Goal: Task Accomplishment & Management: Manage account settings

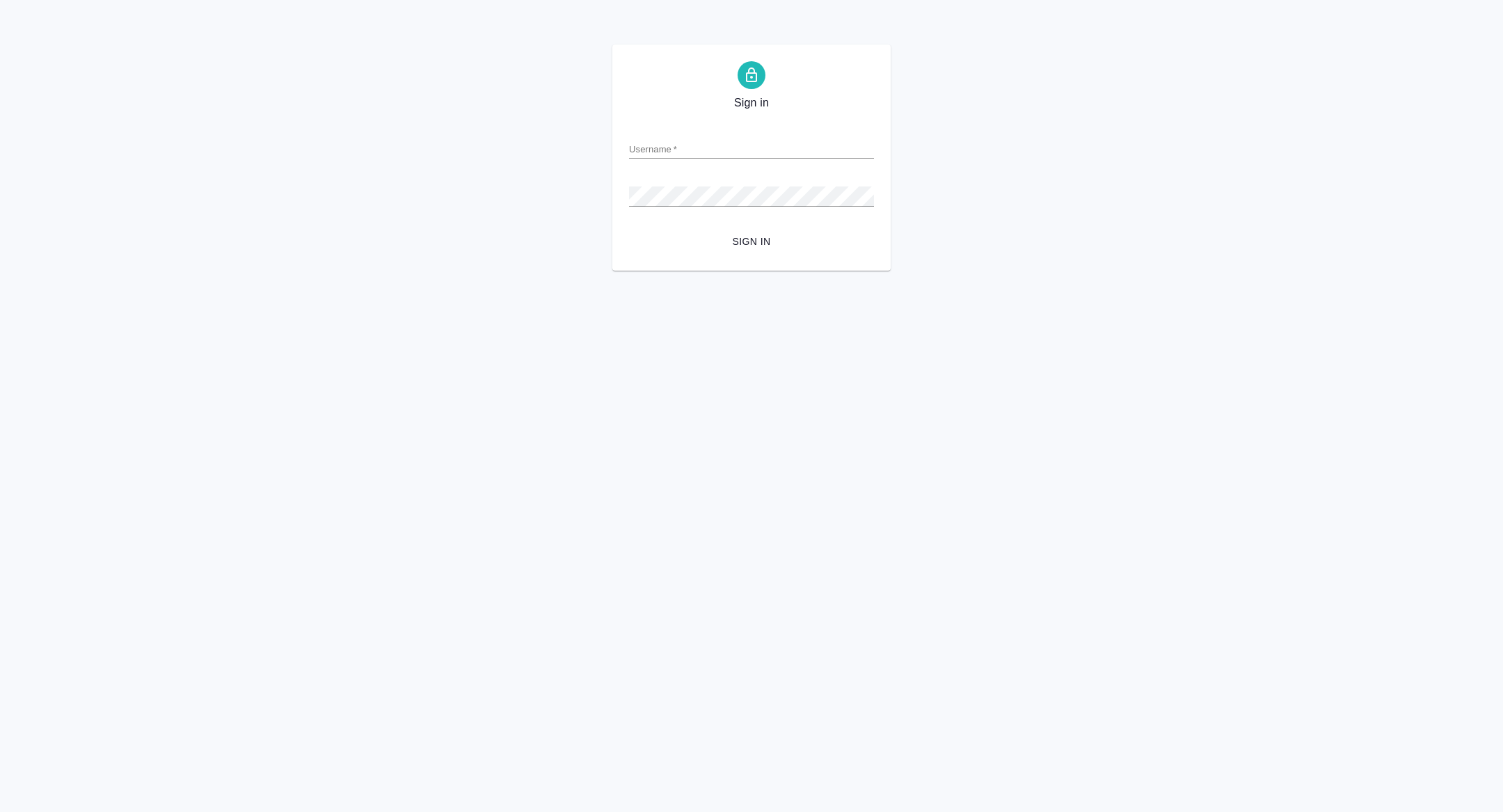
type input "alexandra.zhuravleva@awatera.com"
click at [744, 245] on span "Sign in" at bounding box center [752, 241] width 223 height 18
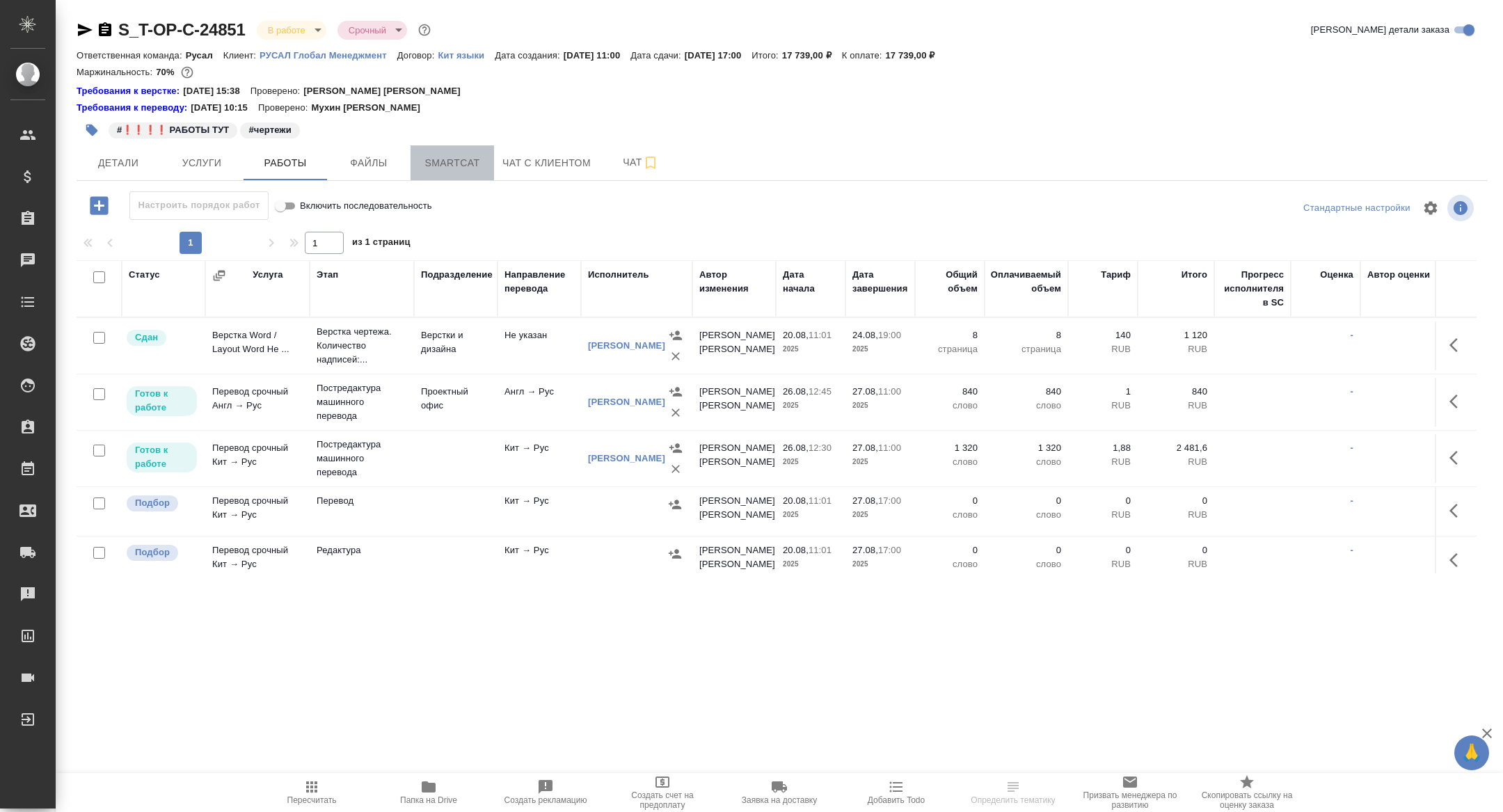
click at [448, 159] on span "Smartcat" at bounding box center [452, 163] width 67 height 18
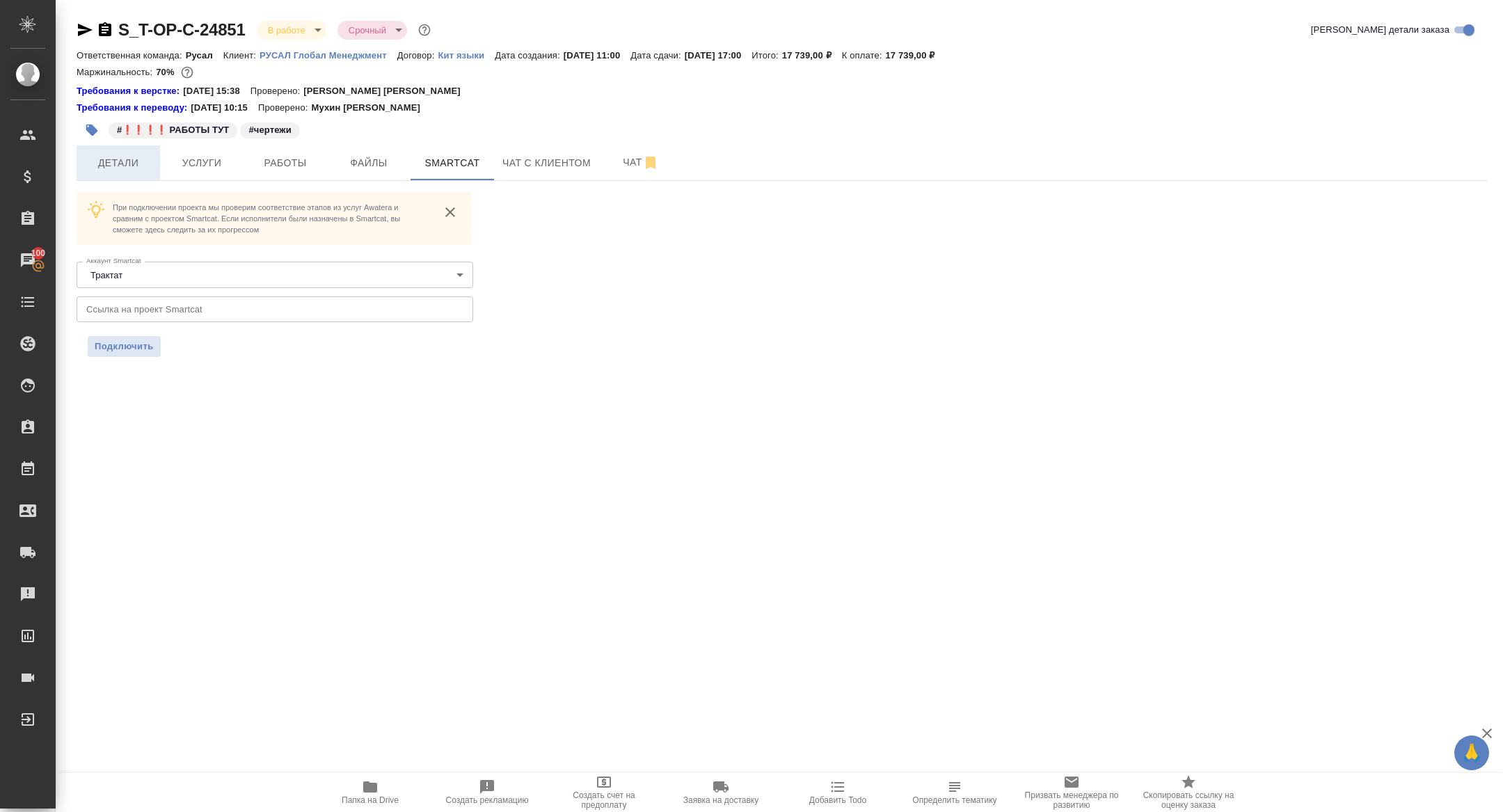
click at [144, 148] on button "Детали" at bounding box center [118, 163] width 83 height 35
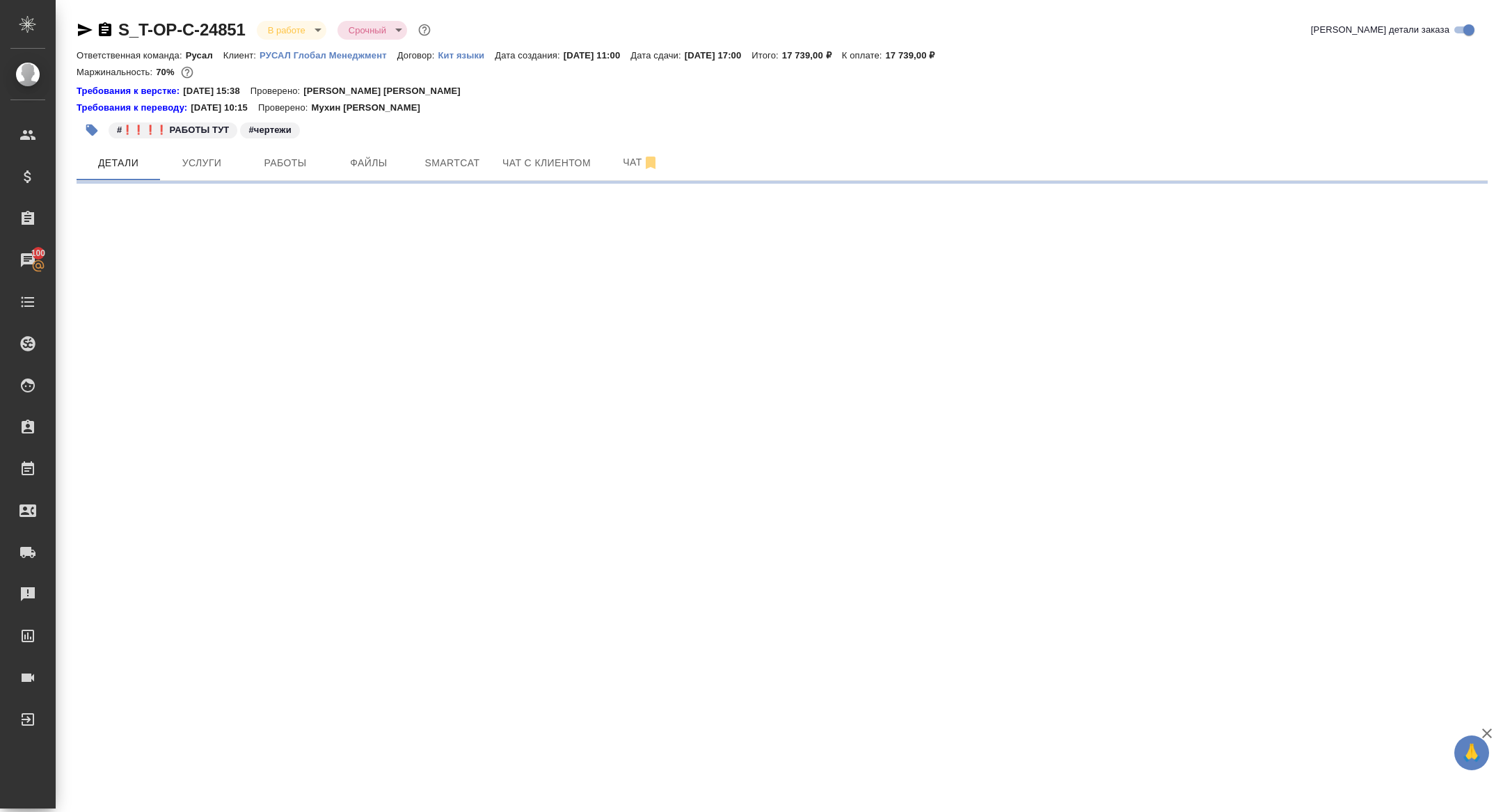
select select "RU"
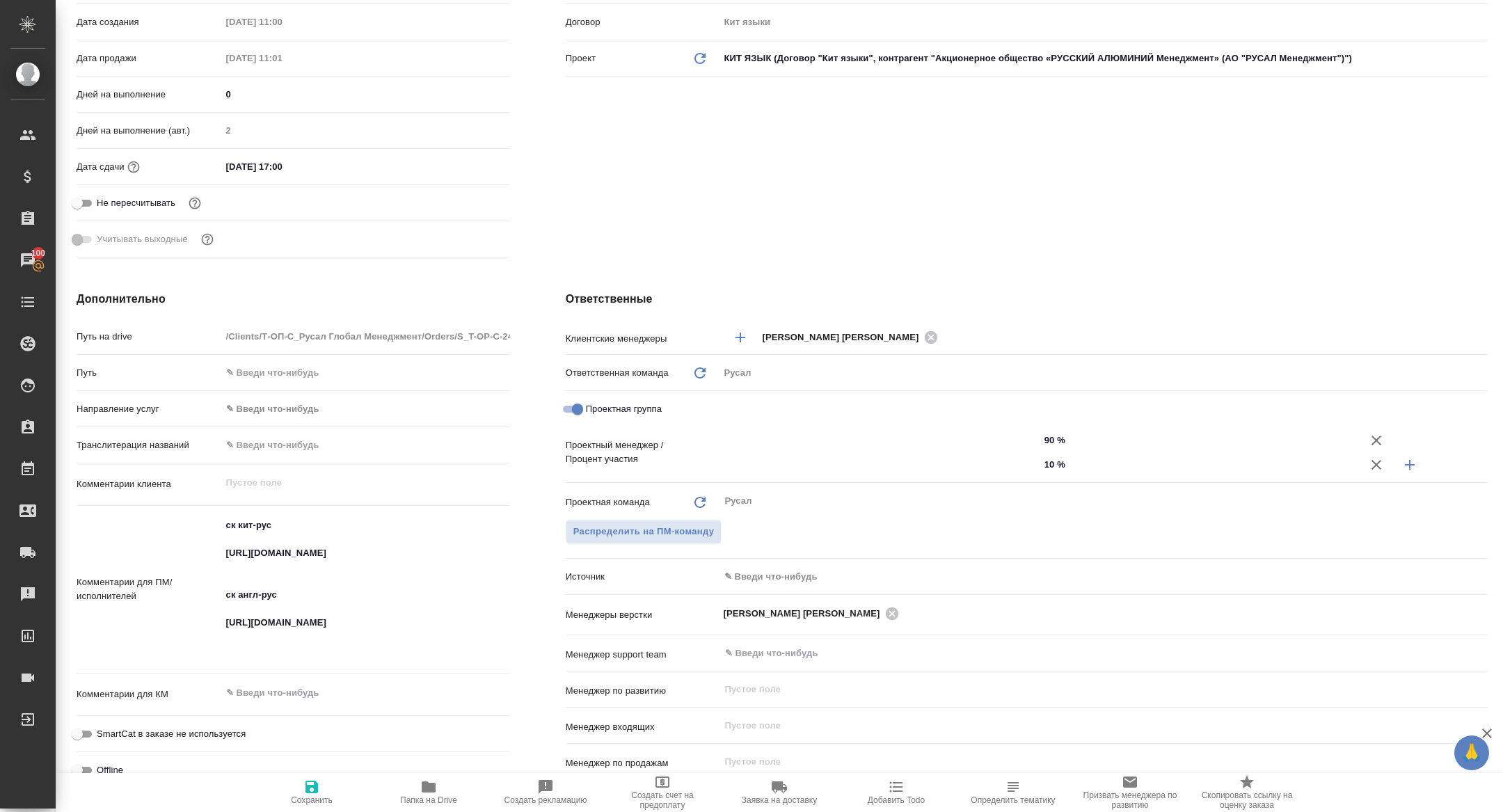
scroll to position [500, 0]
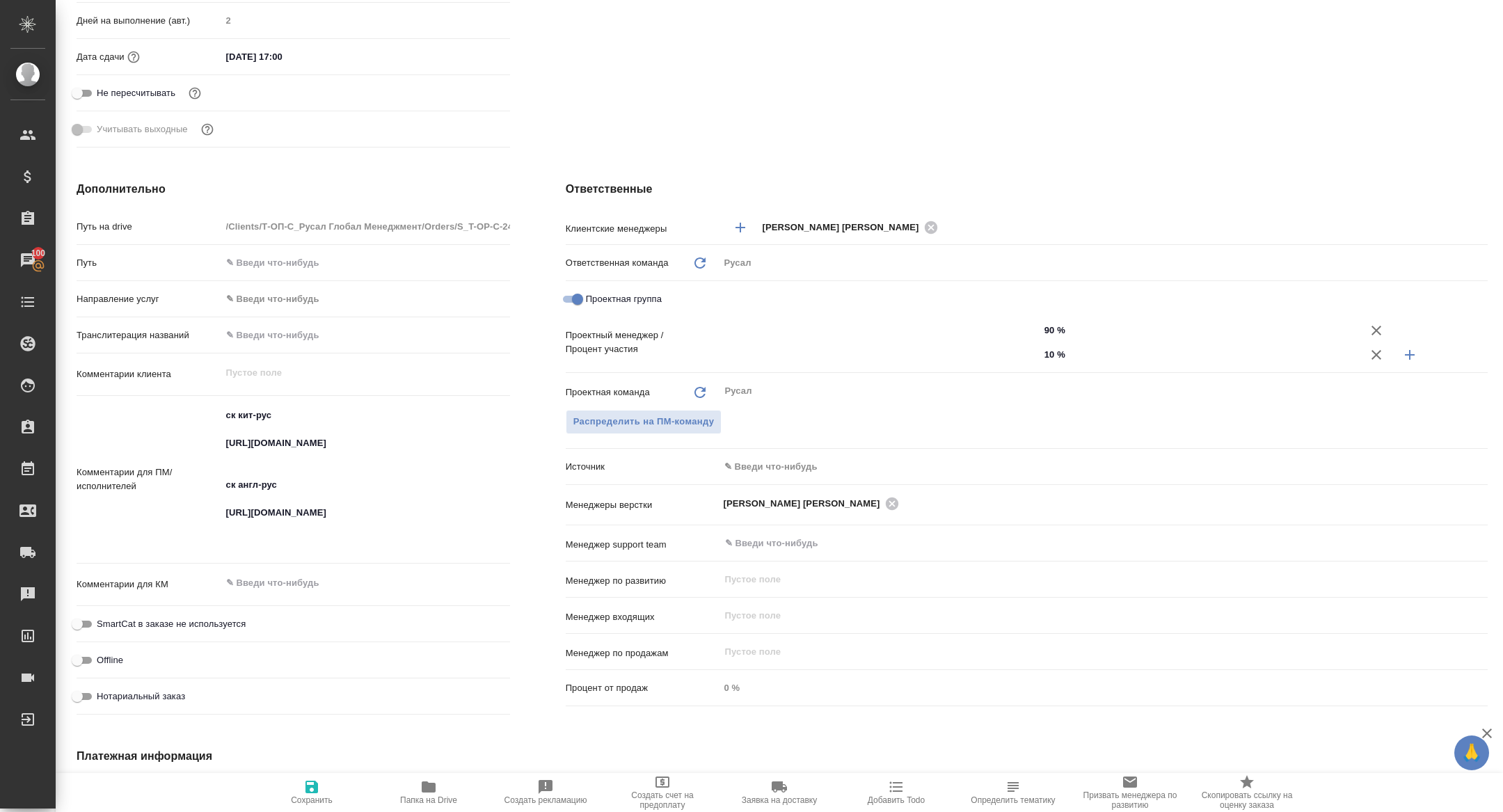
type textarea "x"
type input "[PERSON_NAME] [PERSON_NAME]"
type input "Журавлева [PERSON_NAME]"
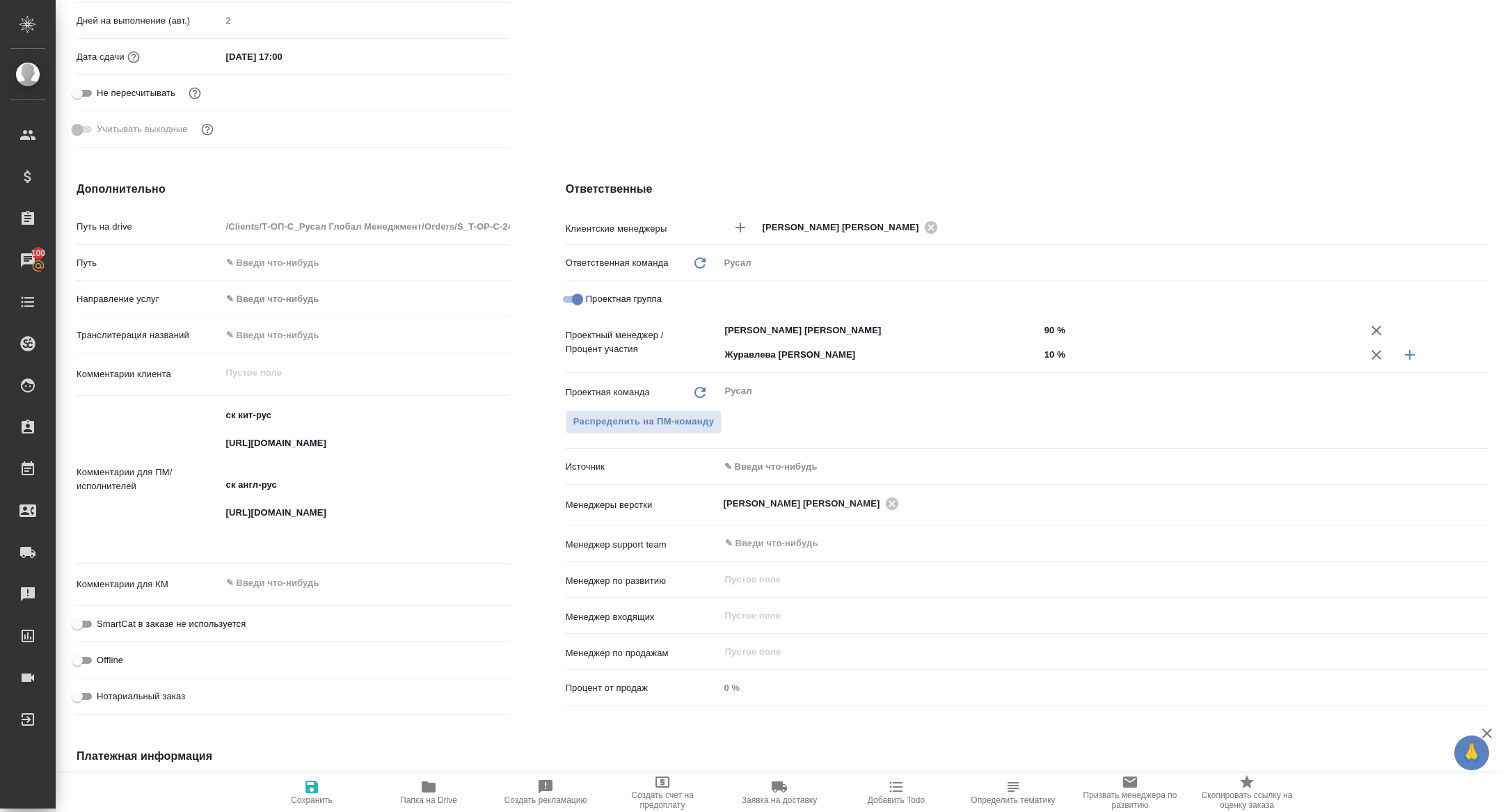
type textarea "x"
drag, startPoint x: 314, startPoint y: 465, endPoint x: 214, endPoint y: 447, distance: 101.6
click at [214, 447] on div "Комментарии для ПМ/исполнителей ск кит-рус https://smartcat.com/projects/d5b505…" at bounding box center [293, 479] width 434 height 158
type textarea "x"
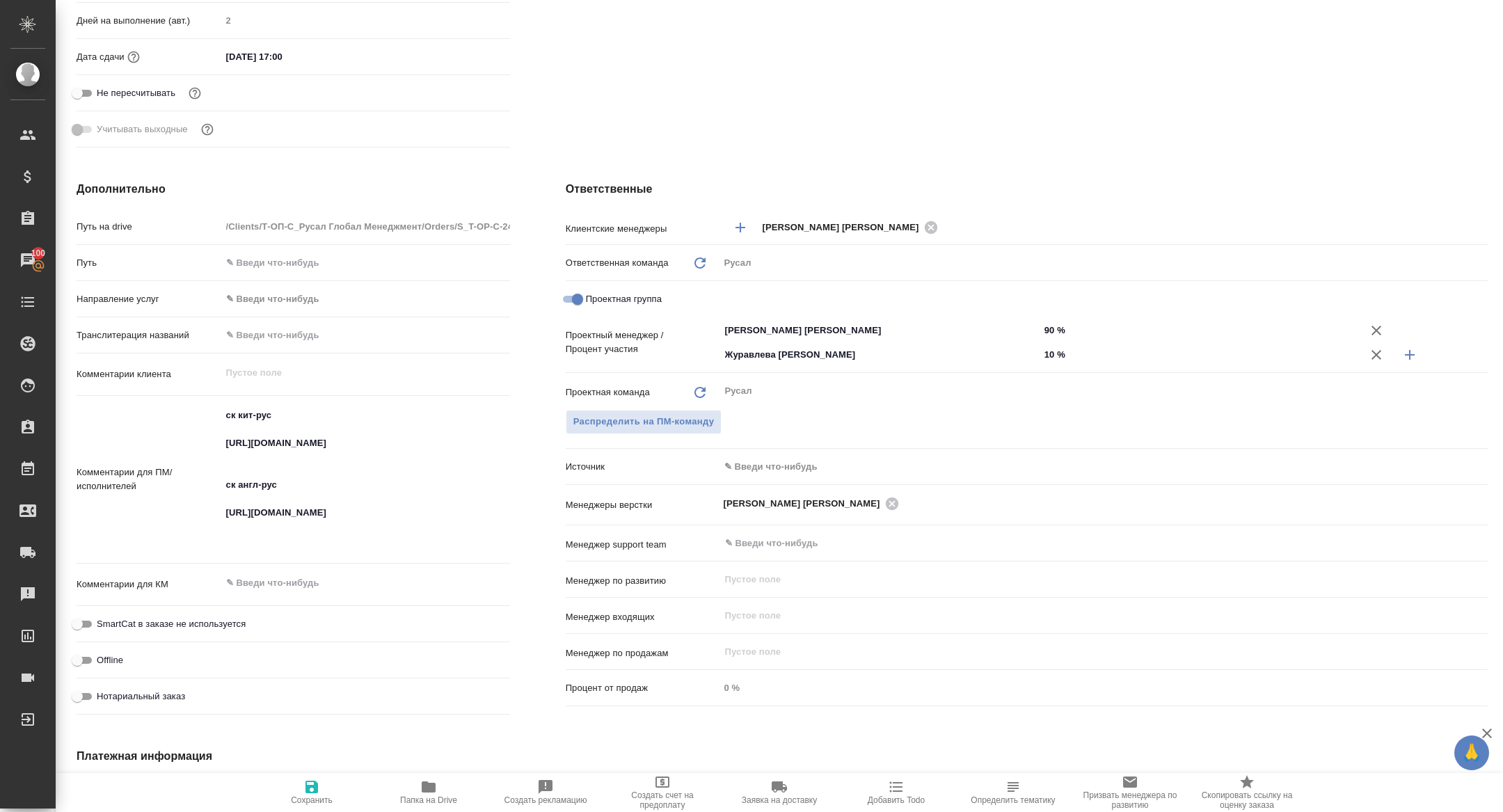
type textarea "x"
drag, startPoint x: 296, startPoint y: 544, endPoint x: 218, endPoint y: 529, distance: 79.4
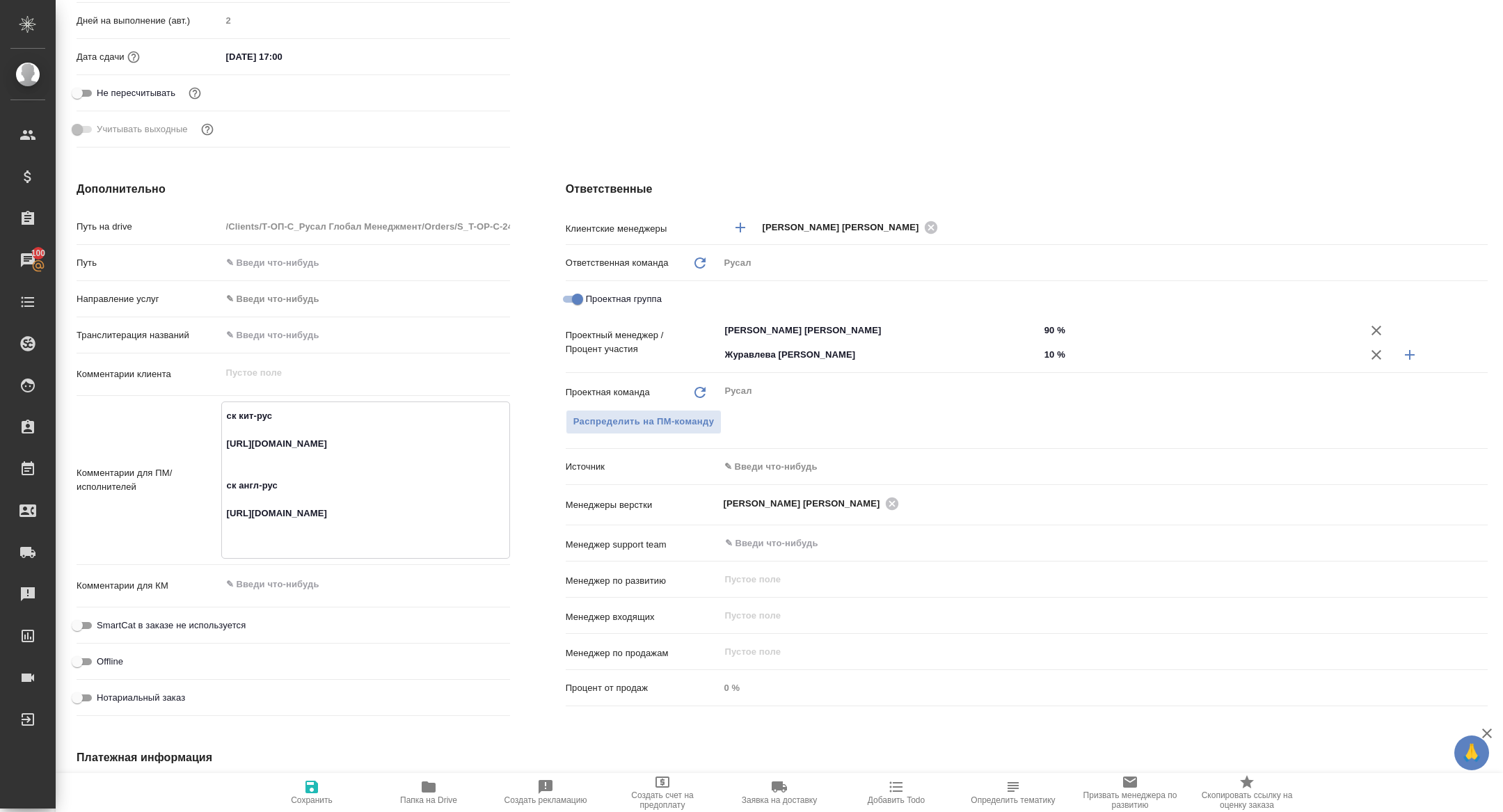
click at [218, 529] on div "Комментарии для ПМ/исполнителей ск кит-рус https://smartcat.com/projects/d5b505…" at bounding box center [293, 479] width 434 height 158
type textarea "x"
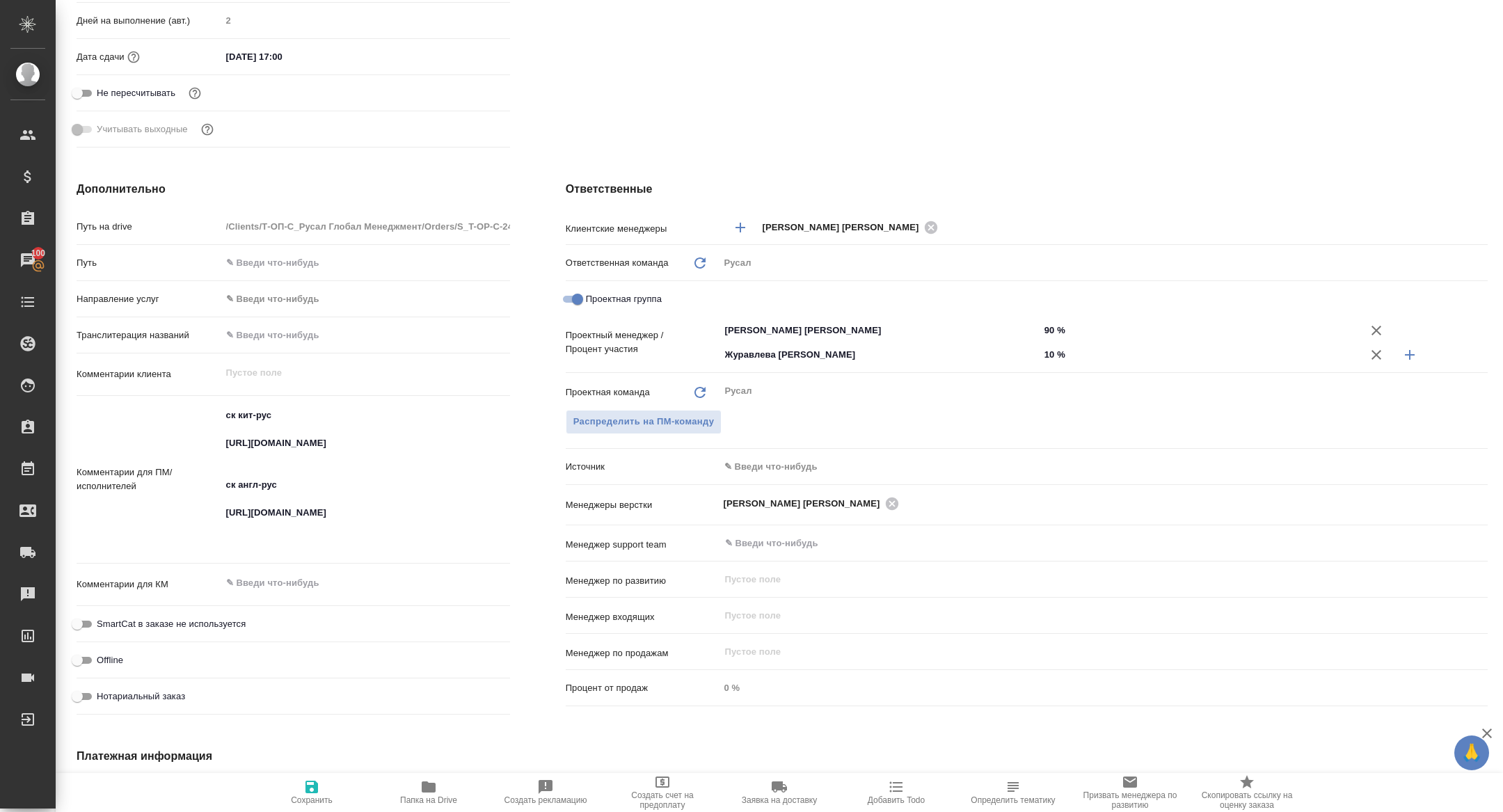
type textarea "x"
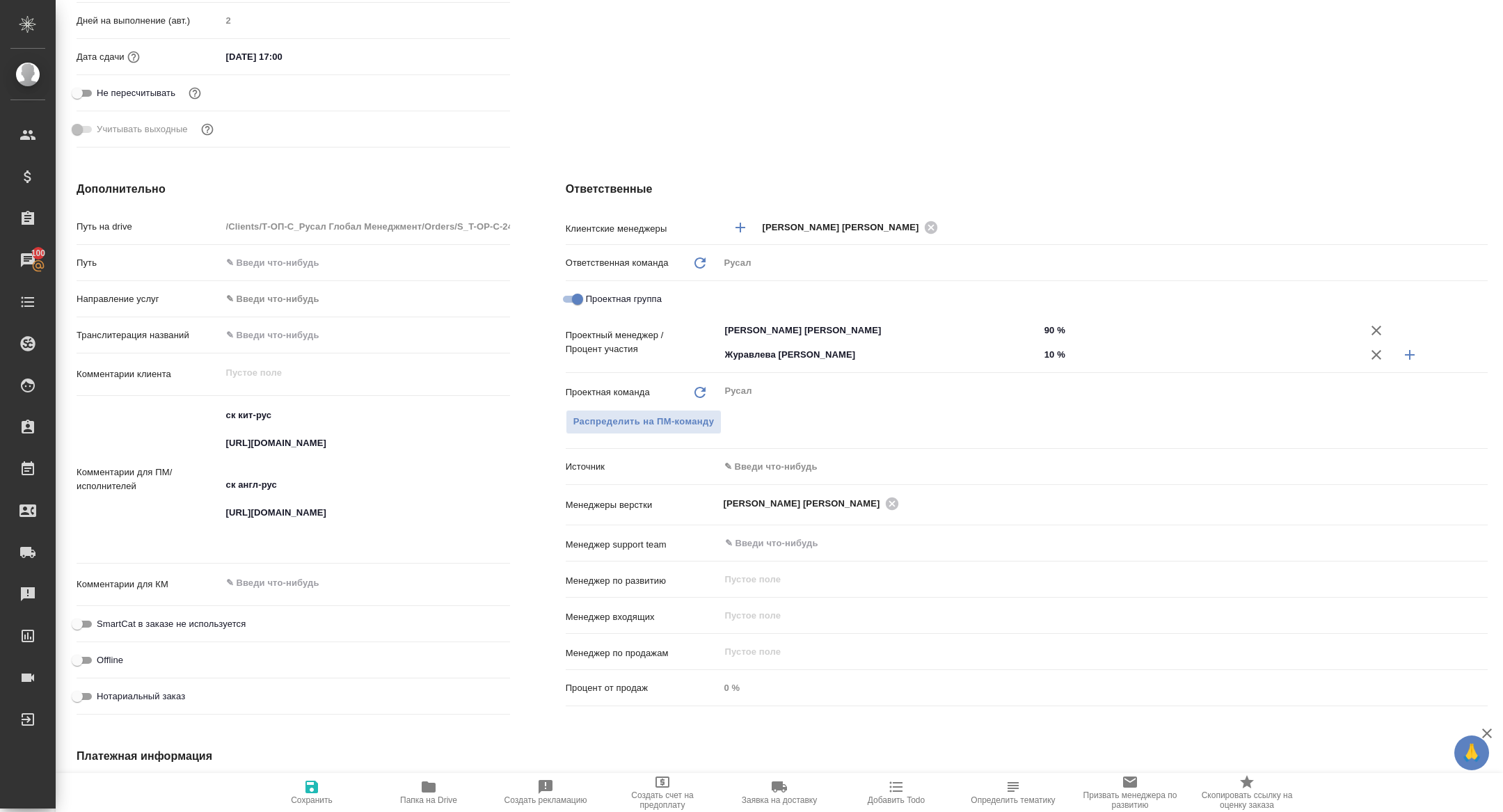
type textarea "x"
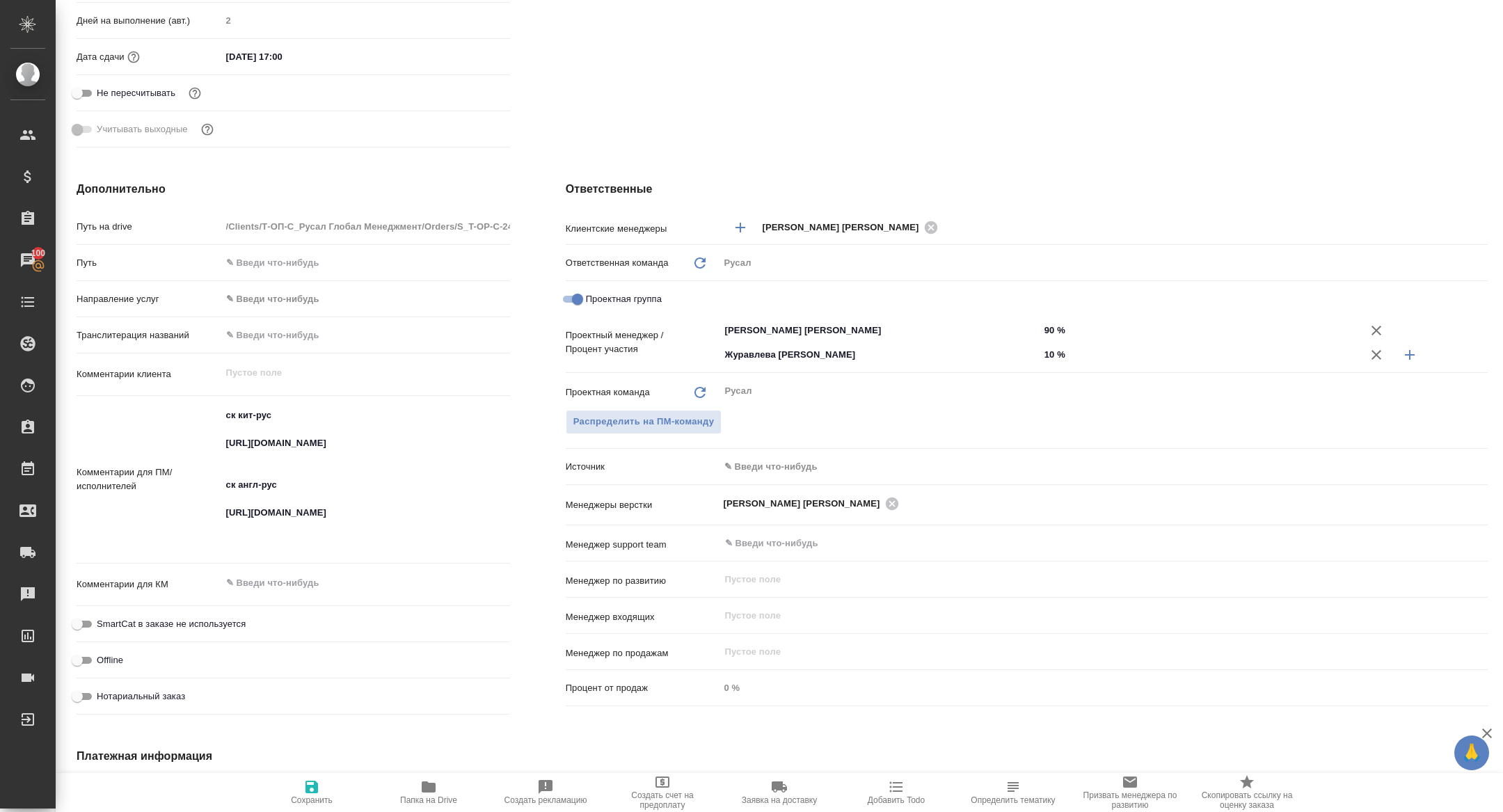
type textarea "x"
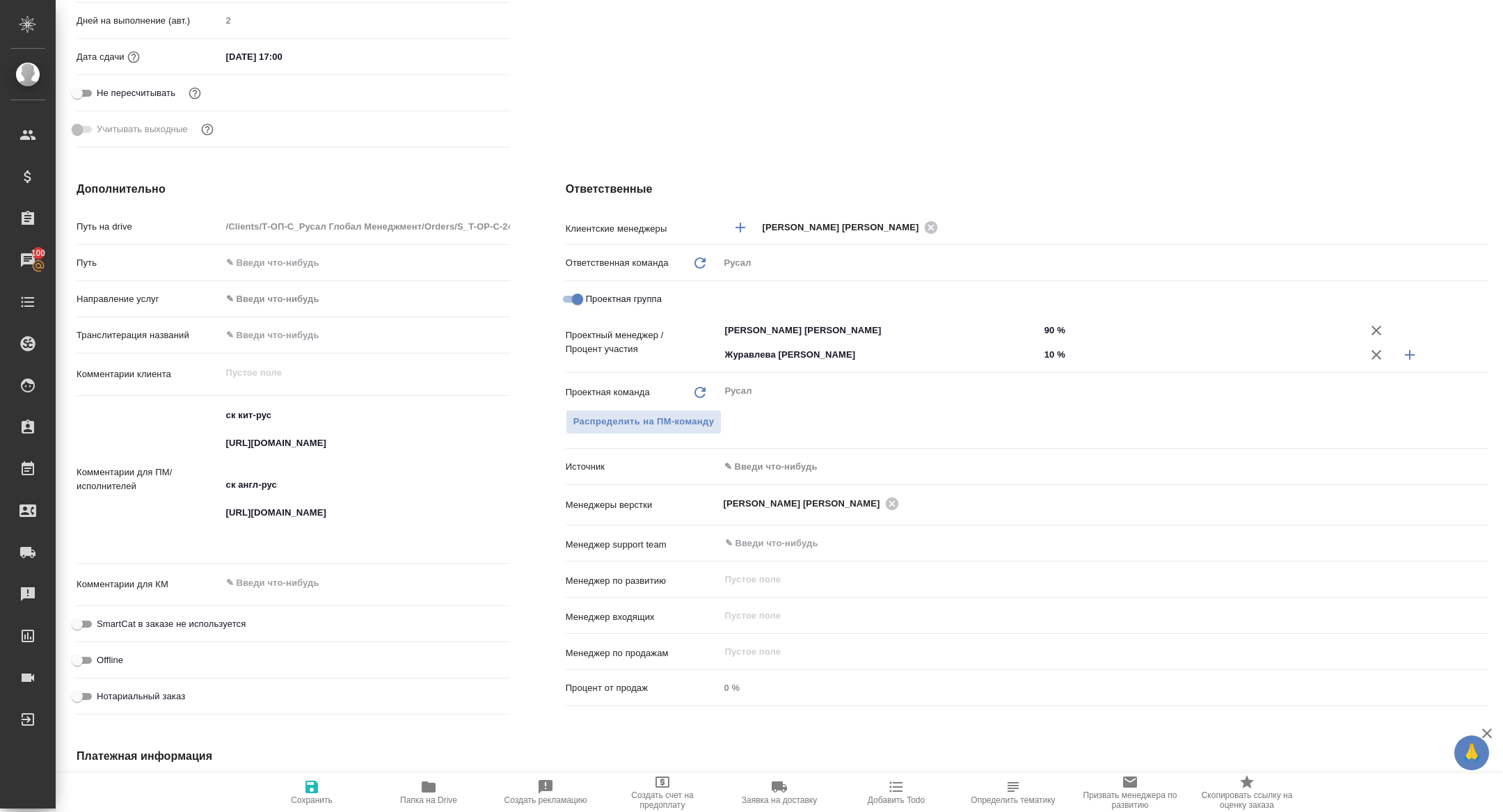
type textarea "x"
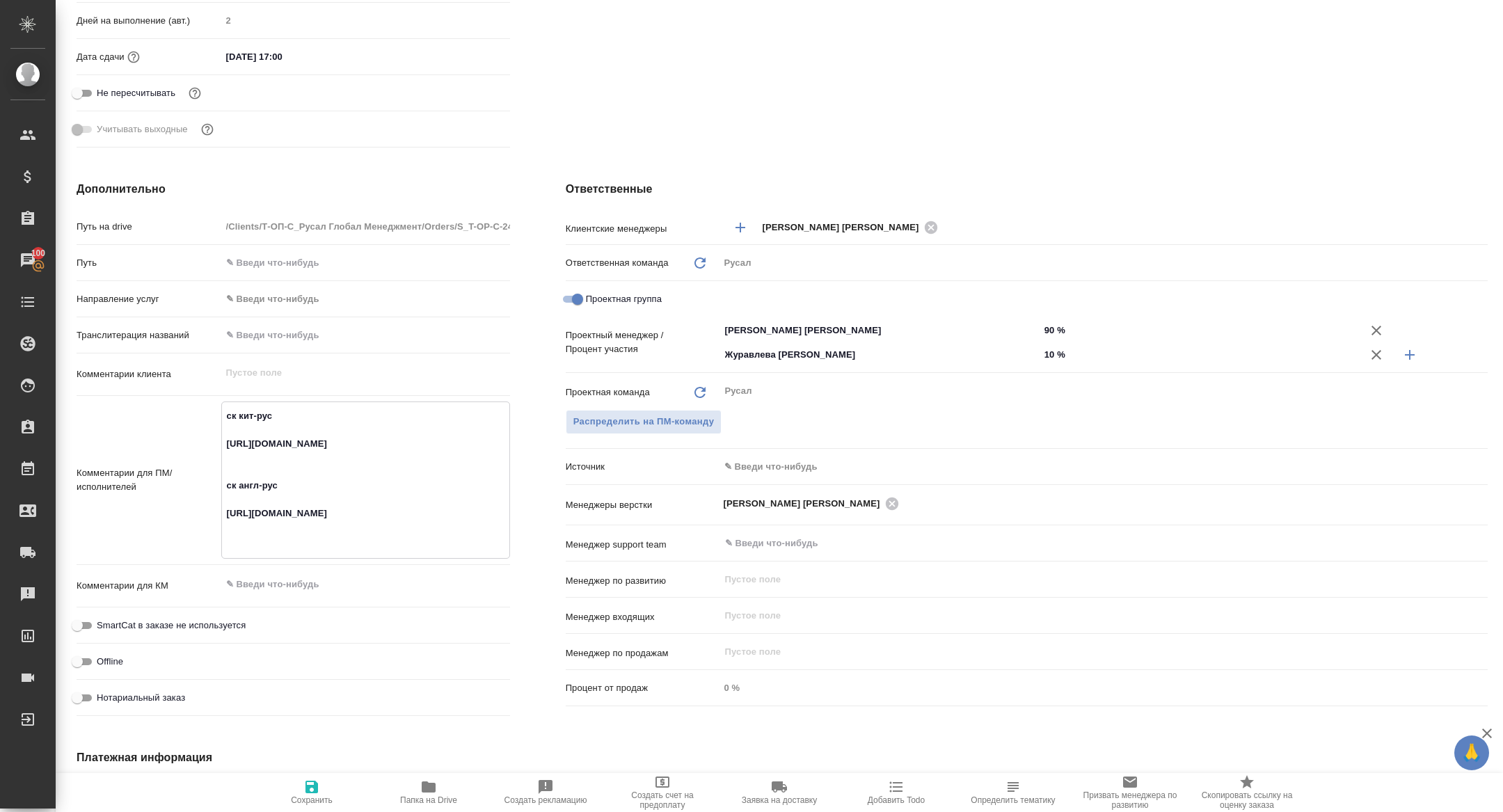
scroll to position [0, 0]
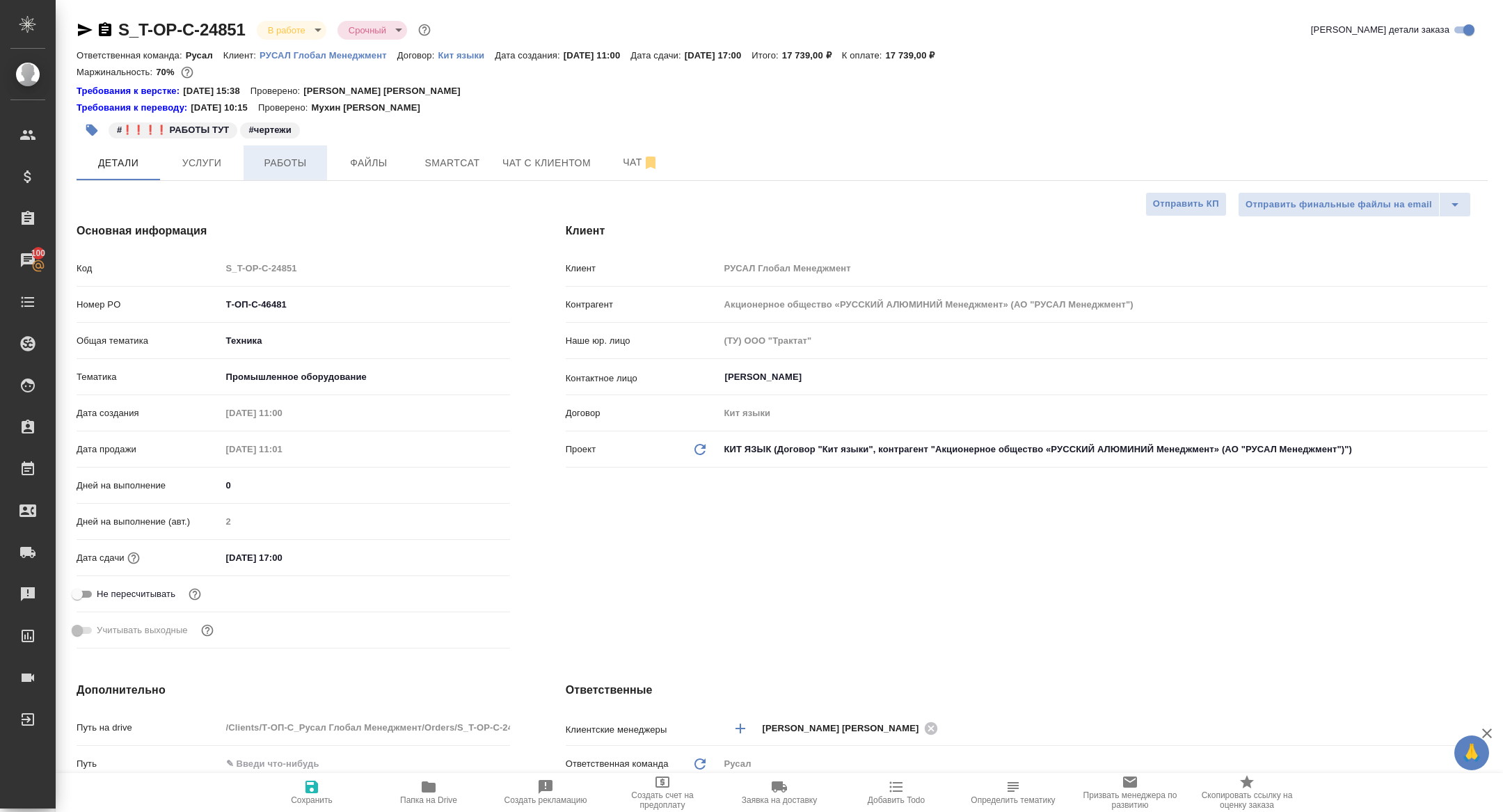
type textarea "x"
click at [305, 162] on span "Работы" at bounding box center [285, 163] width 67 height 18
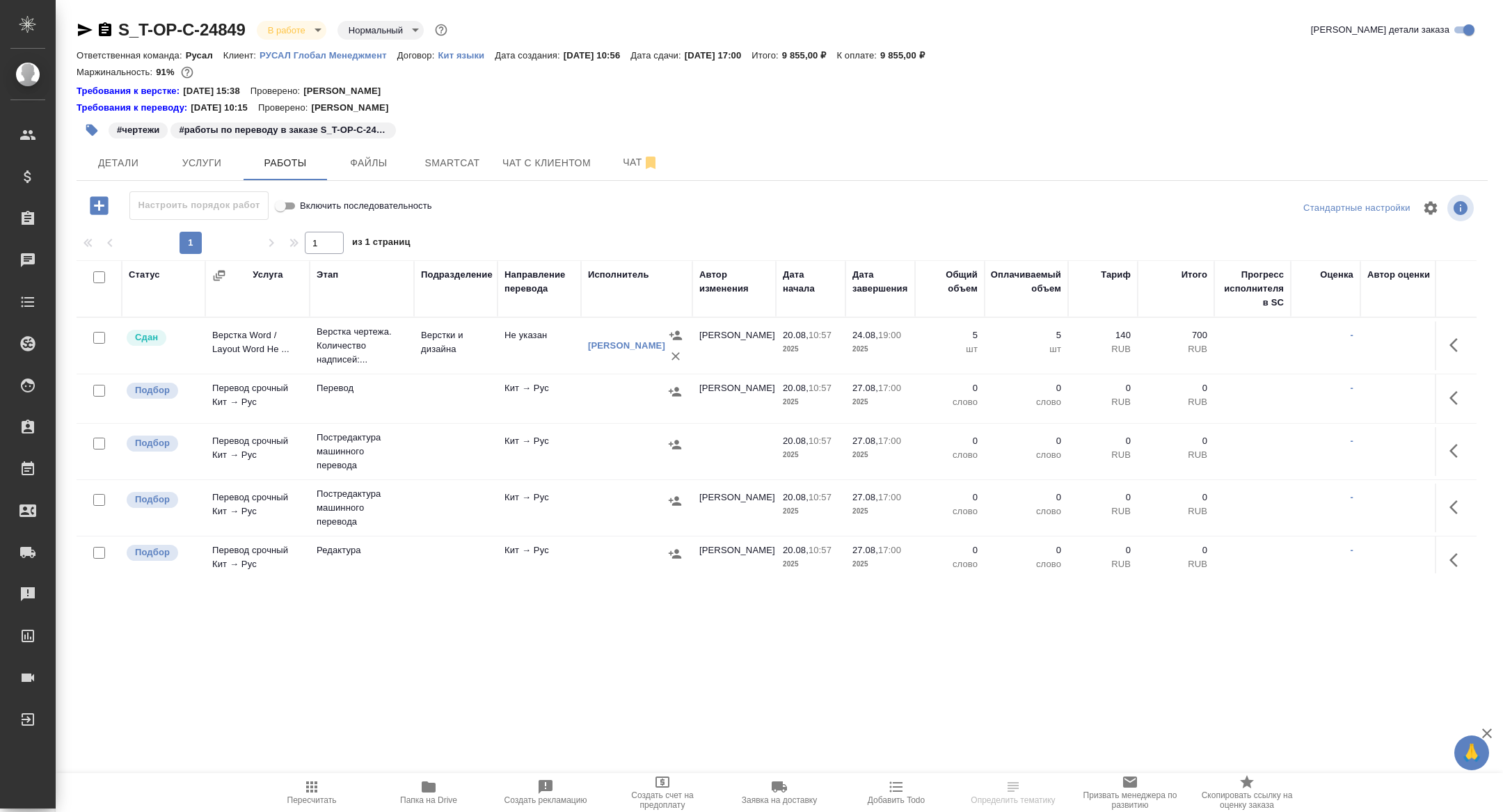
click at [101, 32] on icon "button" at bounding box center [105, 29] width 13 height 14
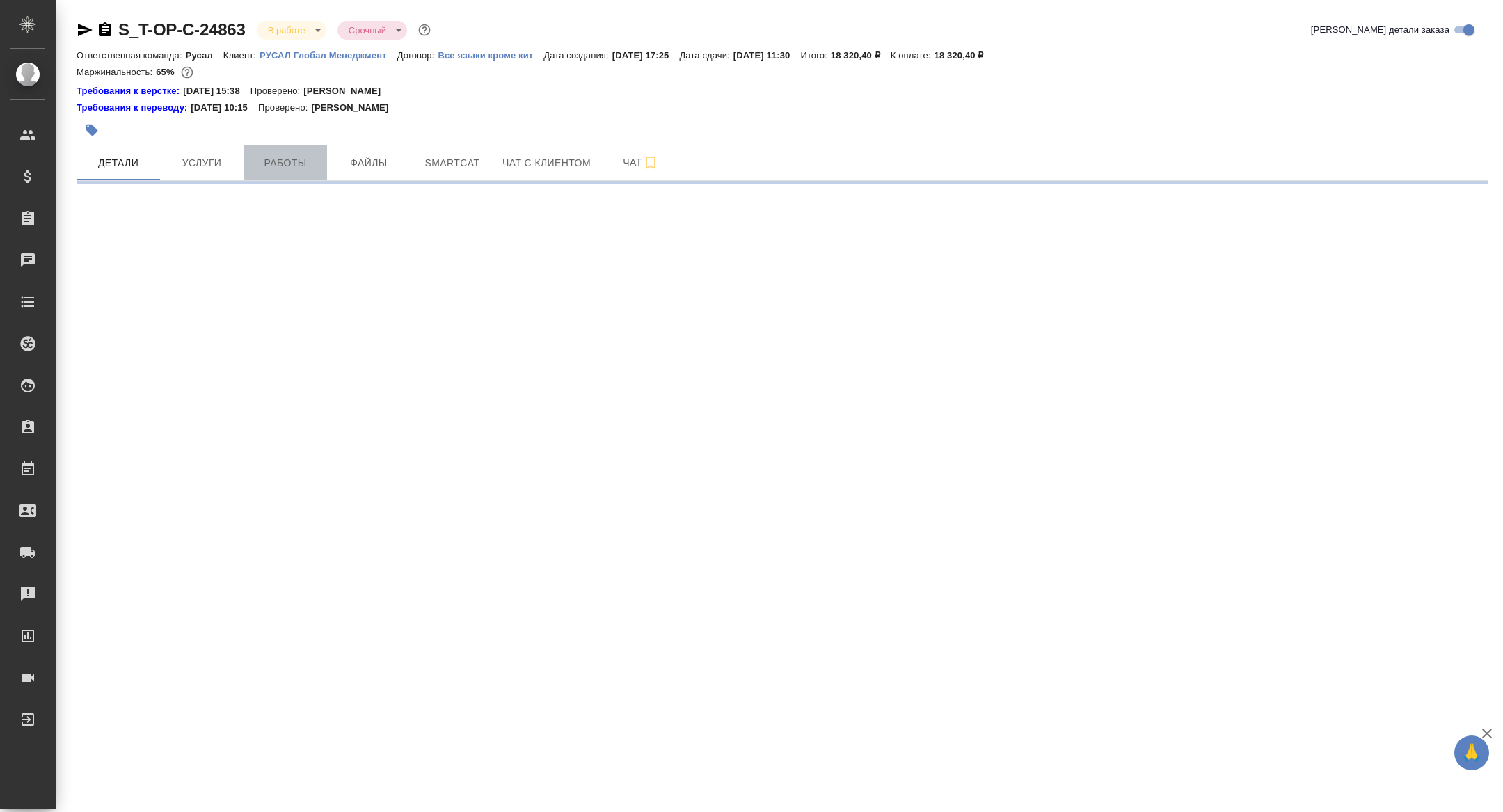
click at [286, 162] on span "Работы" at bounding box center [285, 163] width 67 height 18
select select "RU"
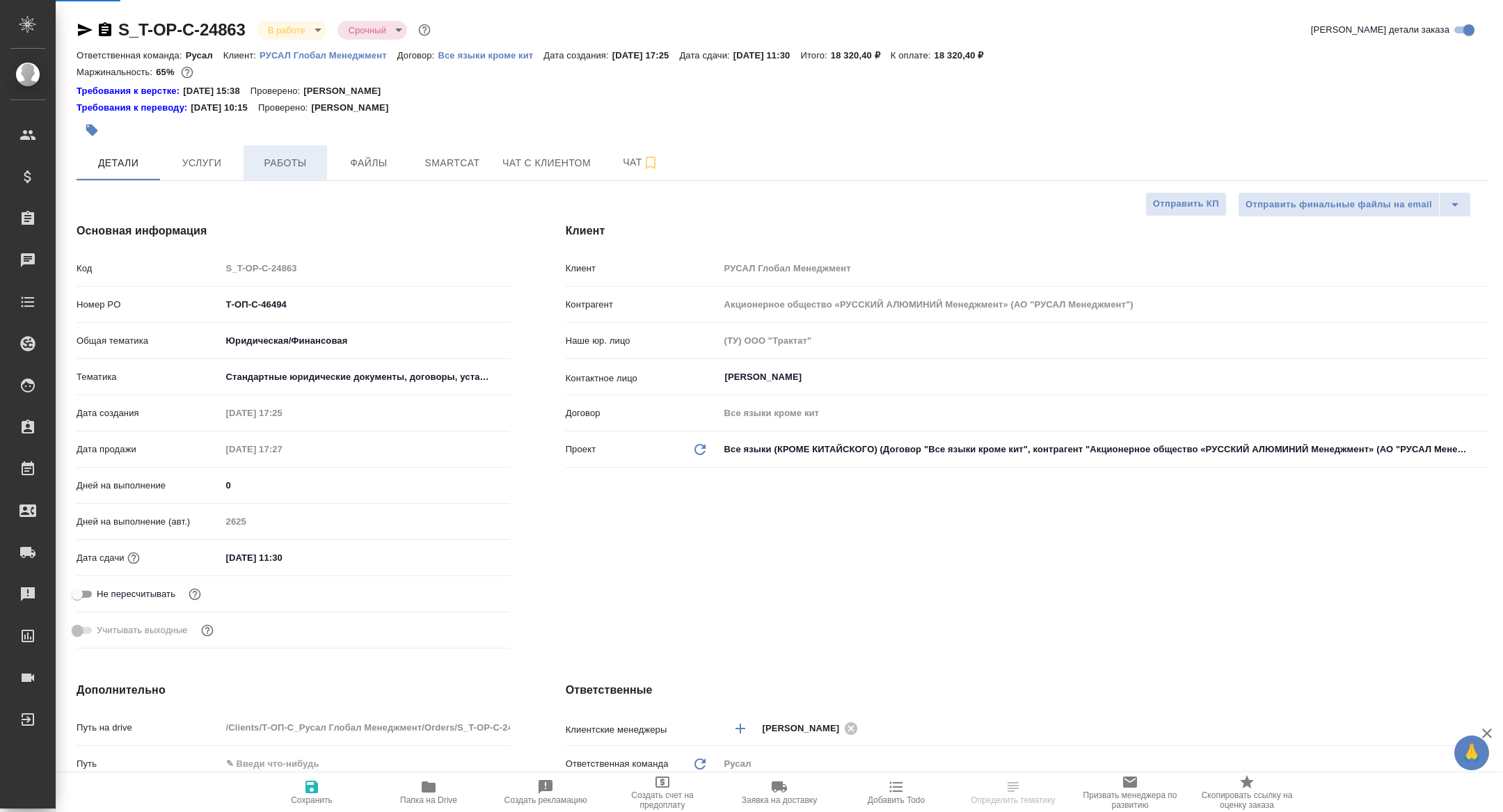
type textarea "x"
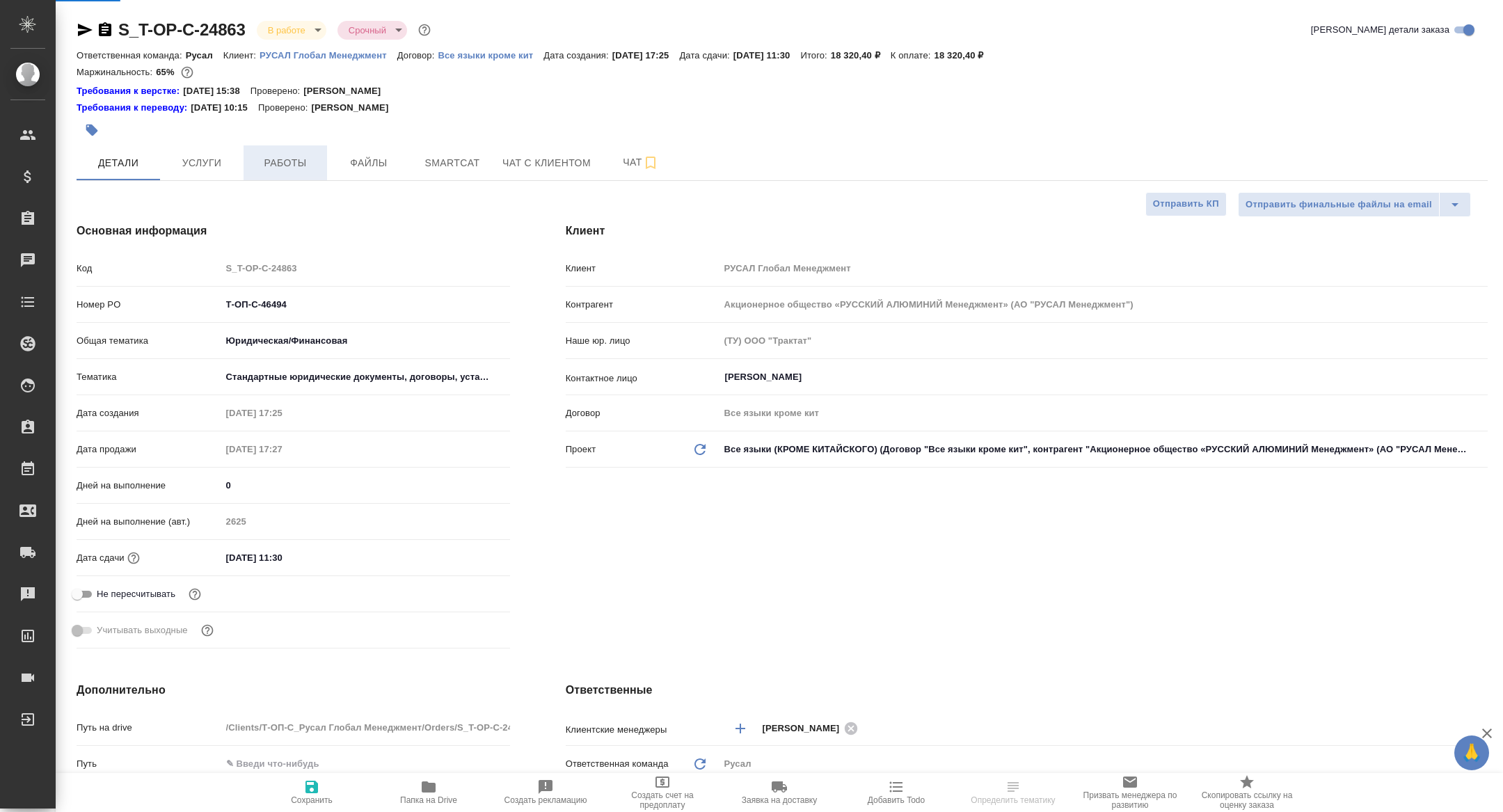
type textarea "x"
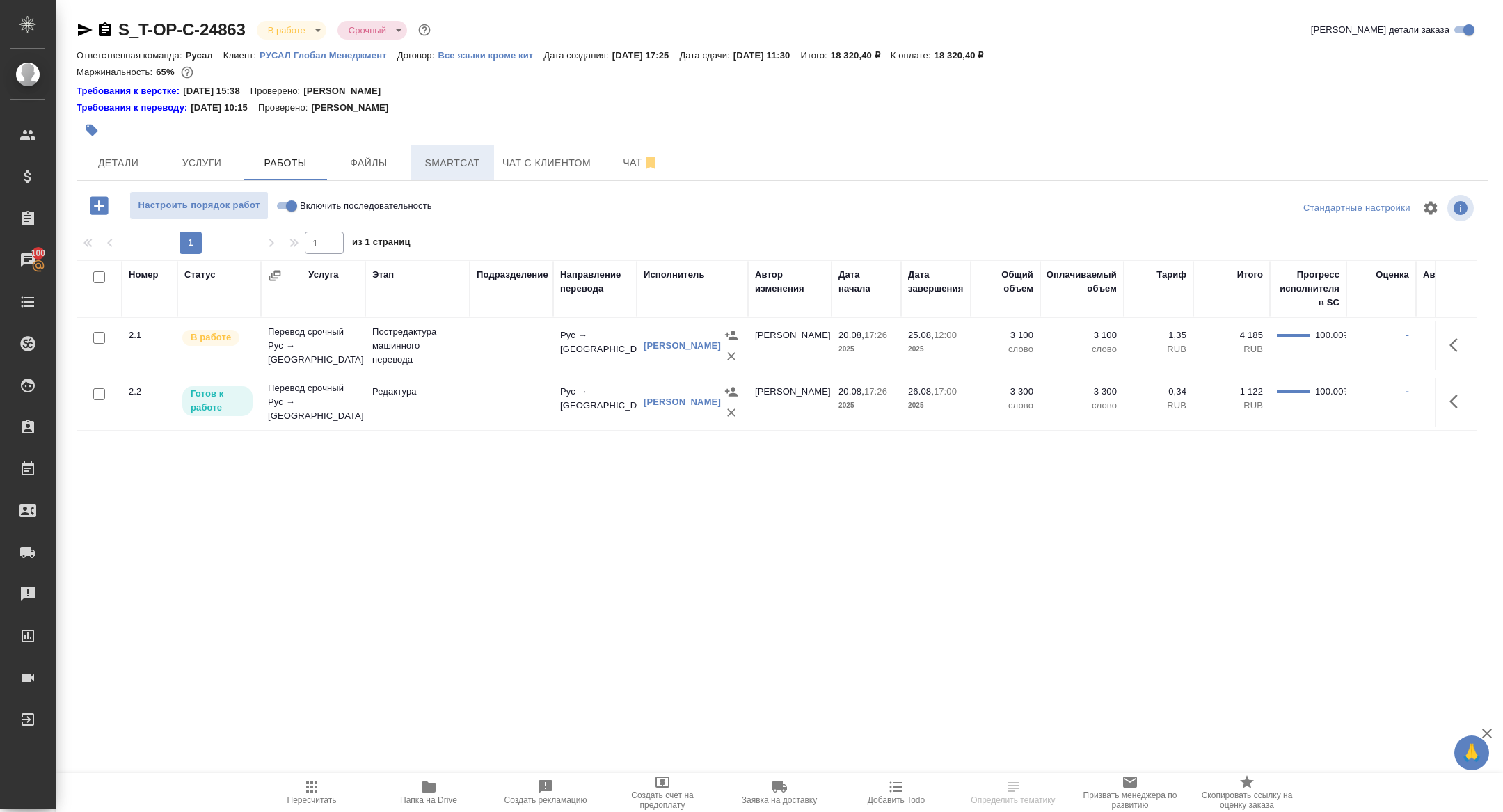
click at [445, 170] on span "Smartcat" at bounding box center [452, 163] width 67 height 18
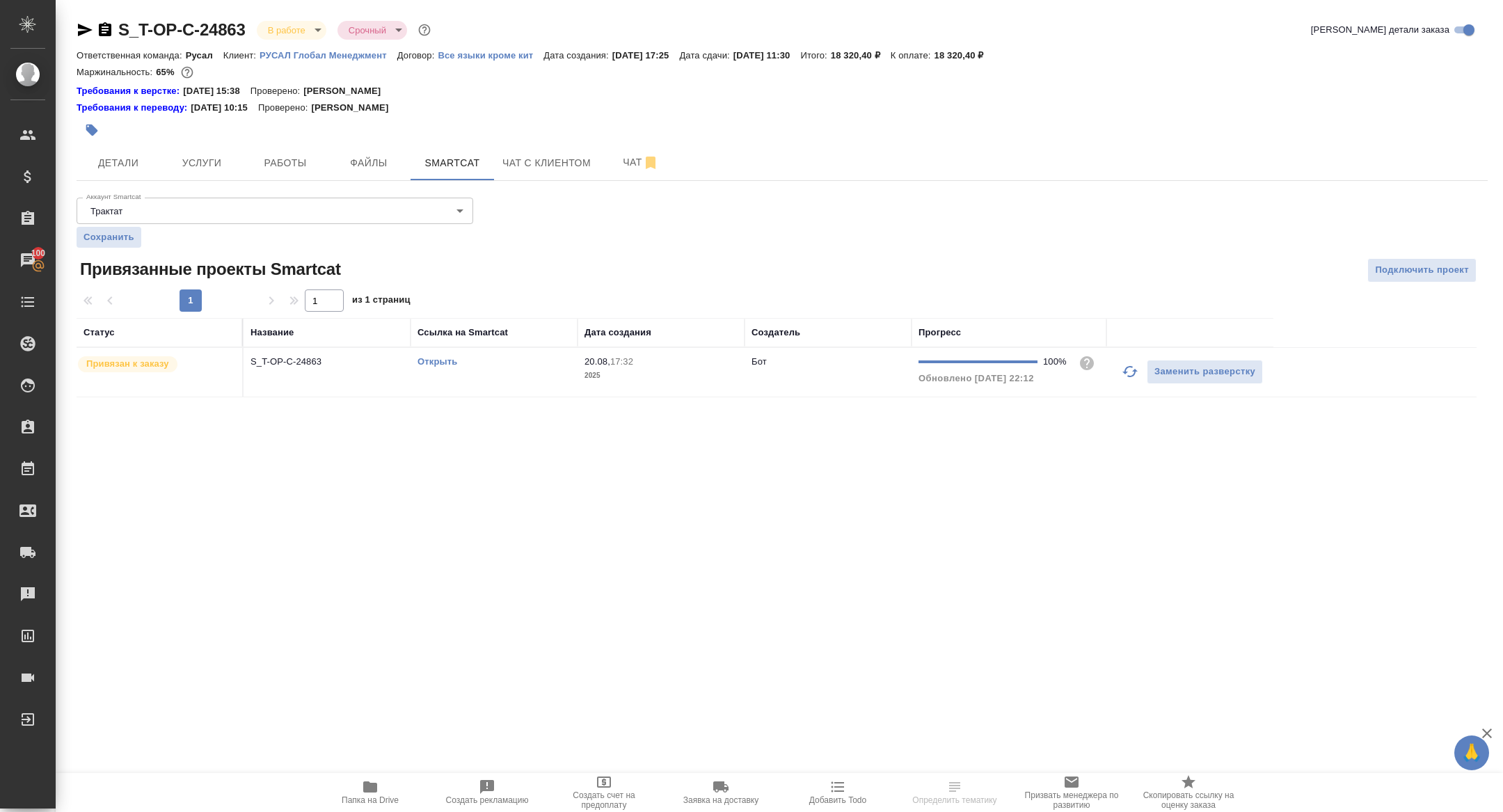
click at [427, 351] on td "Открыть" at bounding box center [494, 372] width 167 height 49
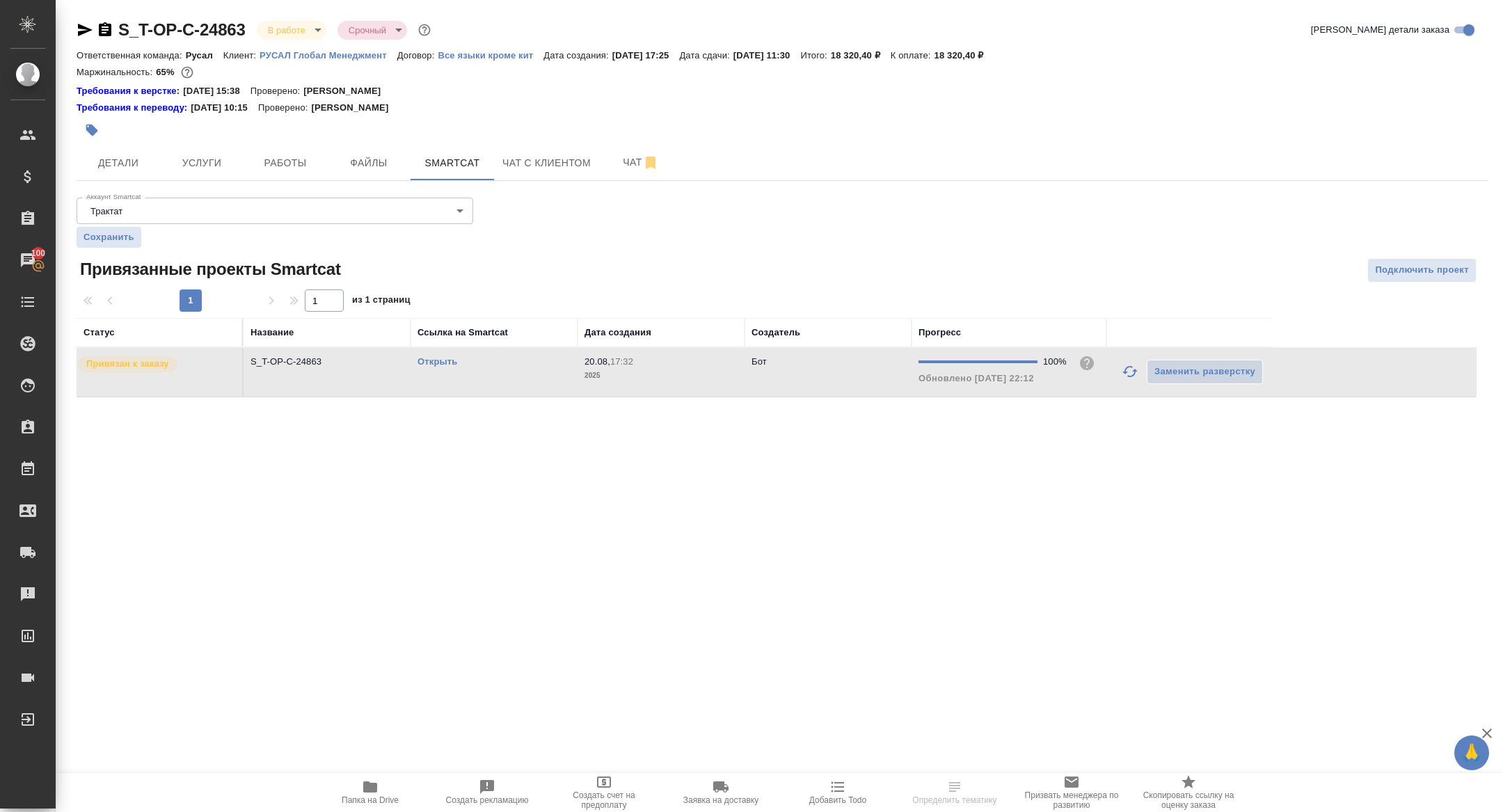
click at [428, 362] on link "Открыть" at bounding box center [437, 361] width 40 height 10
click at [388, 794] on span "Папка на Drive" at bounding box center [370, 792] width 100 height 27
click at [129, 172] on button "Детали" at bounding box center [118, 163] width 83 height 35
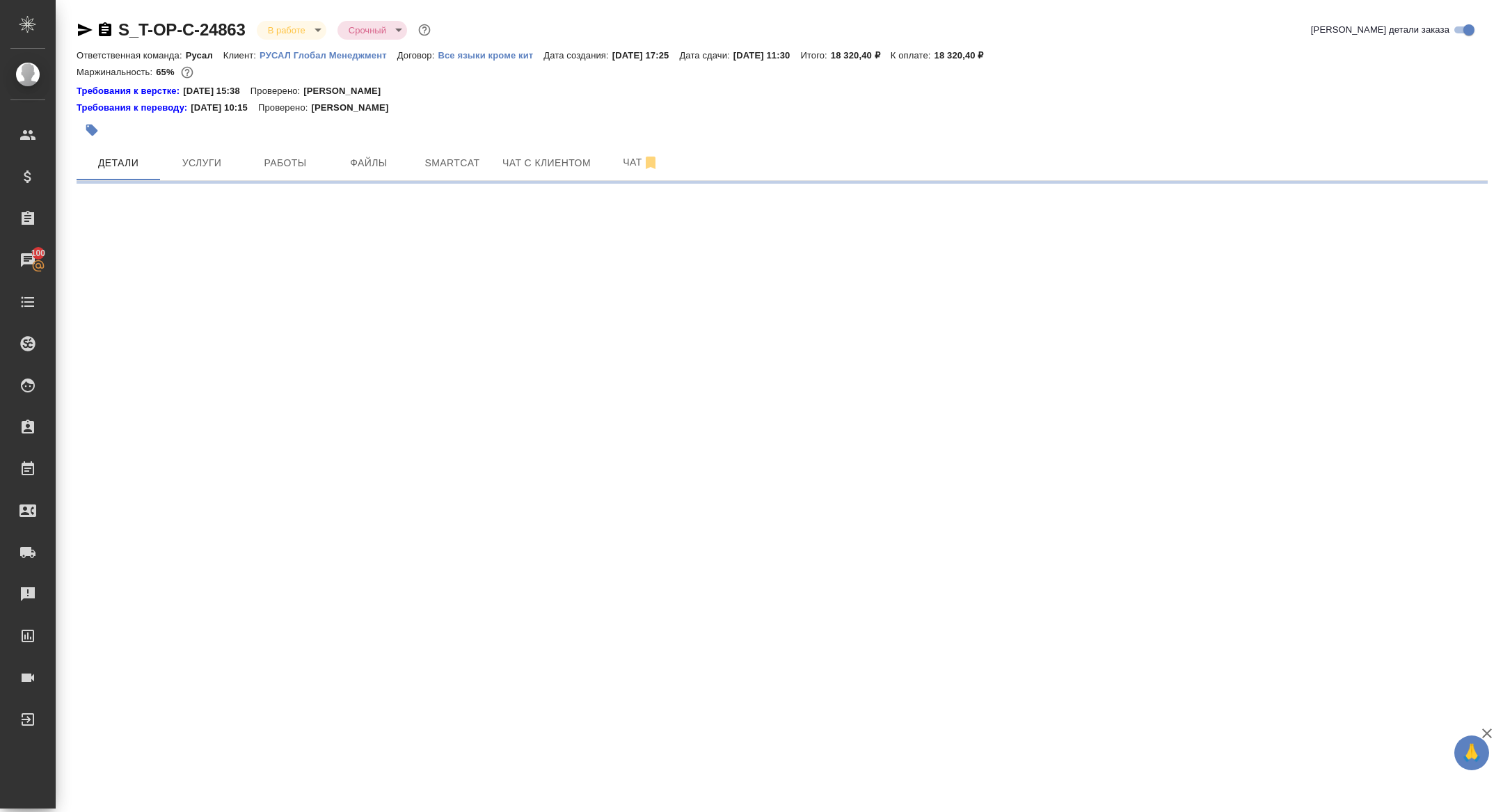
select select "RU"
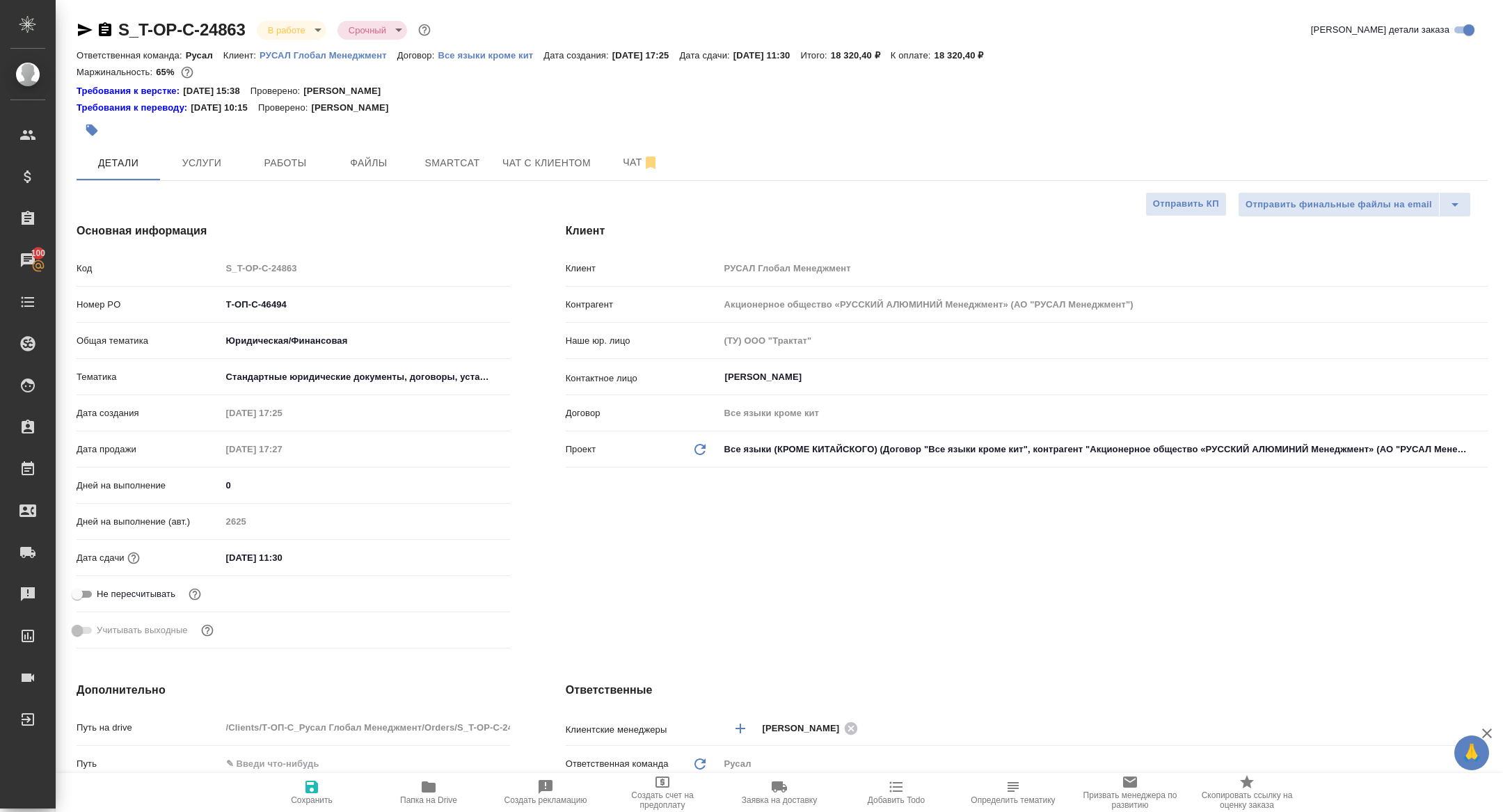
type textarea "x"
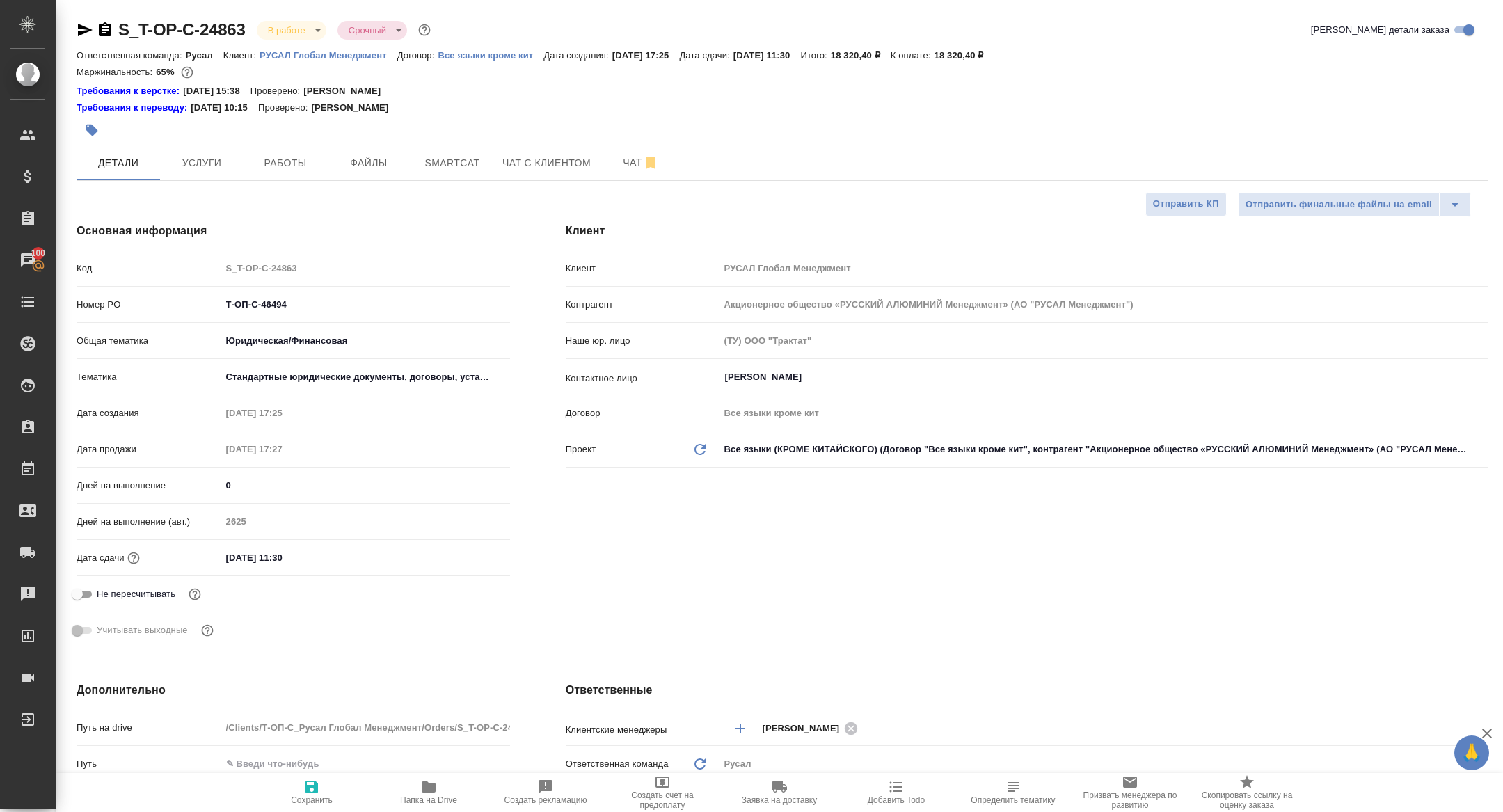
type textarea "x"
drag, startPoint x: 304, startPoint y: 307, endPoint x: 134, endPoint y: 276, distance: 172.8
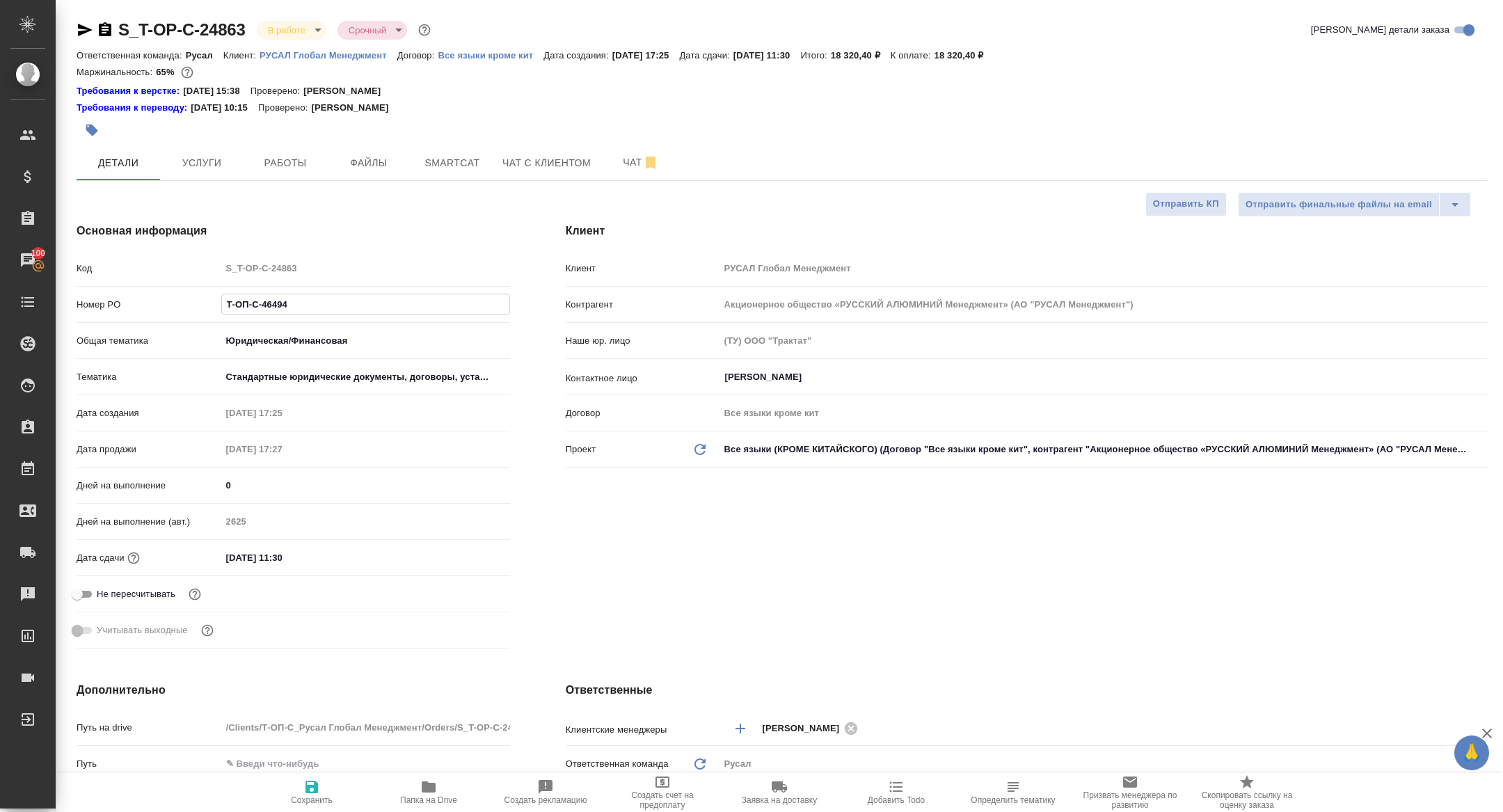
click at [134, 276] on div "Код S_T-OP-C-24863 Номер PO Т-ОП-С-46494 Общая тематика Юридическая/Финансовая …" at bounding box center [293, 455] width 434 height 398
type textarea "x"
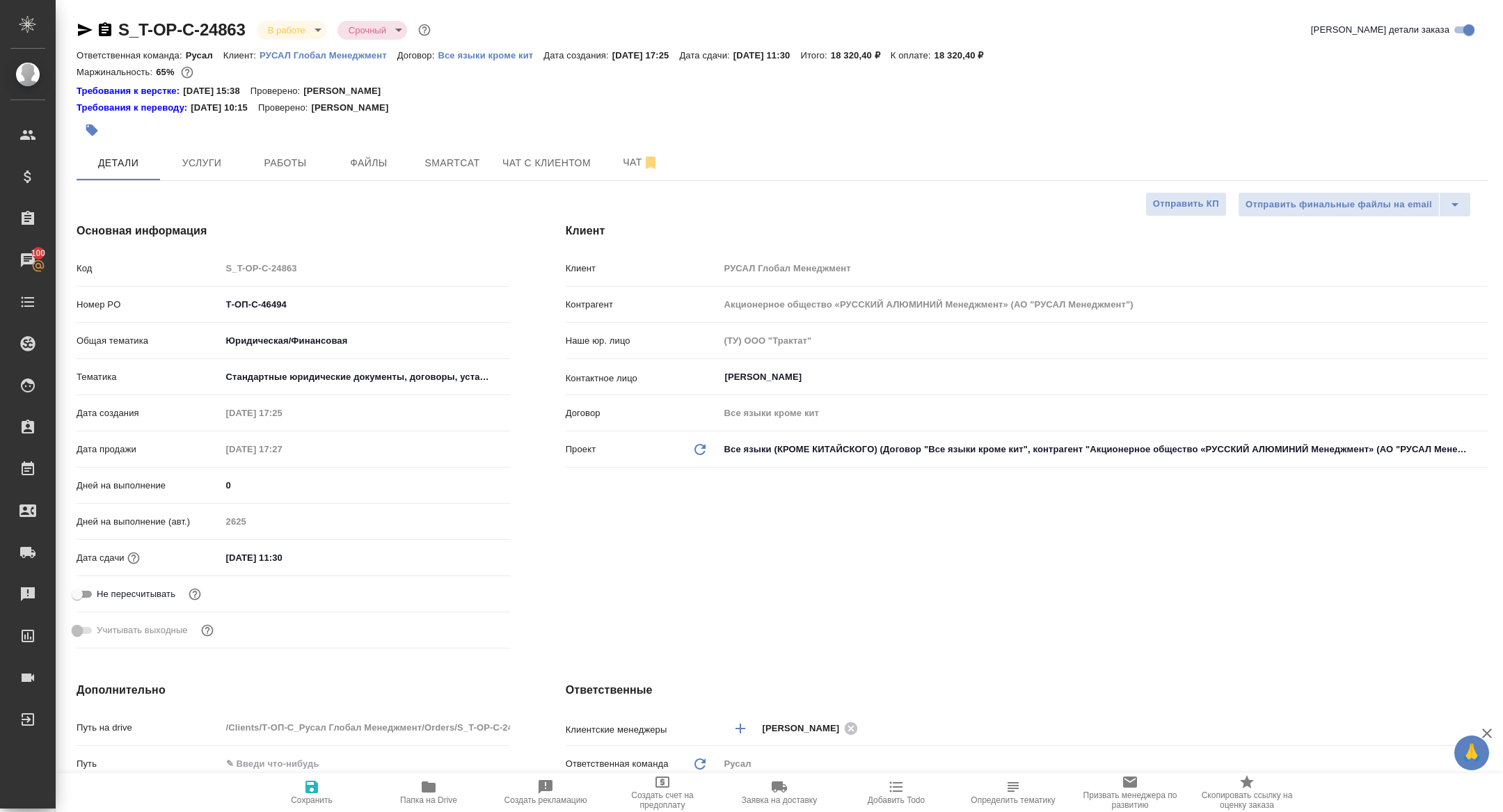
type textarea "x"
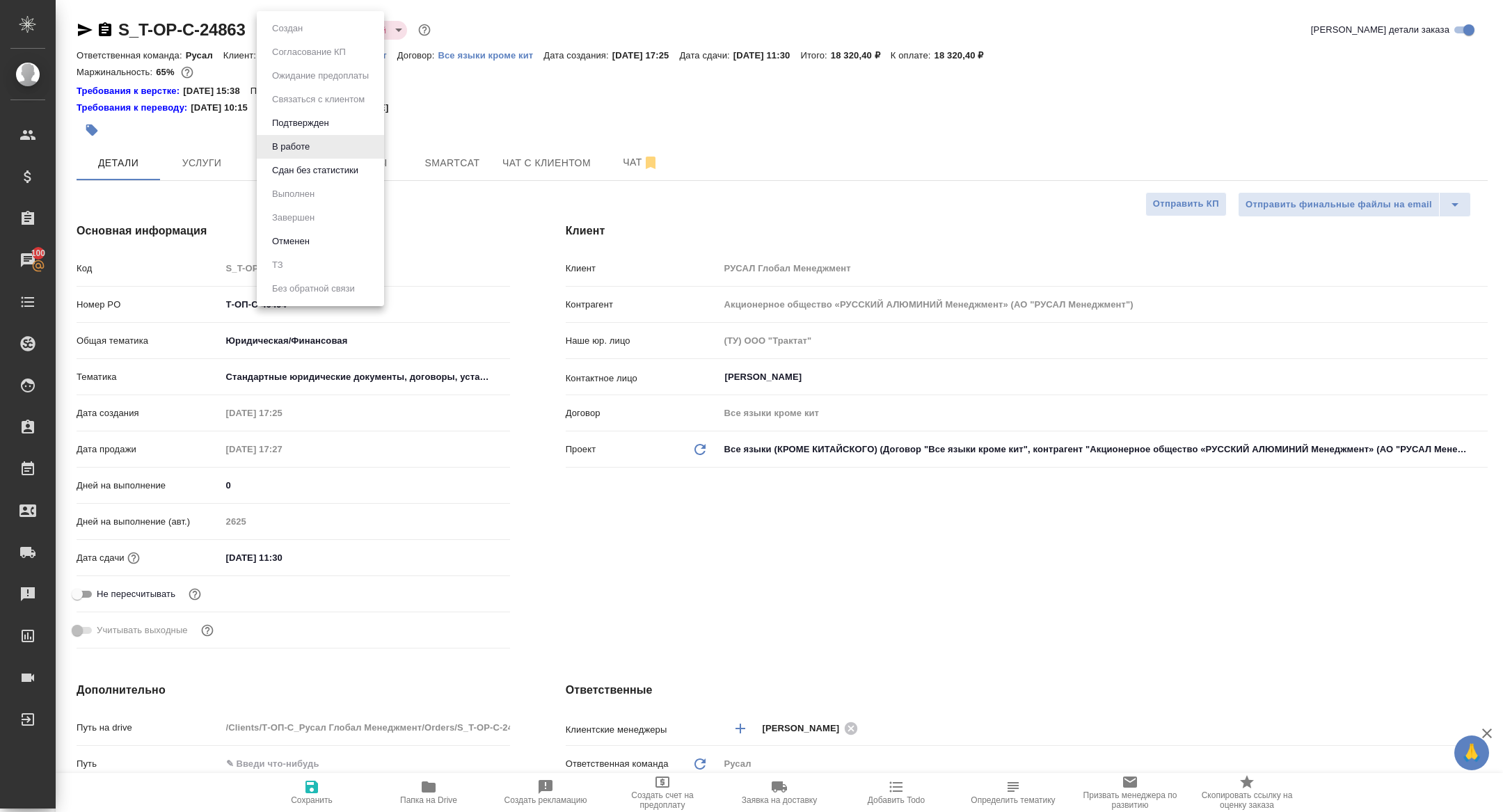
click at [289, 26] on body "🙏 .cls-1 fill:#fff; AWATERA Zhuravleva Alexandra Клиенты Спецификации Заказы 10…" at bounding box center [752, 406] width 1503 height 812
click at [317, 173] on button "Сдан без статистики" at bounding box center [315, 171] width 95 height 15
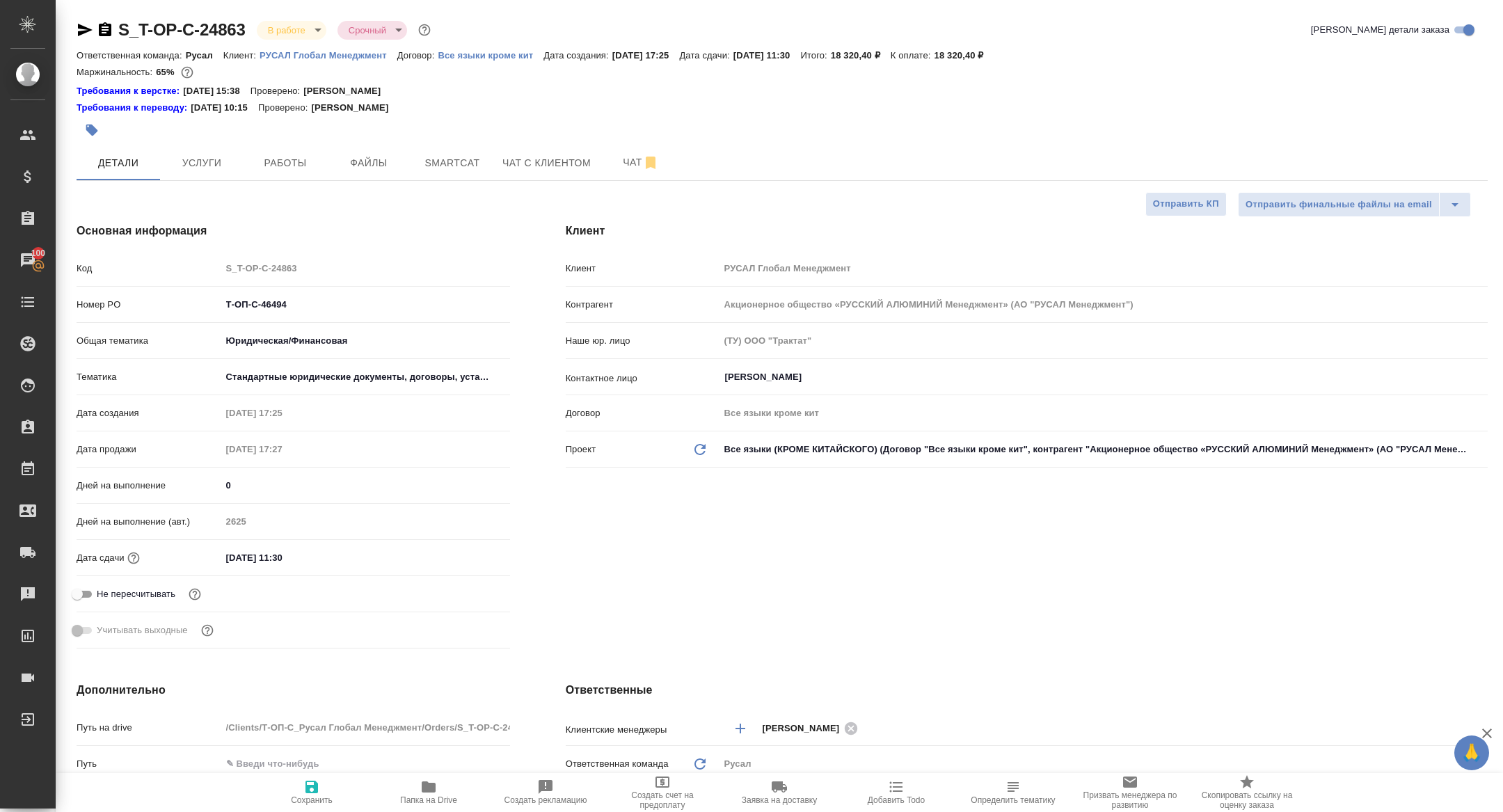
click at [279, 173] on ul "Создан Согласование КП Ожидание предоплаты Связаться с клиентом Подтвержден В р…" at bounding box center [305, 102] width 95 height 165
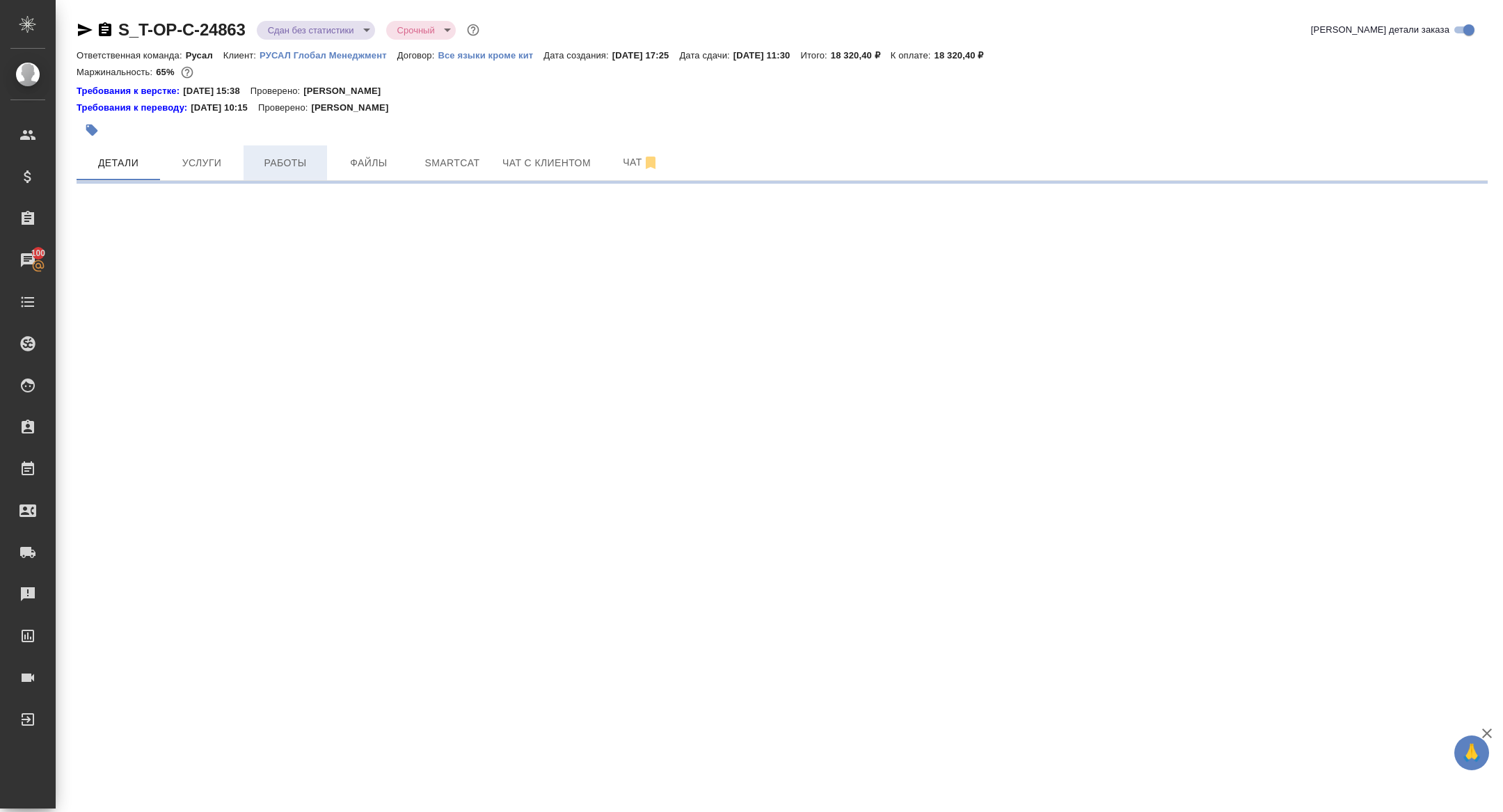
click at [275, 167] on span "Работы" at bounding box center [285, 163] width 67 height 18
select select "RU"
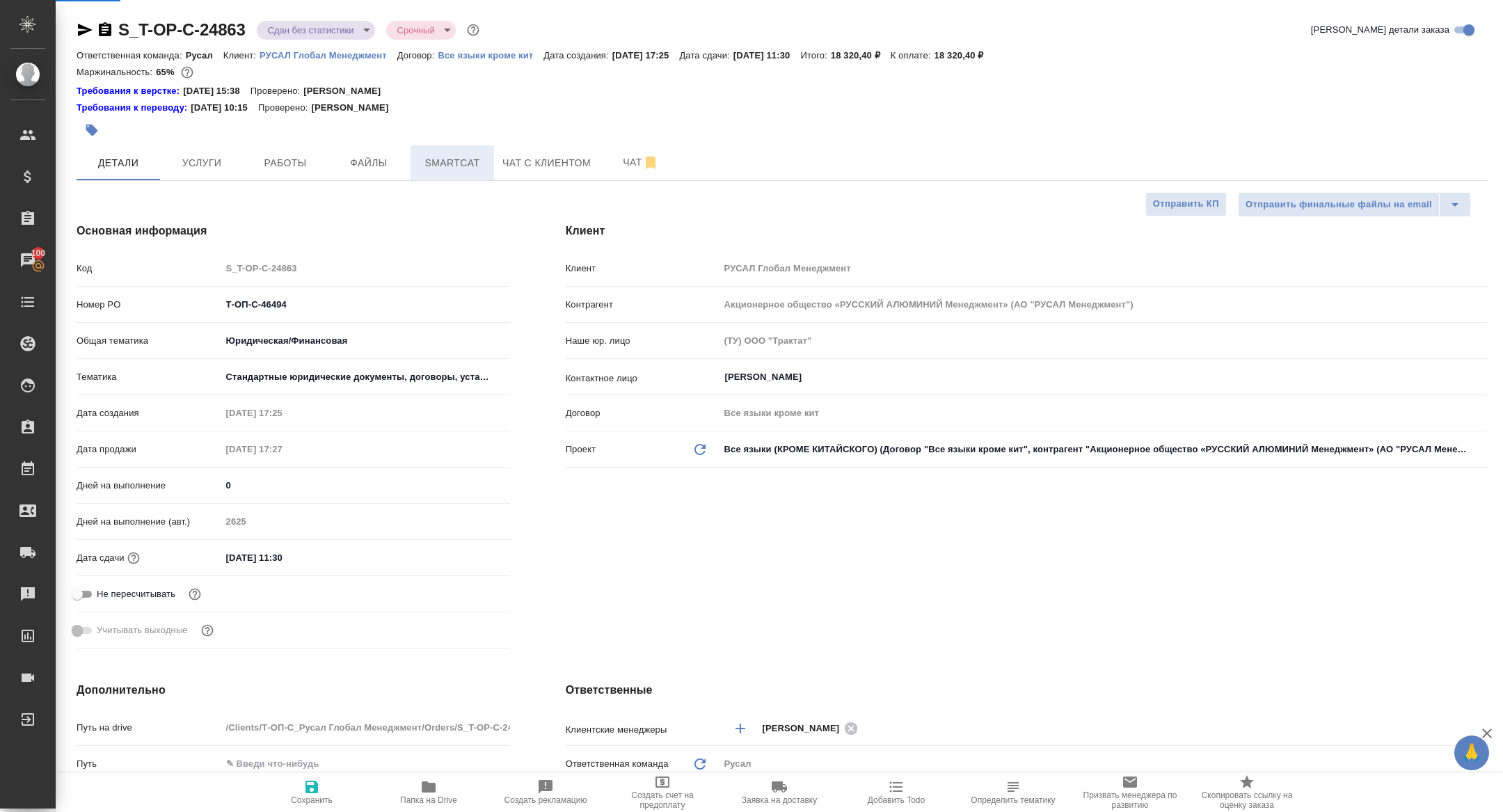
type textarea "x"
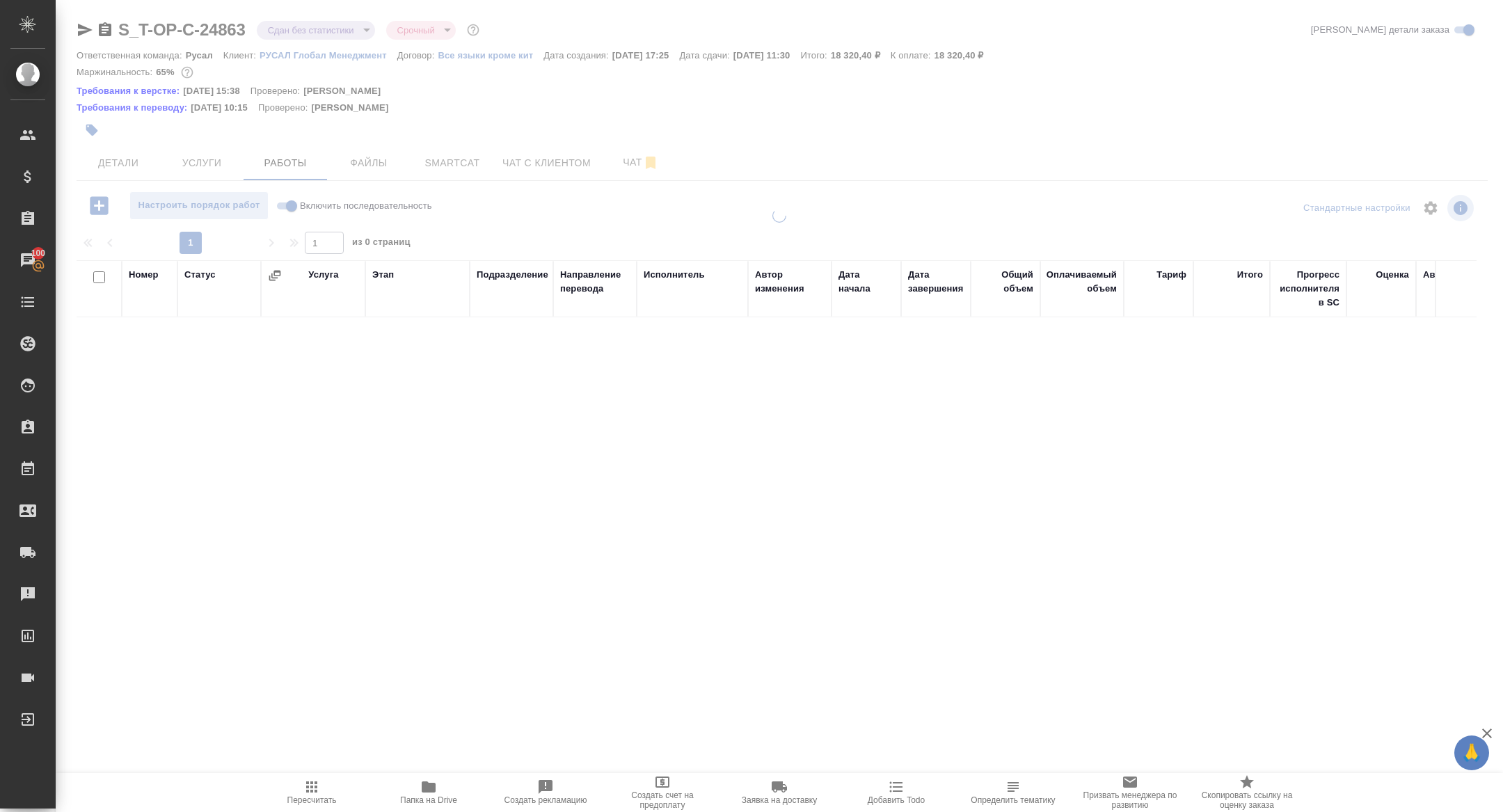
click at [437, 162] on div at bounding box center [779, 304] width 1448 height 608
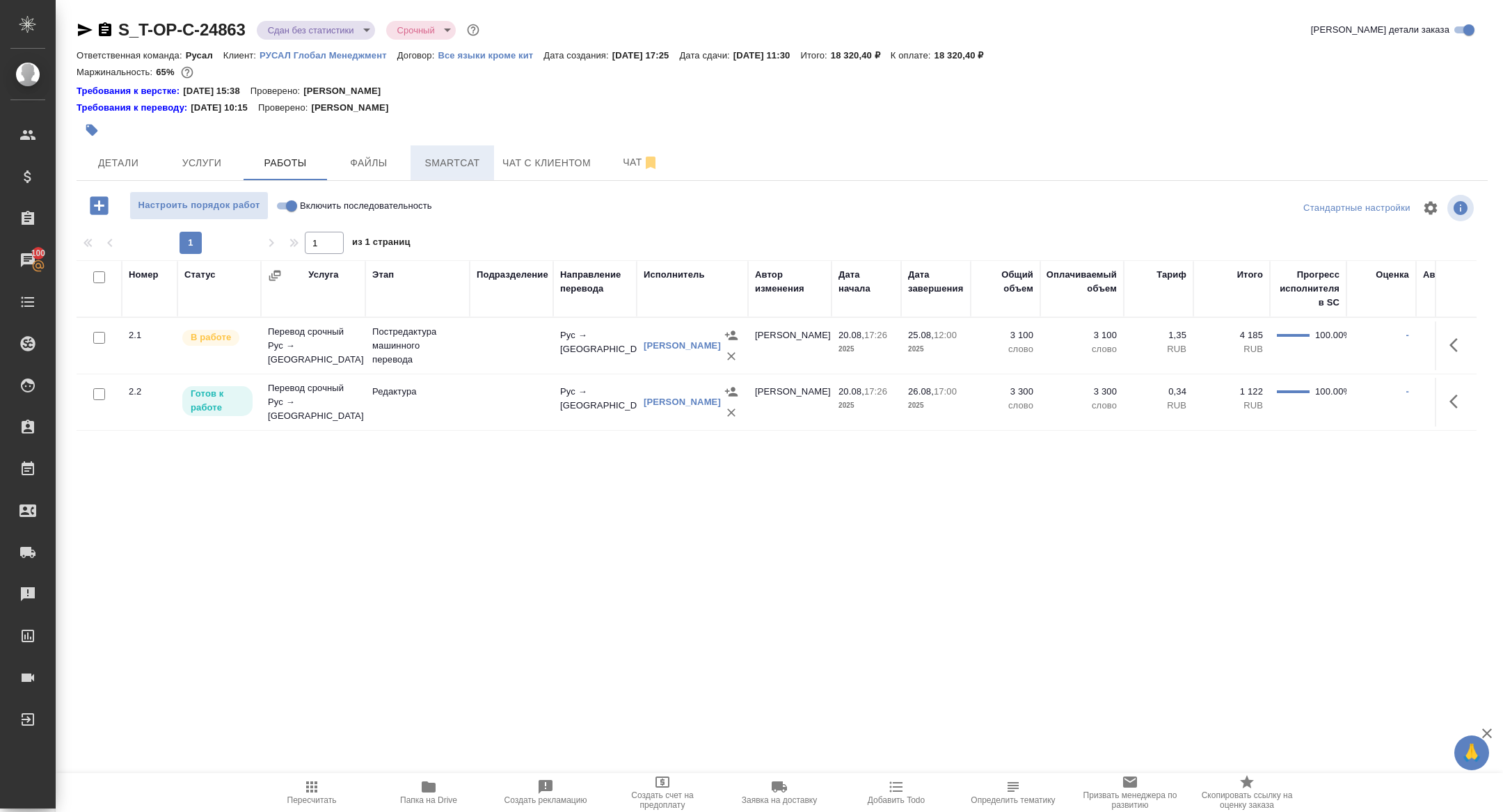
click at [456, 162] on span "Smartcat" at bounding box center [452, 163] width 67 height 18
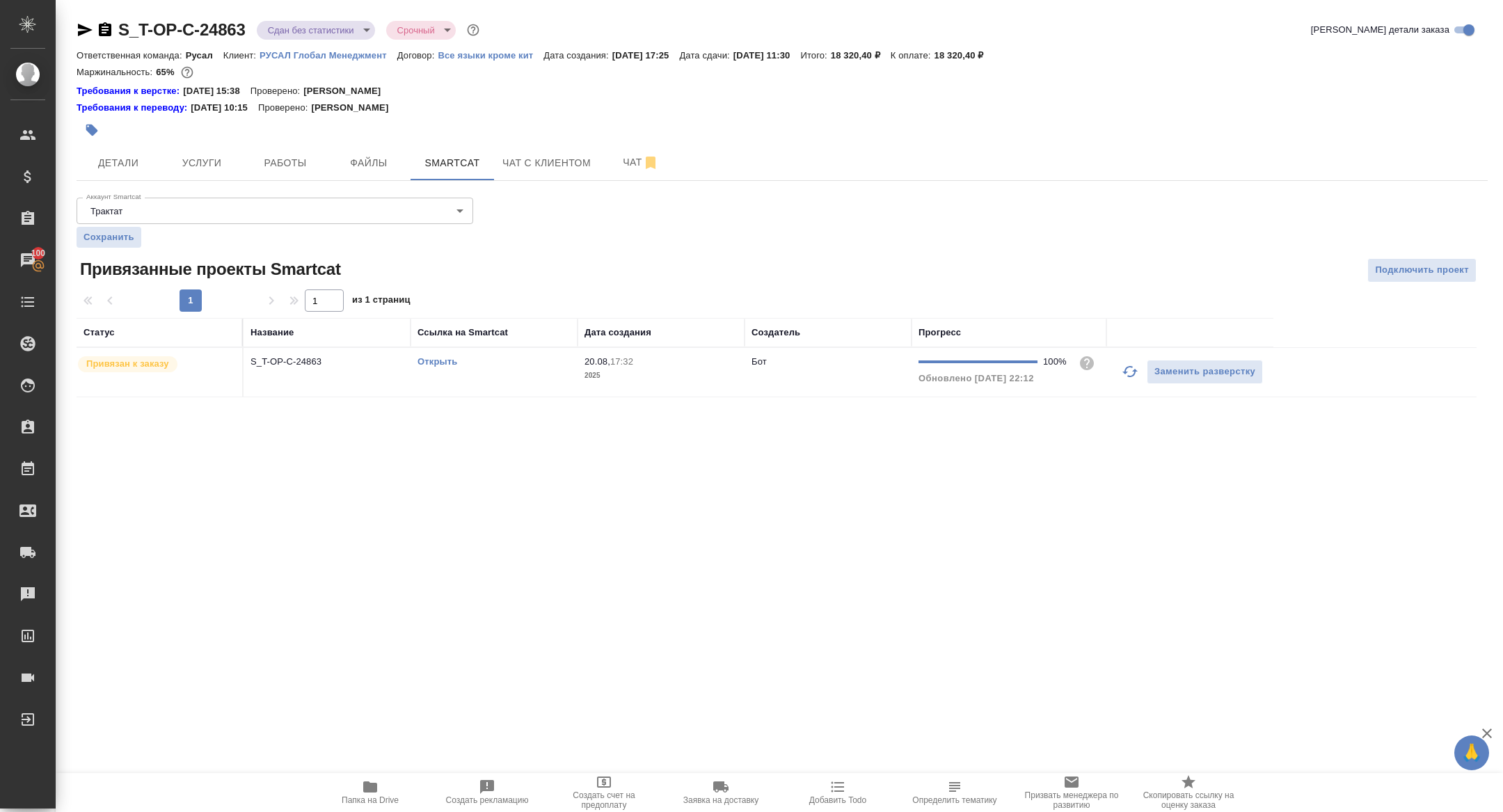
click at [286, 360] on p "S_T-OP-C-24863" at bounding box center [327, 362] width 153 height 14
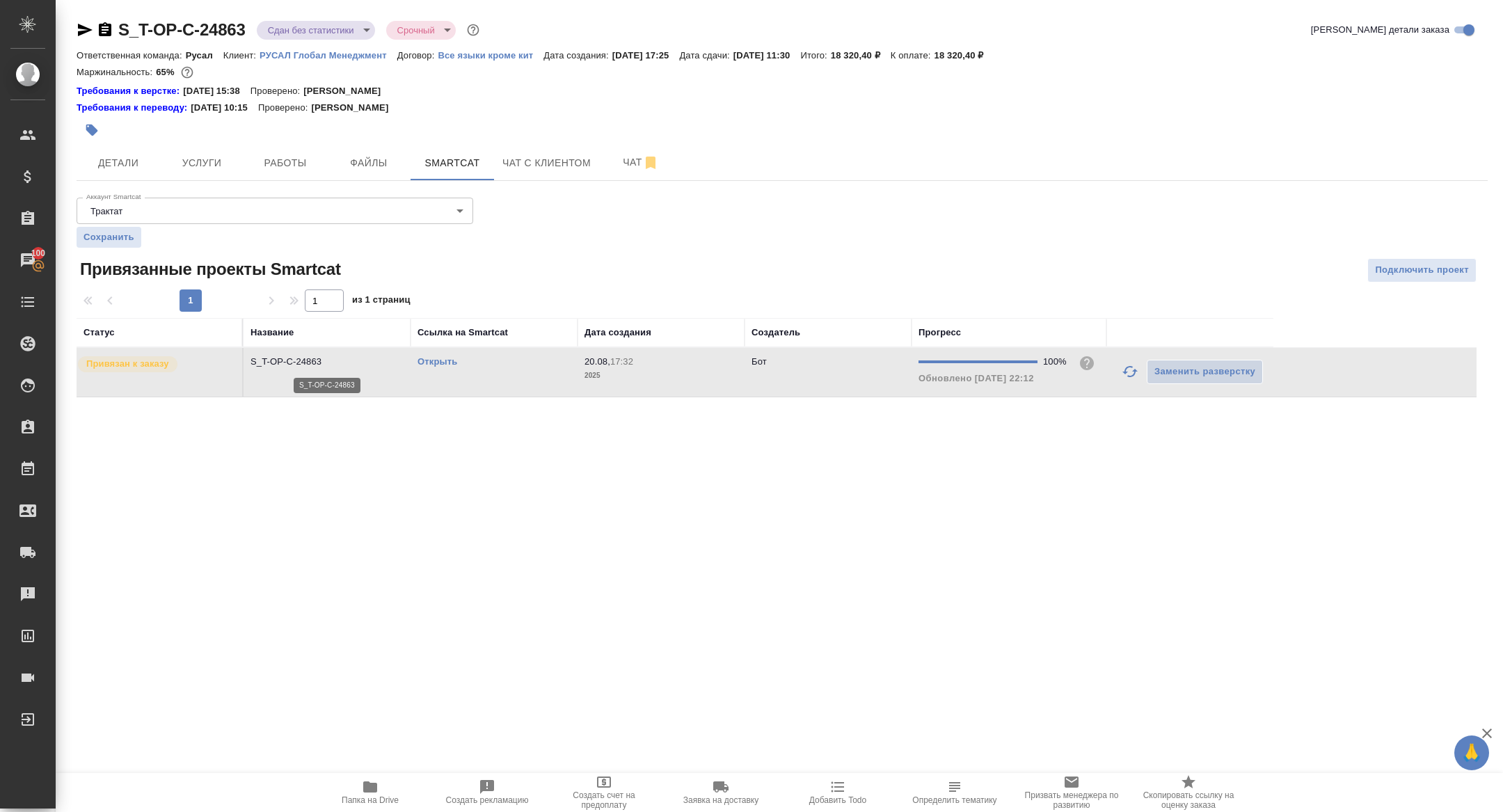
click at [286, 360] on p "S_T-OP-C-24863" at bounding box center [327, 362] width 153 height 14
click at [312, 153] on button "Работы" at bounding box center [285, 163] width 83 height 35
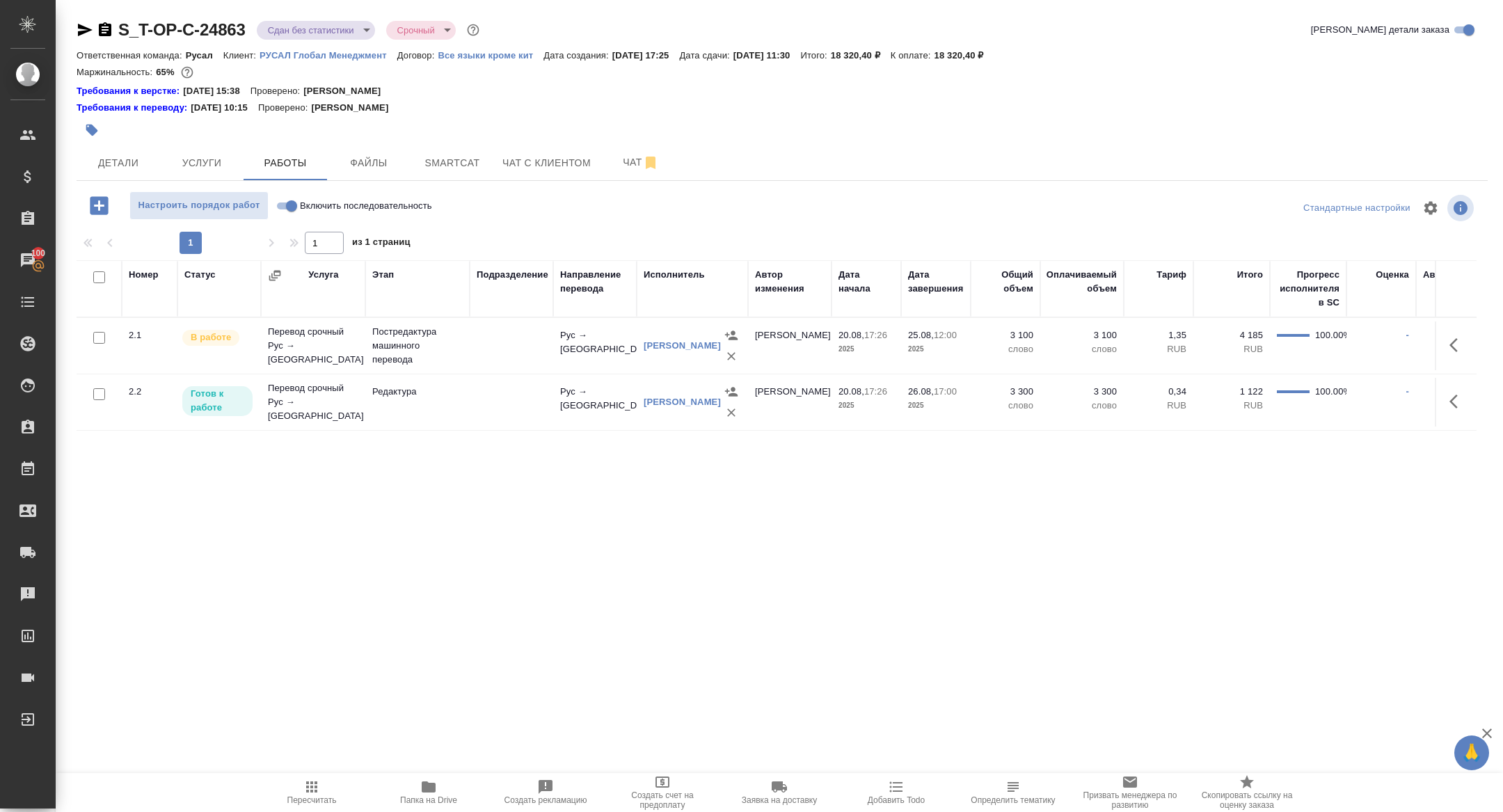
click at [1460, 399] on icon "button" at bounding box center [1458, 401] width 17 height 17
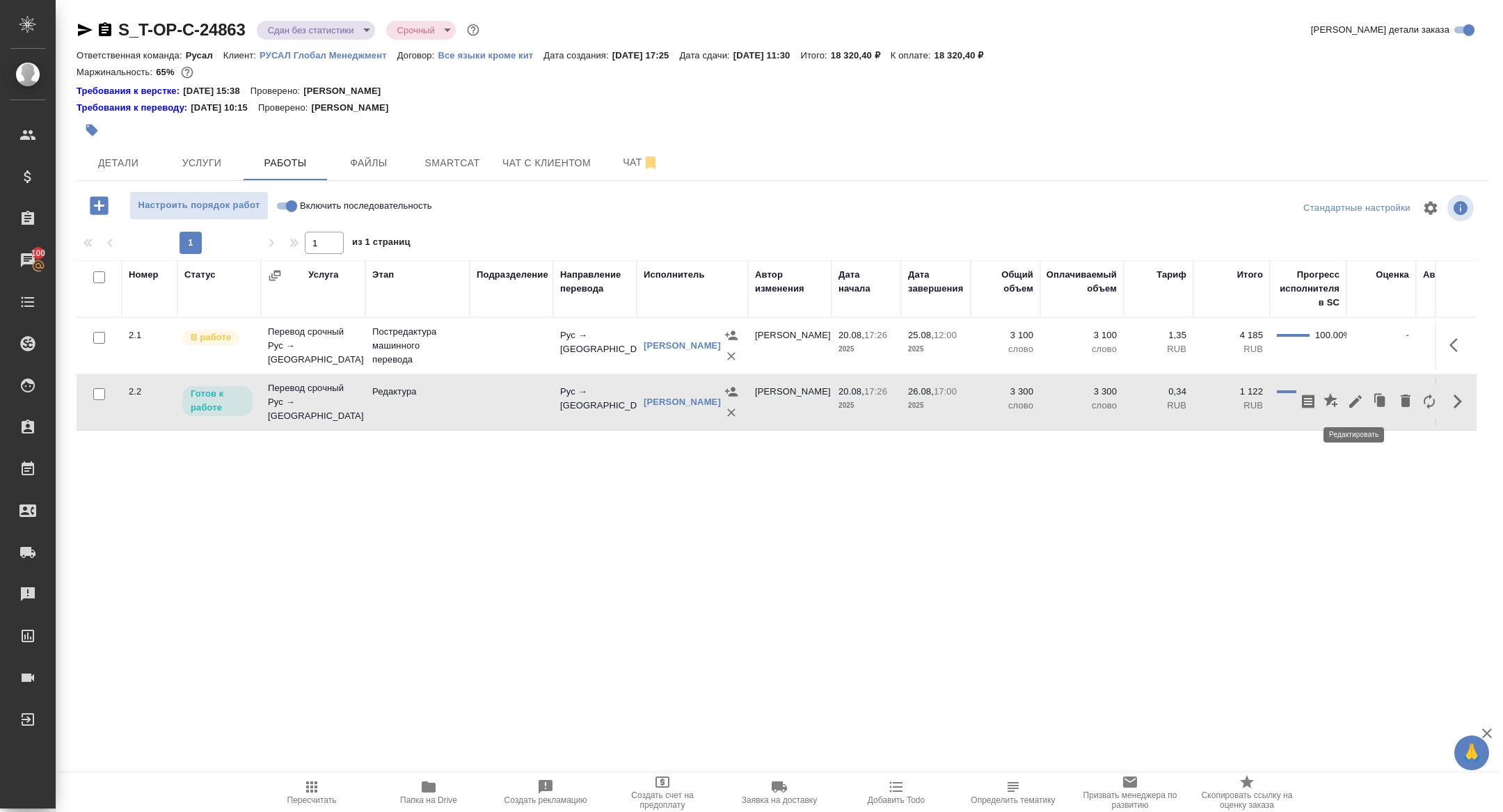
click at [1358, 401] on icon "button" at bounding box center [1356, 401] width 17 height 17
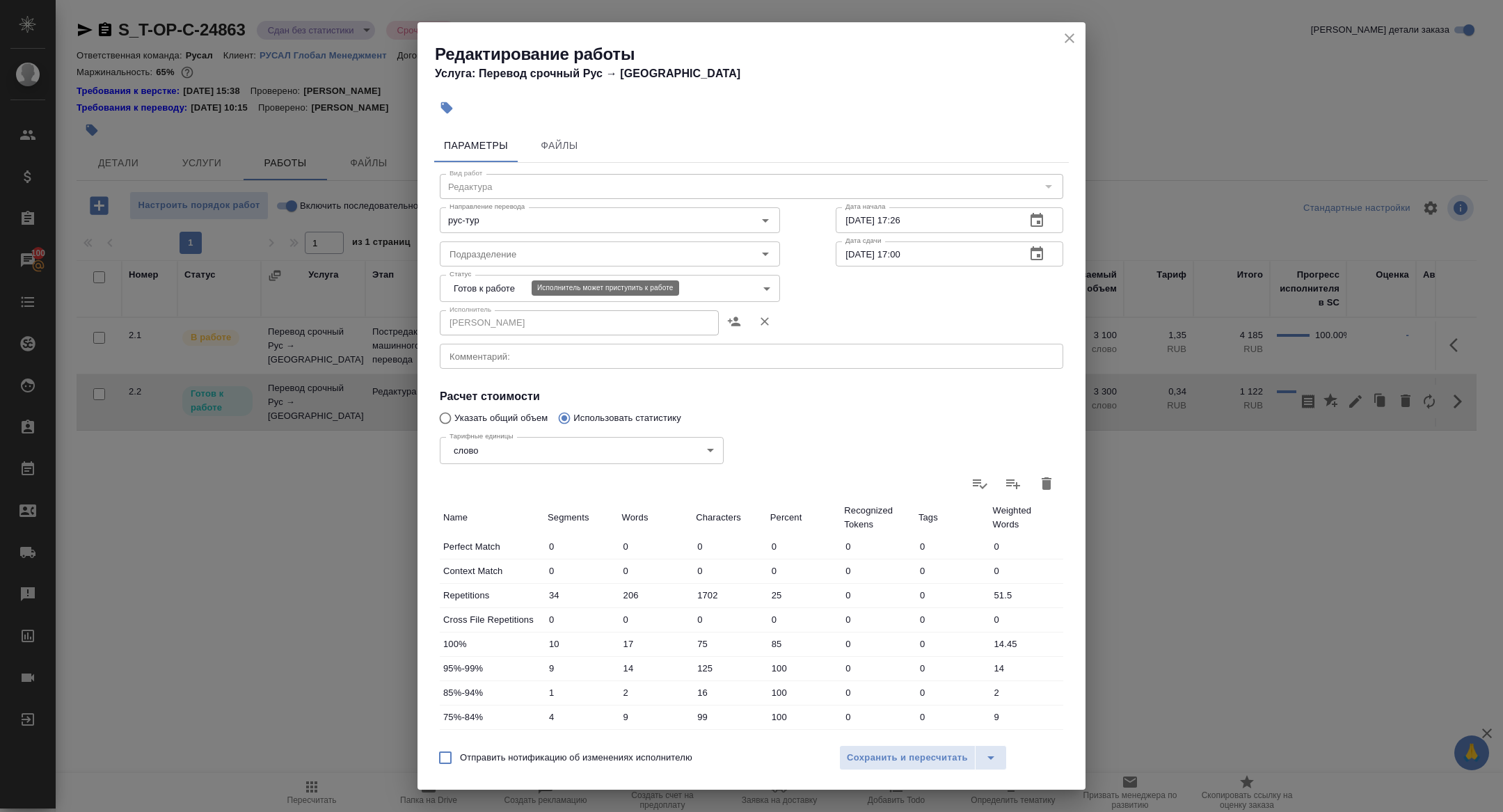
click at [503, 283] on body "🙏 .cls-1 fill:#fff; AWATERA Zhuravleva Alexandra Клиенты Спецификации Заказы 10…" at bounding box center [752, 406] width 1503 height 812
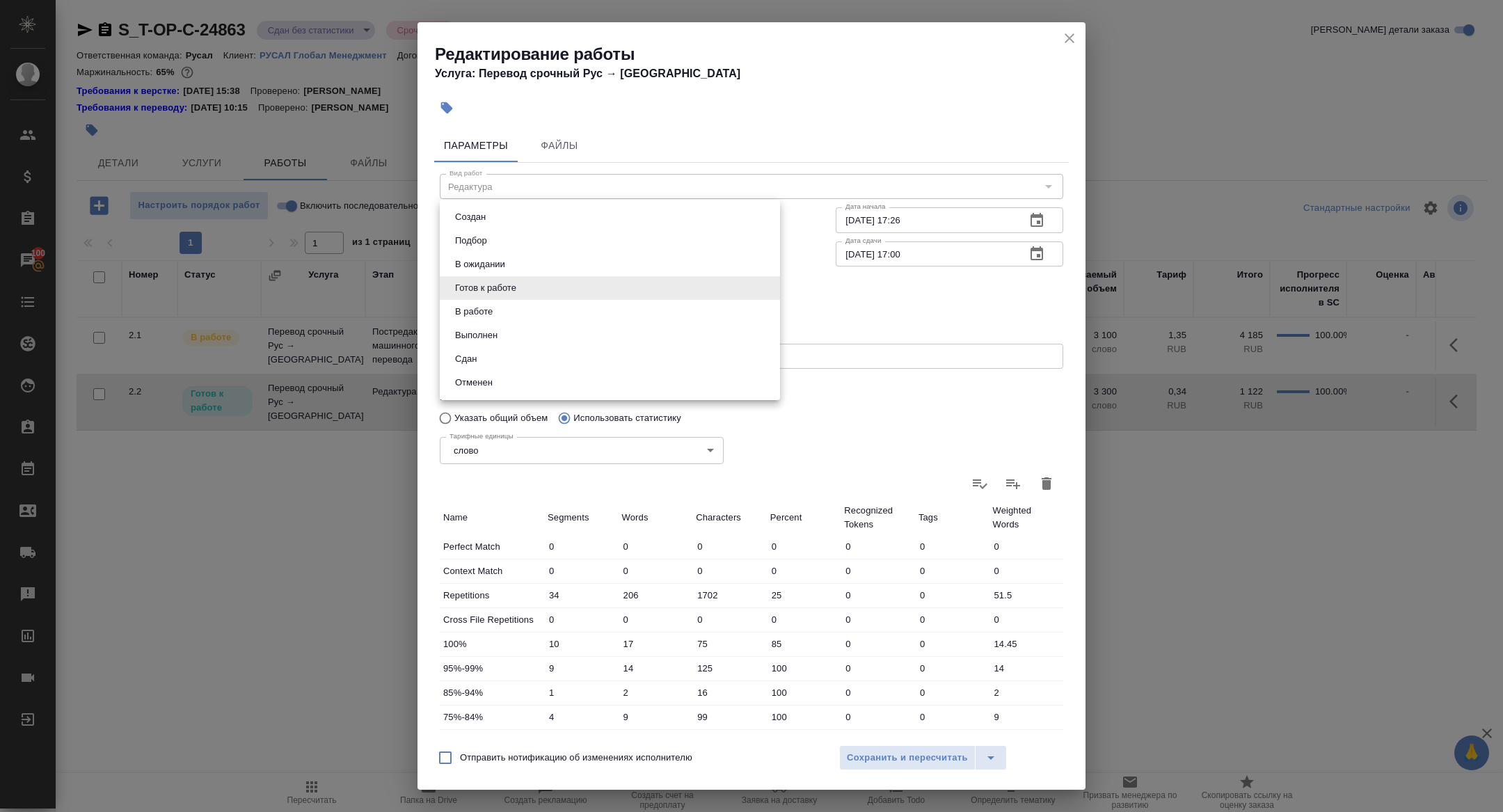
click at [493, 365] on li "Сдан" at bounding box center [610, 359] width 340 height 24
type input "closed"
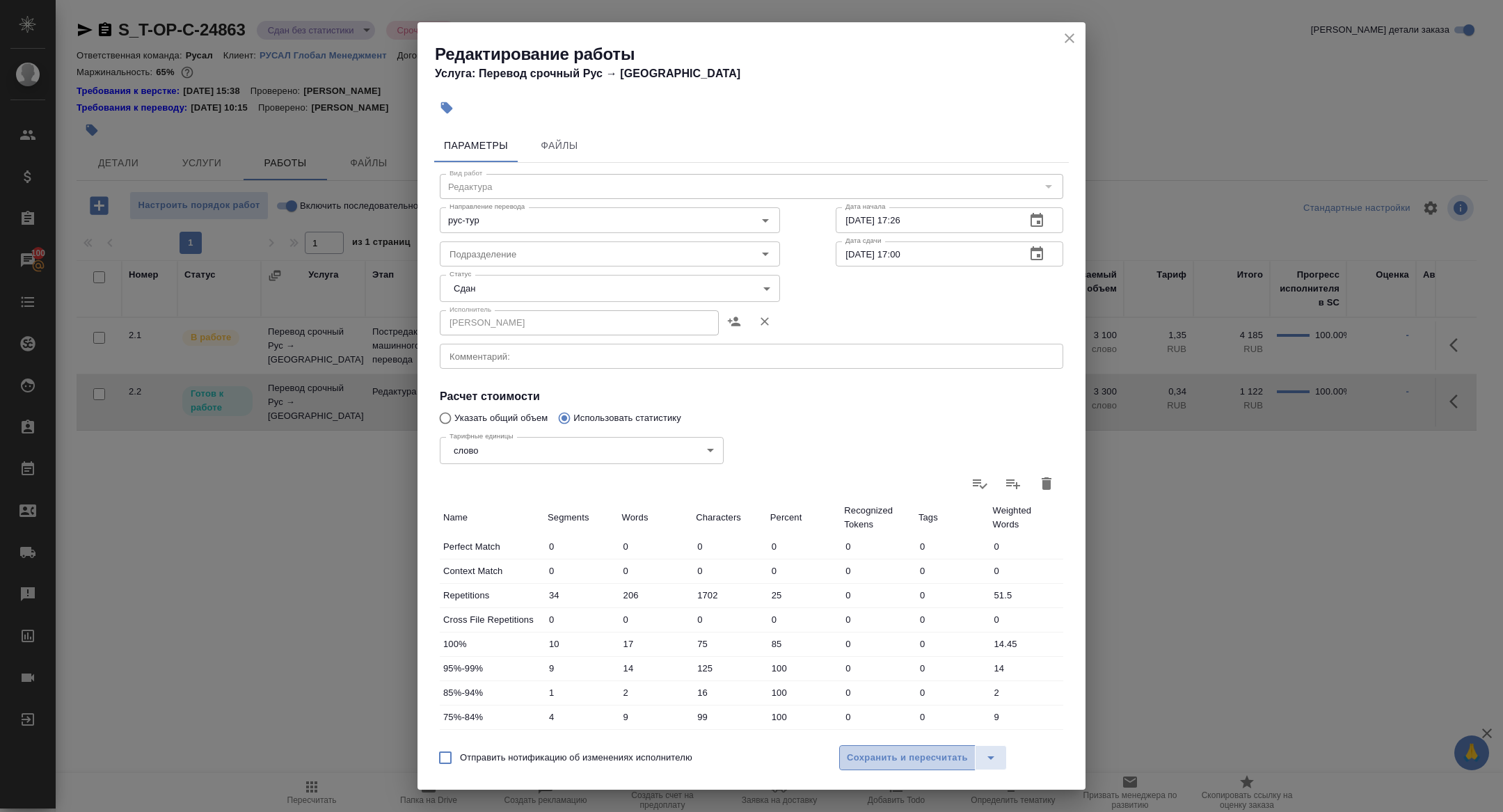
click at [880, 762] on span "Сохранить и пересчитать" at bounding box center [907, 757] width 121 height 16
click at [873, 770] on div "Отправить нотификацию об изменениях исполнителю Сохранить и пересчитать" at bounding box center [752, 762] width 668 height 54
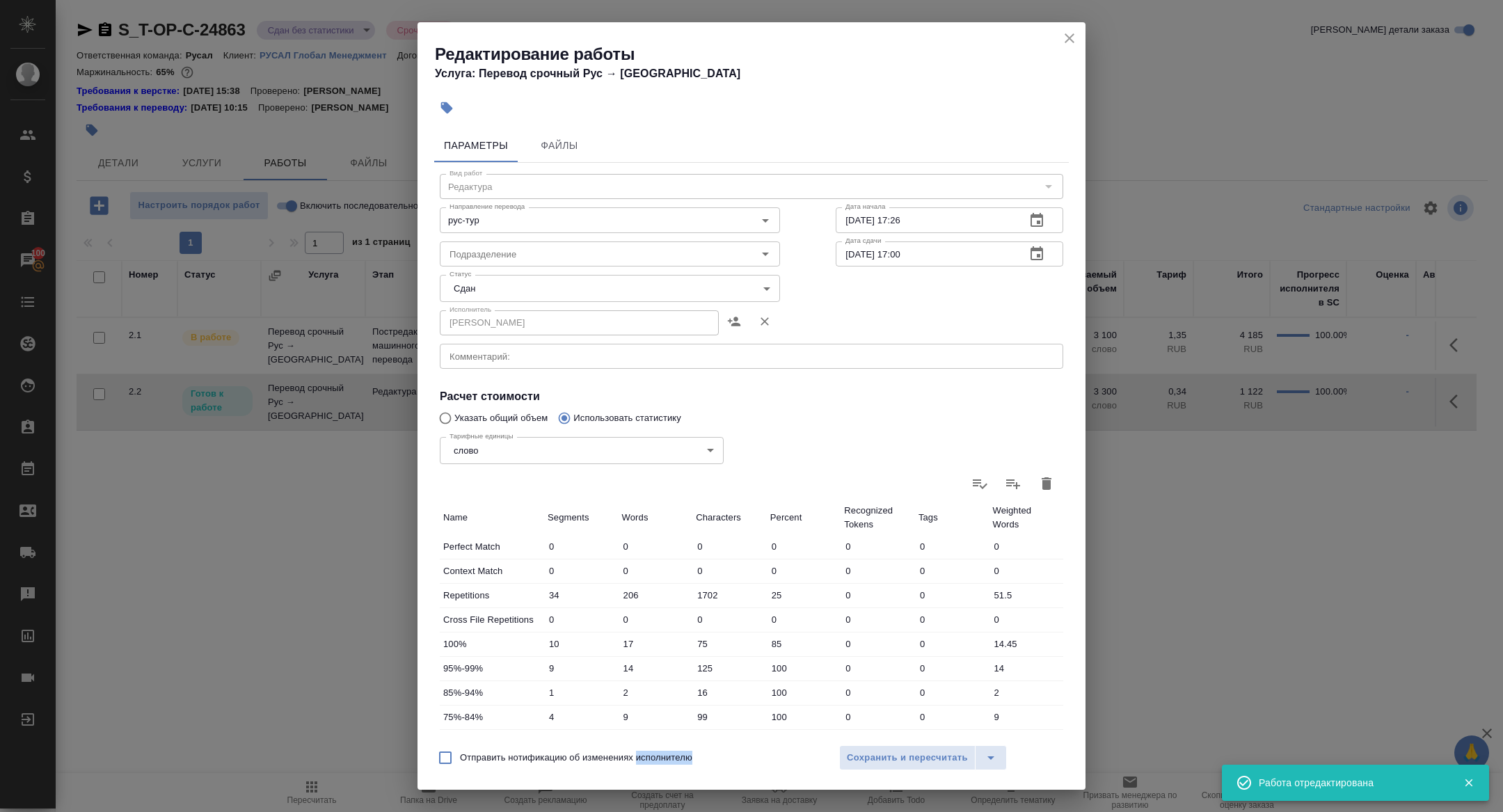
click at [873, 770] on div "Отправить нотификацию об изменениях исполнителю Сохранить и пересчитать" at bounding box center [752, 762] width 668 height 54
click at [871, 743] on div "Отправить нотификацию об изменениях исполнителю Сохранить и пересчитать" at bounding box center [752, 762] width 668 height 54
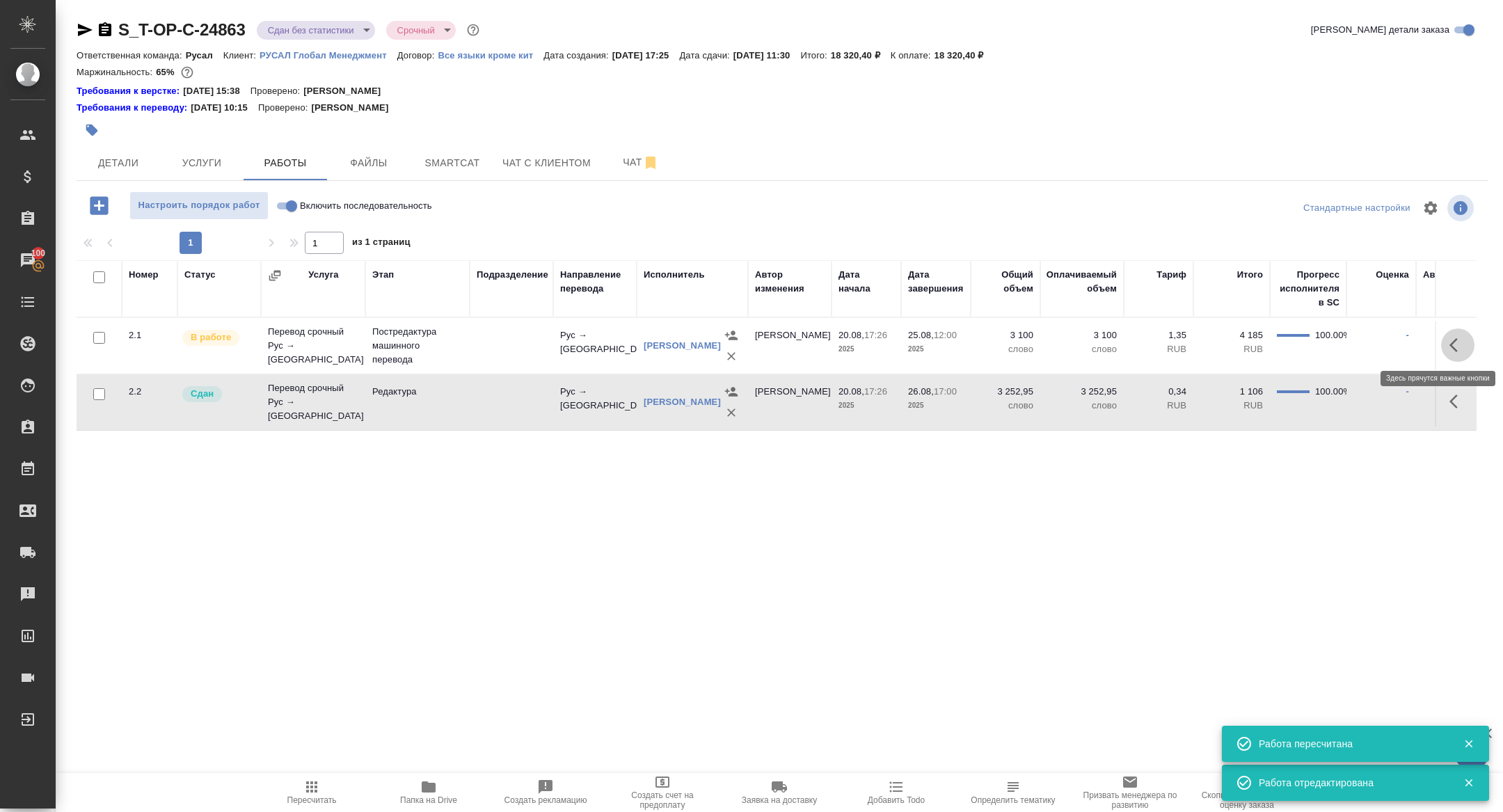
click at [1460, 347] on icon "button" at bounding box center [1458, 345] width 17 height 17
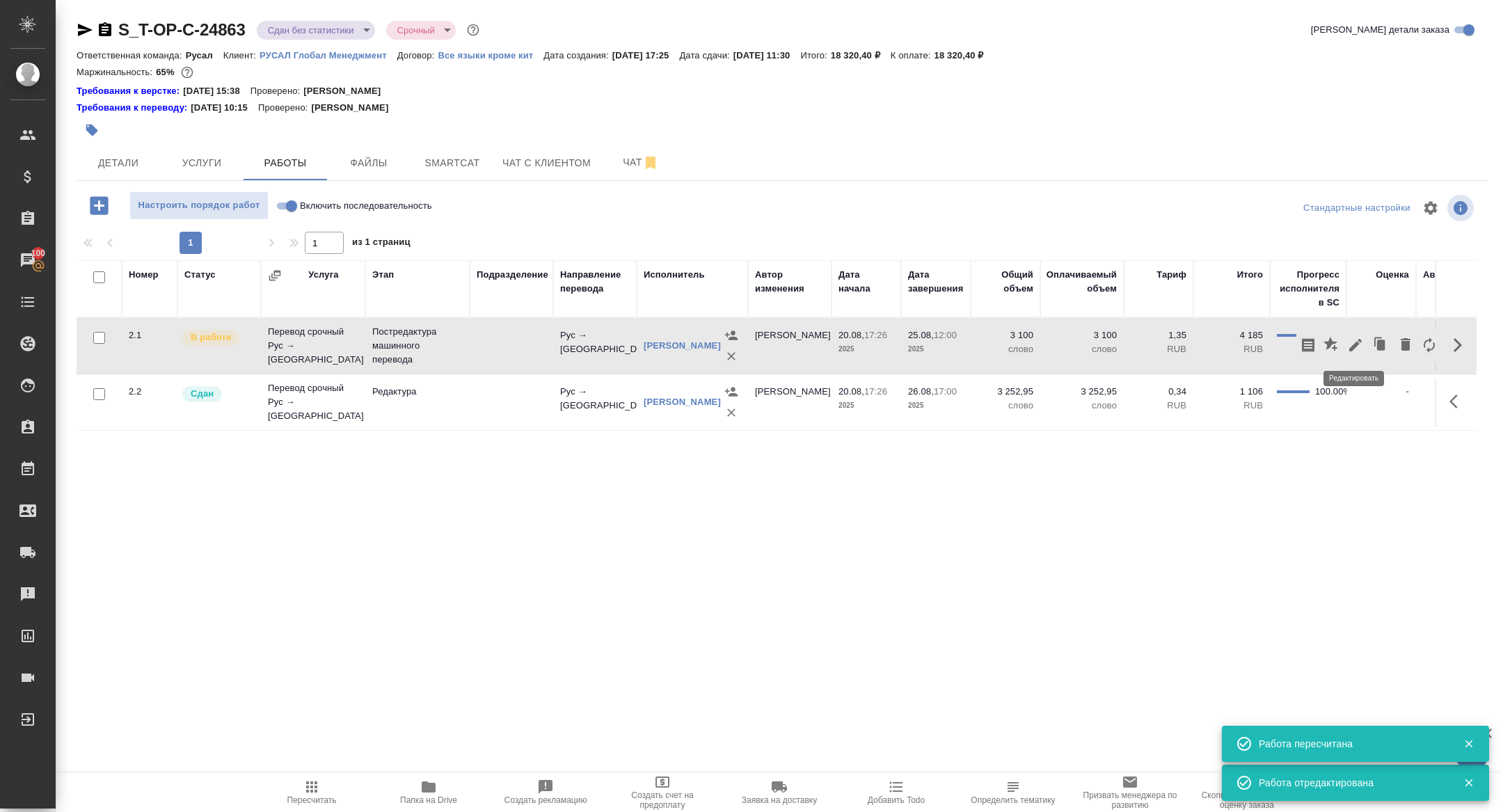
click at [1345, 349] on button "button" at bounding box center [1356, 345] width 24 height 34
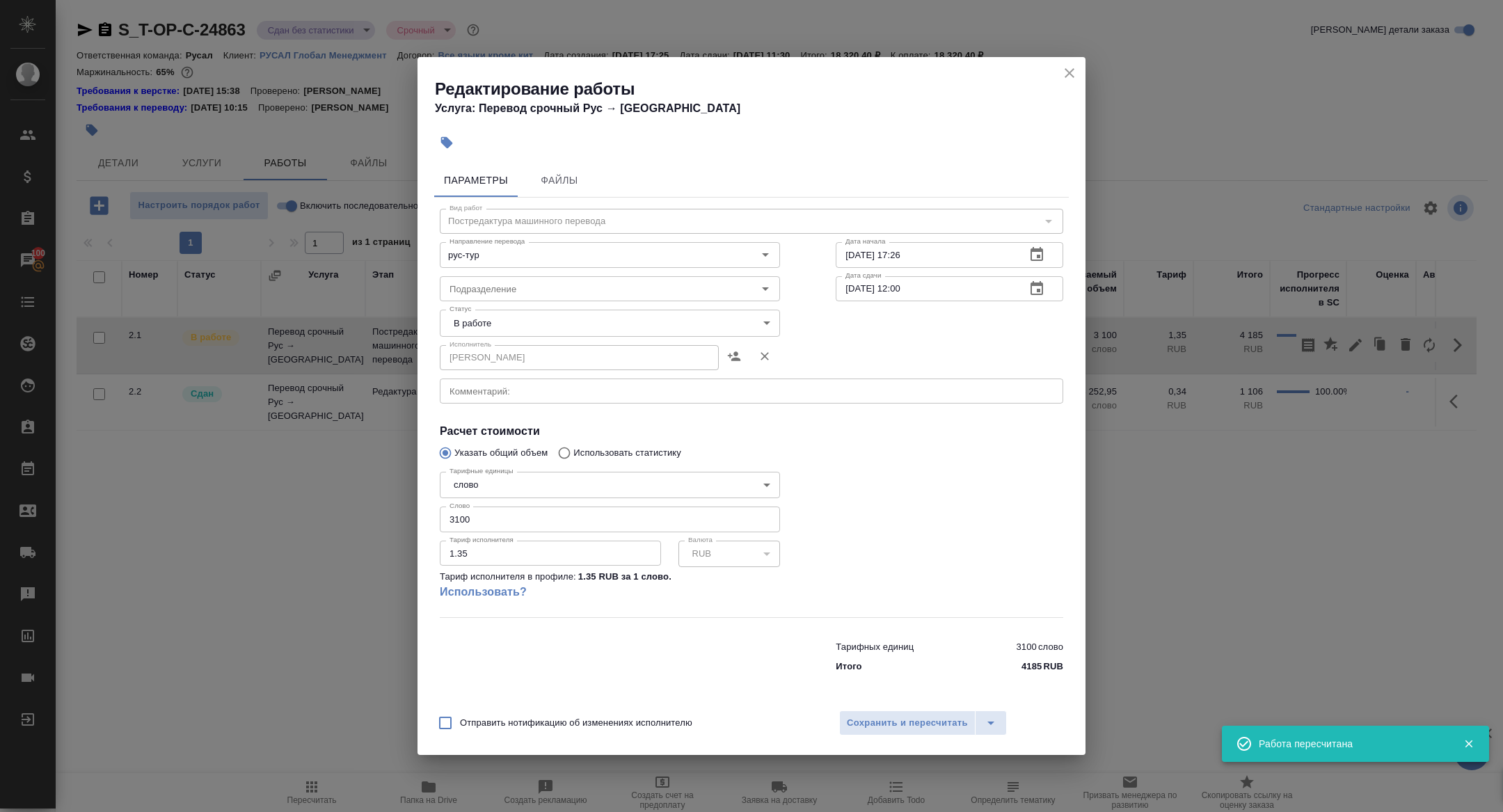
click at [506, 314] on body "🙏 .cls-1 fill:#fff; AWATERA Zhuravleva Alexandra Клиенты Спецификации Заказы 10…" at bounding box center [752, 406] width 1503 height 812
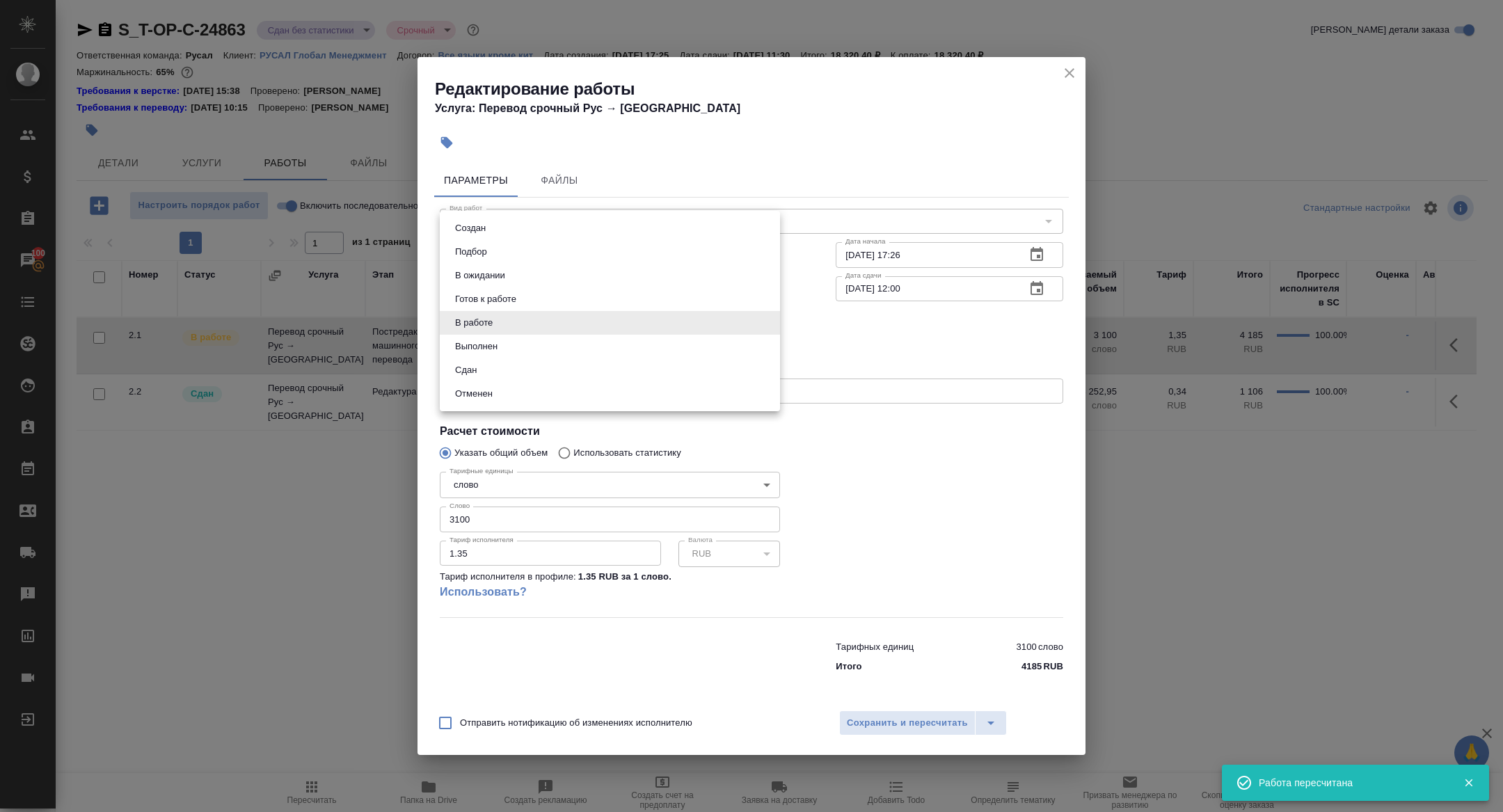
click at [464, 373] on button "Сдан" at bounding box center [466, 370] width 30 height 15
type input "closed"
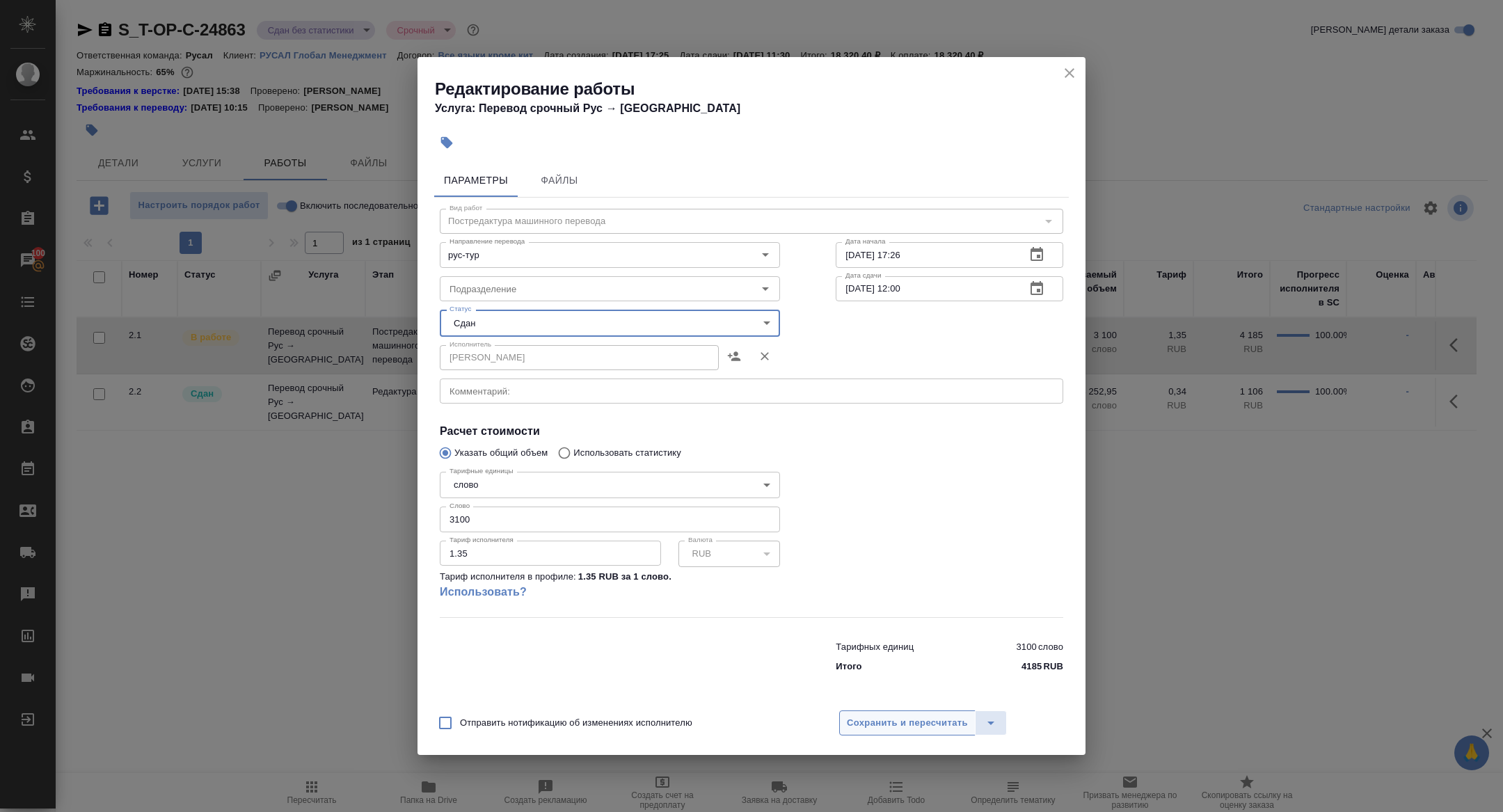
click at [926, 718] on span "Сохранить и пересчитать" at bounding box center [907, 722] width 121 height 16
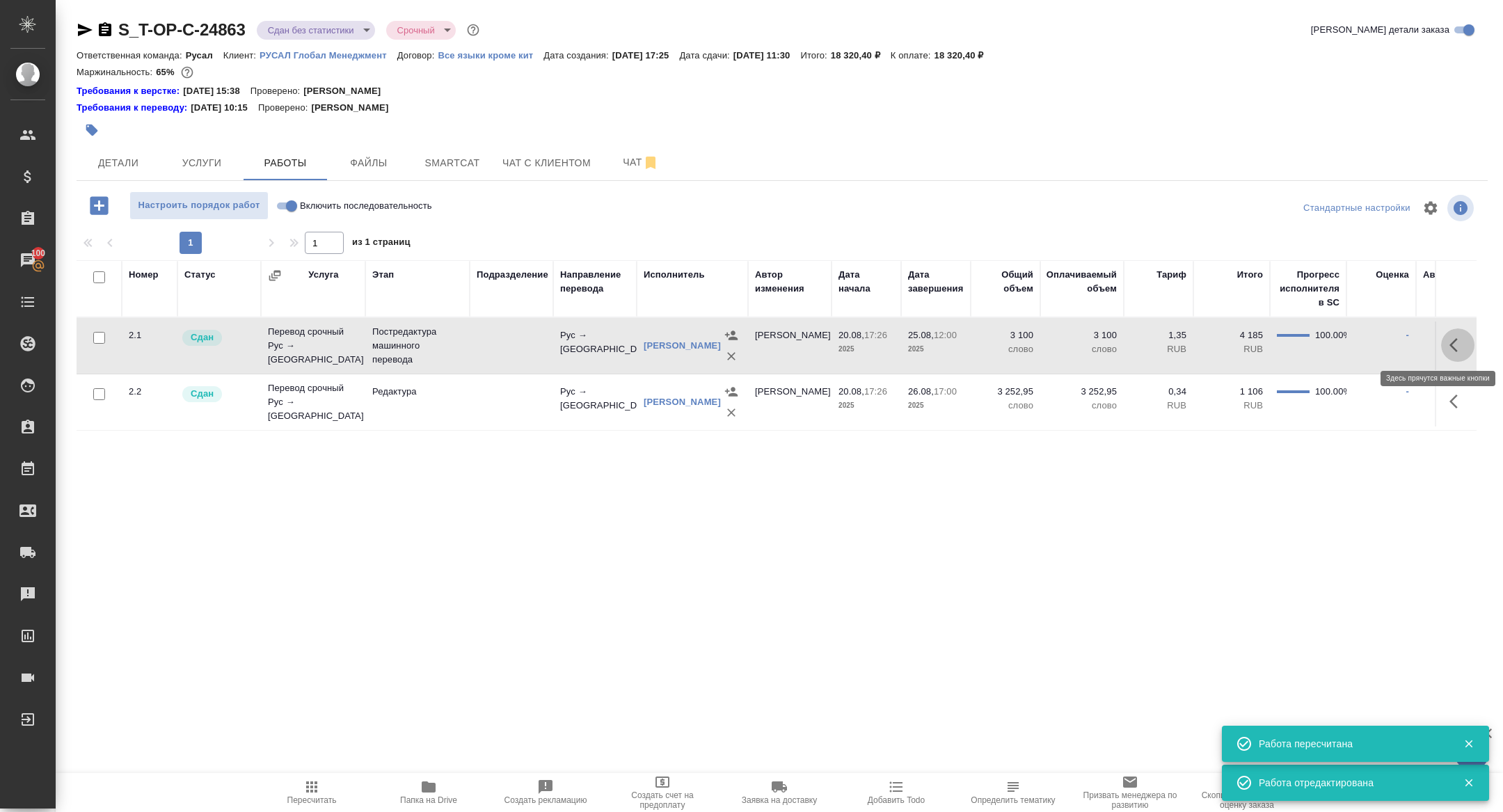
click at [1450, 337] on icon "button" at bounding box center [1458, 345] width 17 height 17
click at [1354, 340] on icon "button" at bounding box center [1356, 345] width 17 height 17
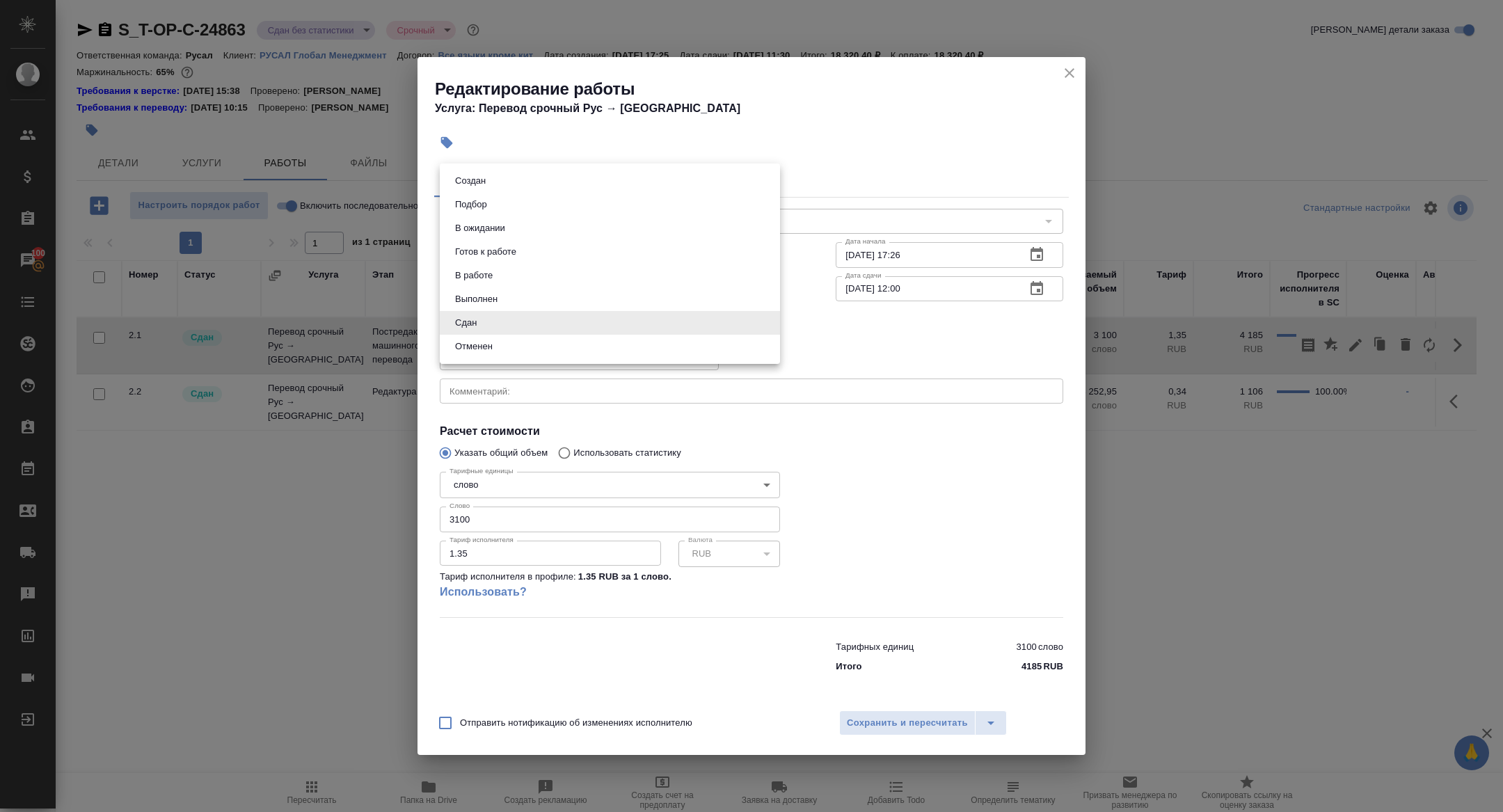
click at [470, 332] on body "🙏 .cls-1 fill:#fff; AWATERA Zhuravleva Alexandra Клиенты Спецификации Заказы 10…" at bounding box center [752, 406] width 1503 height 812
click at [462, 325] on button "Сдан" at bounding box center [466, 323] width 30 height 15
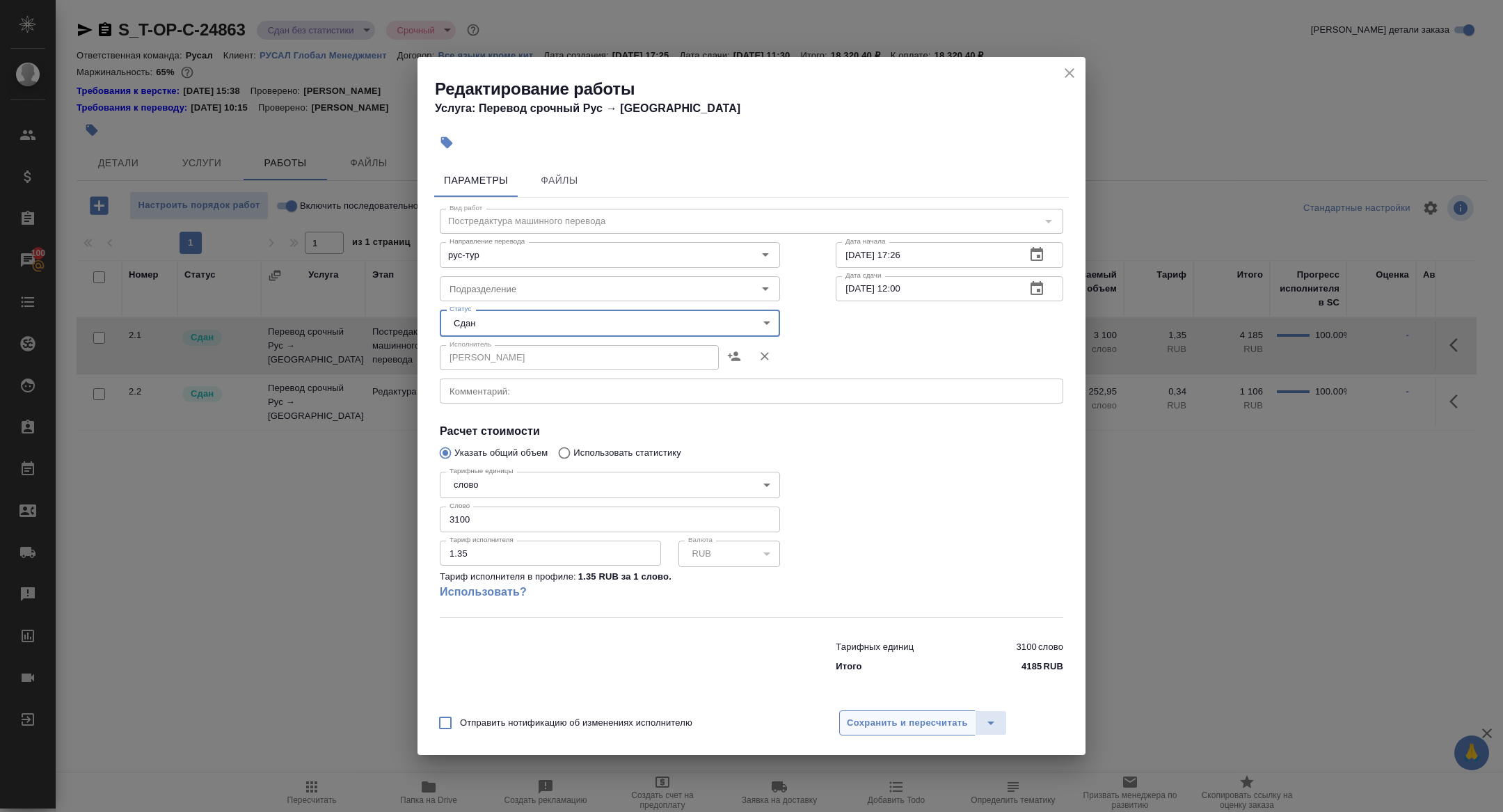
click at [877, 722] on span "Сохранить и пересчитать" at bounding box center [907, 722] width 121 height 16
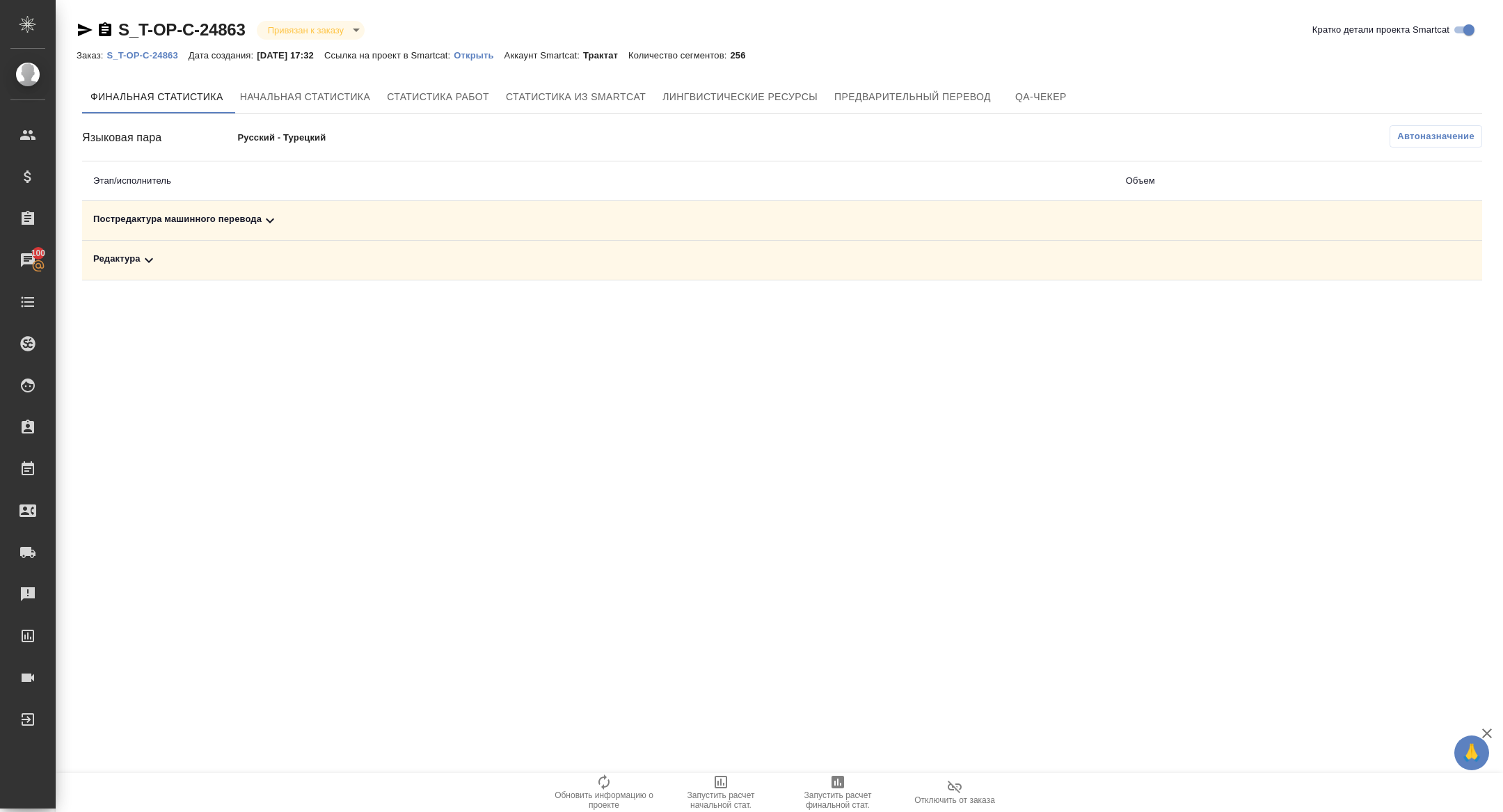
click at [169, 264] on div "Редактура" at bounding box center [598, 260] width 1011 height 17
click at [276, 225] on icon at bounding box center [270, 220] width 17 height 17
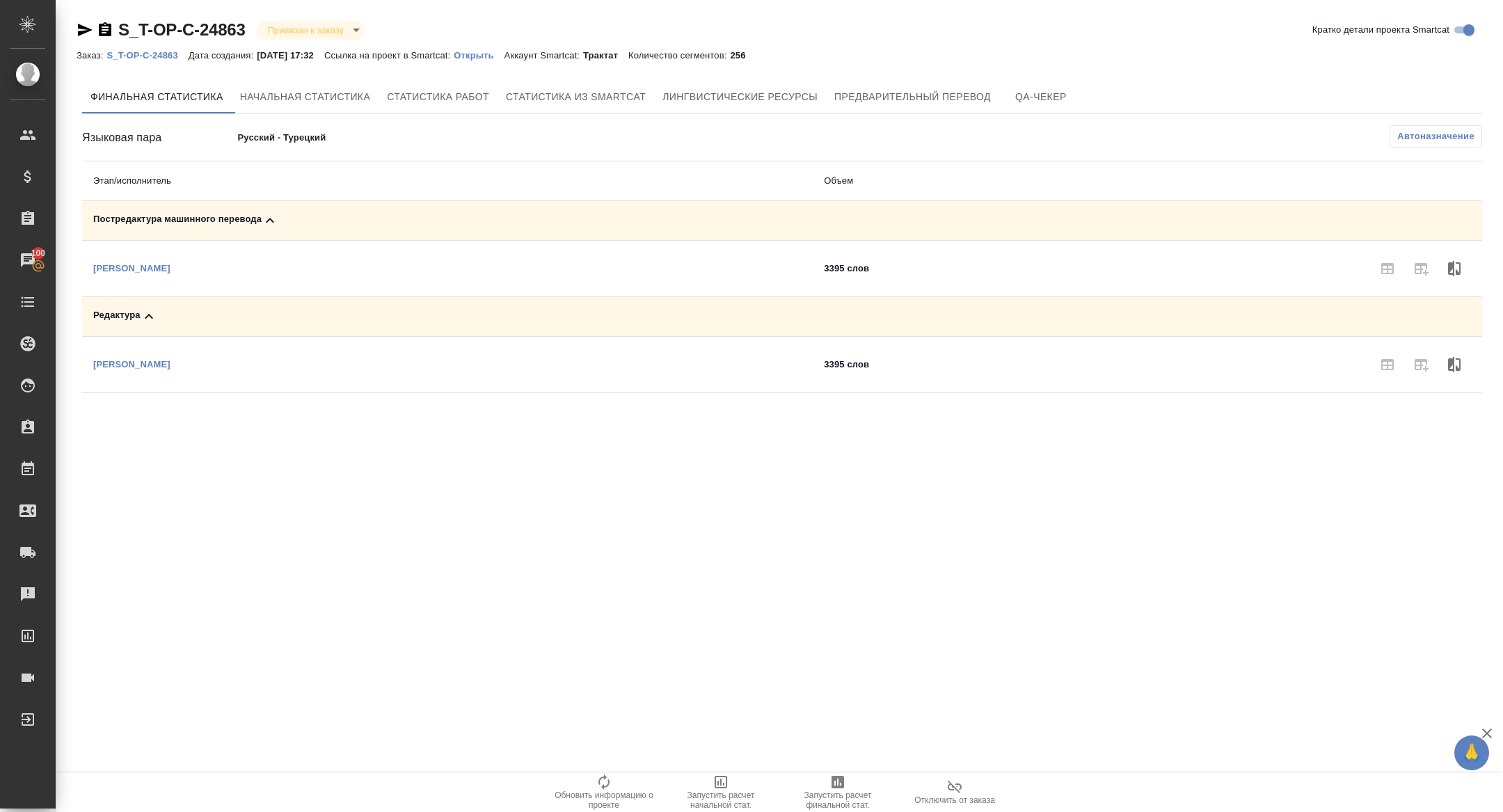
click at [833, 786] on icon "button" at bounding box center [838, 782] width 13 height 13
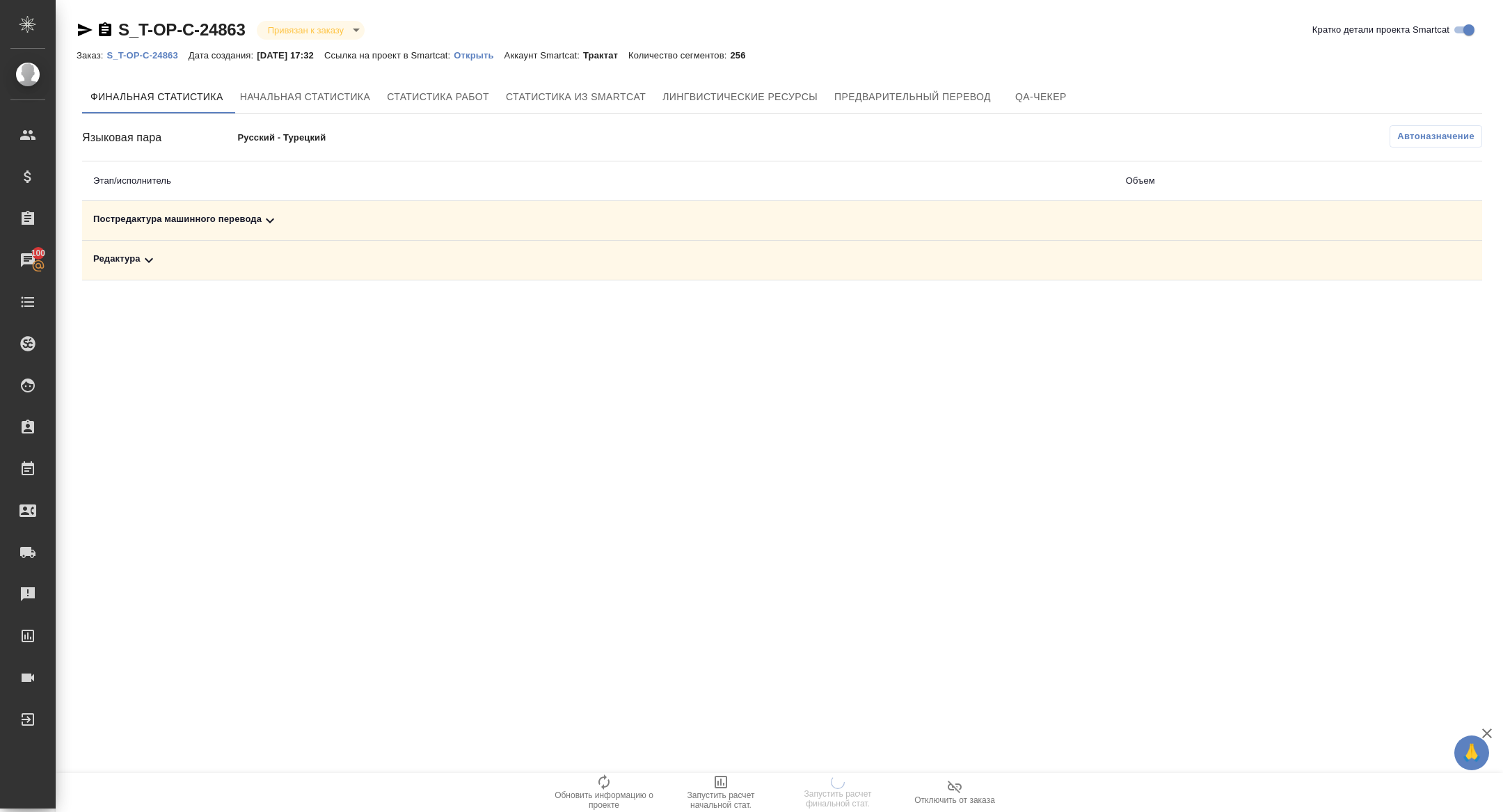
click at [239, 262] on div "Редактура" at bounding box center [598, 260] width 1011 height 17
click at [249, 236] on td "Постредактура машинного перевода" at bounding box center [447, 220] width 730 height 40
click at [240, 198] on th "Этап/исполнитель" at bounding box center [447, 181] width 730 height 40
click at [242, 209] on td "Постредактура машинного перевода" at bounding box center [447, 220] width 730 height 40
click at [268, 218] on icon at bounding box center [270, 220] width 8 height 5
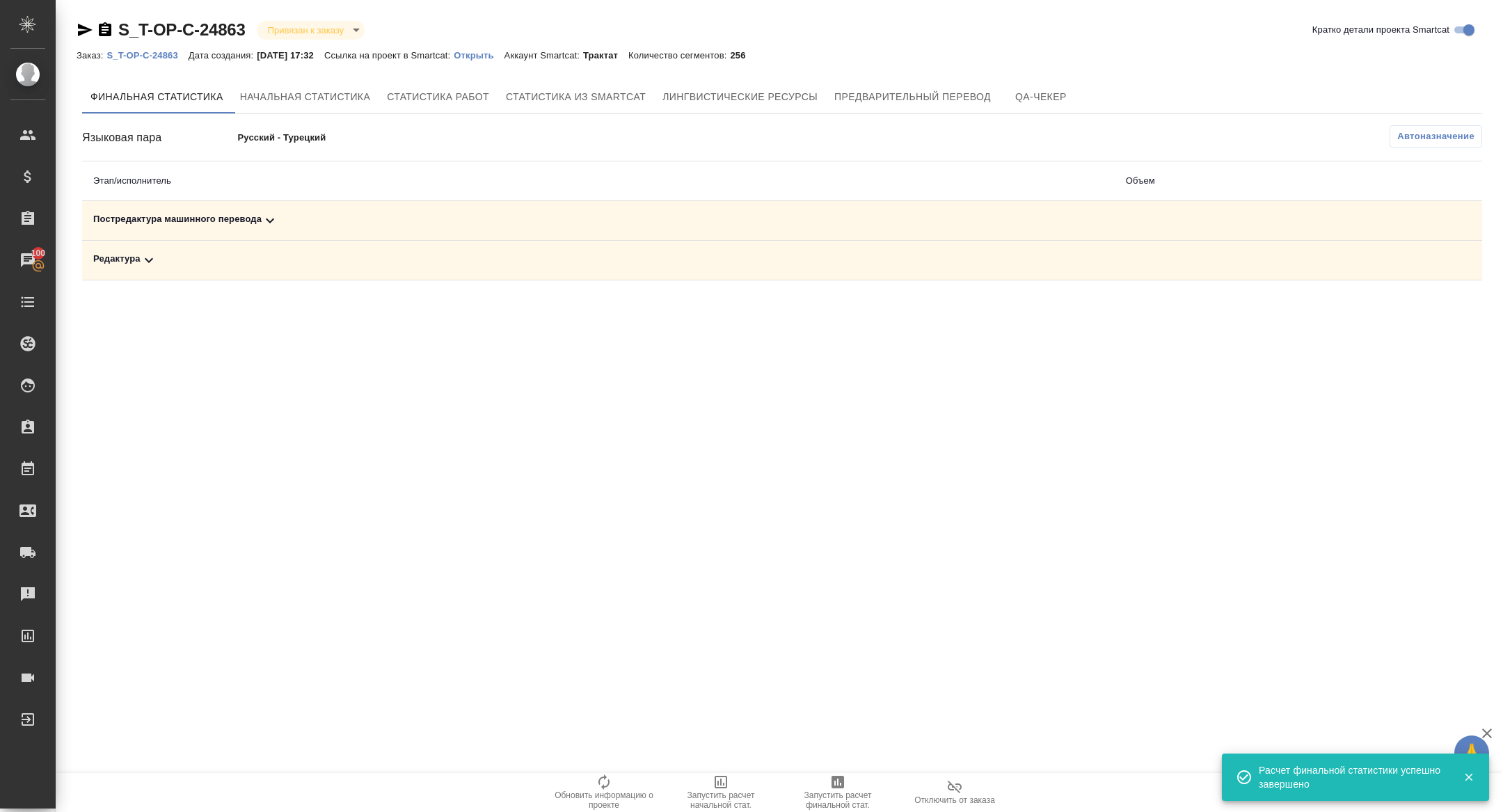
click at [244, 272] on td "Редактура" at bounding box center [598, 260] width 1033 height 40
click at [371, 246] on td "Редактура" at bounding box center [598, 260] width 1033 height 40
click at [312, 265] on div "Редактура" at bounding box center [598, 260] width 1011 height 17
click at [1431, 311] on button "button" at bounding box center [1421, 308] width 34 height 34
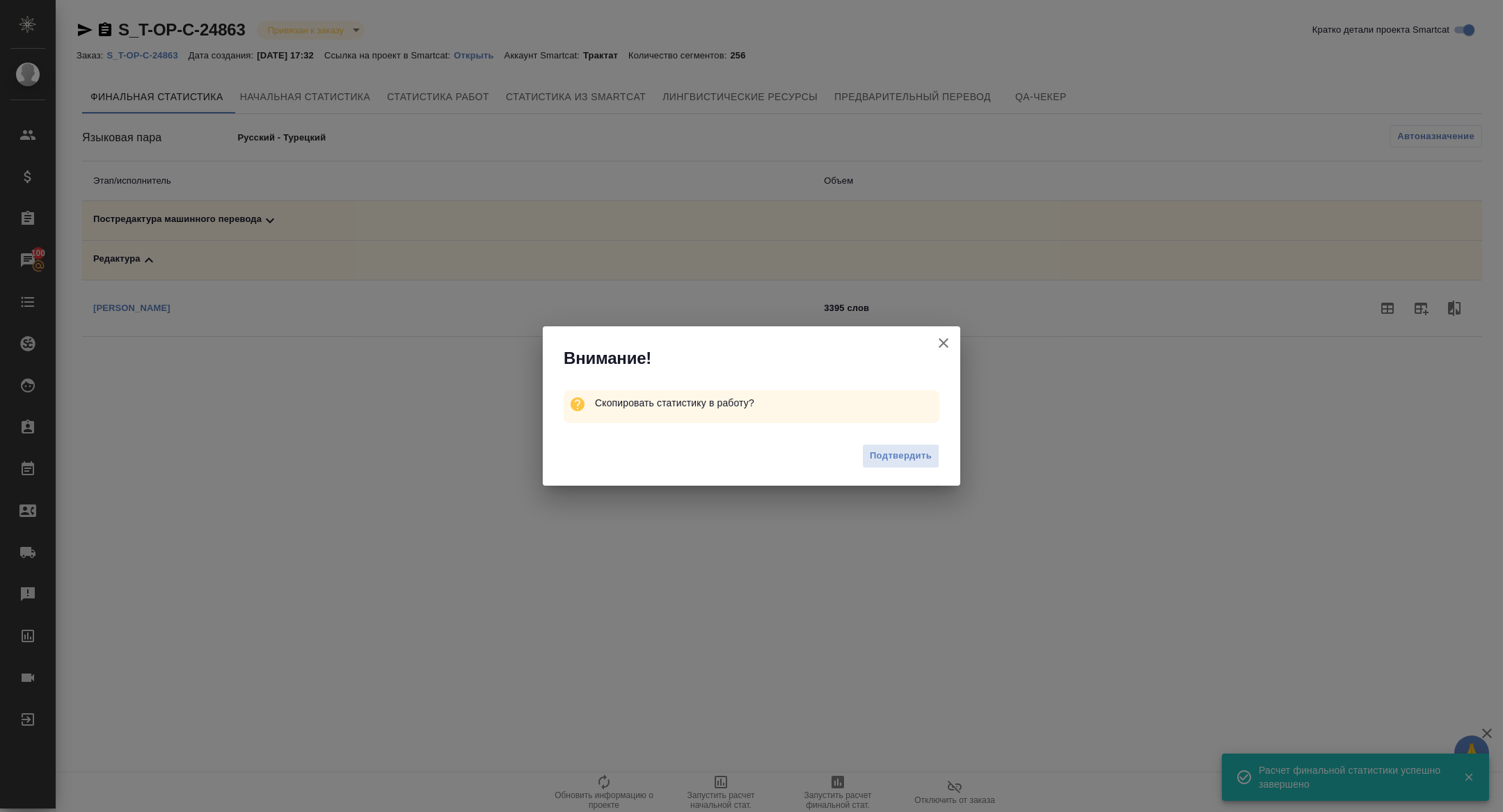
click at [890, 439] on div "Подтвердить" at bounding box center [752, 457] width 417 height 55
click at [891, 451] on span "Подтвердить" at bounding box center [901, 456] width 62 height 16
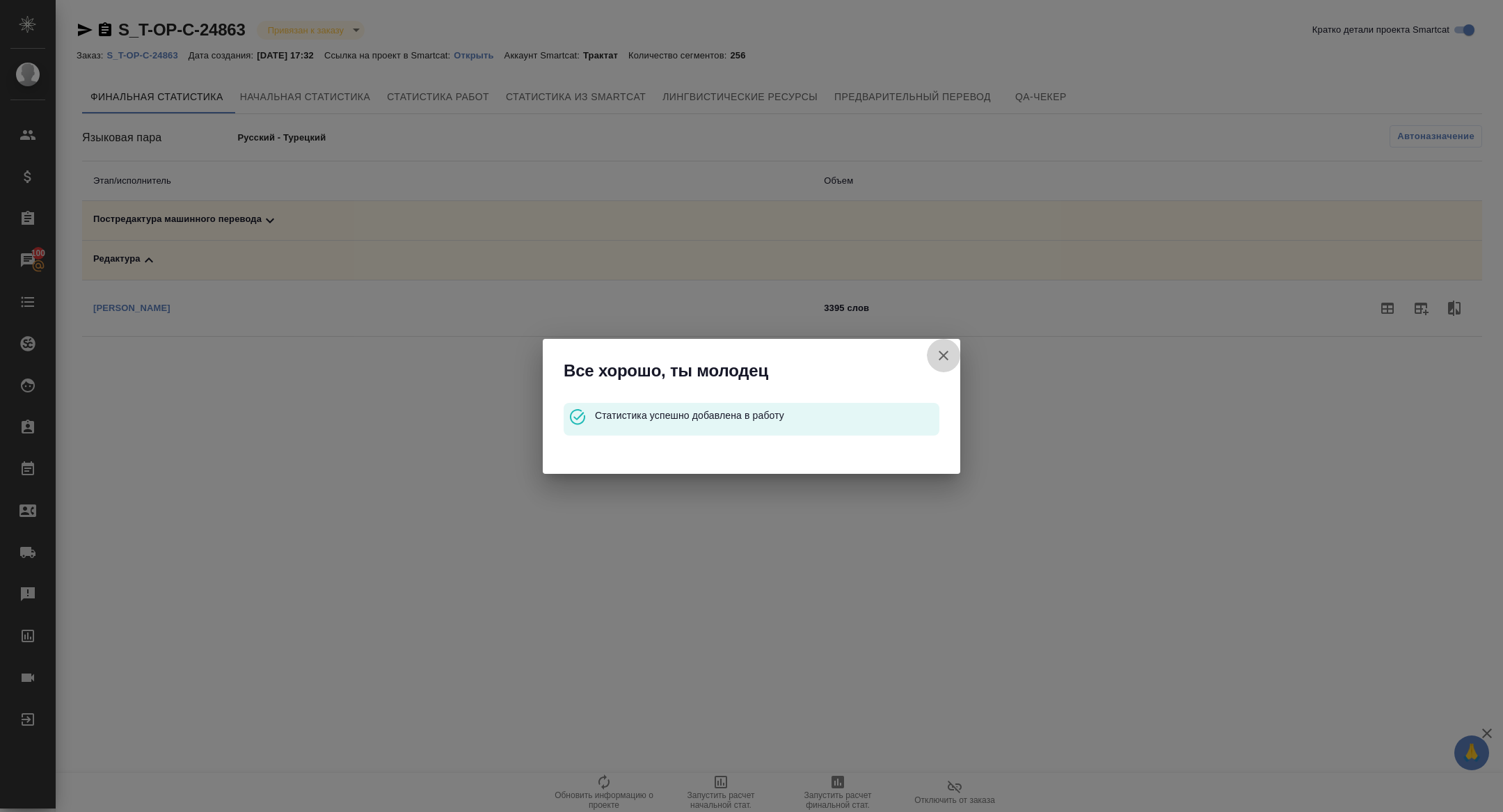
click at [941, 349] on icon "button" at bounding box center [943, 356] width 17 height 17
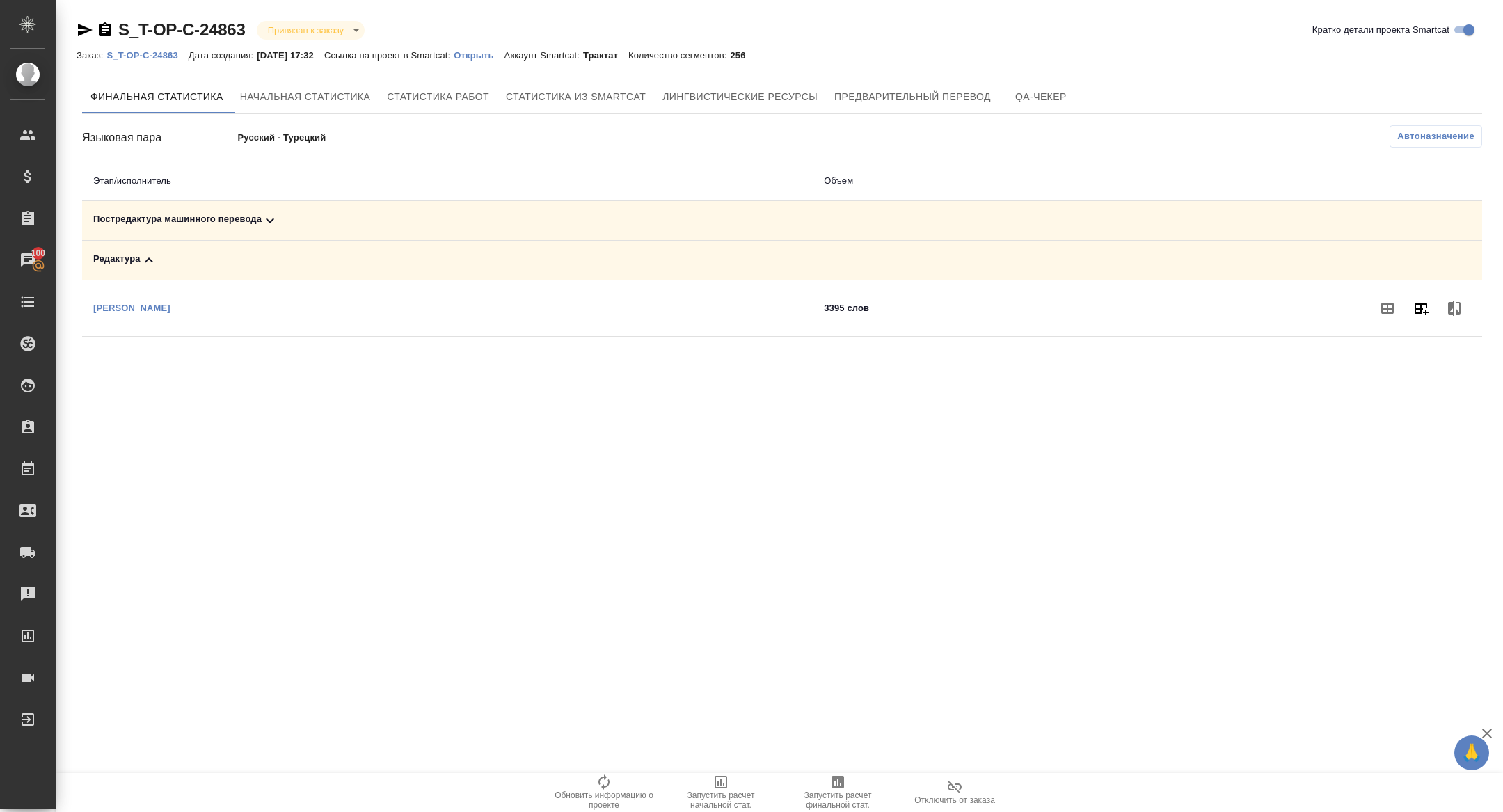
click at [1416, 300] on icon "button" at bounding box center [1421, 308] width 17 height 17
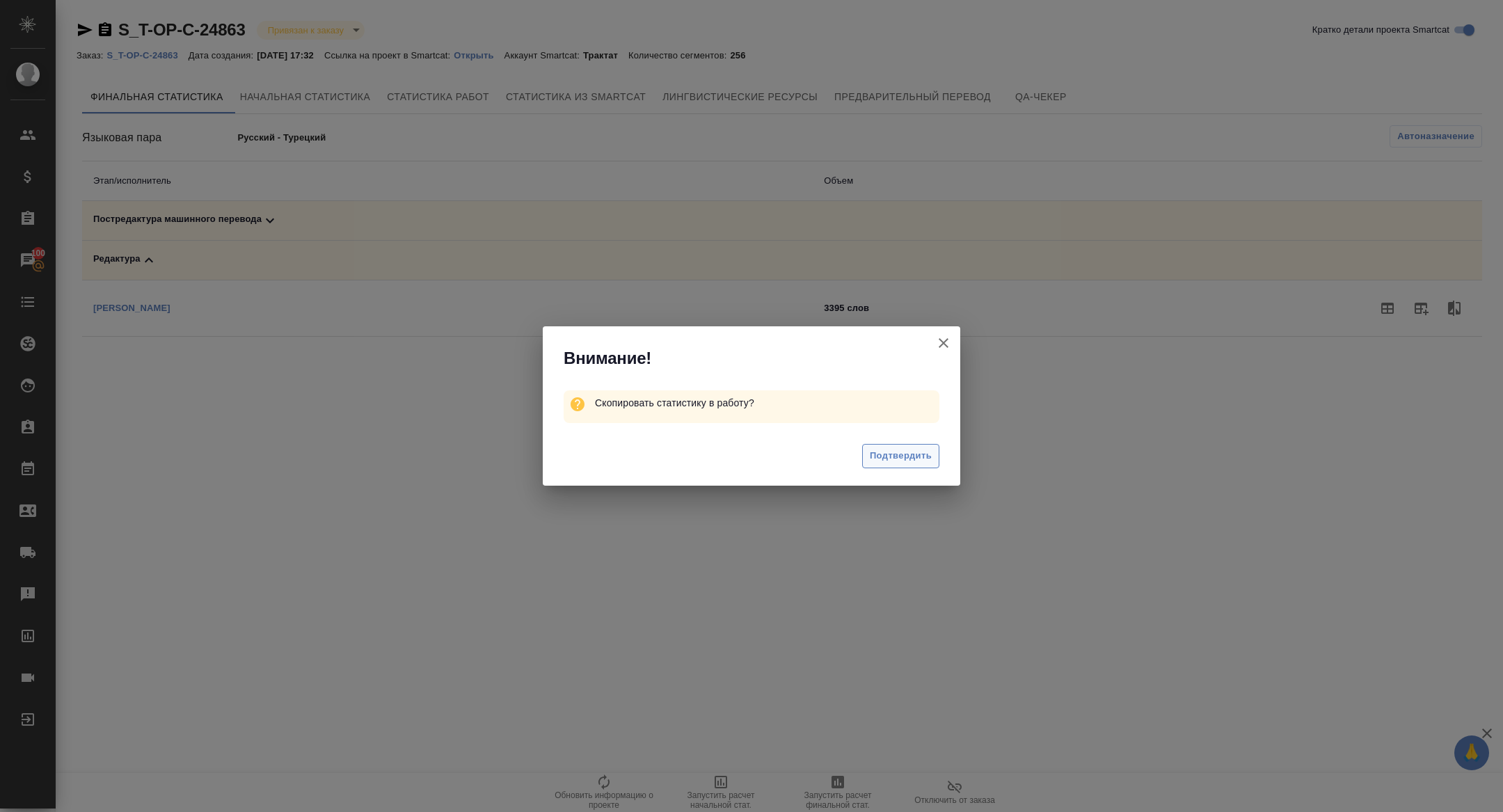
click at [911, 456] on span "Подтвердить" at bounding box center [901, 456] width 62 height 16
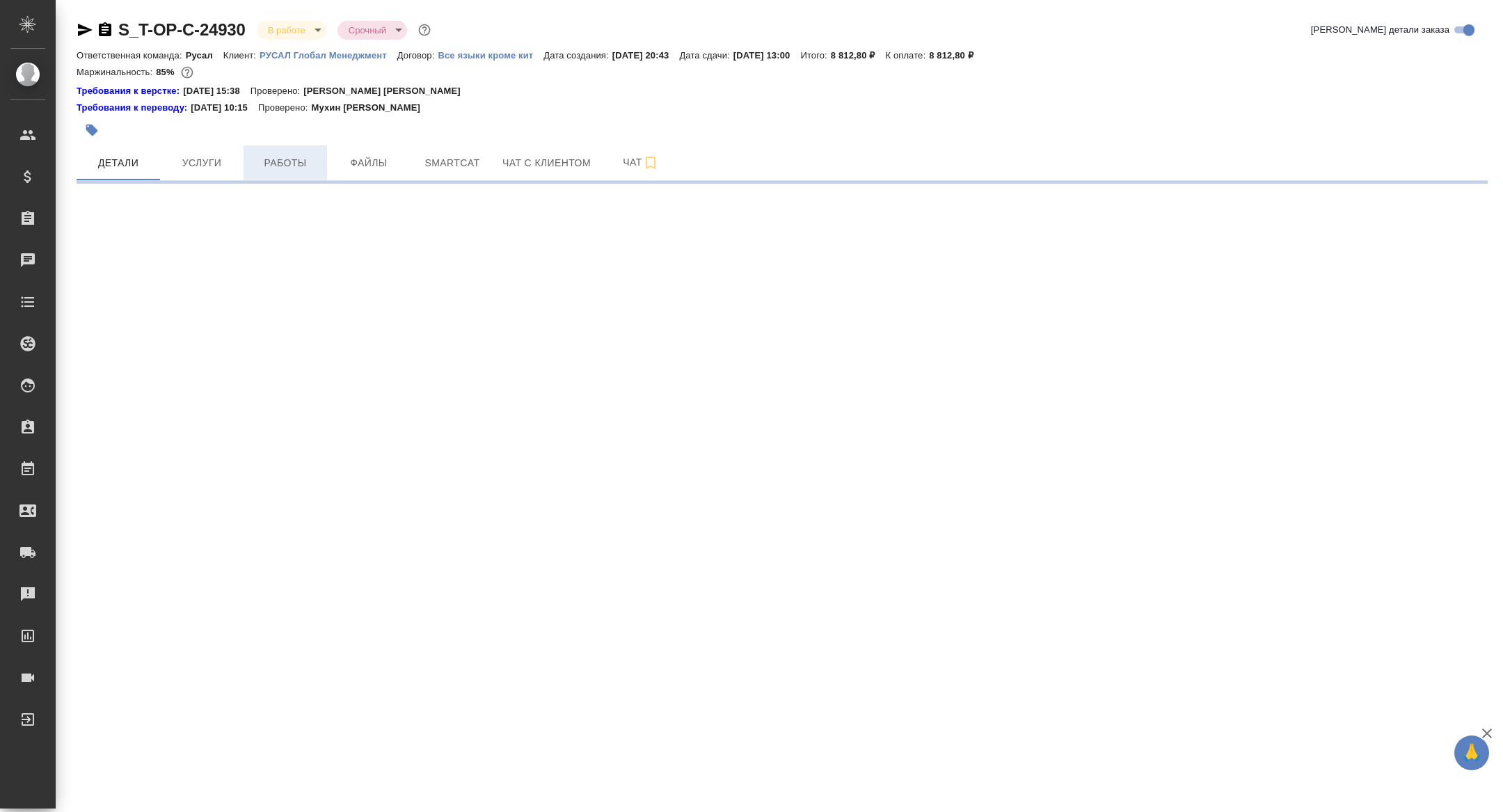
click at [268, 174] on button "Работы" at bounding box center [285, 163] width 83 height 35
select select "RU"
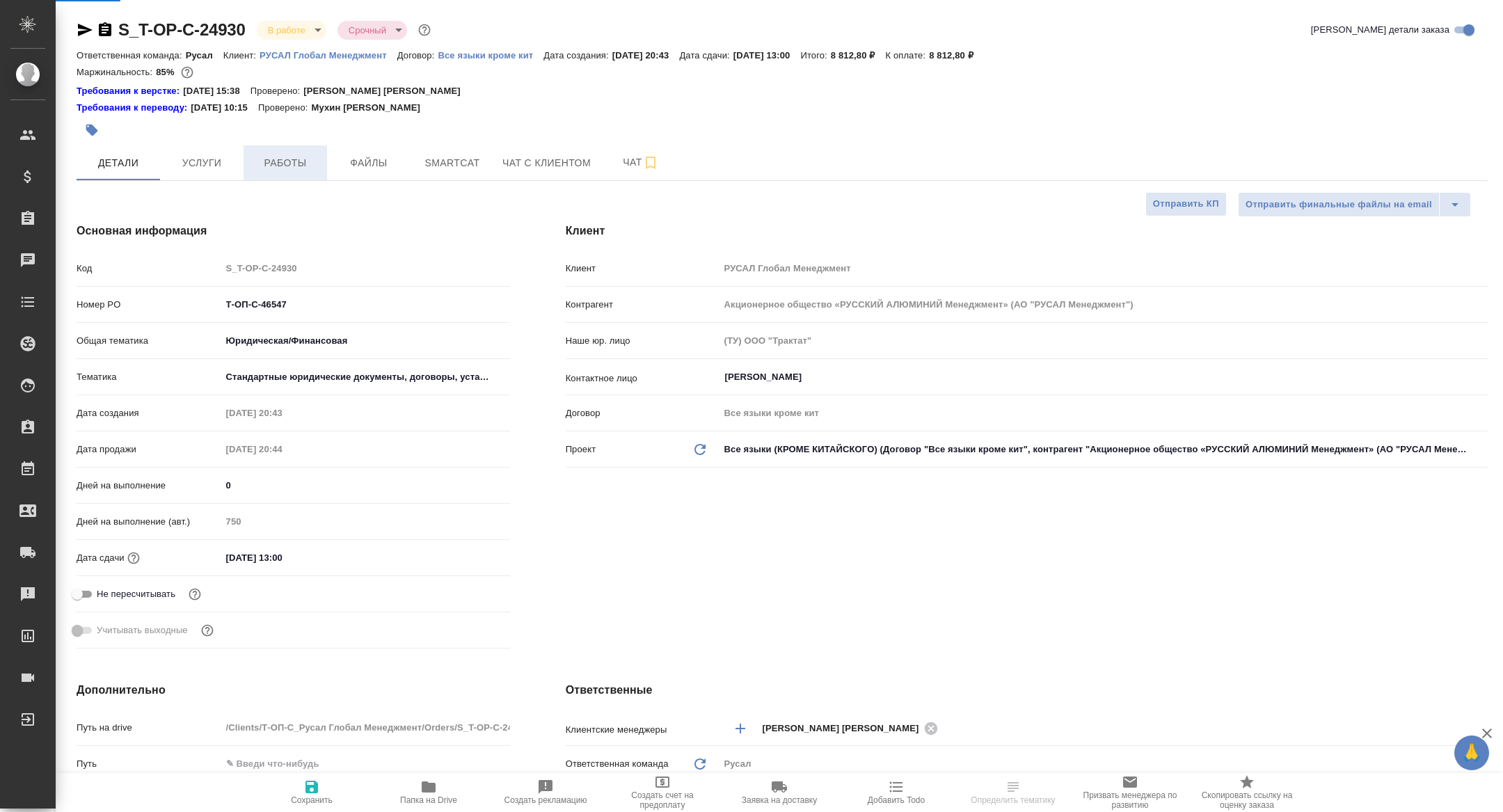
type textarea "x"
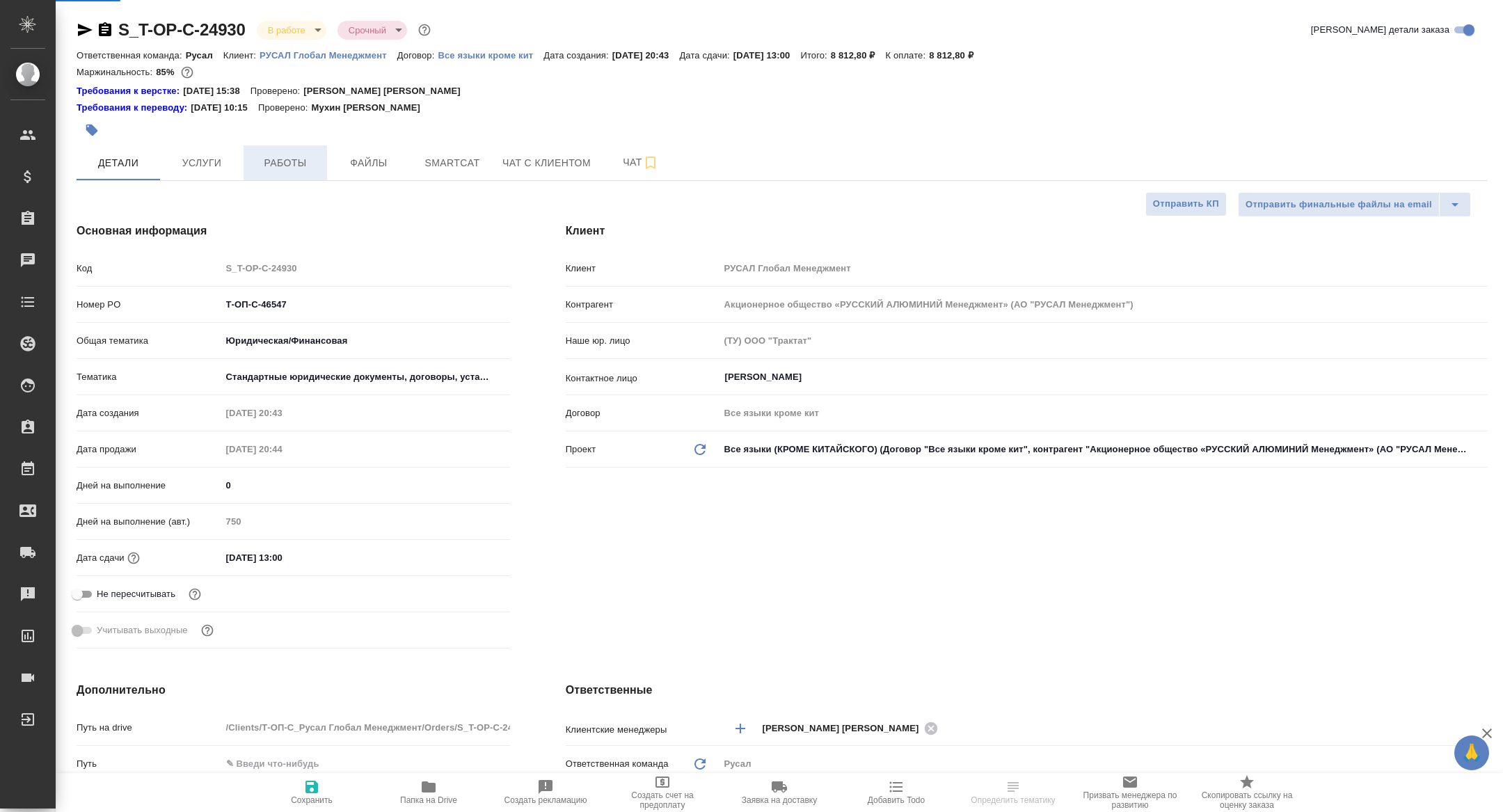
type textarea "x"
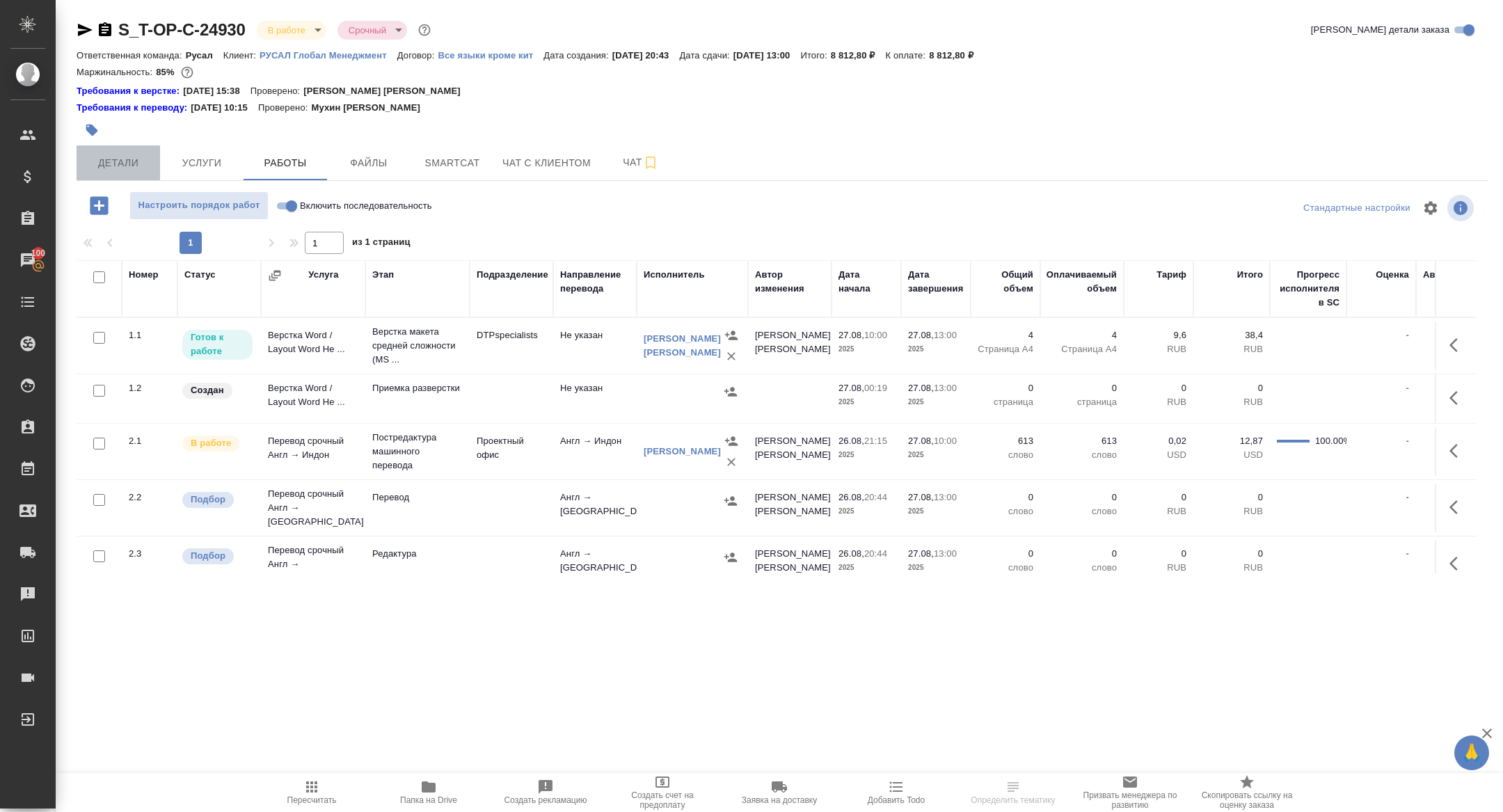
click at [122, 169] on span "Детали" at bounding box center [118, 163] width 67 height 18
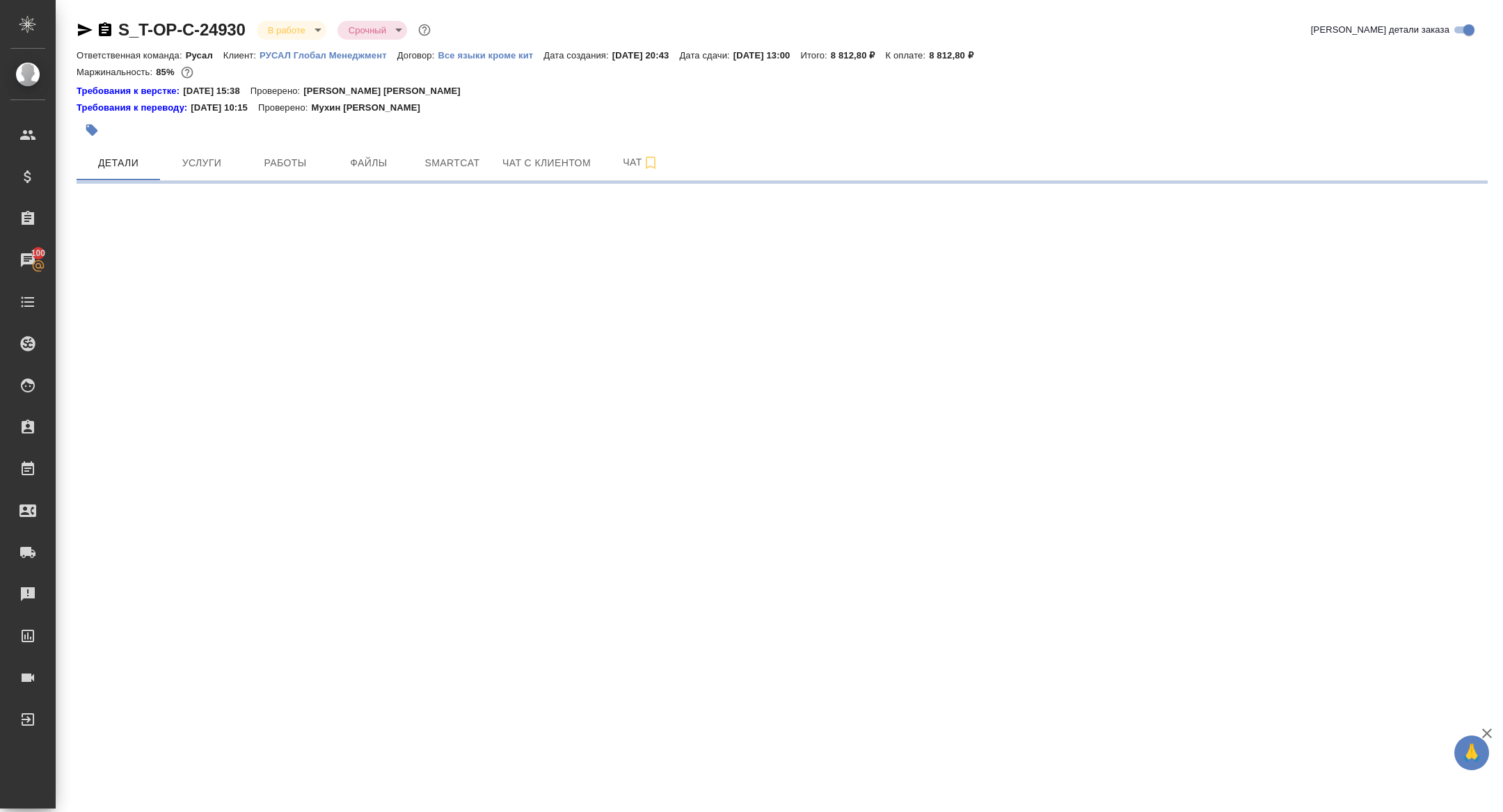
select select "RU"
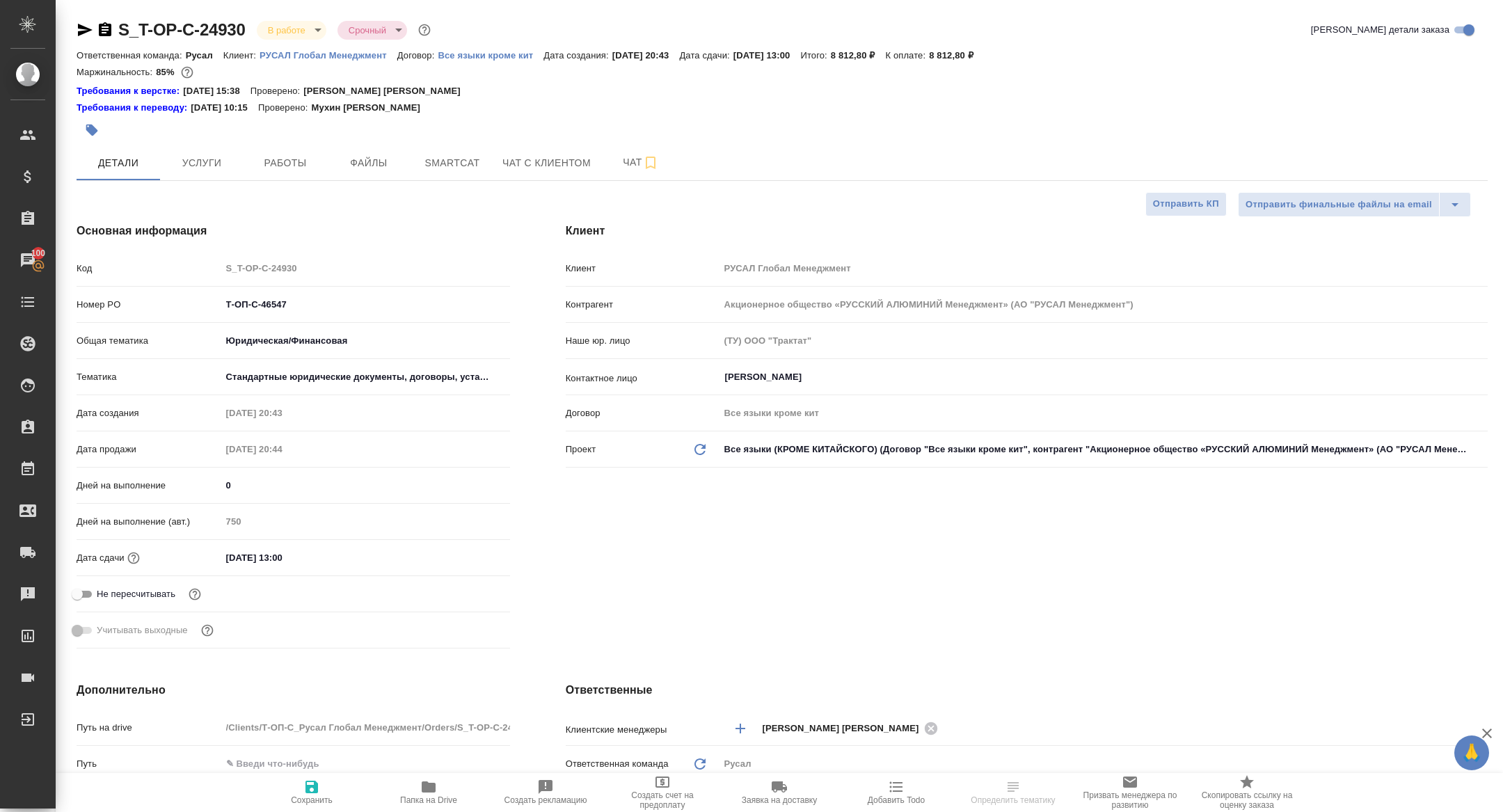
type textarea "x"
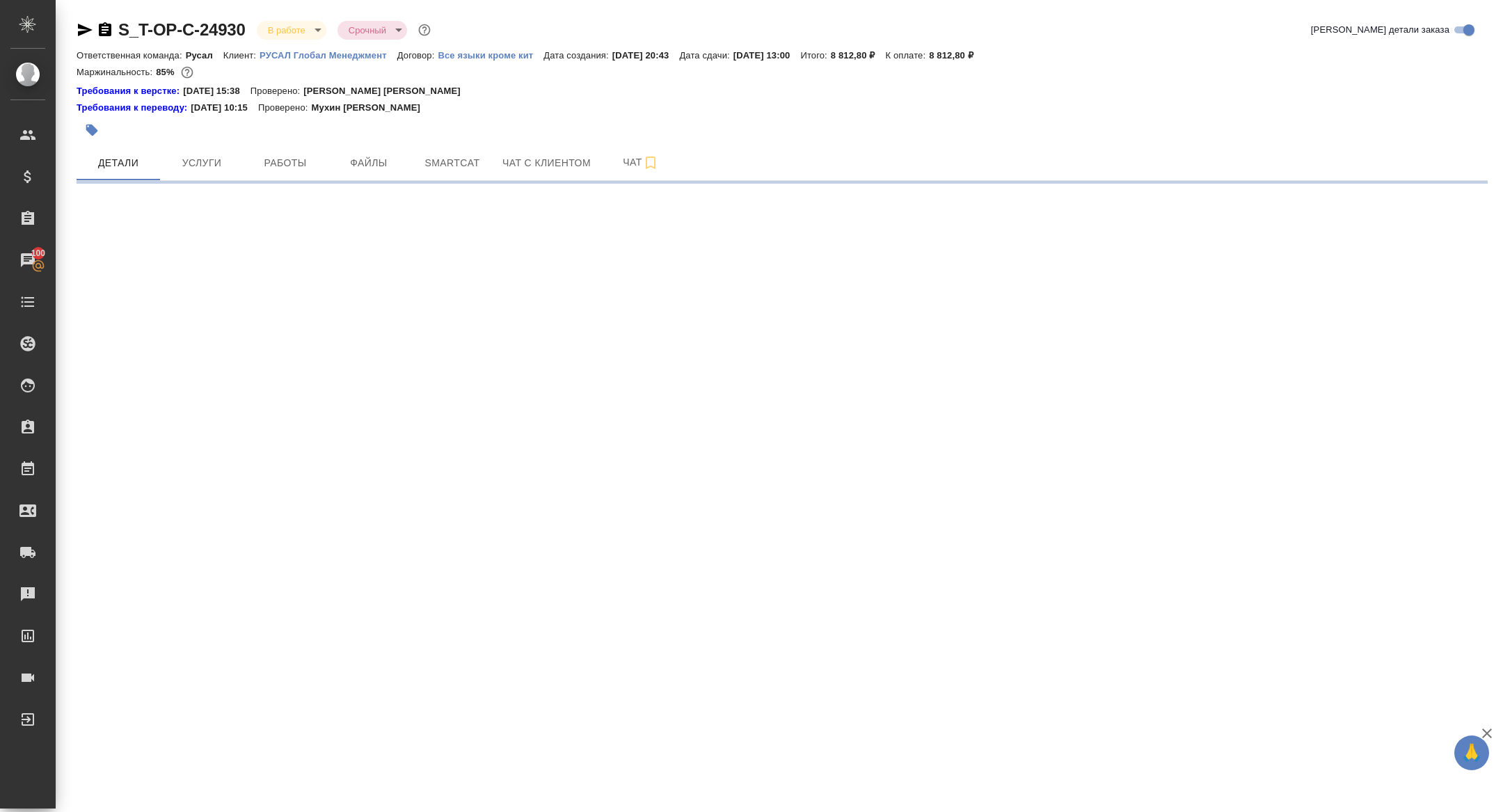
select select "RU"
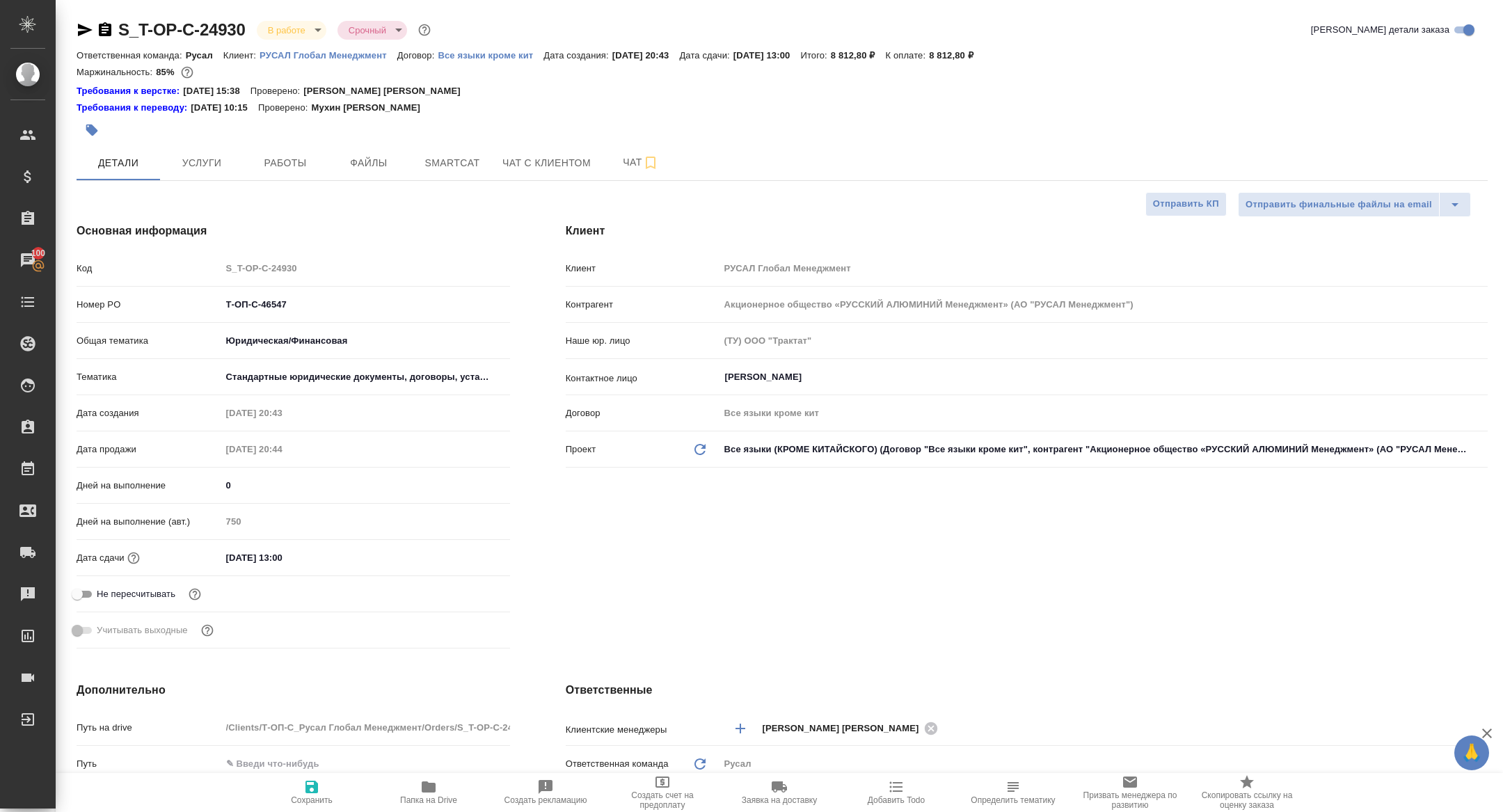
type textarea "x"
click at [443, 163] on span "Smartcat" at bounding box center [452, 163] width 67 height 18
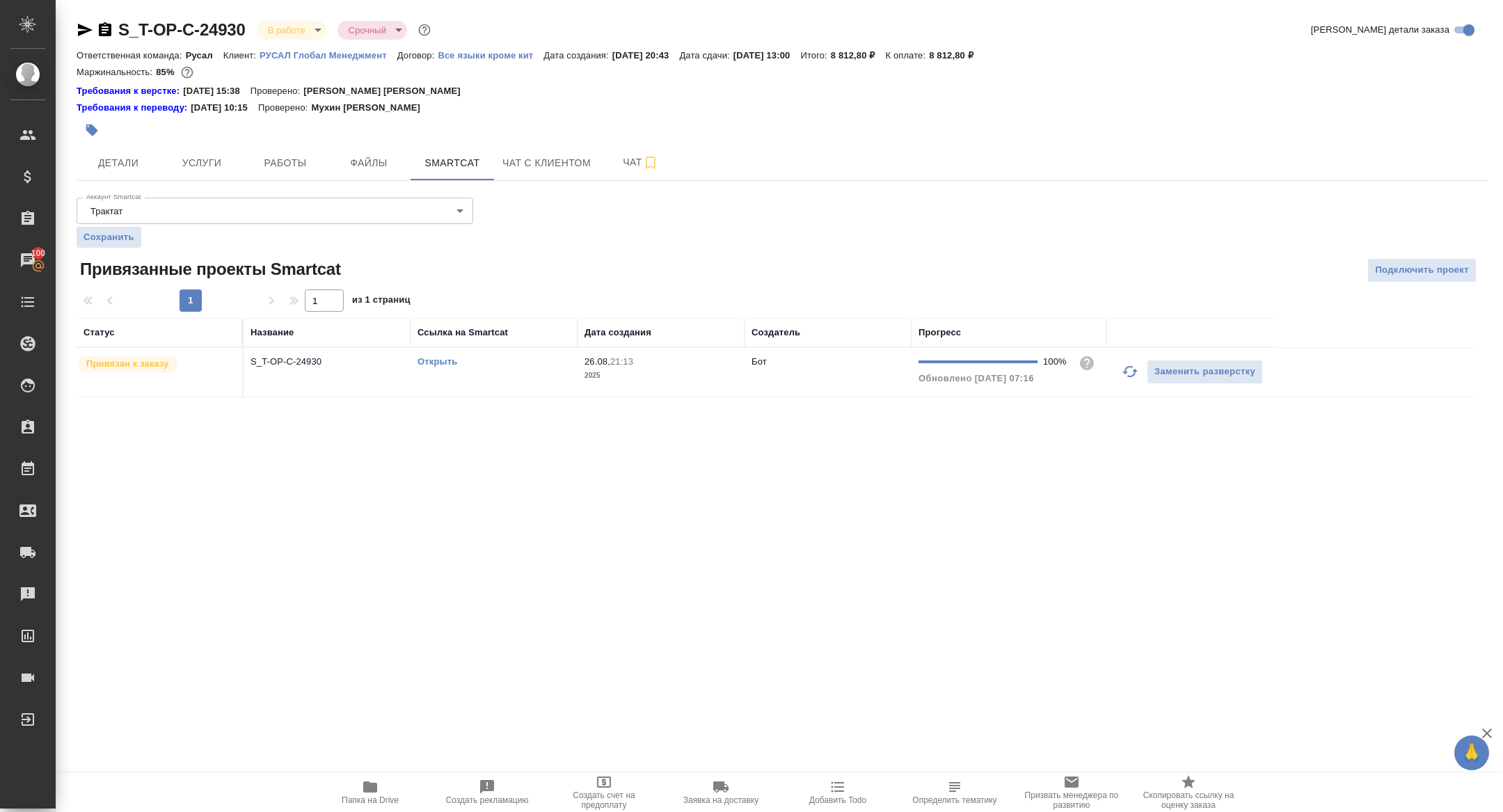
click at [429, 358] on link "Открыть" at bounding box center [437, 361] width 40 height 10
click at [375, 776] on button "Папка на Drive" at bounding box center [370, 792] width 117 height 39
click at [270, 133] on div at bounding box center [546, 130] width 941 height 31
click at [270, 140] on div at bounding box center [546, 130] width 941 height 31
click at [283, 161] on span "Работы" at bounding box center [285, 163] width 67 height 18
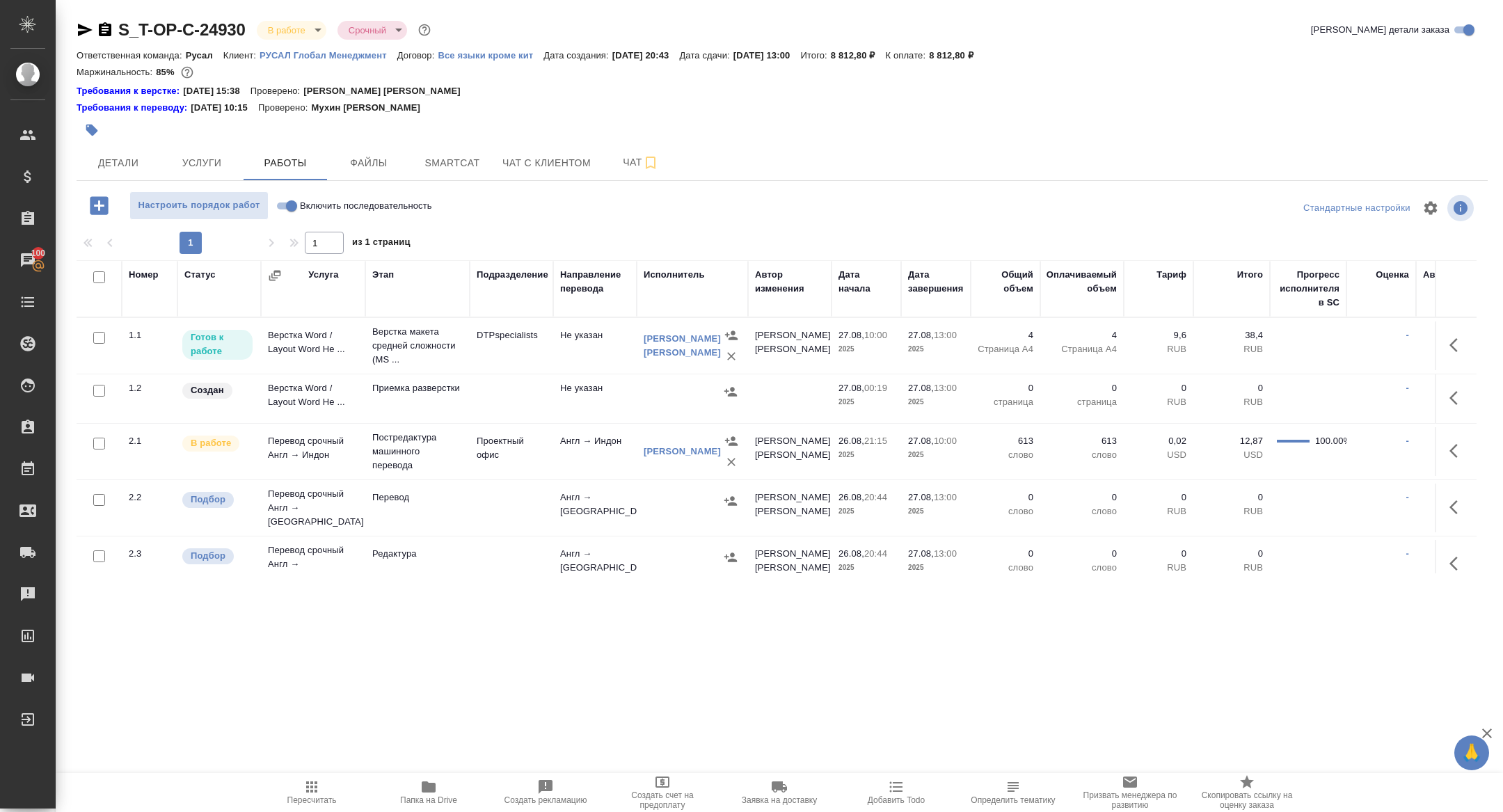
click at [288, 201] on input "Включить последовательность" at bounding box center [292, 206] width 50 height 17
checkbox input "true"
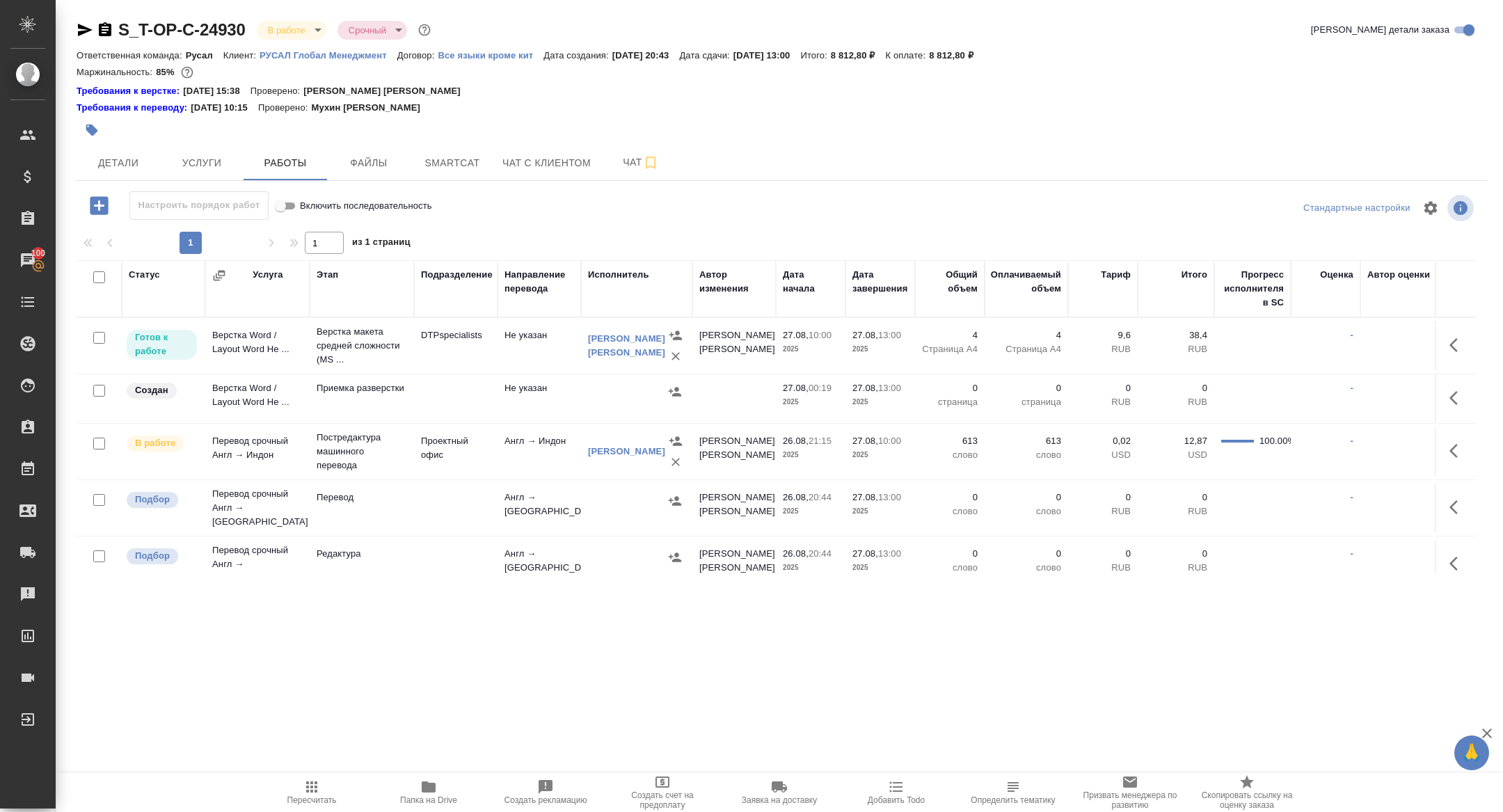
click at [1460, 343] on icon "button" at bounding box center [1458, 345] width 17 height 17
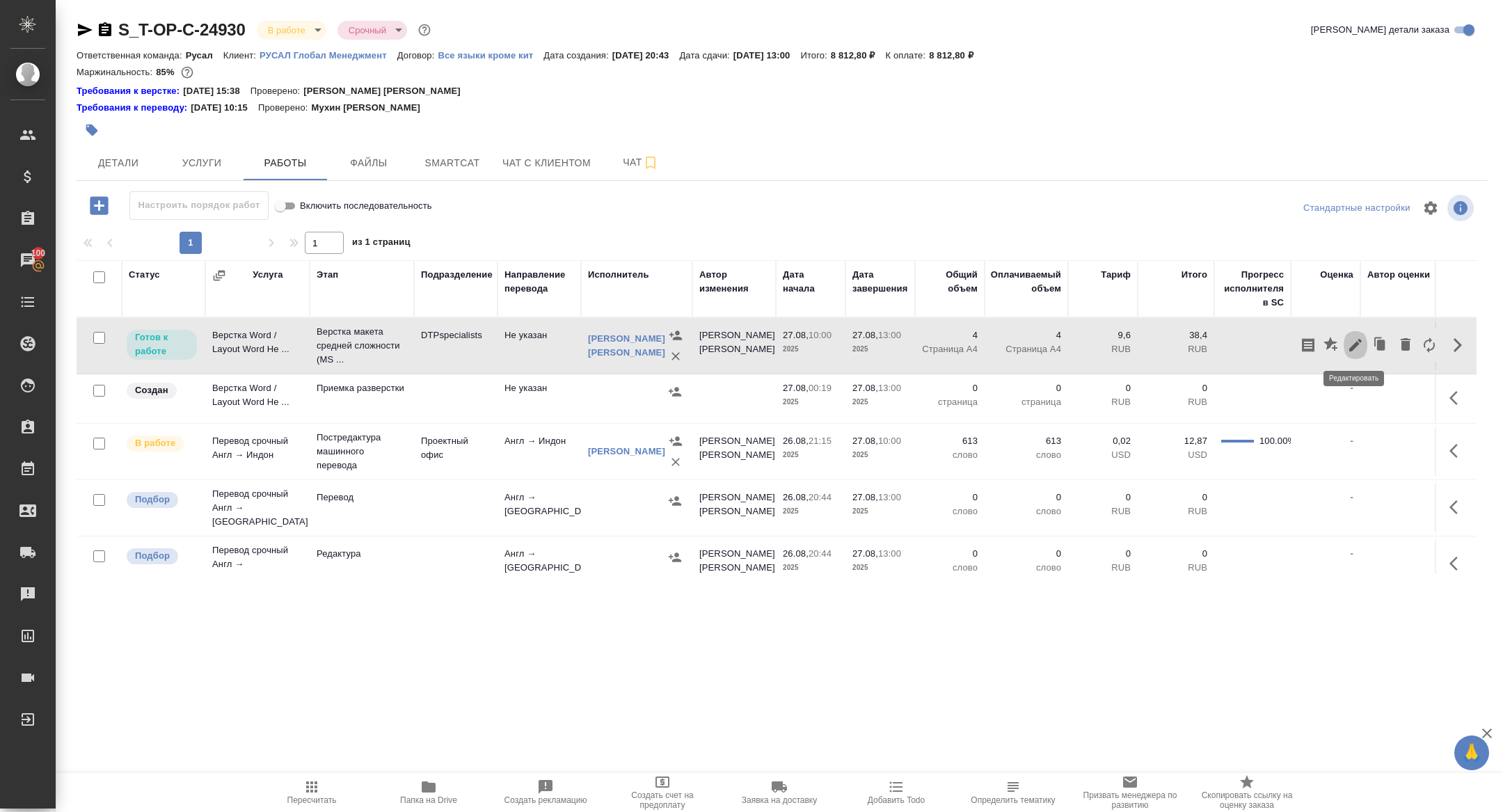
click at [1357, 346] on icon "button" at bounding box center [1356, 345] width 17 height 17
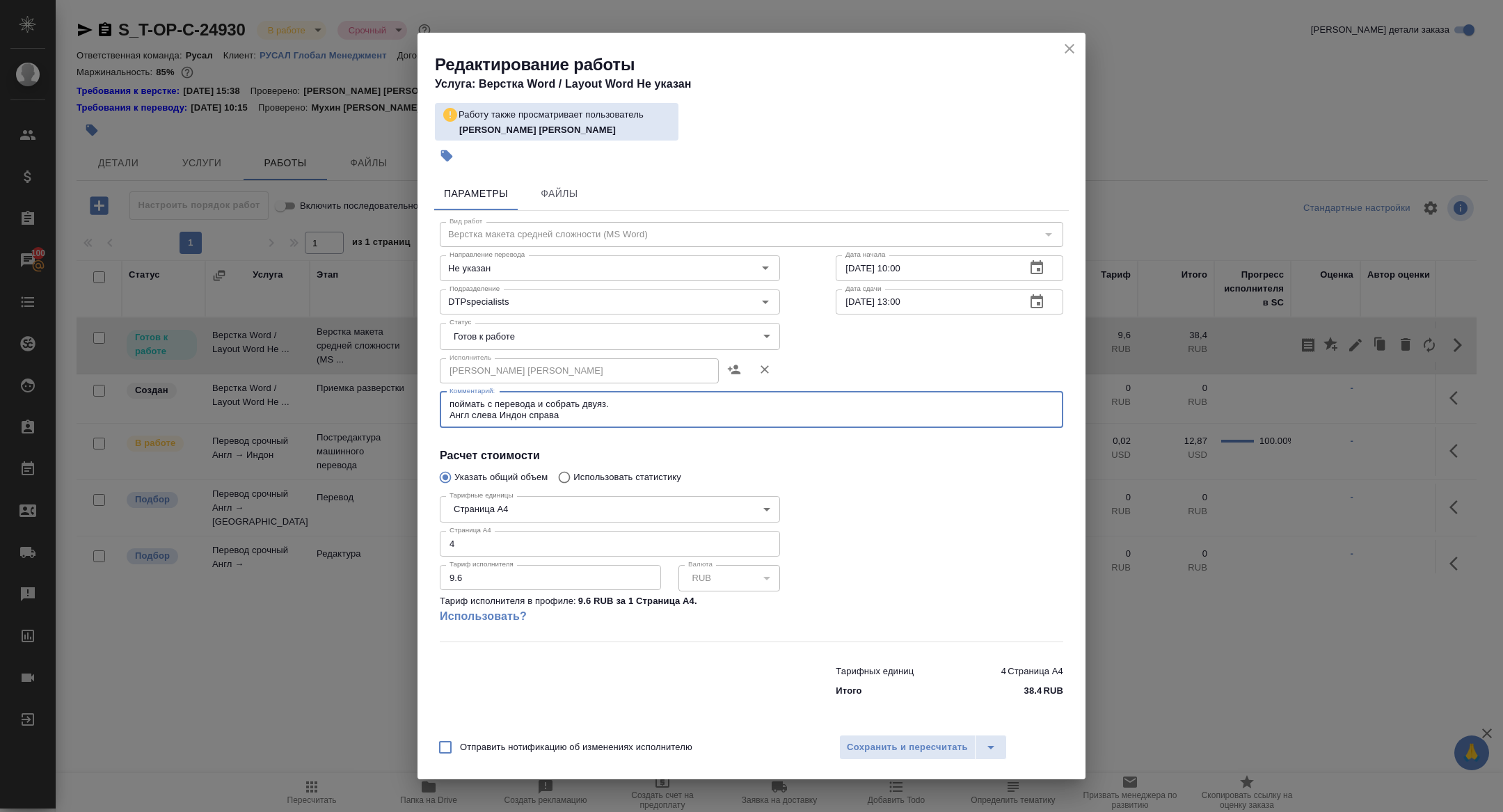
click at [587, 418] on textarea "поймать с перевода и собрать двуяз. Англ слева Индон справа" at bounding box center [752, 409] width 604 height 22
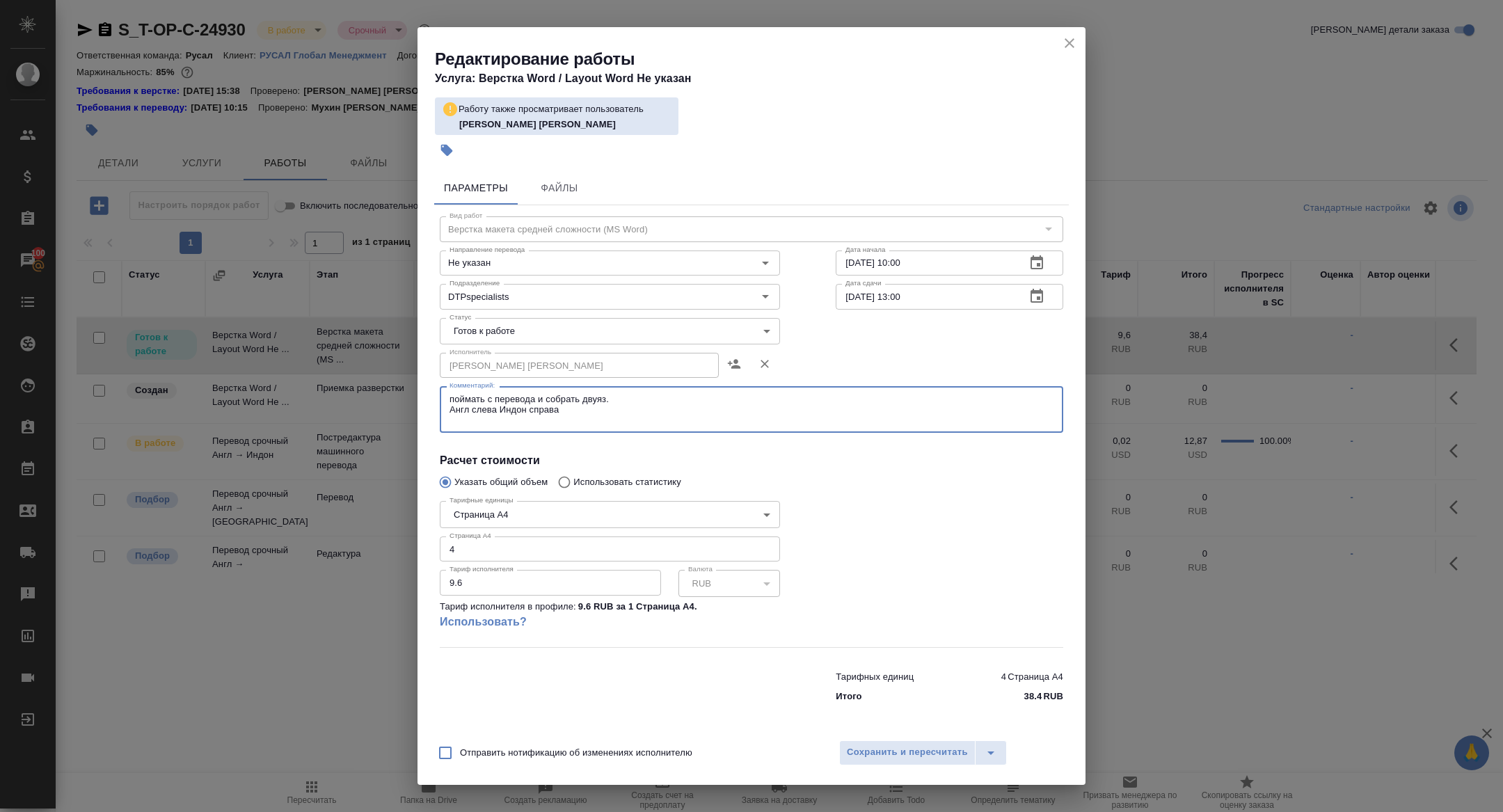
paste textarea "[URL][DOMAIN_NAME]"
type textarea "поймать с перевода и собрать двуяз. Англ слева Индон справа https://drive.awate…"
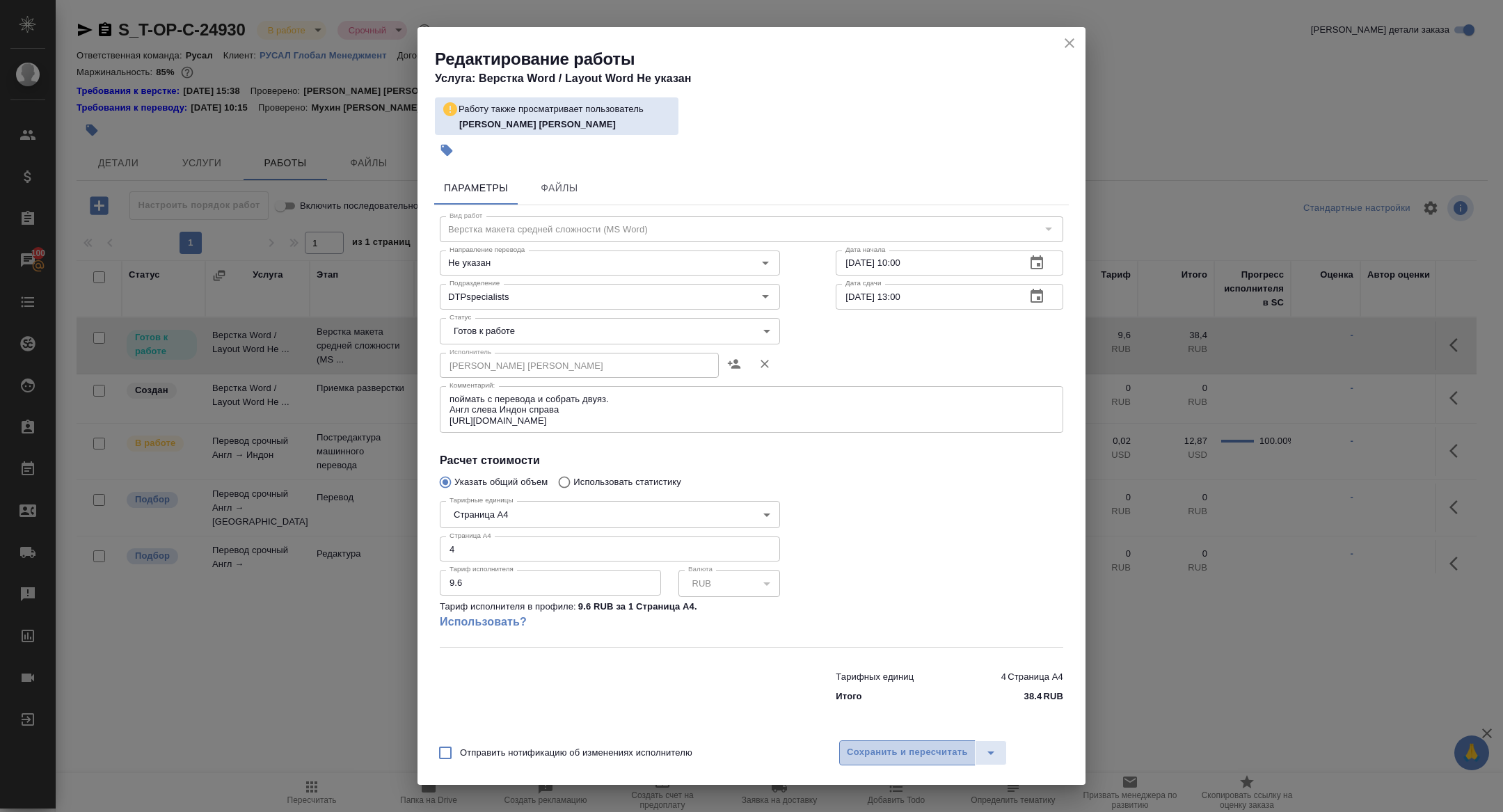
click at [885, 760] on span "Сохранить и пересчитать" at bounding box center [907, 752] width 121 height 16
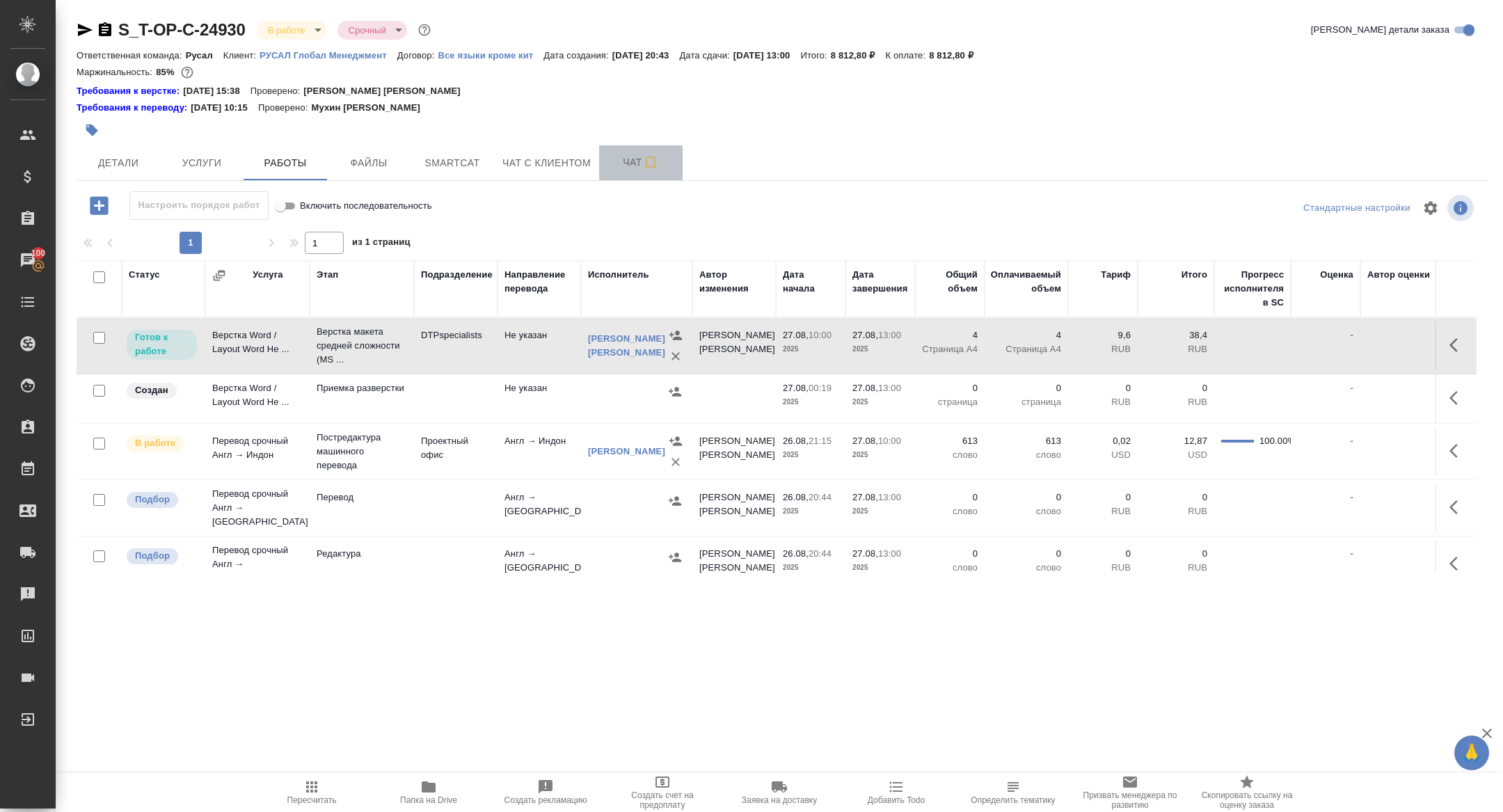
click at [632, 155] on span "Чат" at bounding box center [640, 162] width 67 height 18
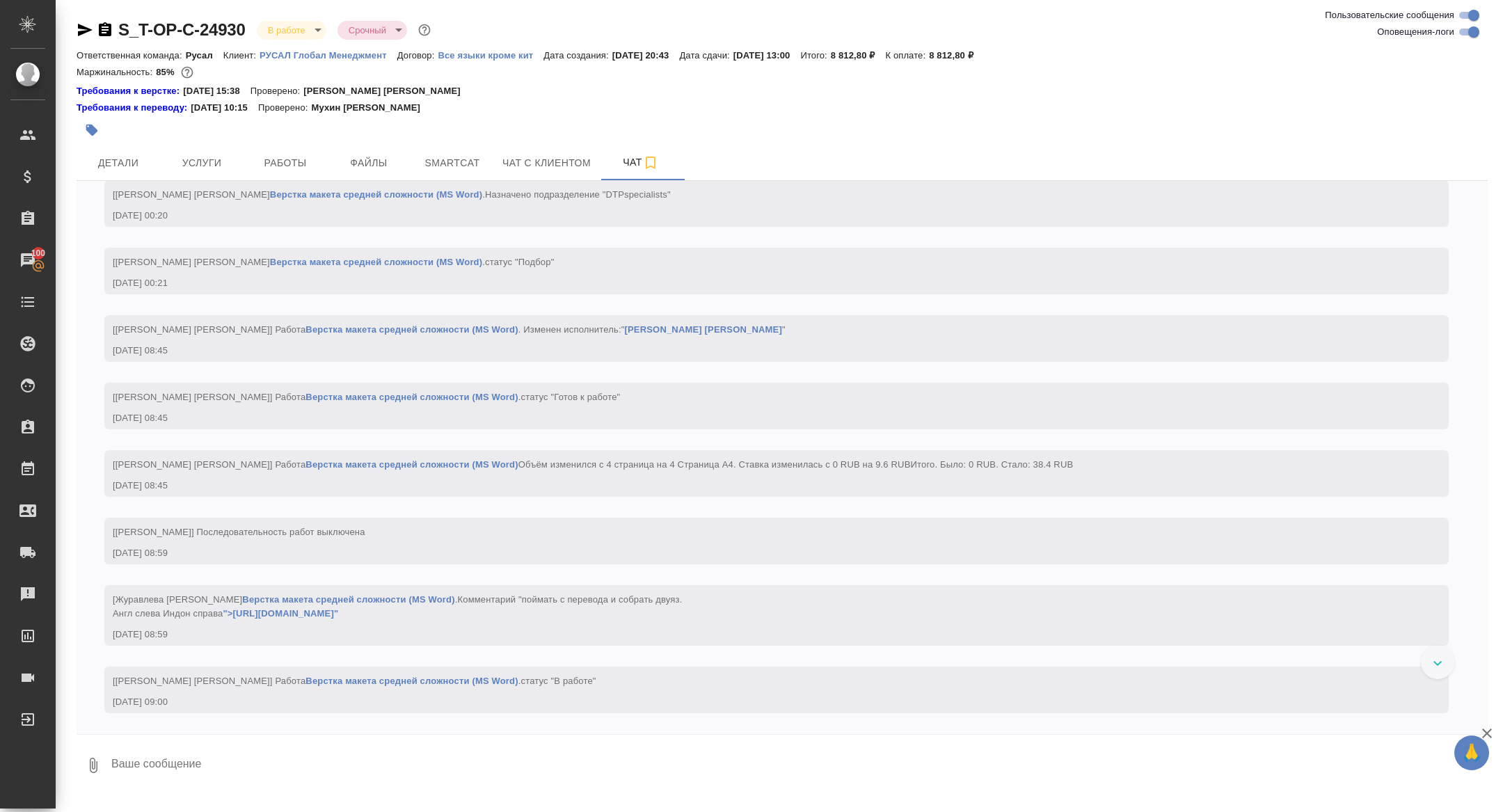
scroll to position [1623, 0]
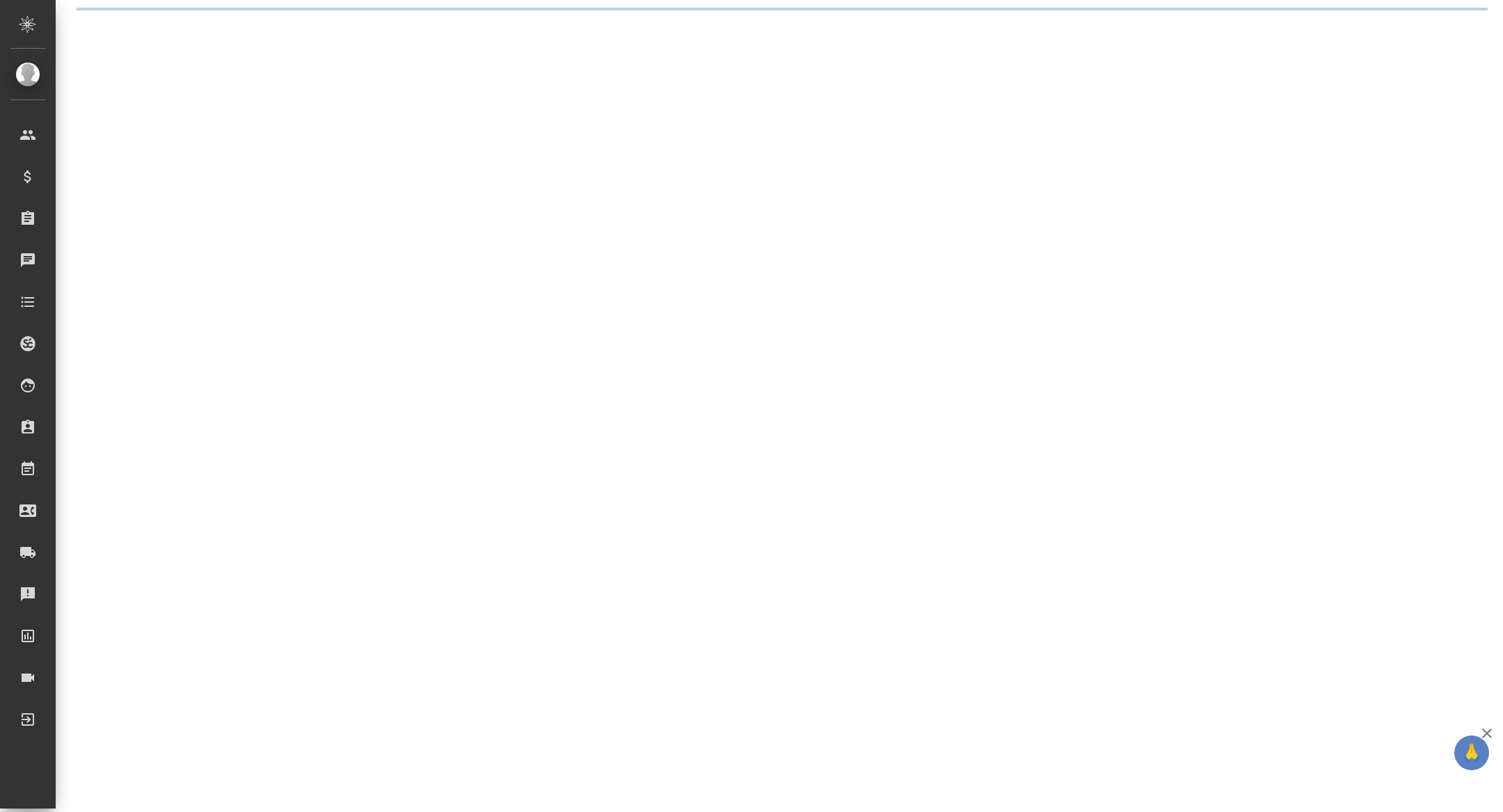
select select "RU"
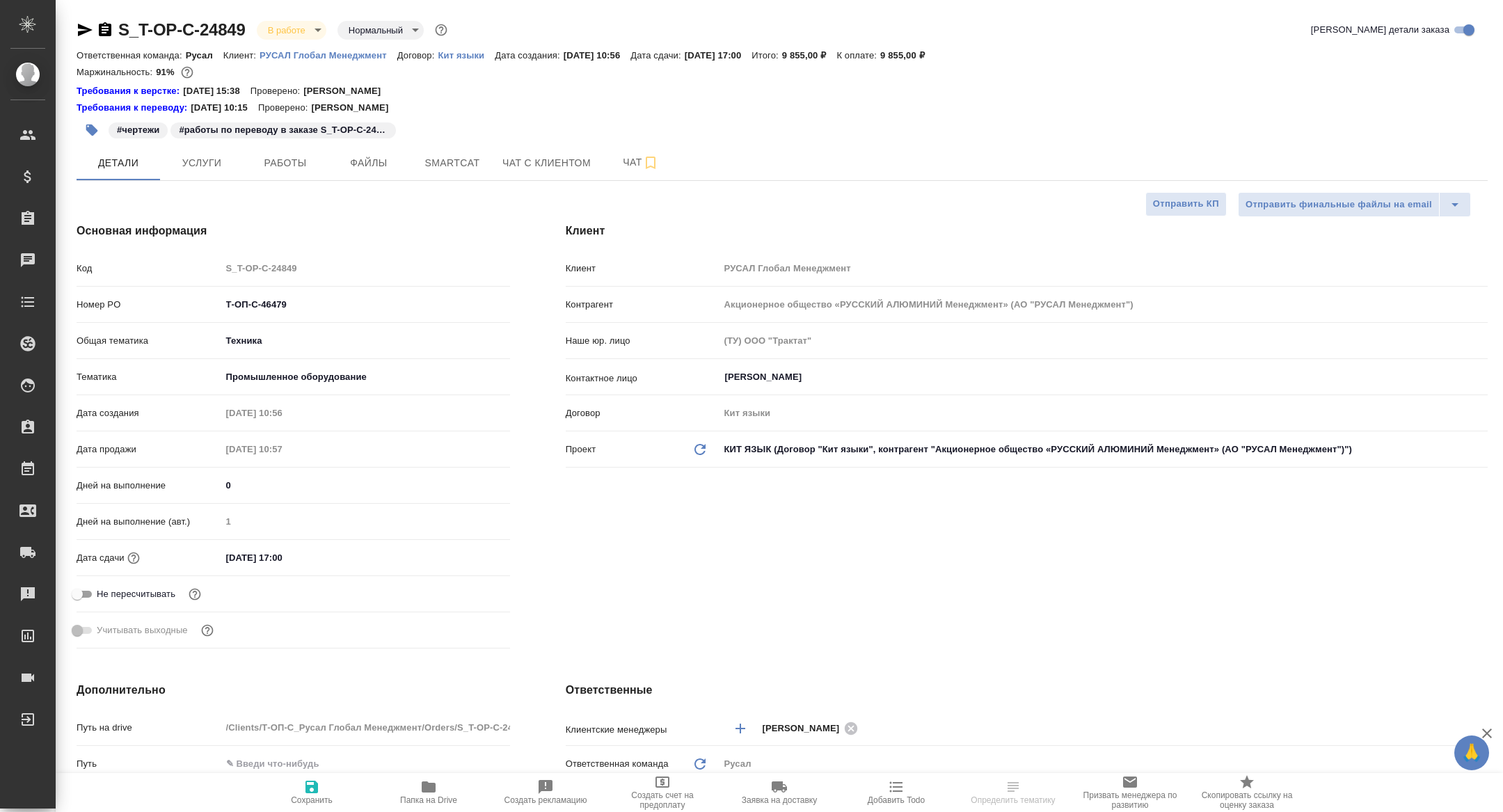
type textarea "x"
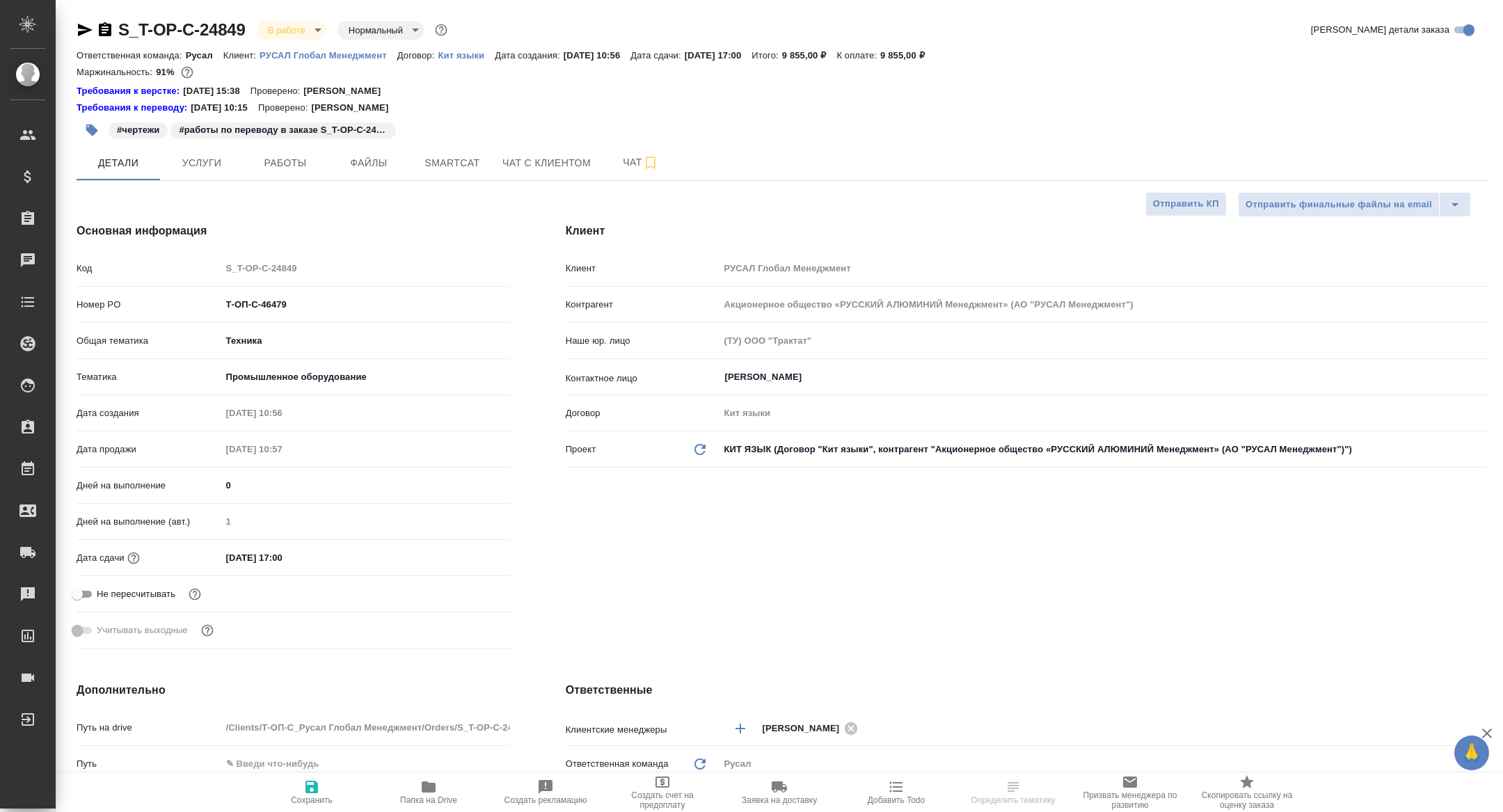
type textarea "x"
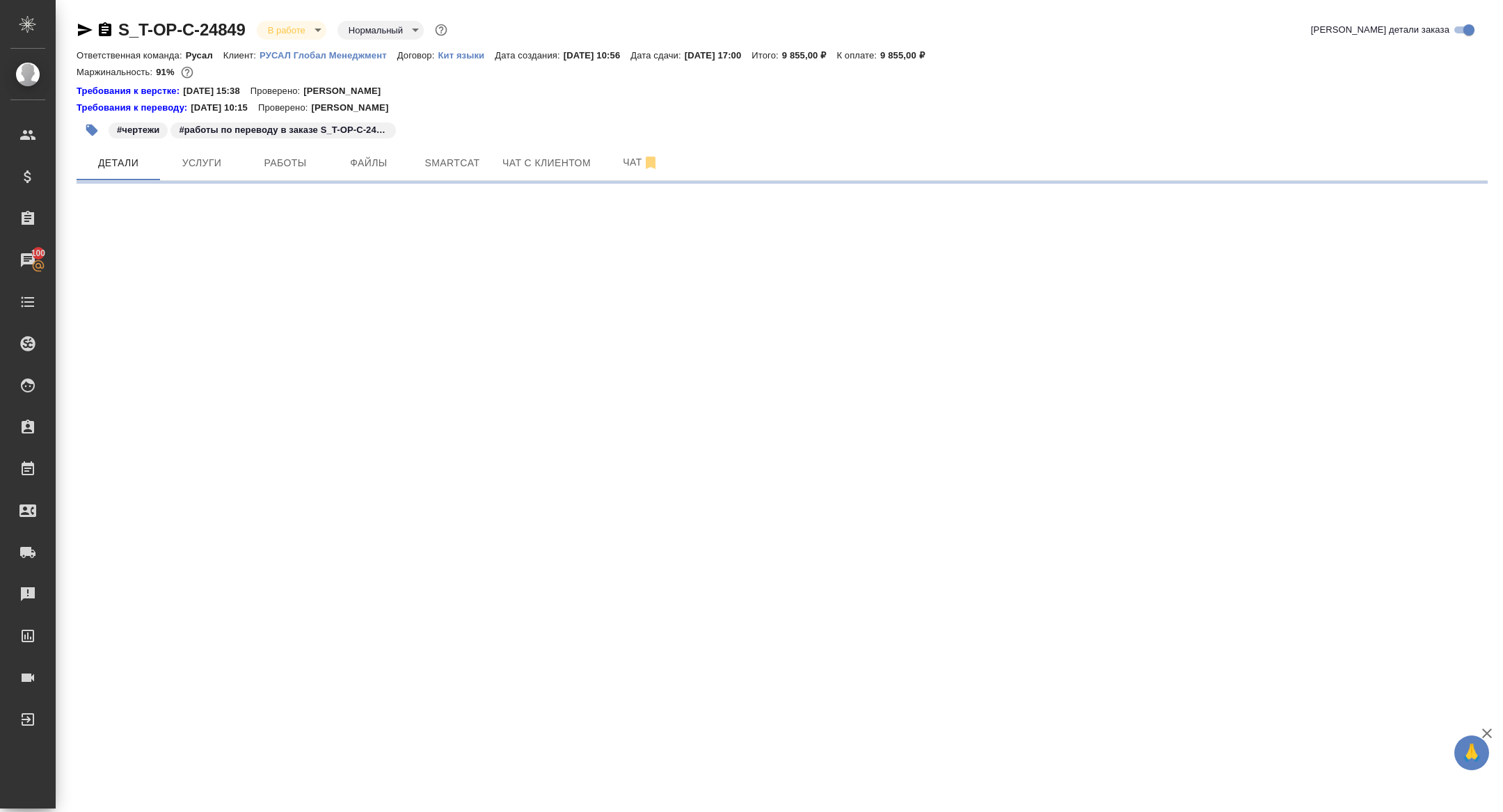
select select "RU"
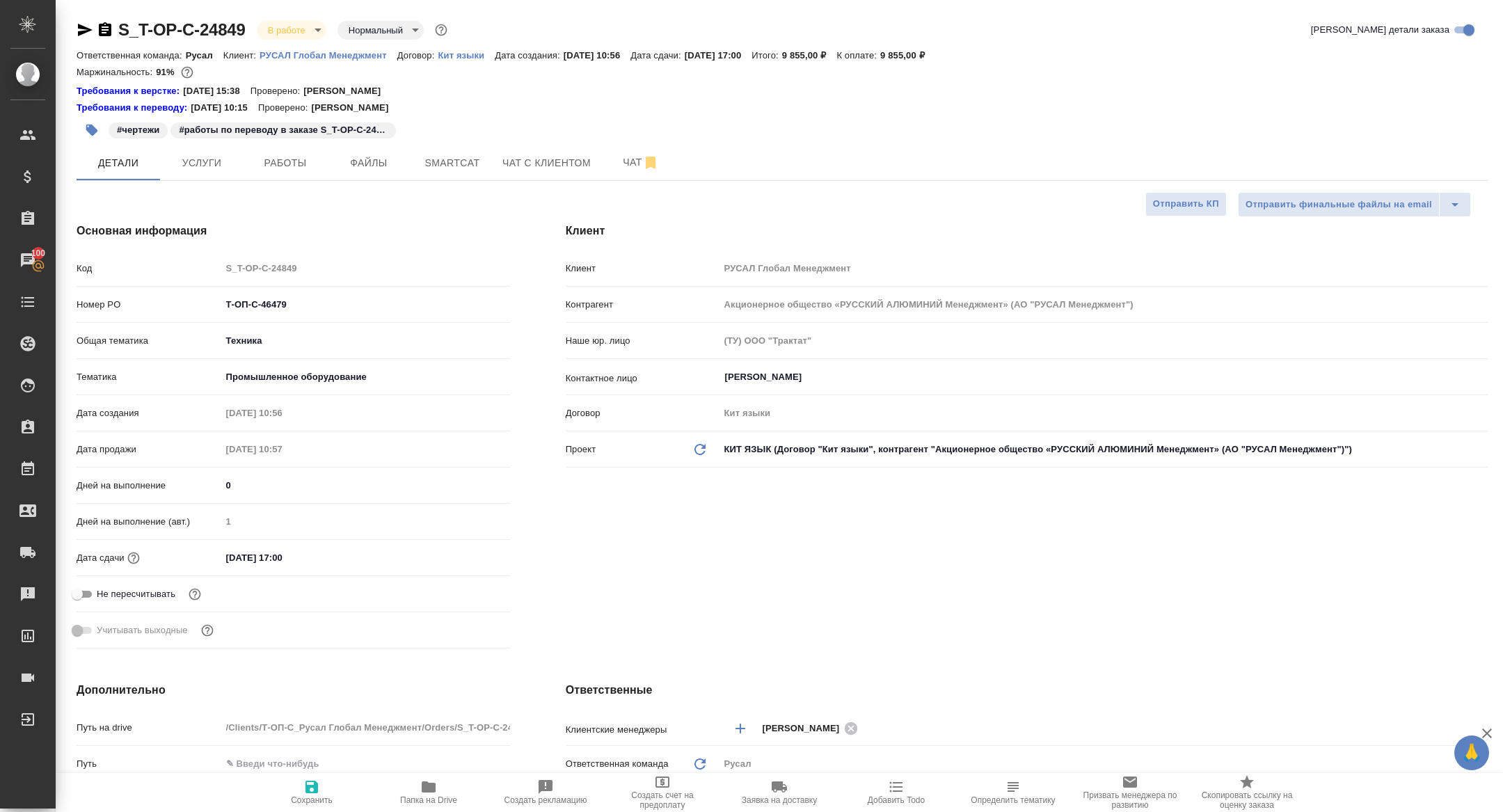
type textarea "x"
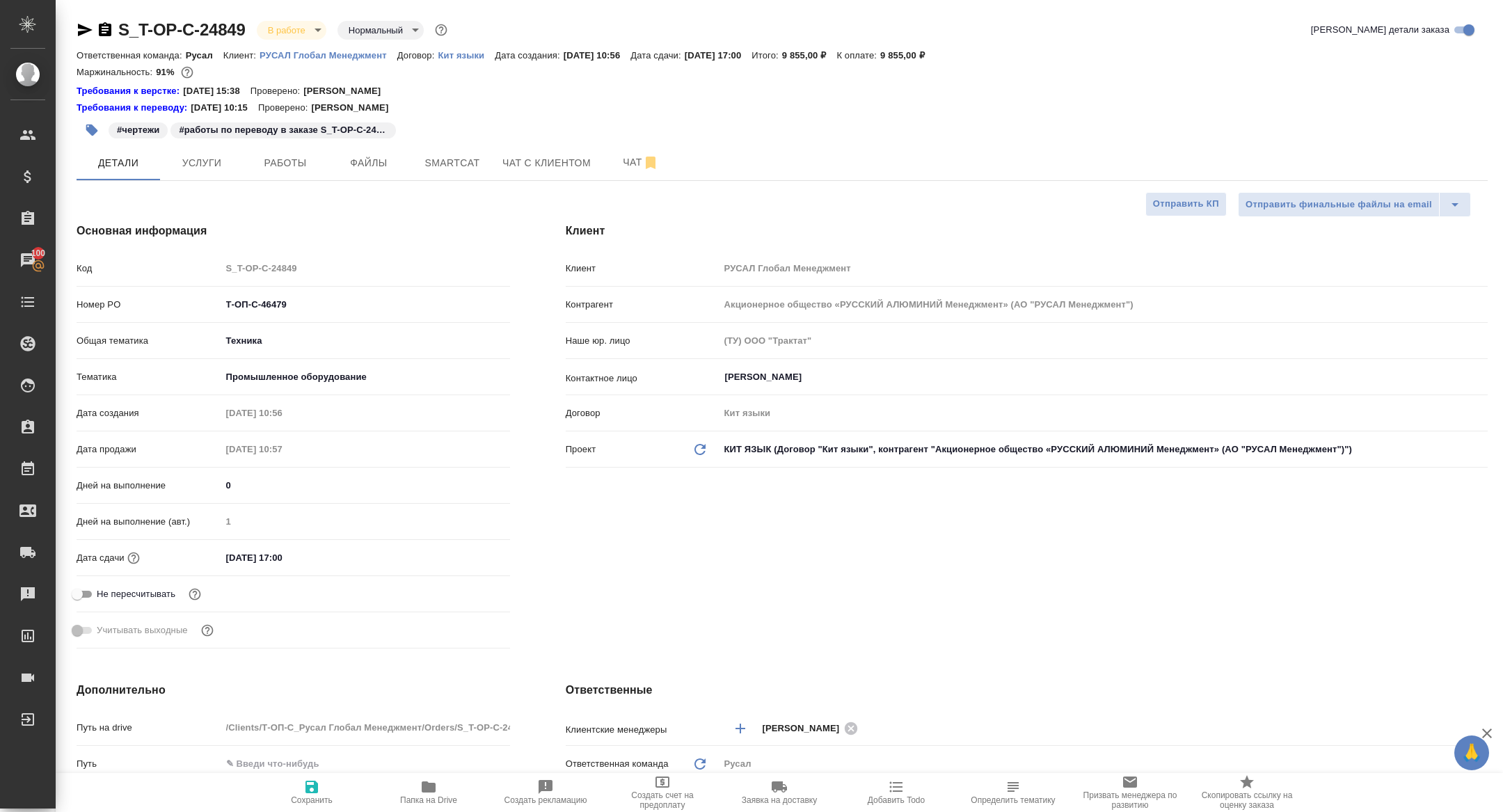
type textarea "x"
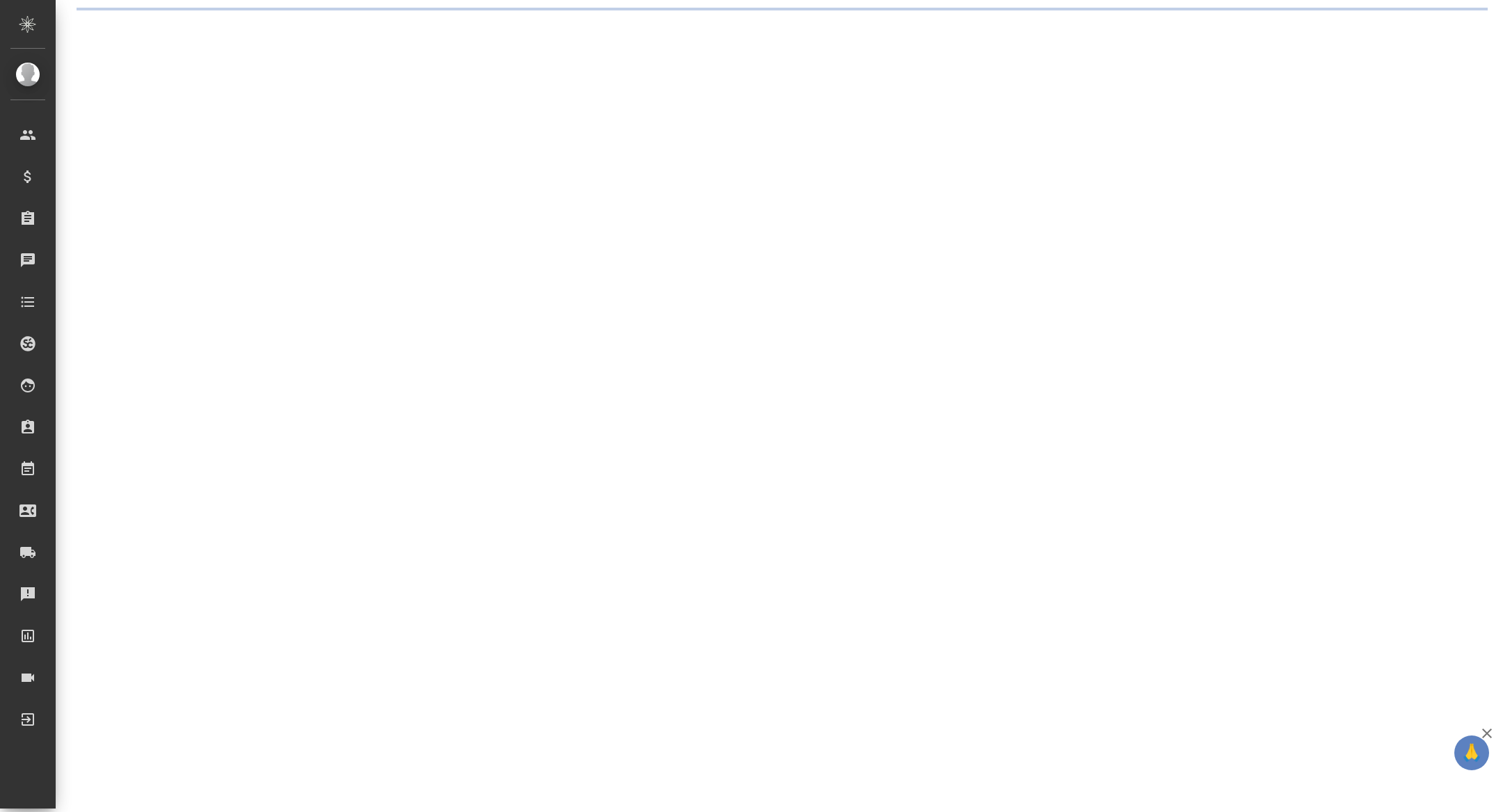
select select "RU"
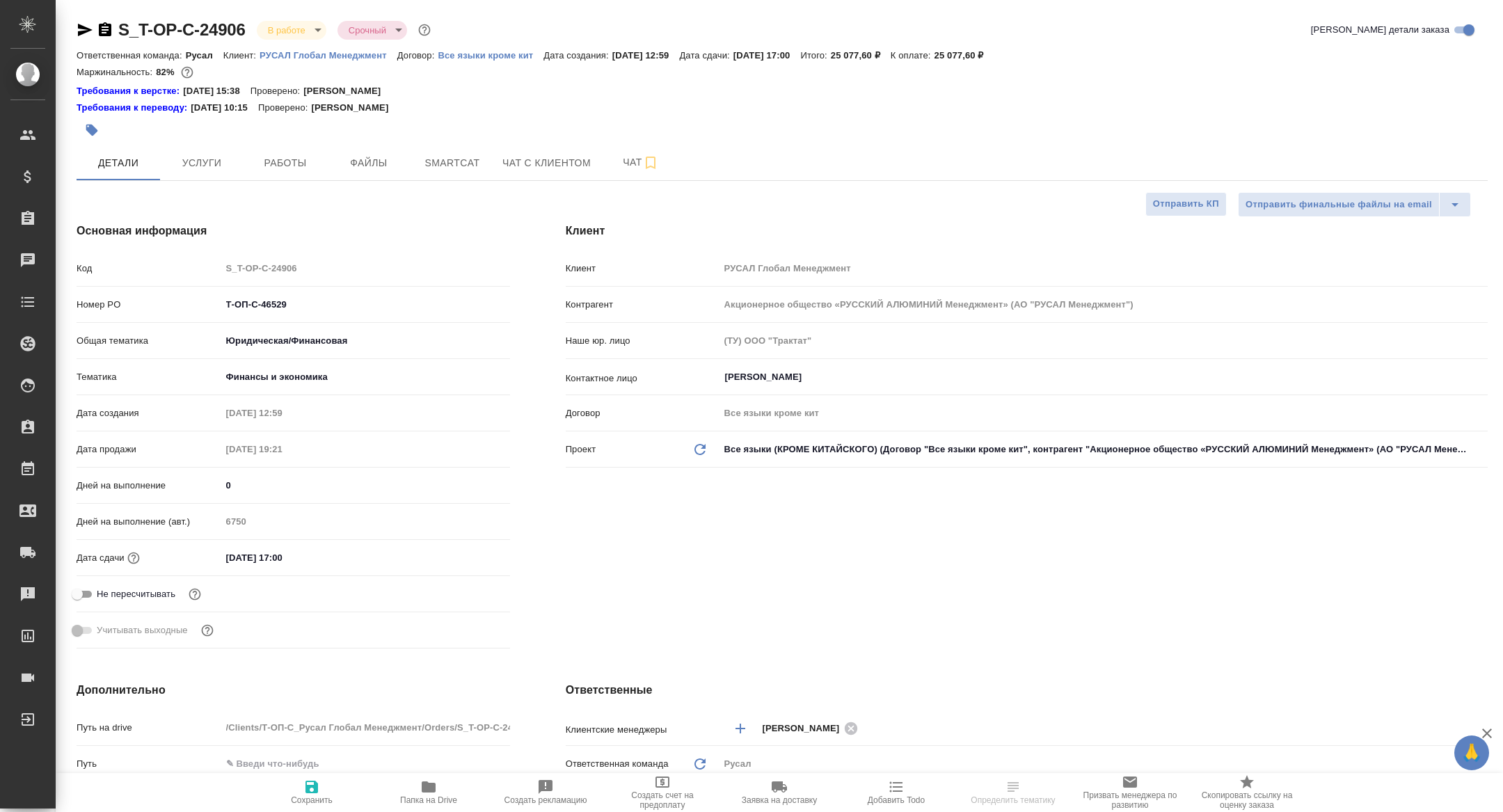
type textarea "x"
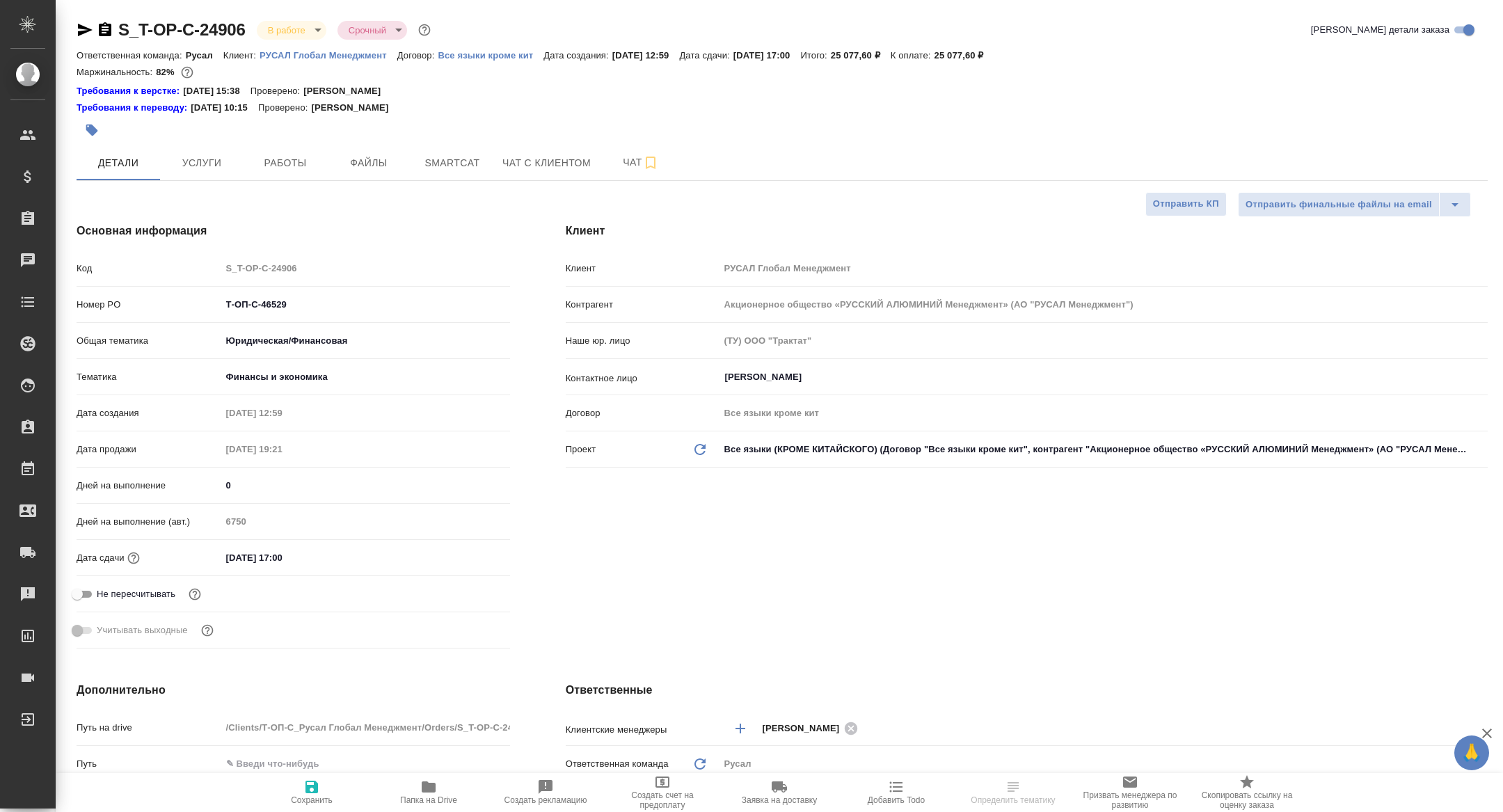
type textarea "x"
click at [286, 153] on button "Работы" at bounding box center [285, 163] width 83 height 35
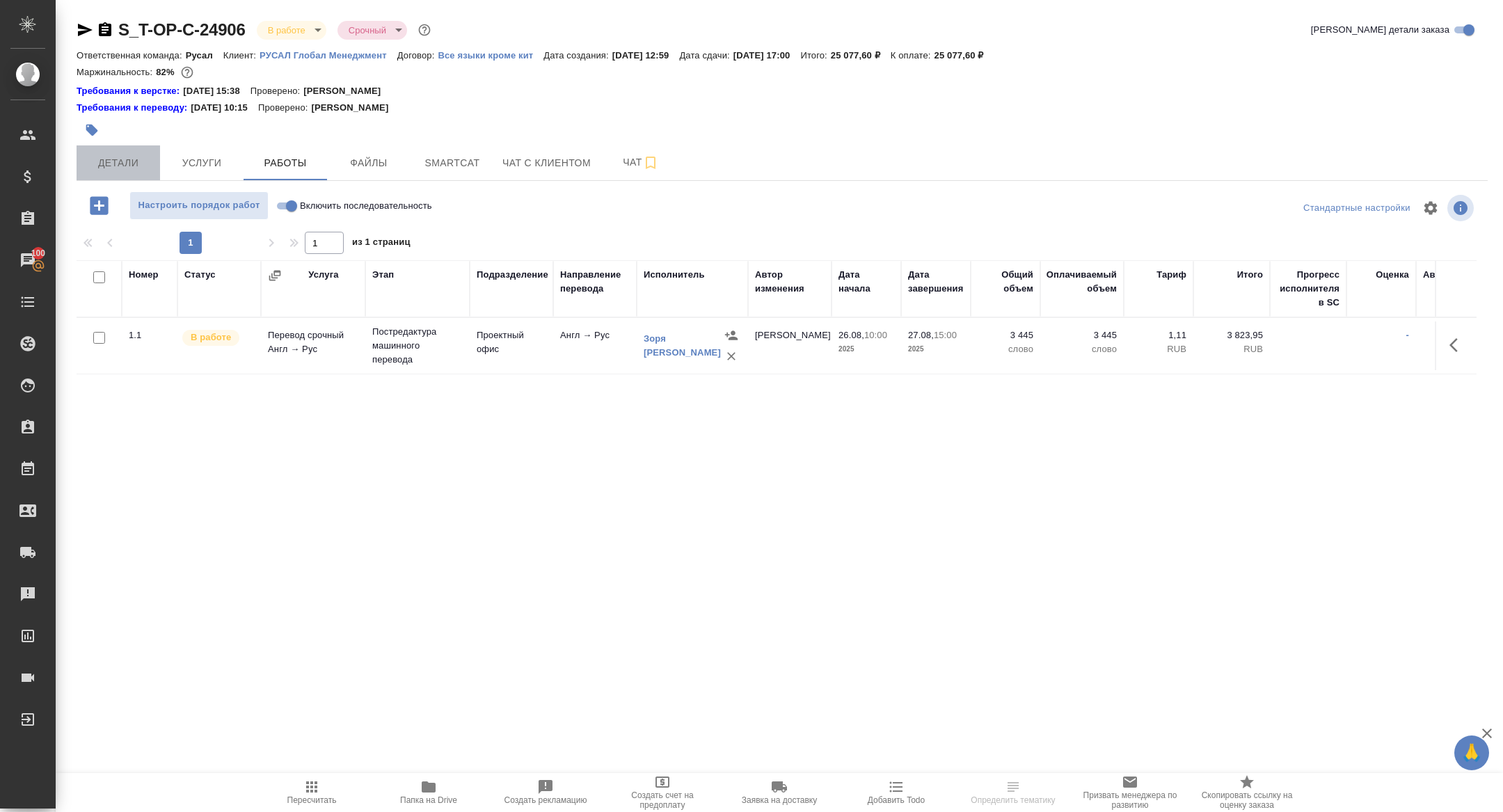
click at [132, 162] on span "Детали" at bounding box center [118, 163] width 67 height 18
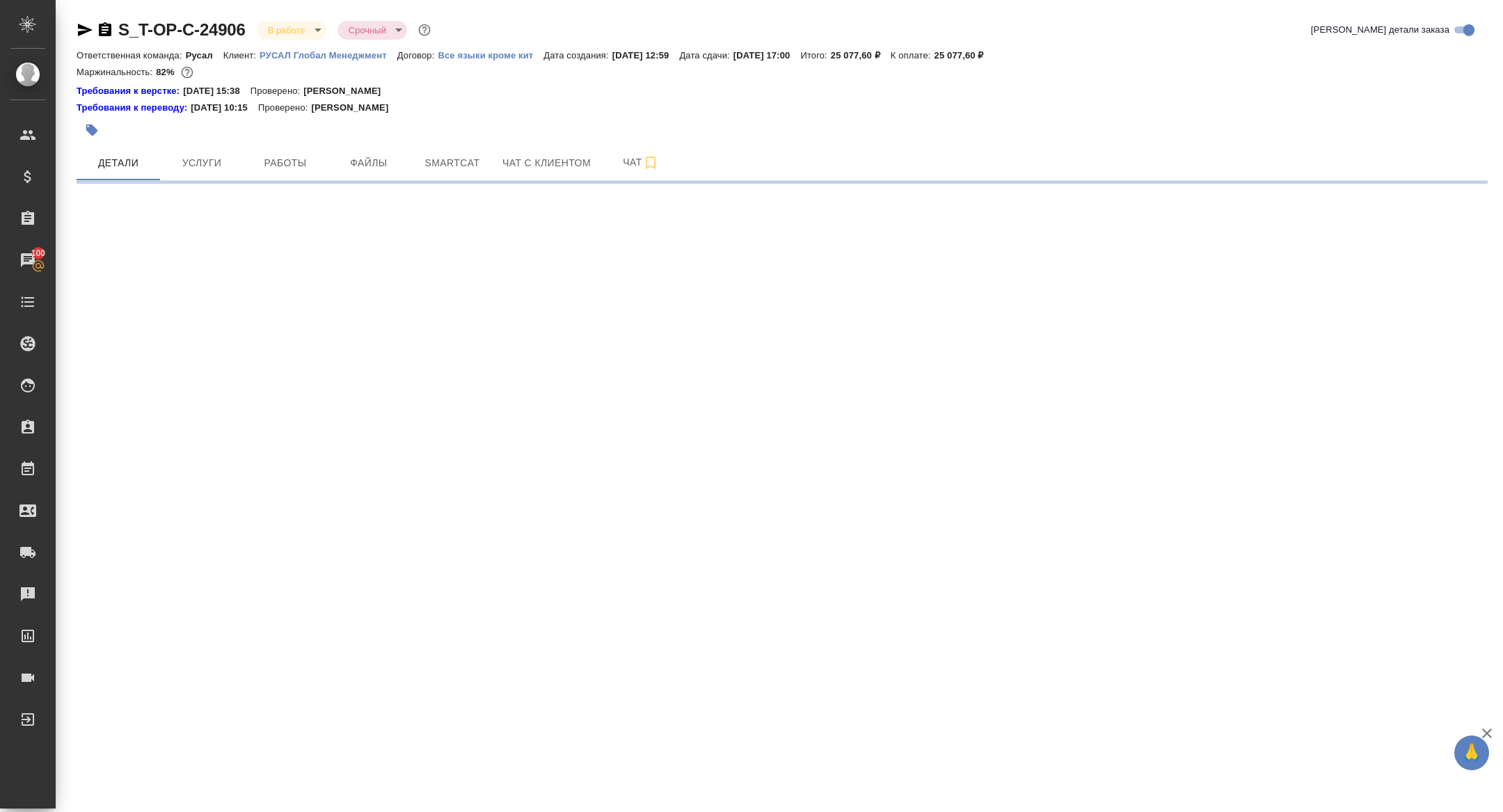
select select "RU"
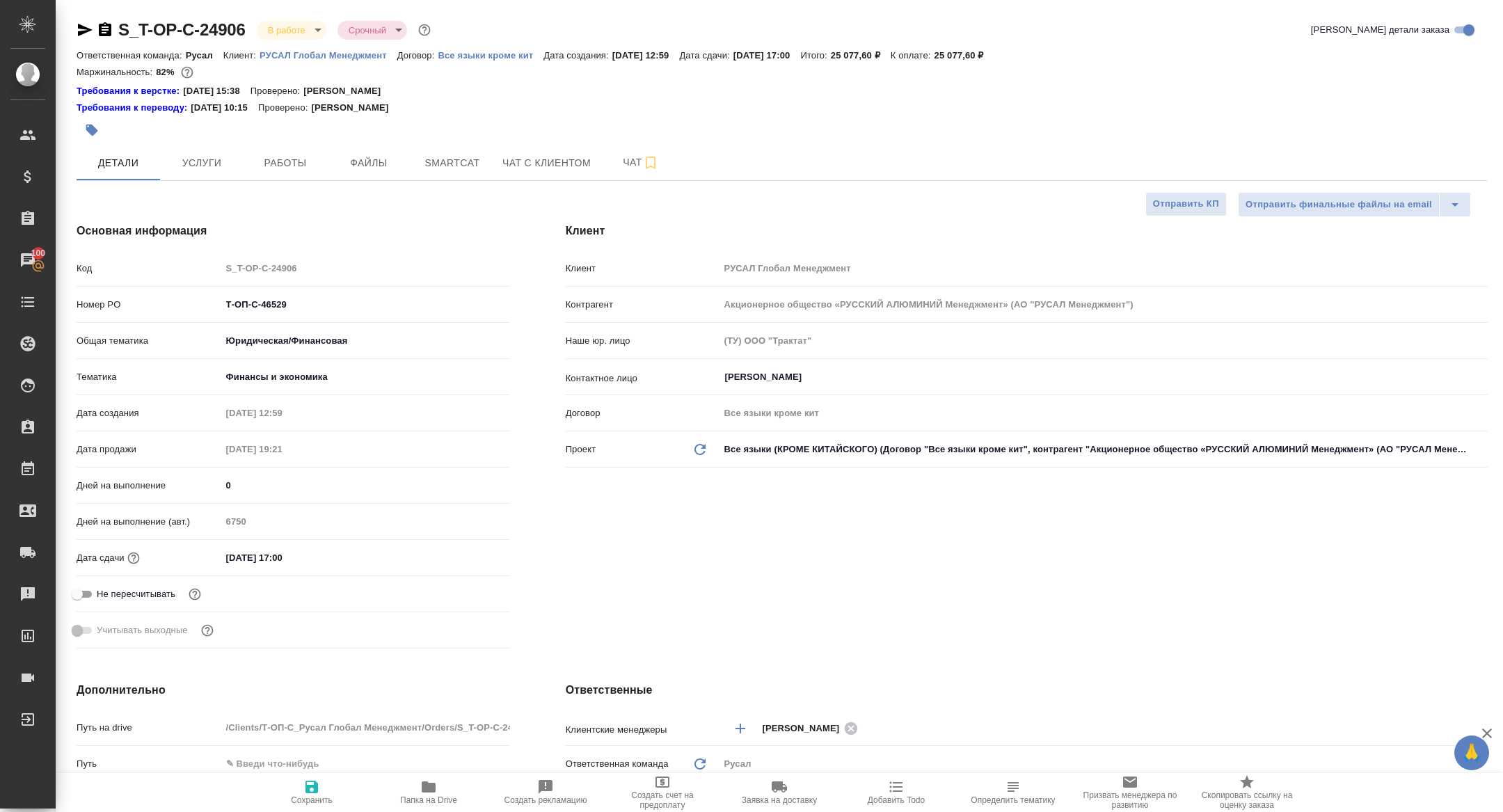
type textarea "x"
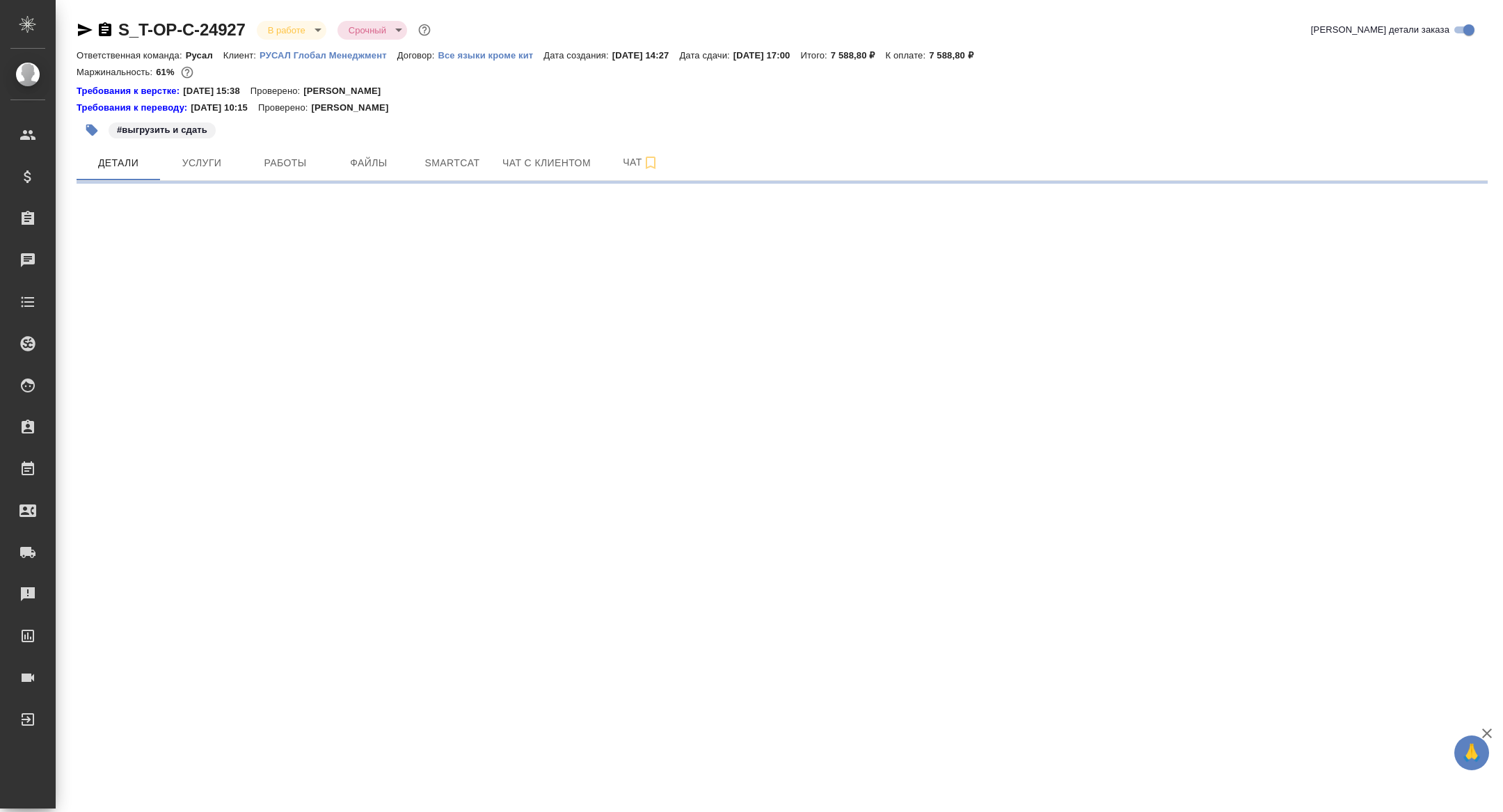
select select "RU"
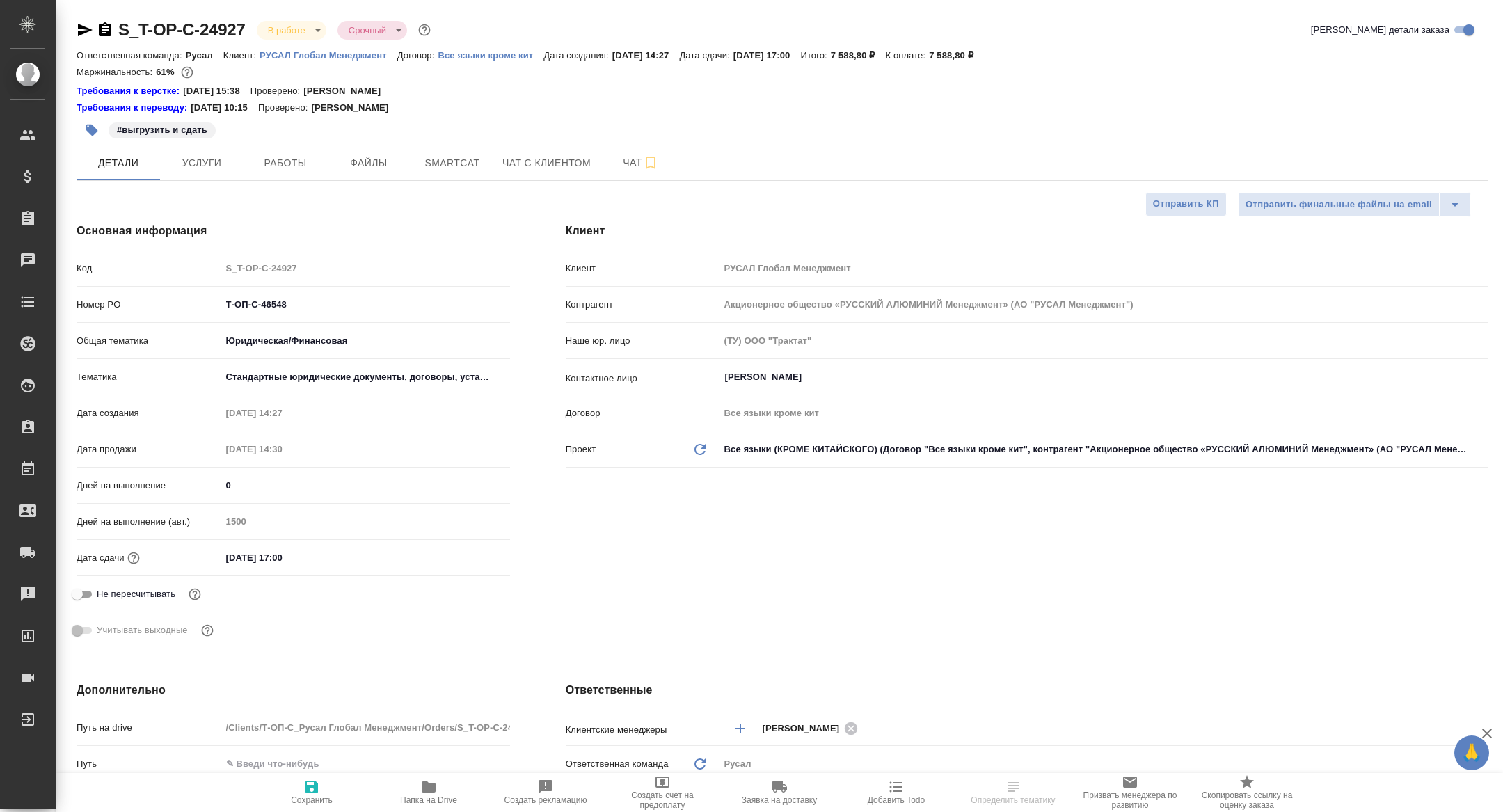
type textarea "x"
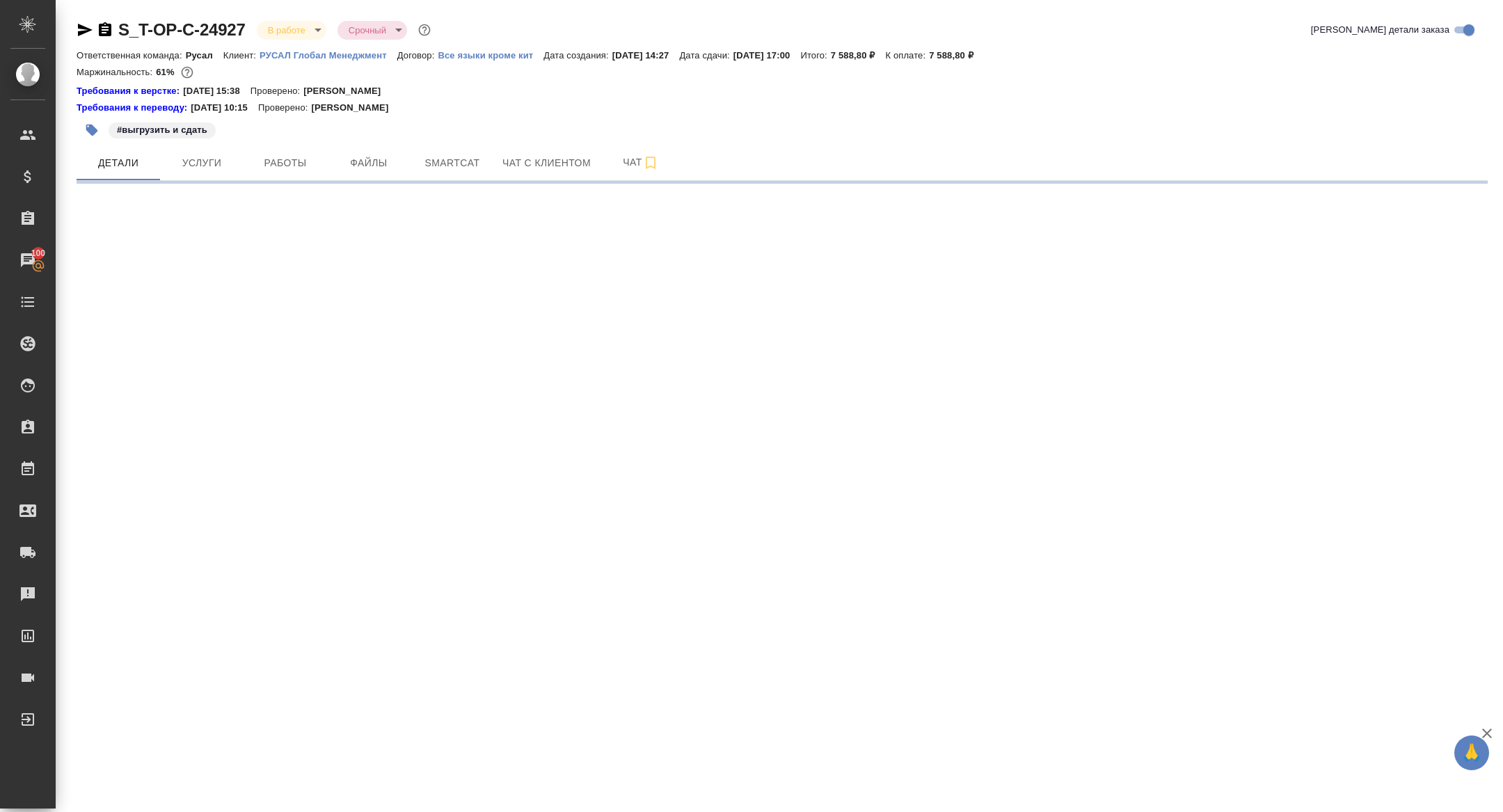
select select "RU"
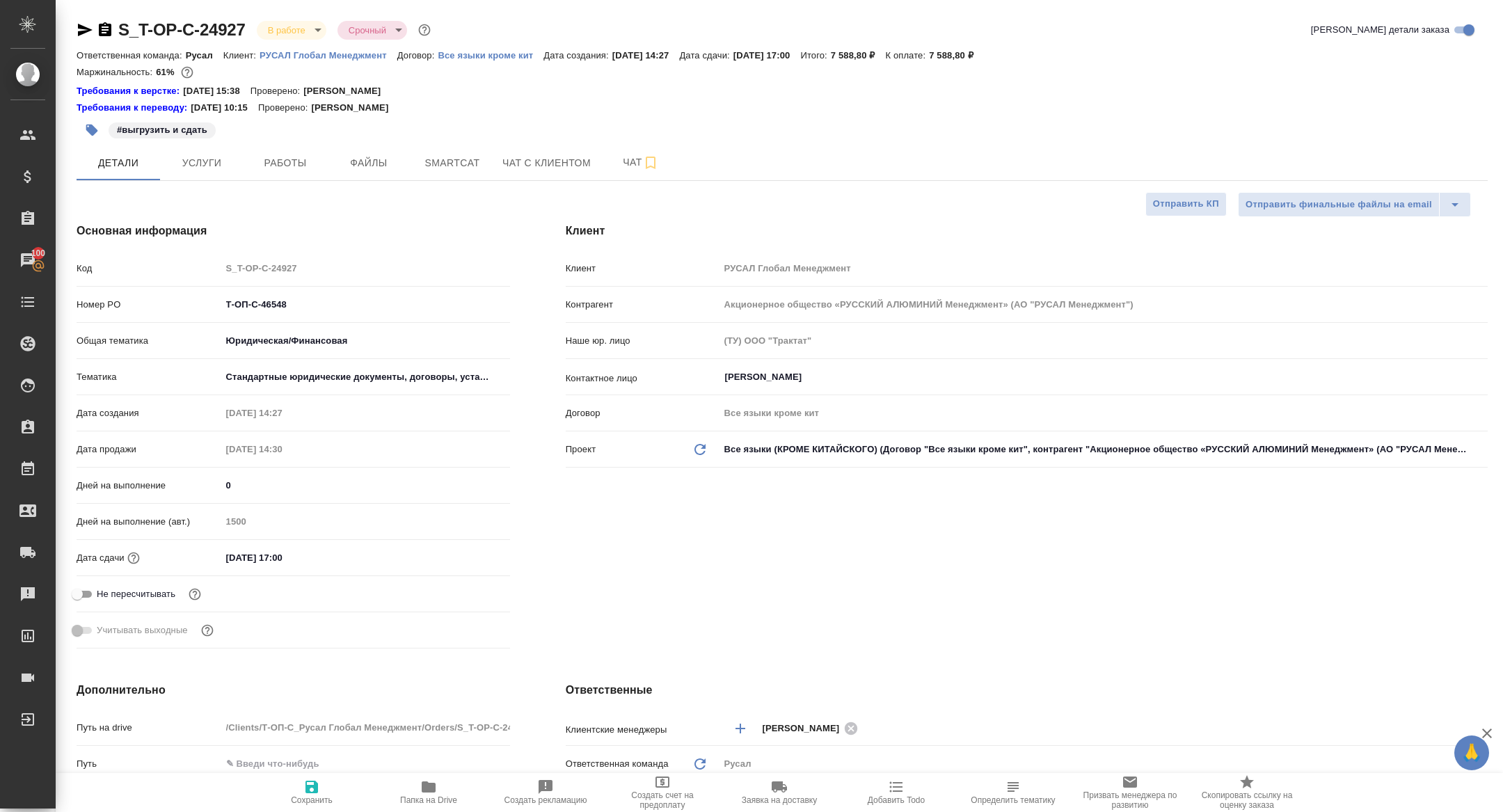
type textarea "x"
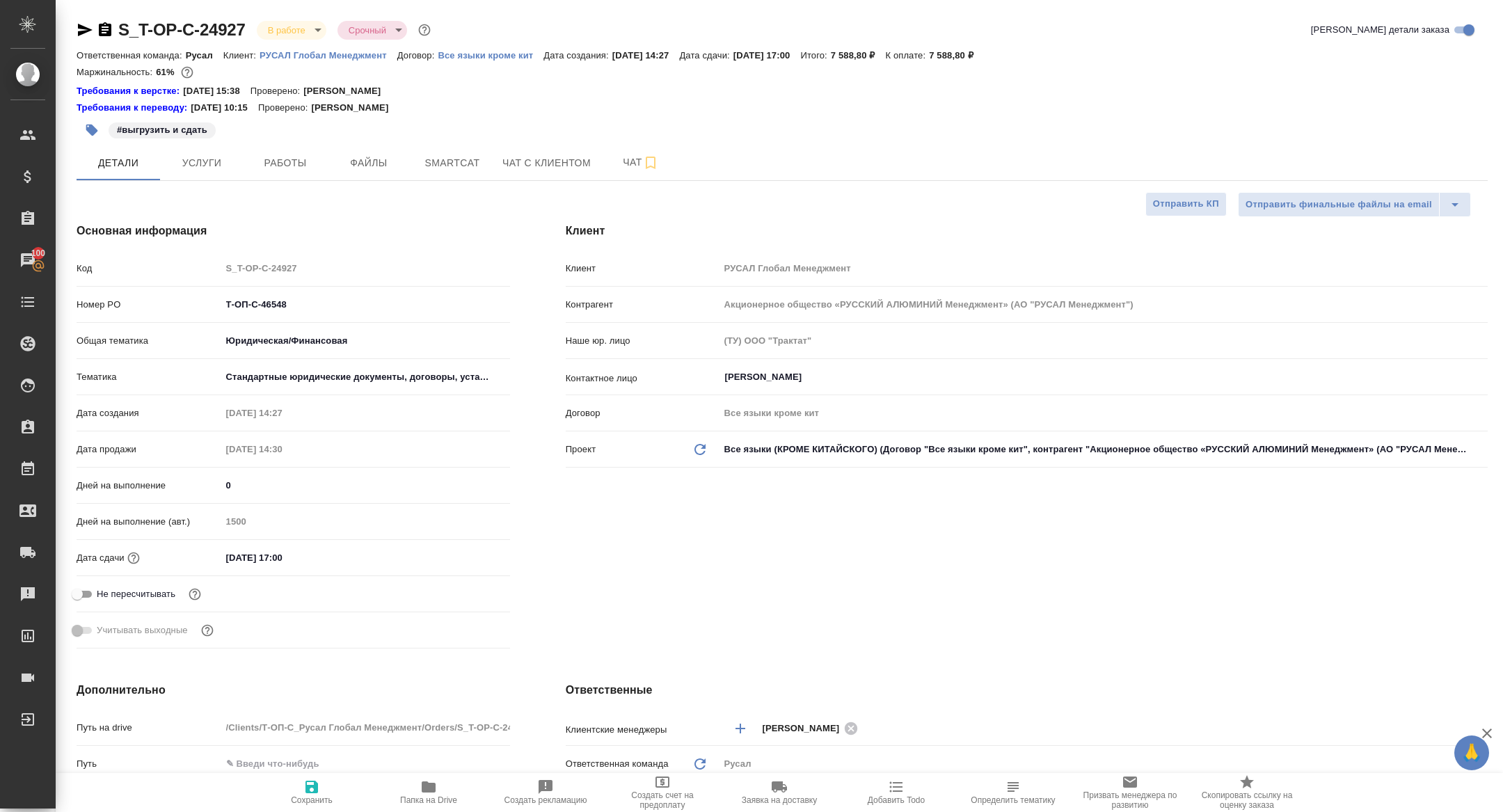
type textarea "x"
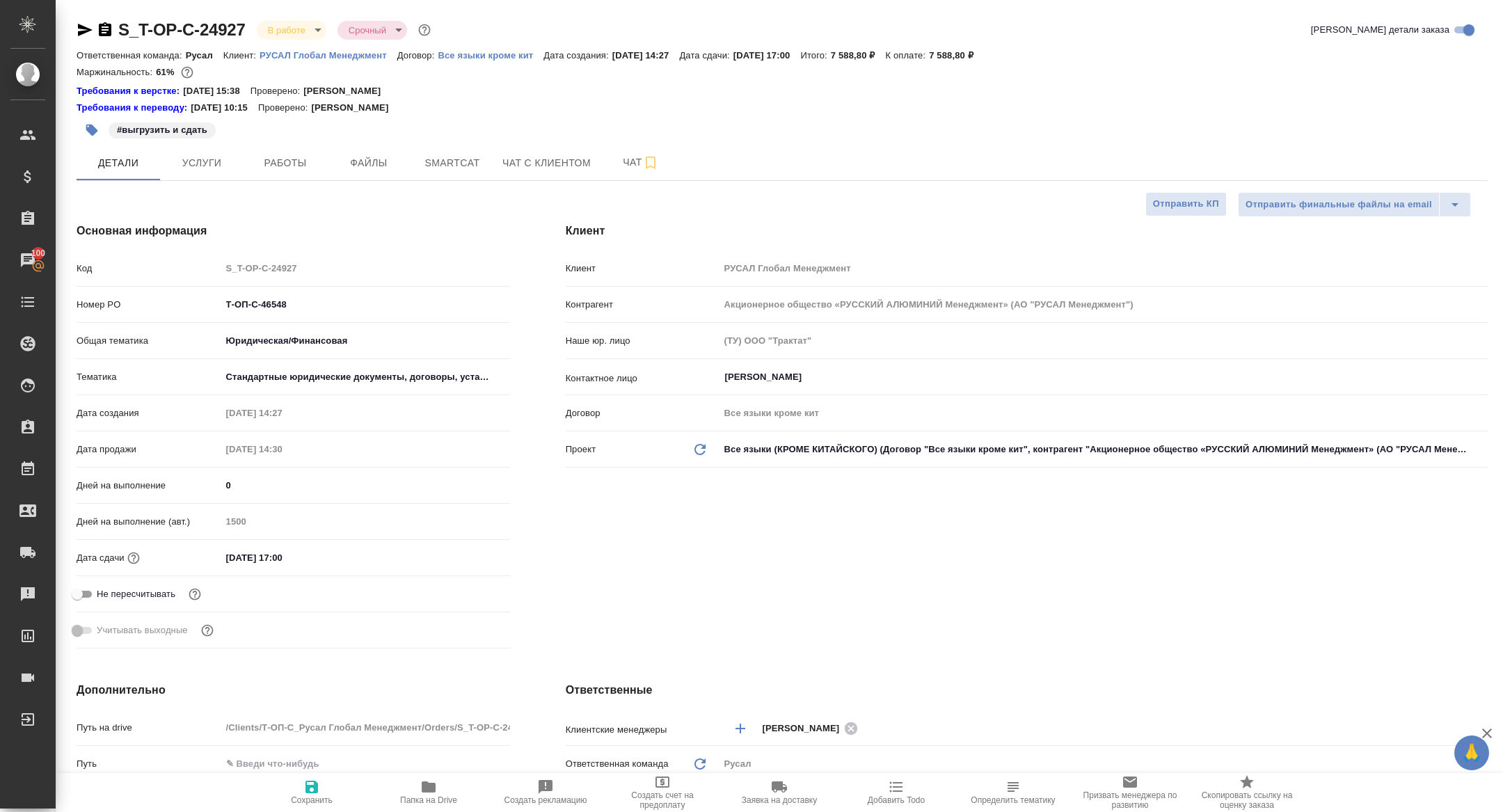
type textarea "x"
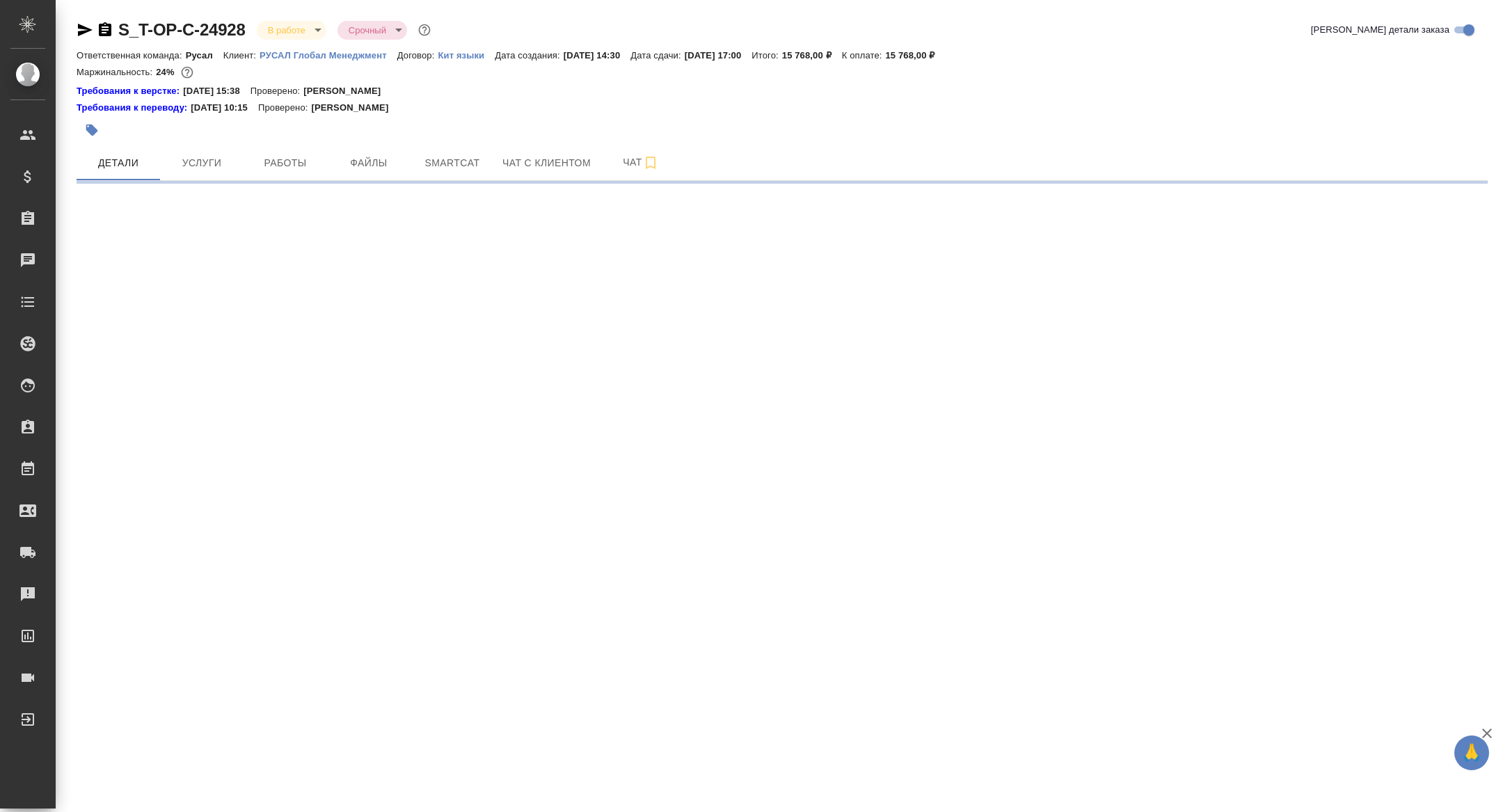
select select "RU"
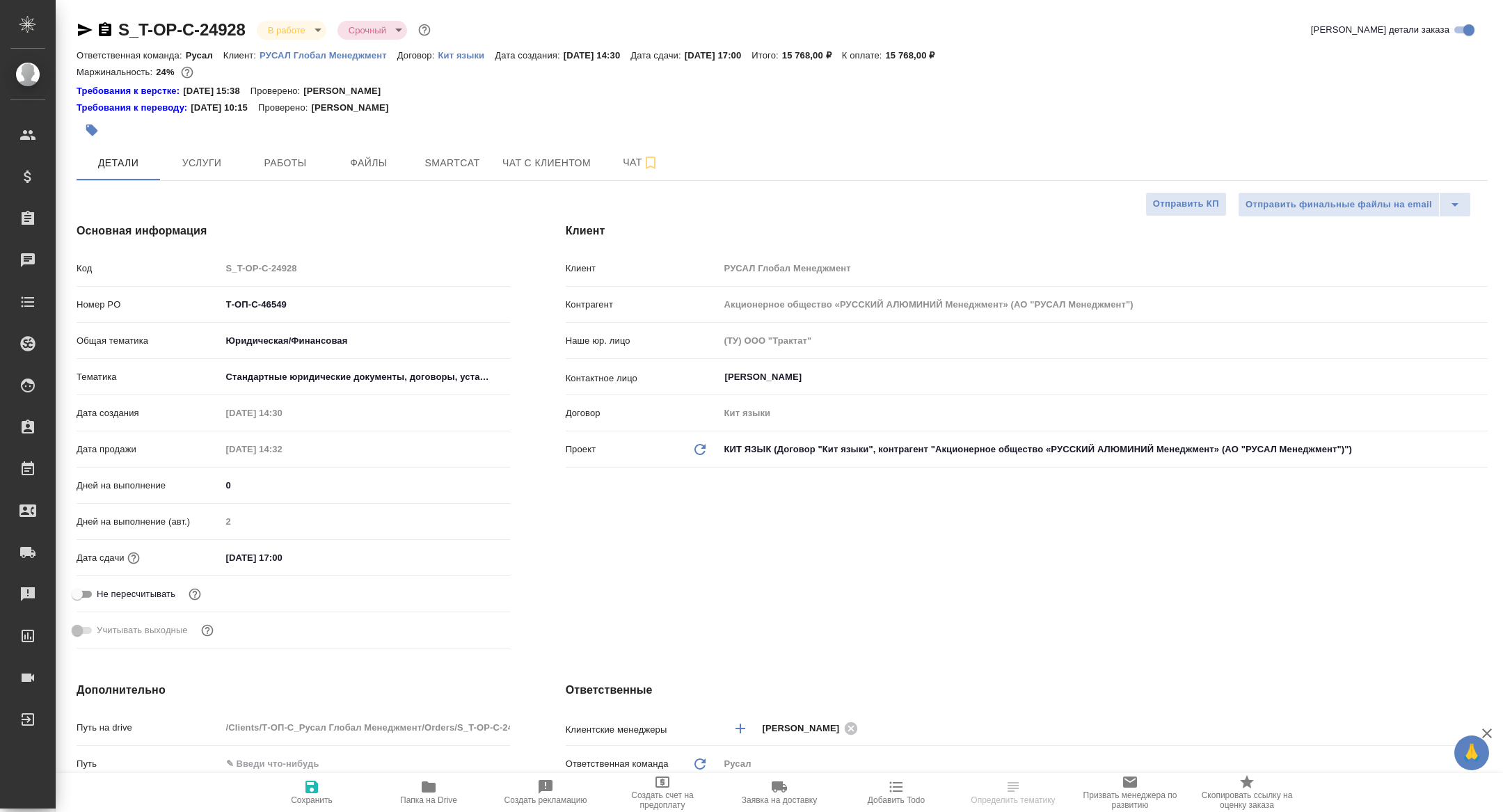
type textarea "x"
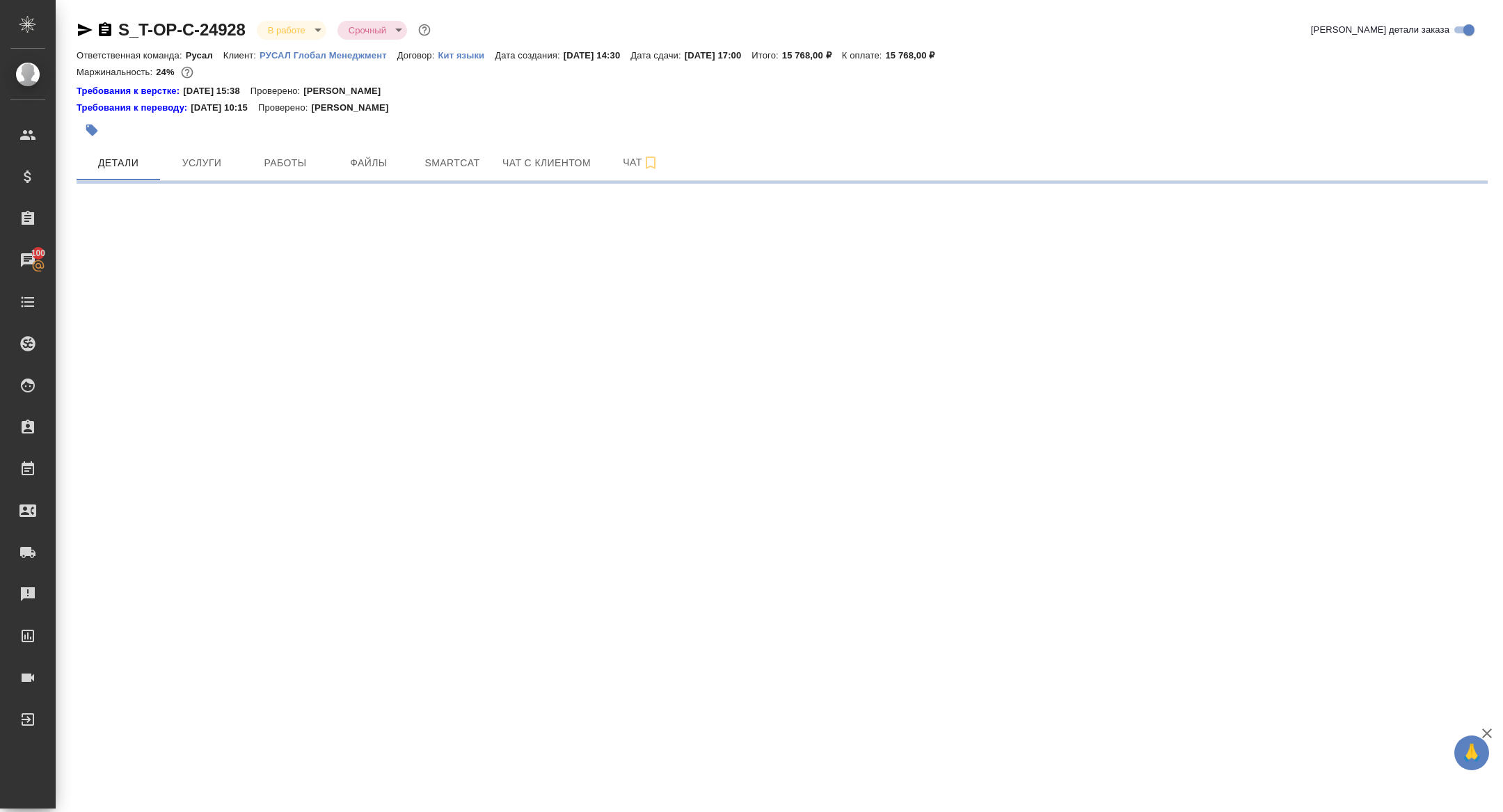
select select "RU"
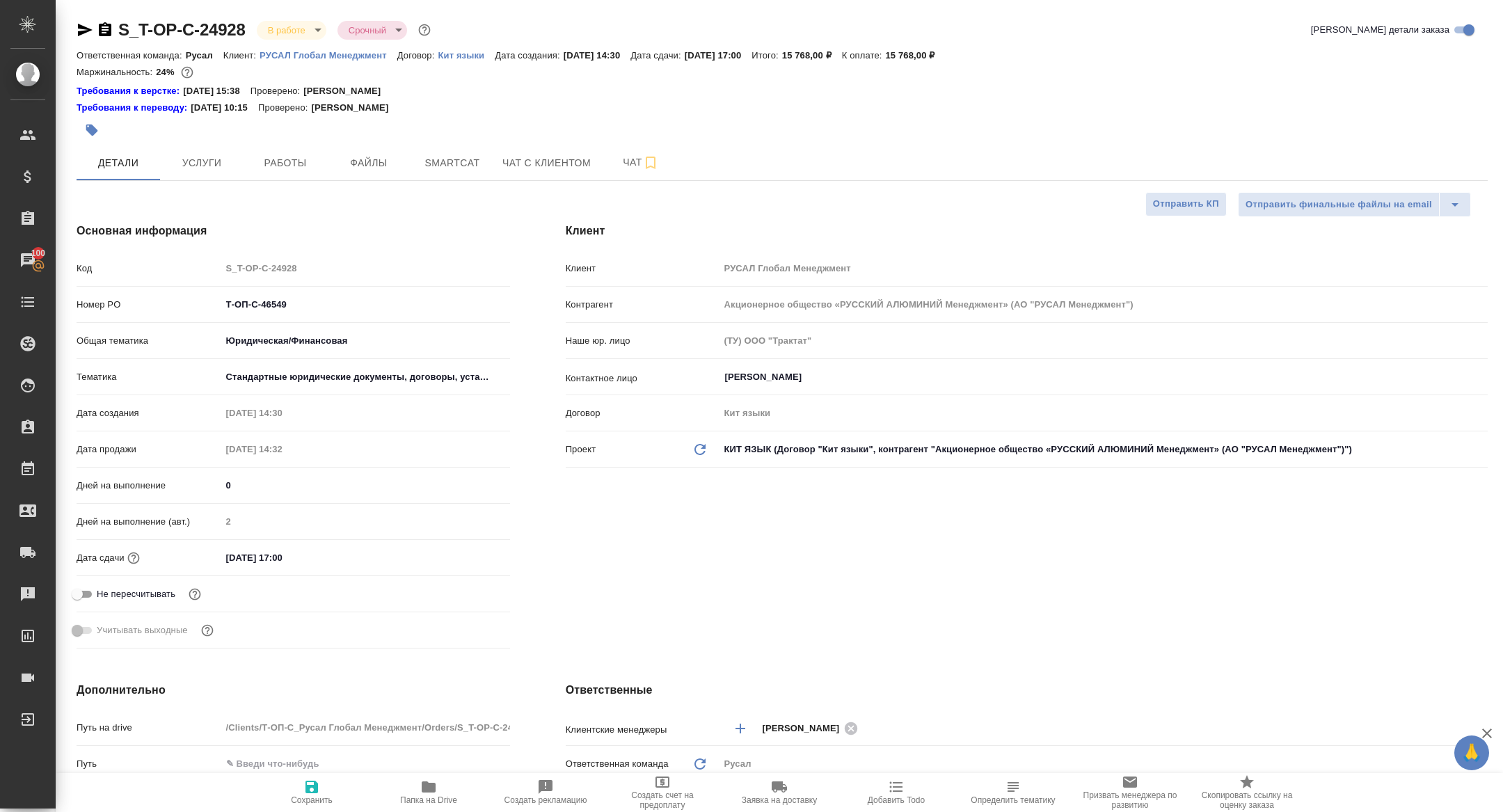
type textarea "x"
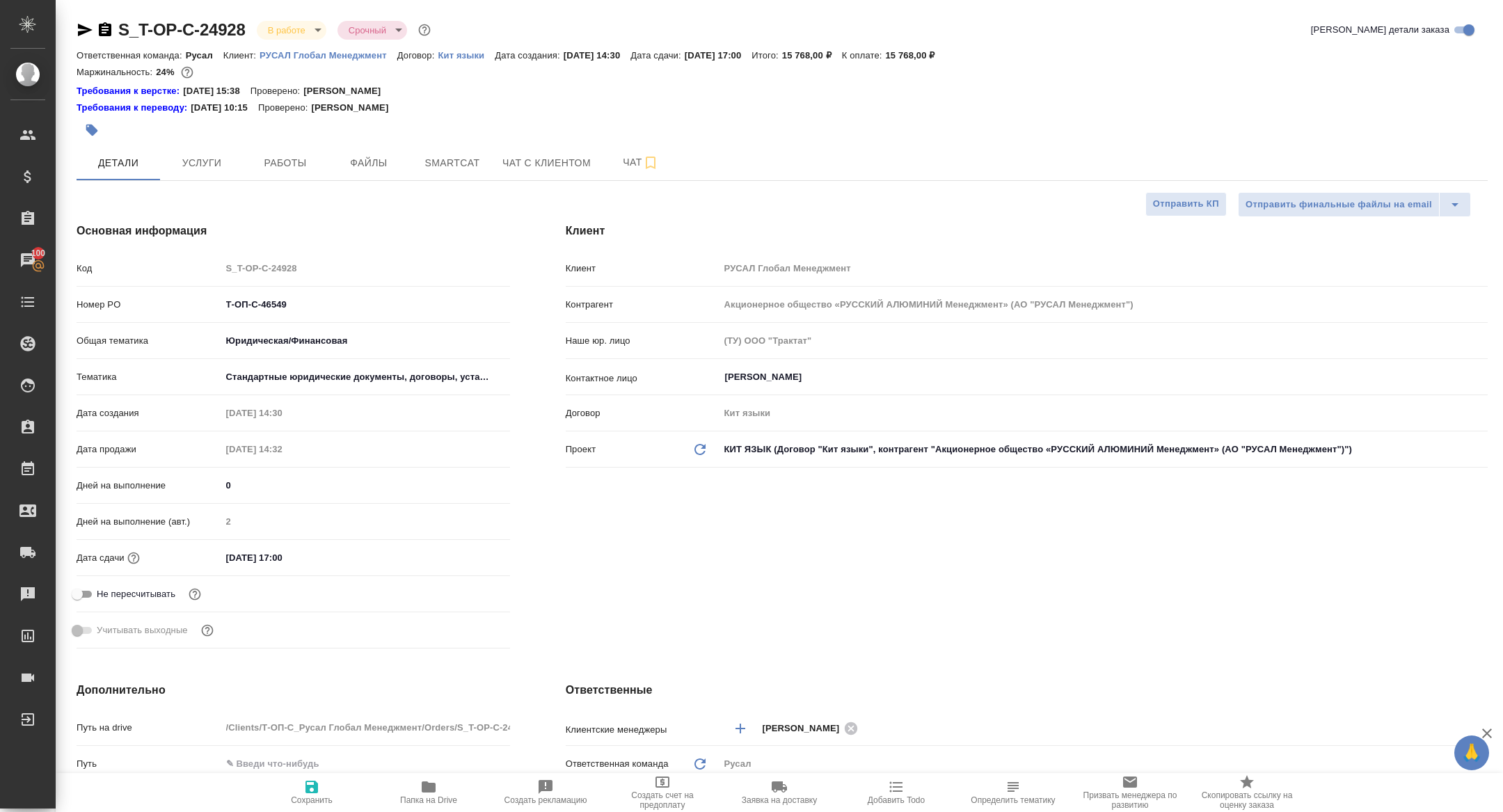
type textarea "x"
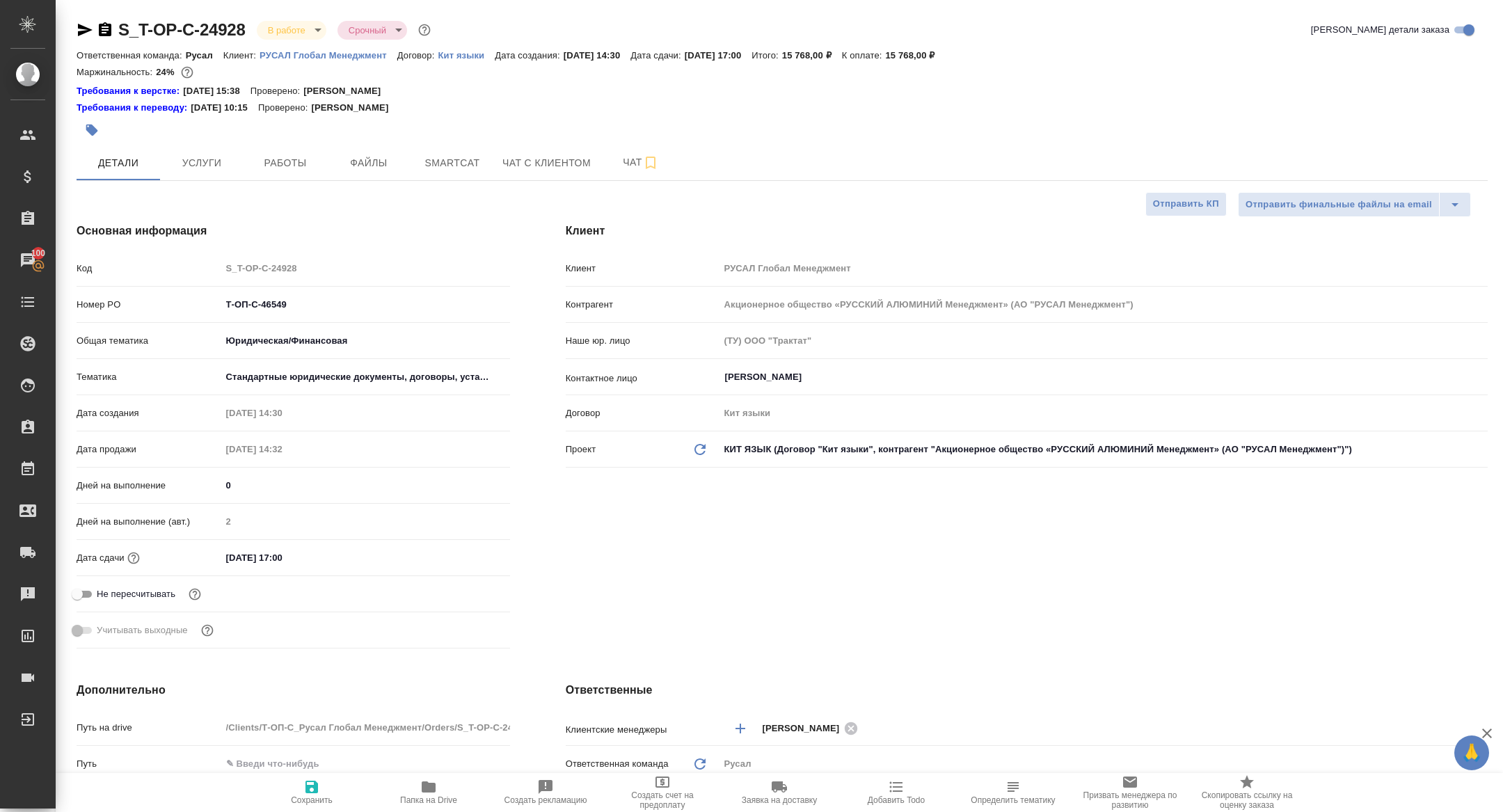
type textarea "x"
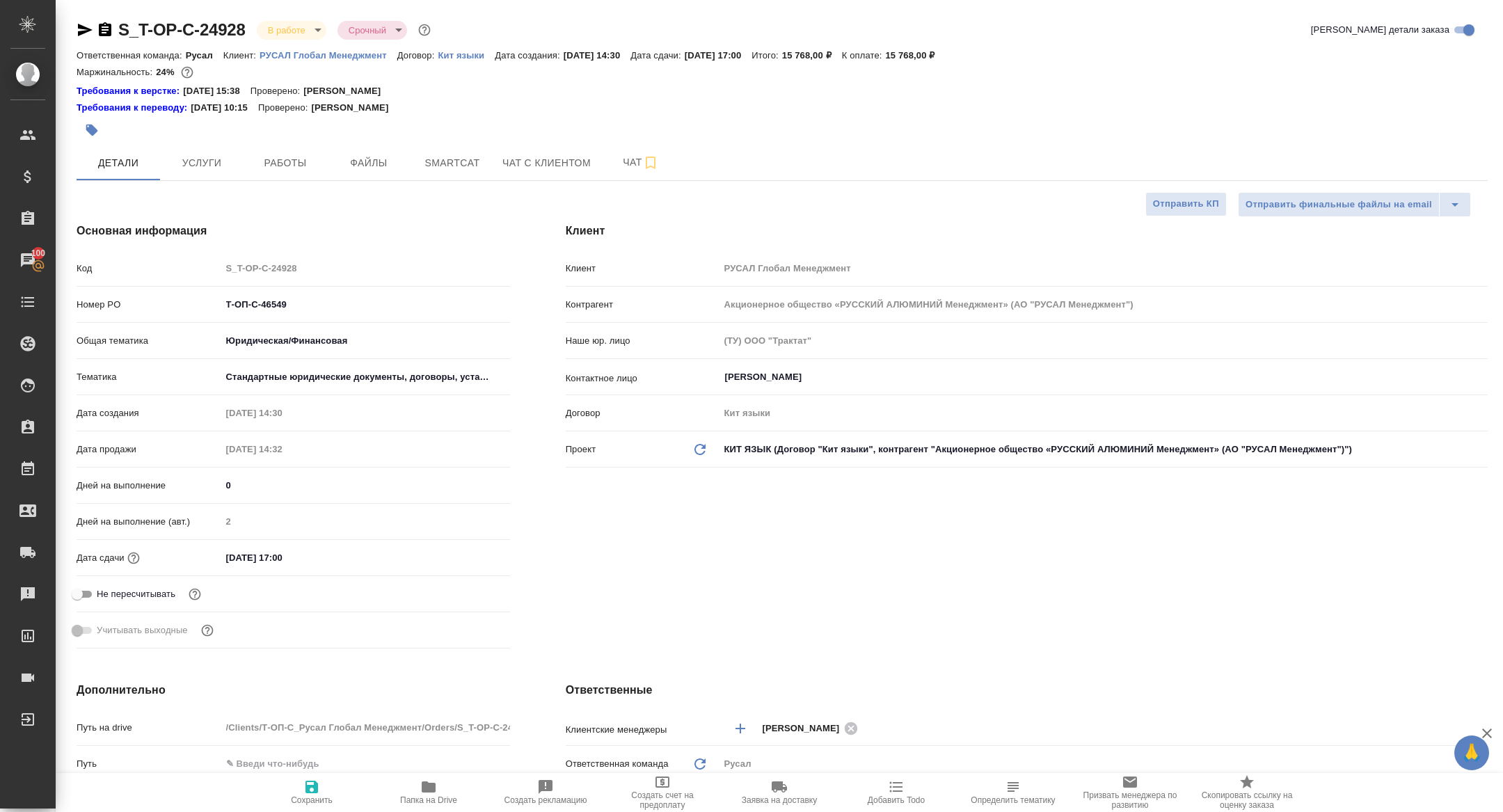
type textarea "x"
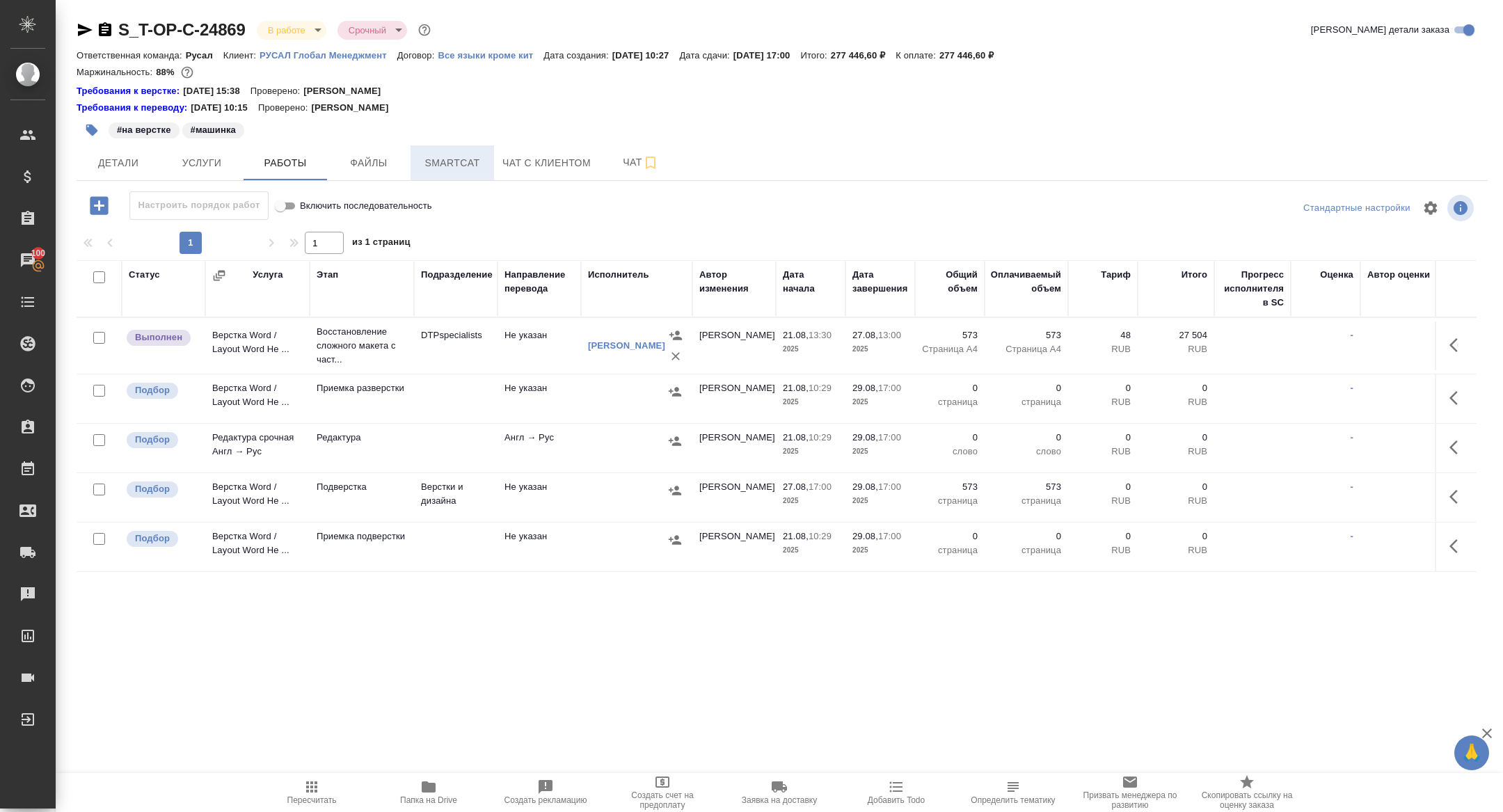
click at [475, 172] on button "Smartcat" at bounding box center [452, 163] width 83 height 35
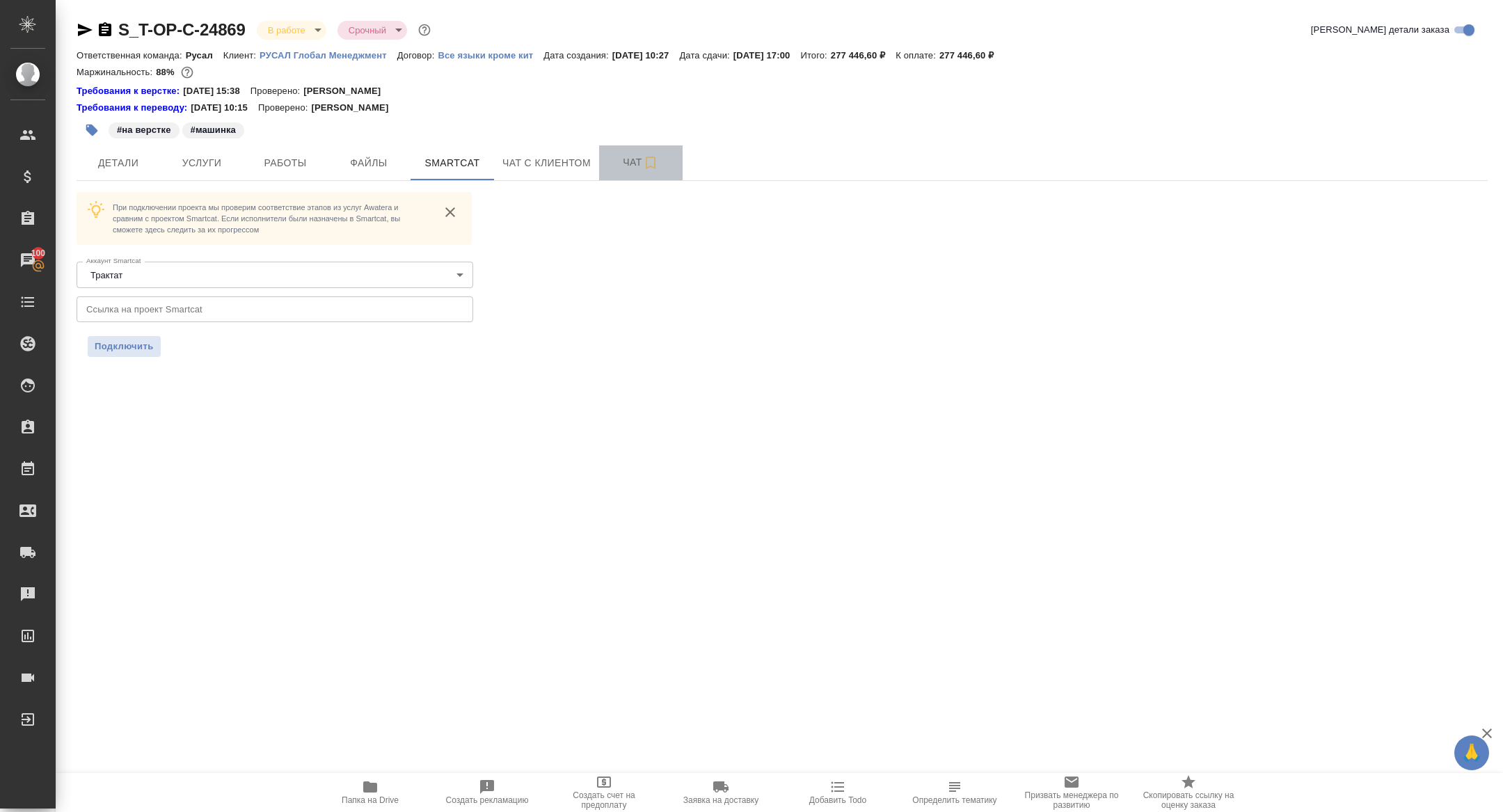
click at [611, 165] on span "Чат" at bounding box center [640, 162] width 67 height 18
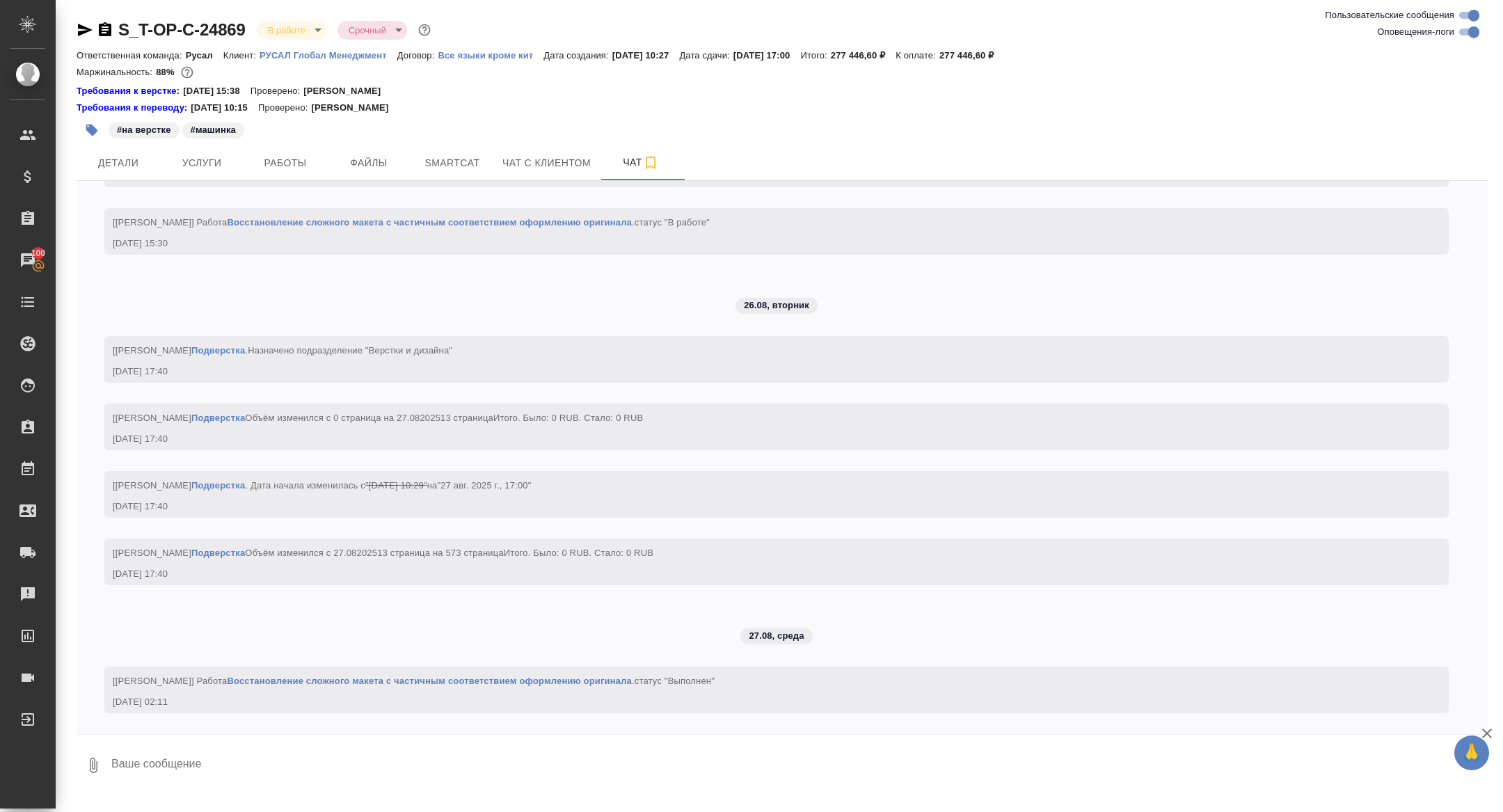
scroll to position [2568, 0]
click at [113, 161] on span "Детали" at bounding box center [118, 163] width 67 height 18
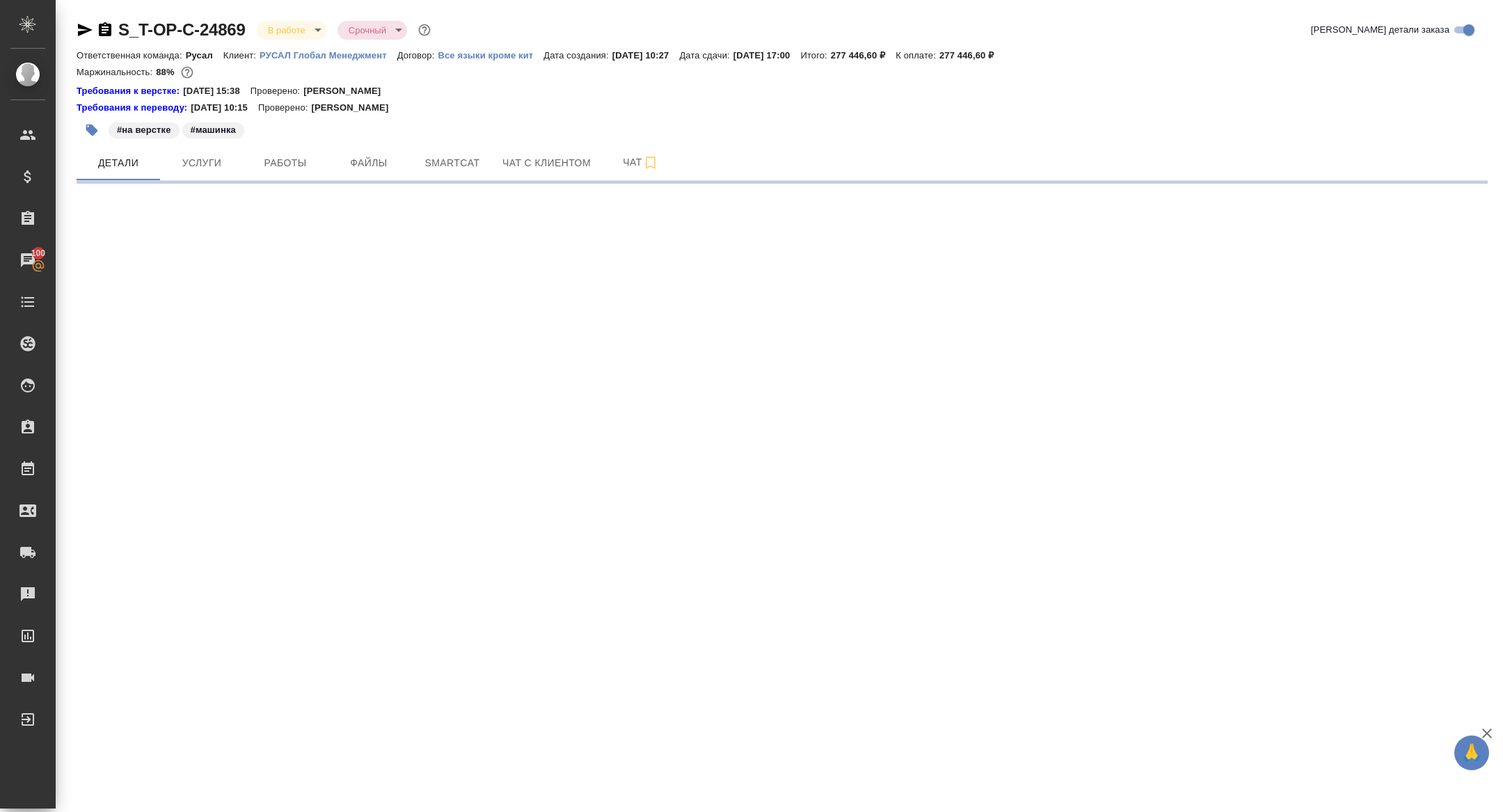
select select "RU"
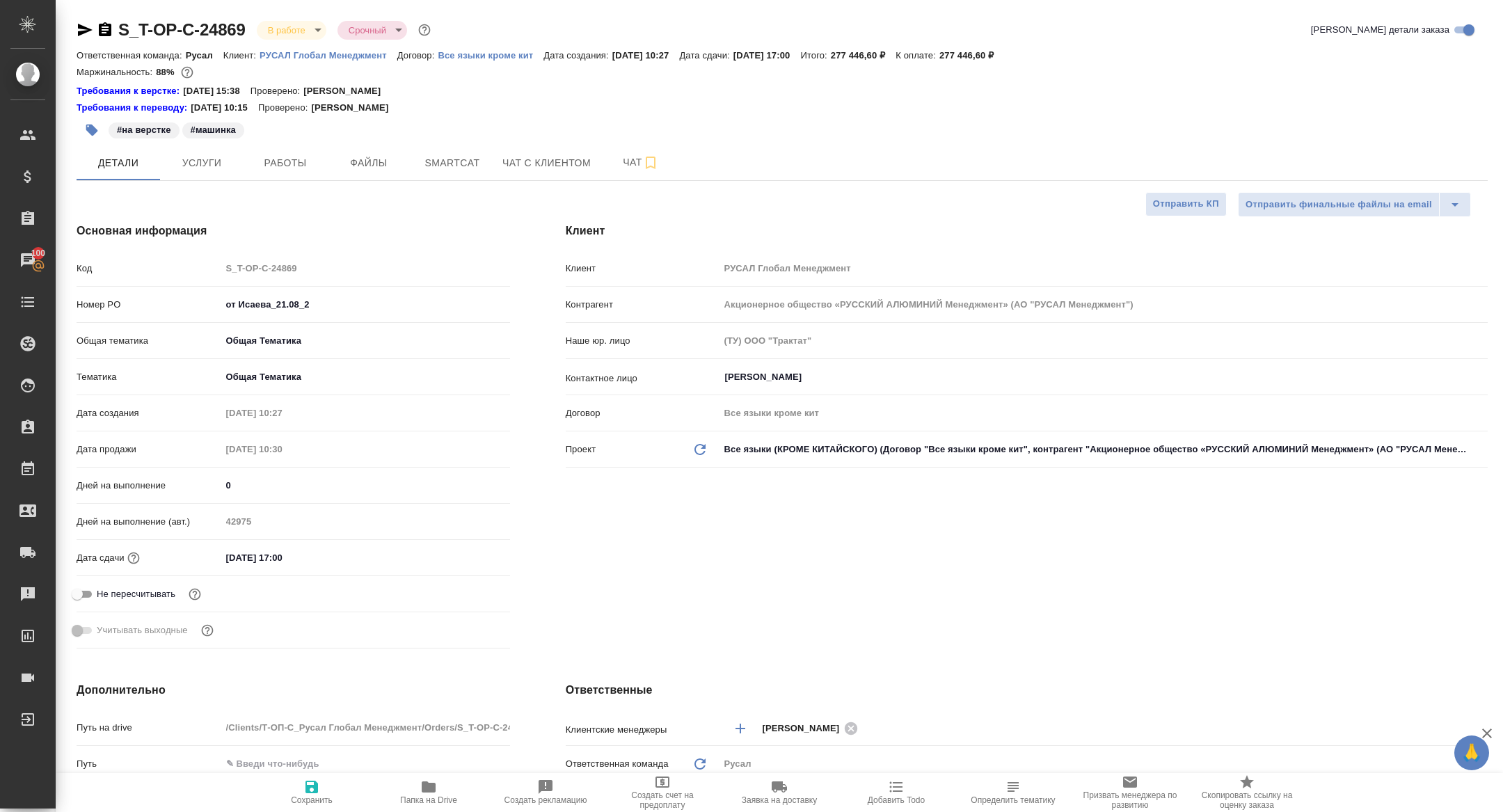
type textarea "x"
click at [422, 798] on span "Папка на Drive" at bounding box center [428, 800] width 57 height 10
type textarea "x"
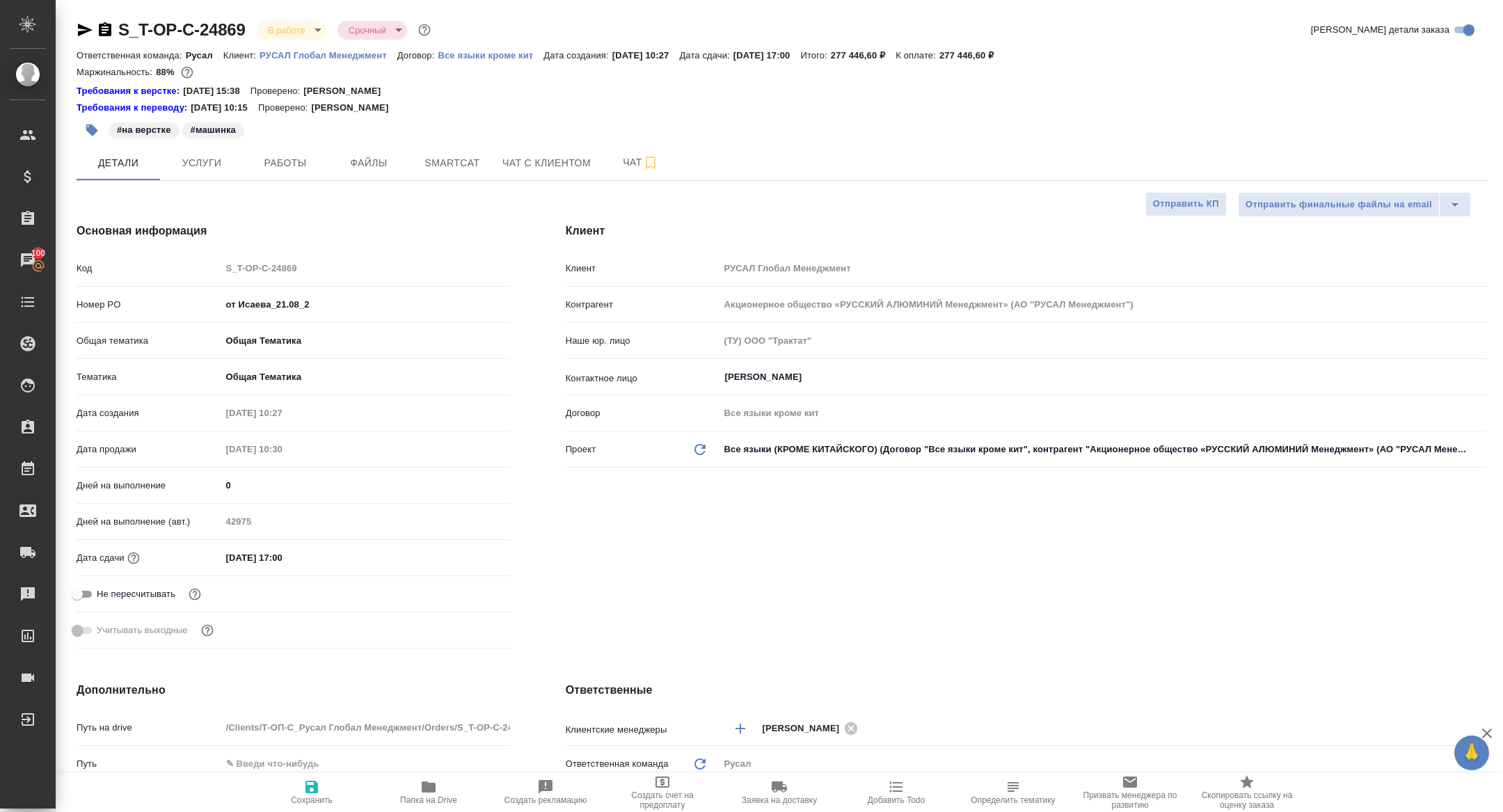
type textarea "x"
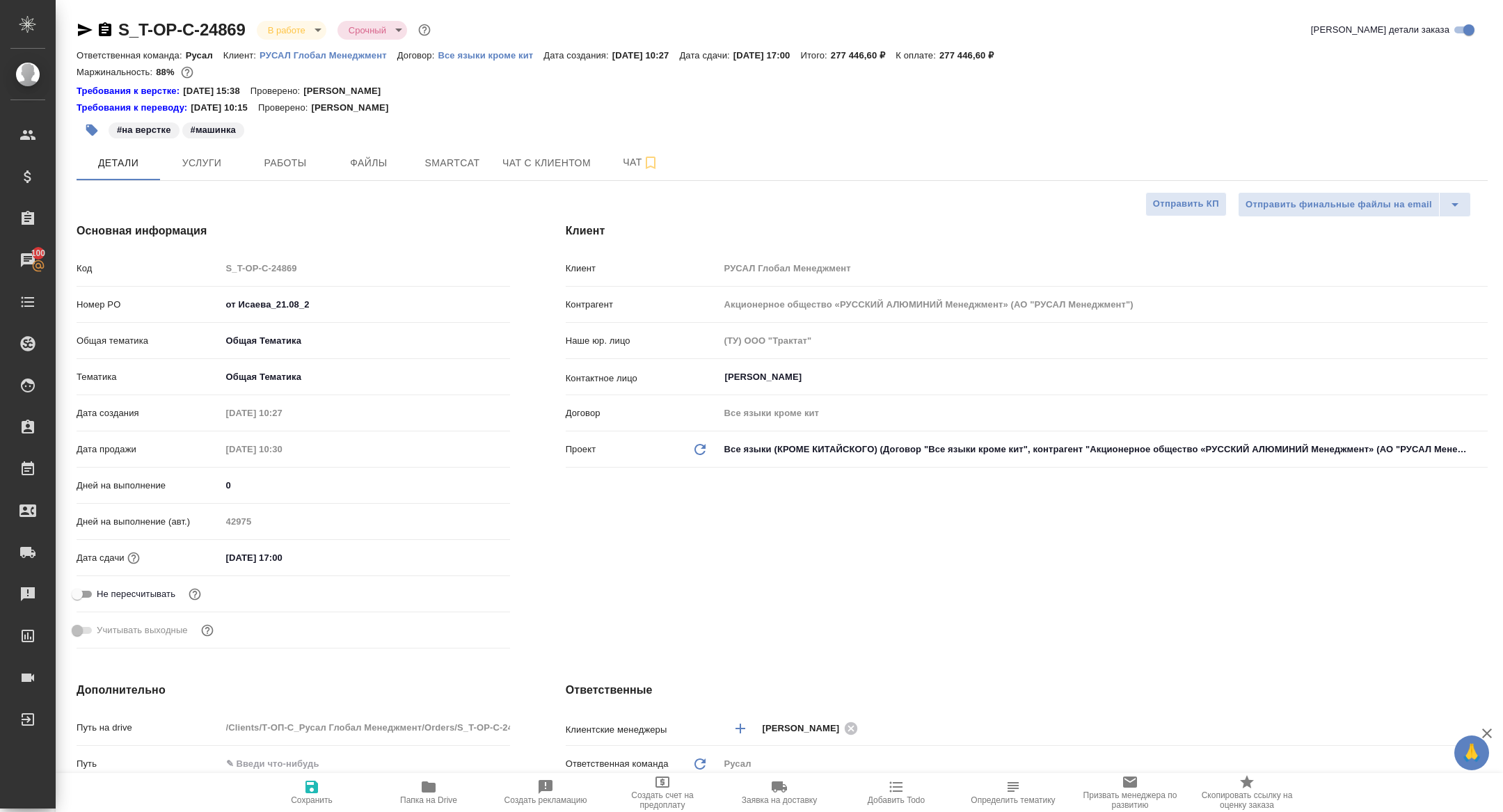
click at [104, 28] on icon "button" at bounding box center [105, 29] width 13 height 14
type textarea "x"
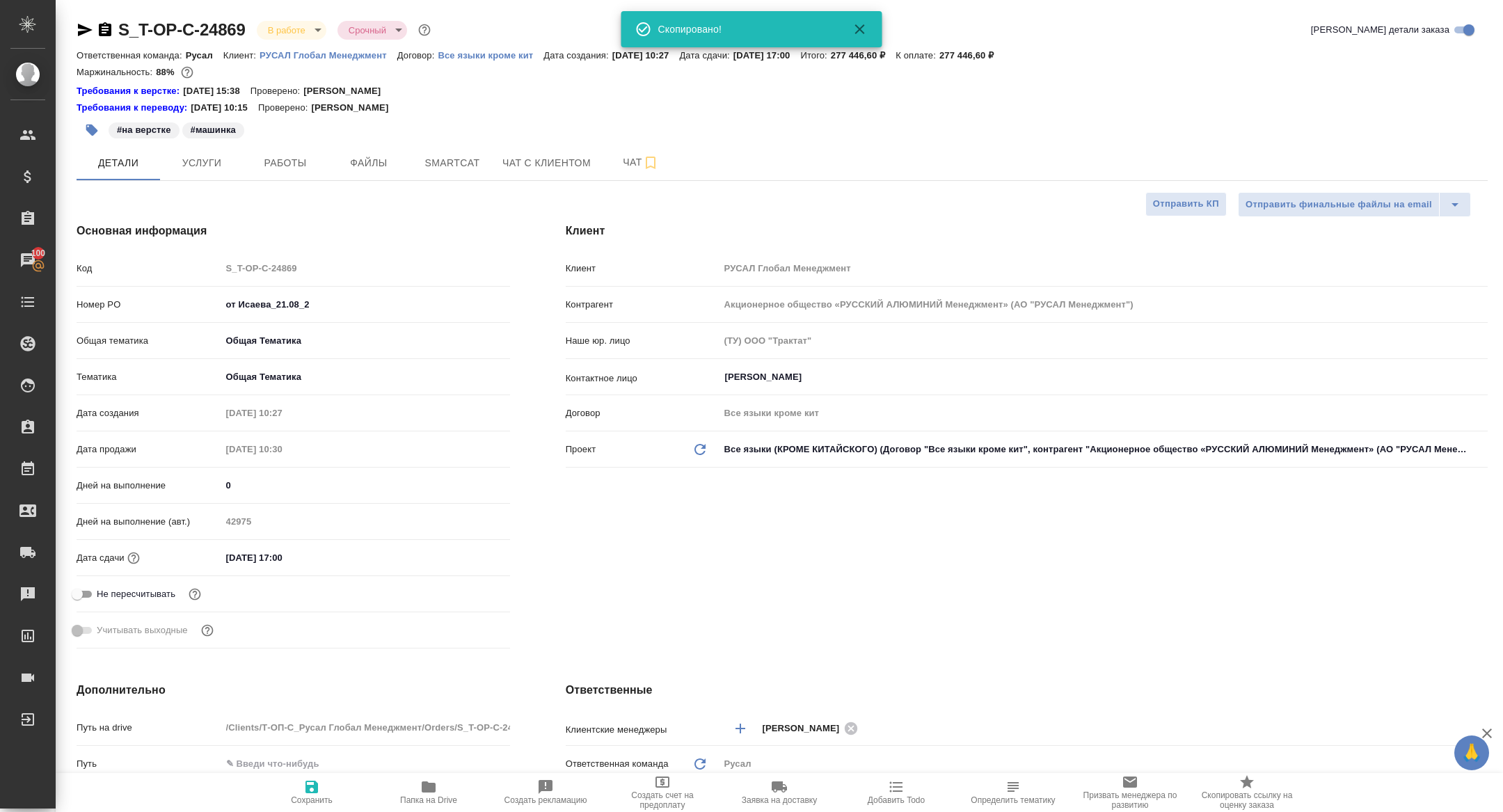
type textarea "x"
click at [111, 30] on icon "button" at bounding box center [105, 29] width 13 height 14
type textarea "x"
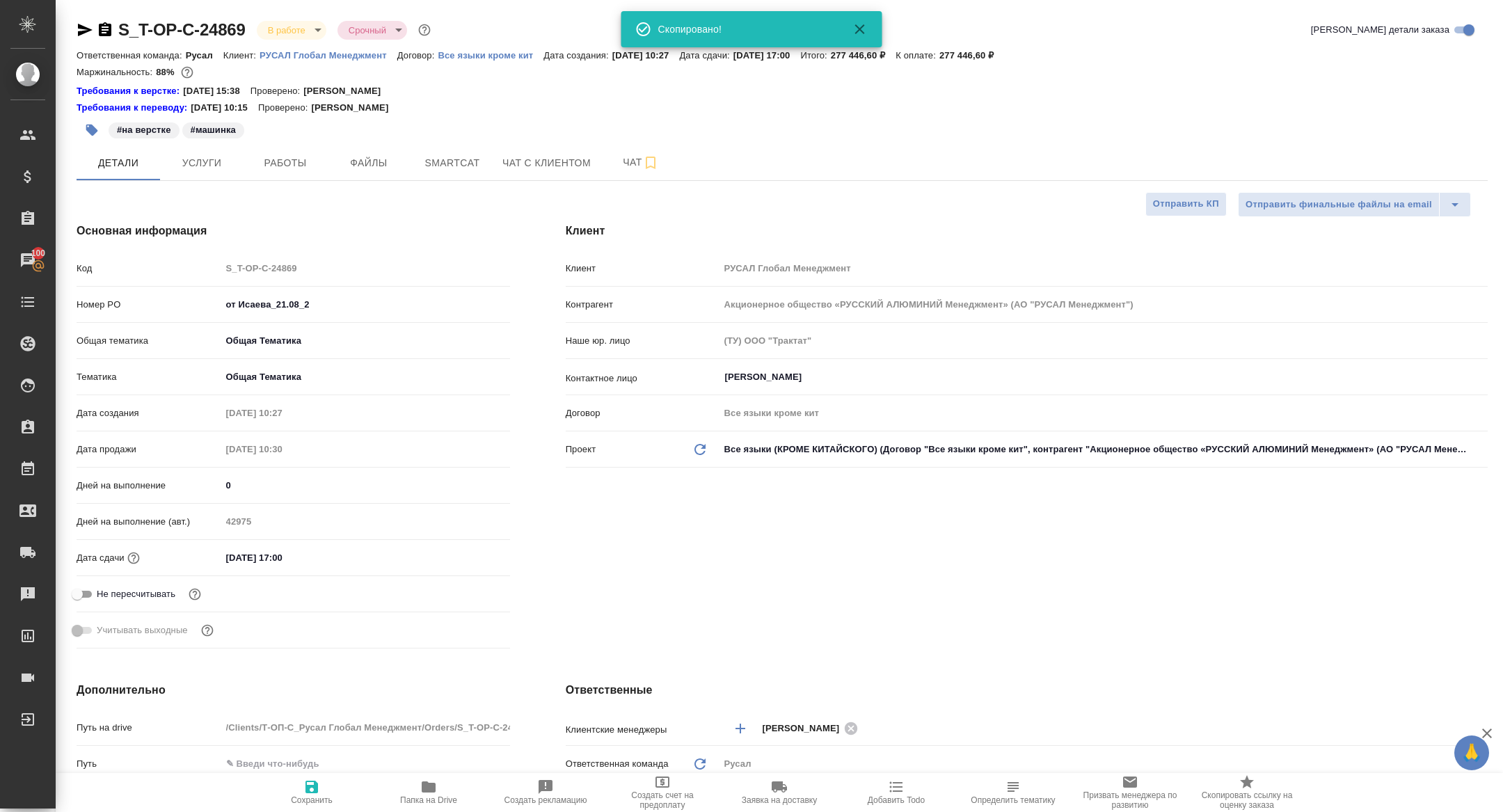
type textarea "x"
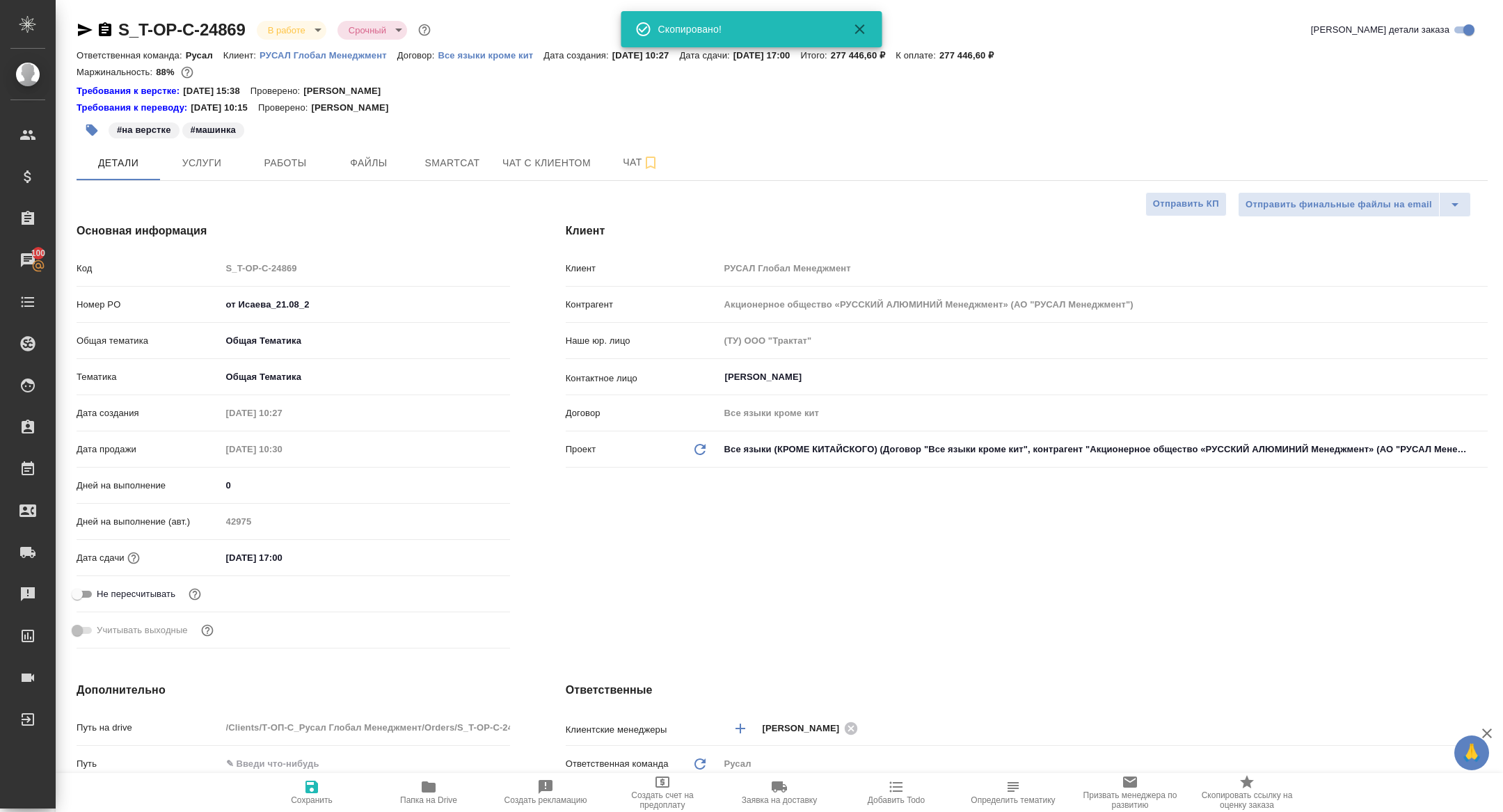
type textarea "x"
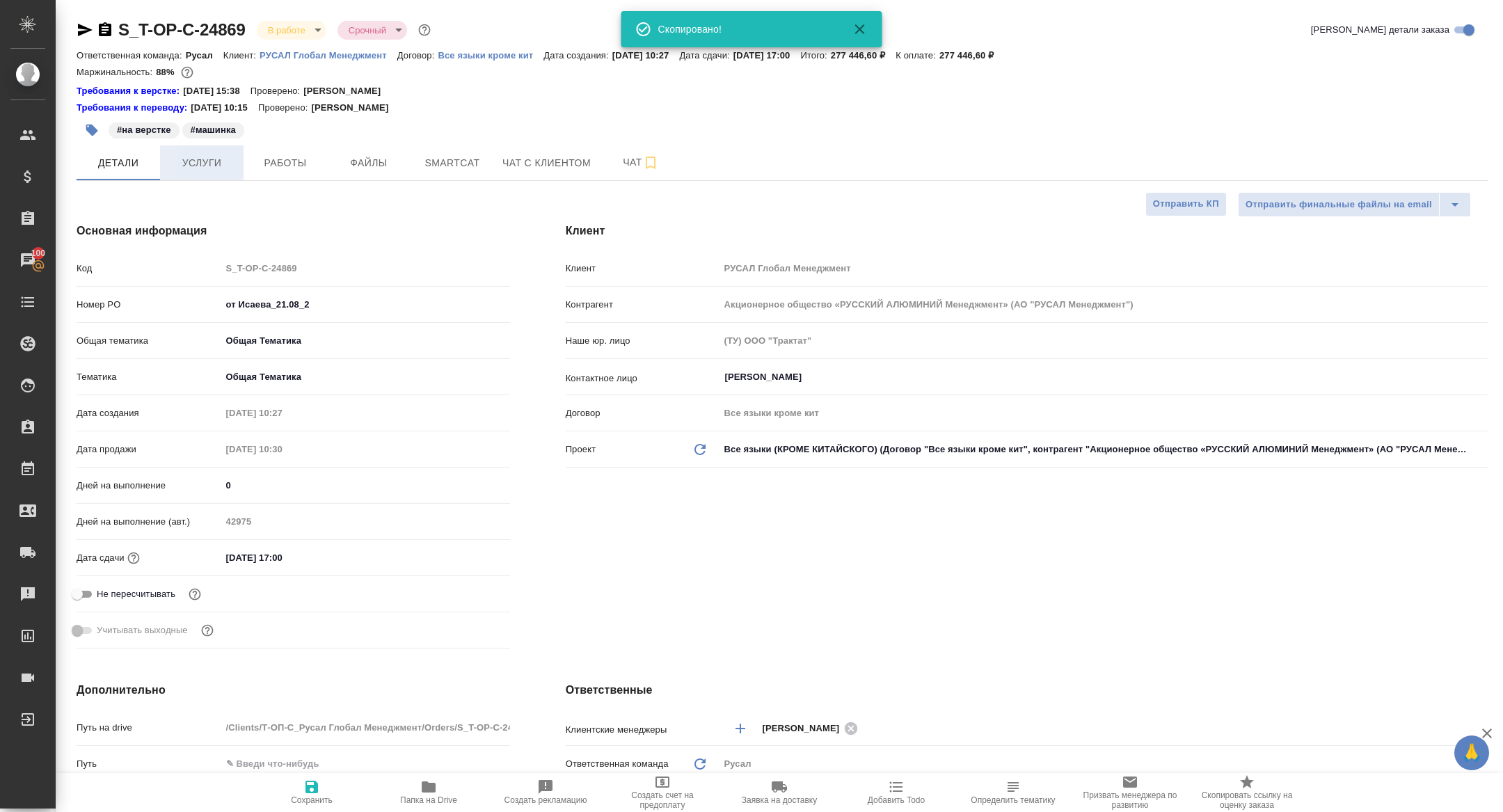
click at [198, 156] on span "Услуги" at bounding box center [201, 163] width 67 height 18
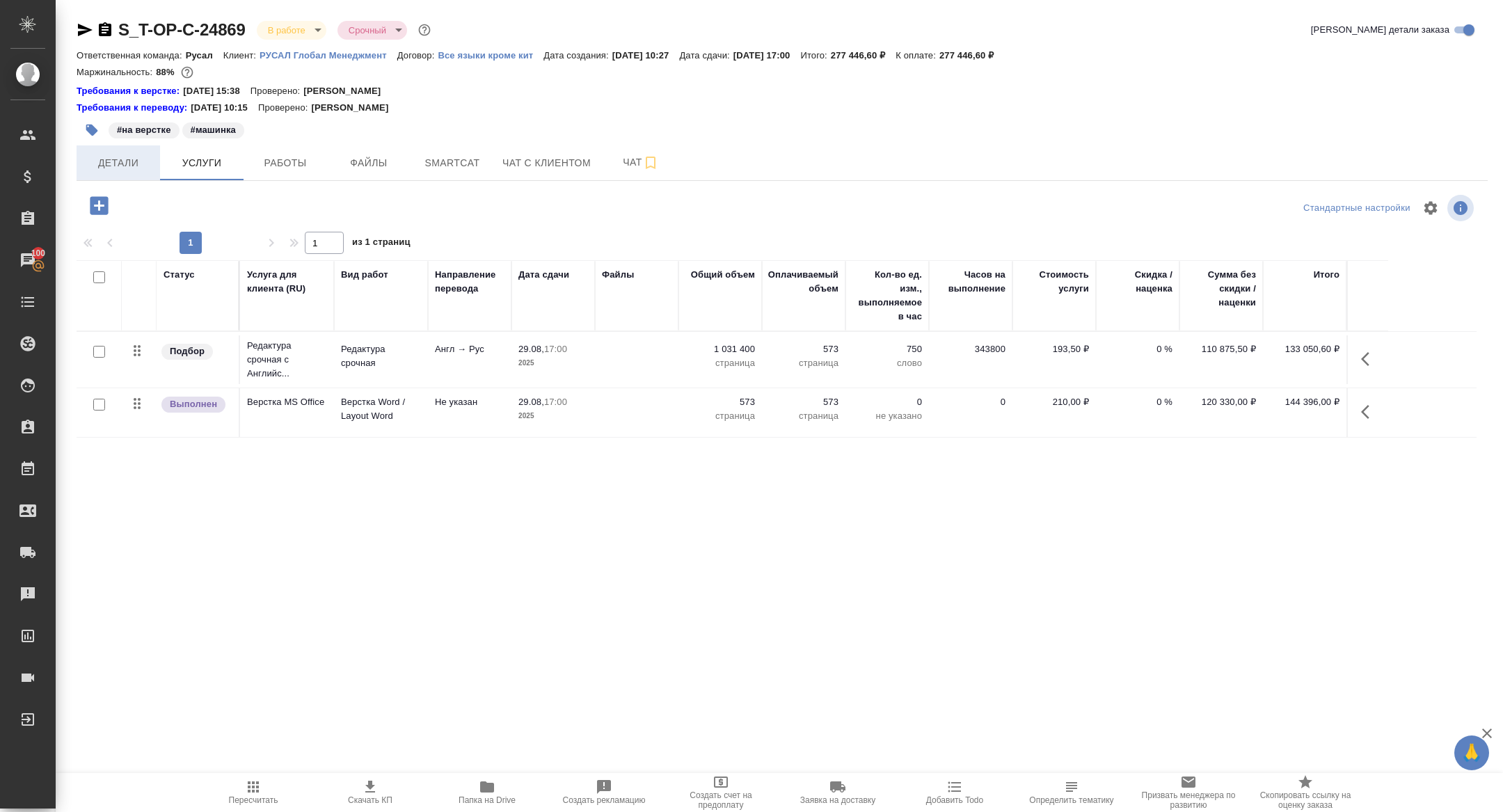
click at [135, 167] on span "Детали" at bounding box center [118, 163] width 67 height 18
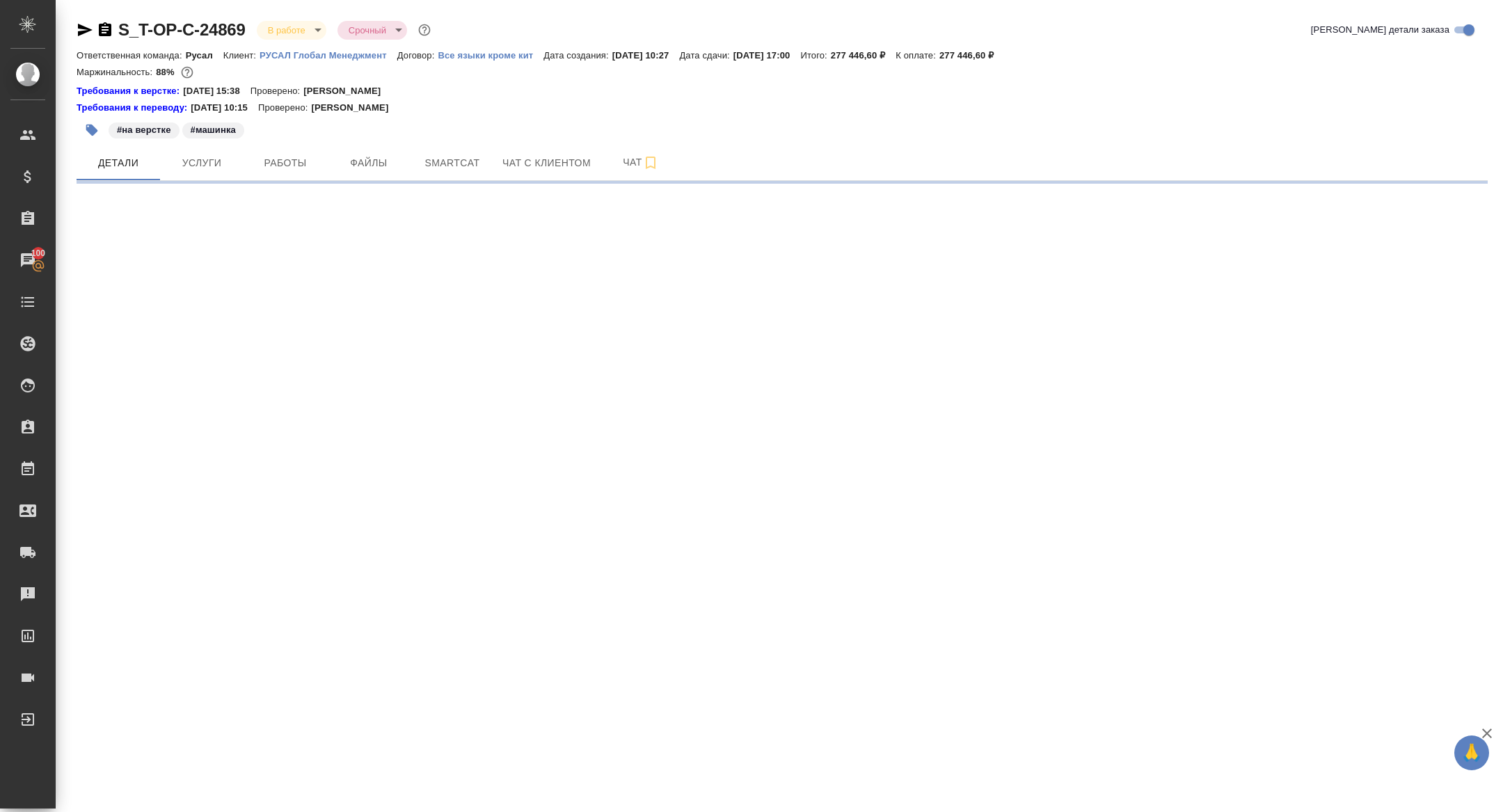
select select "RU"
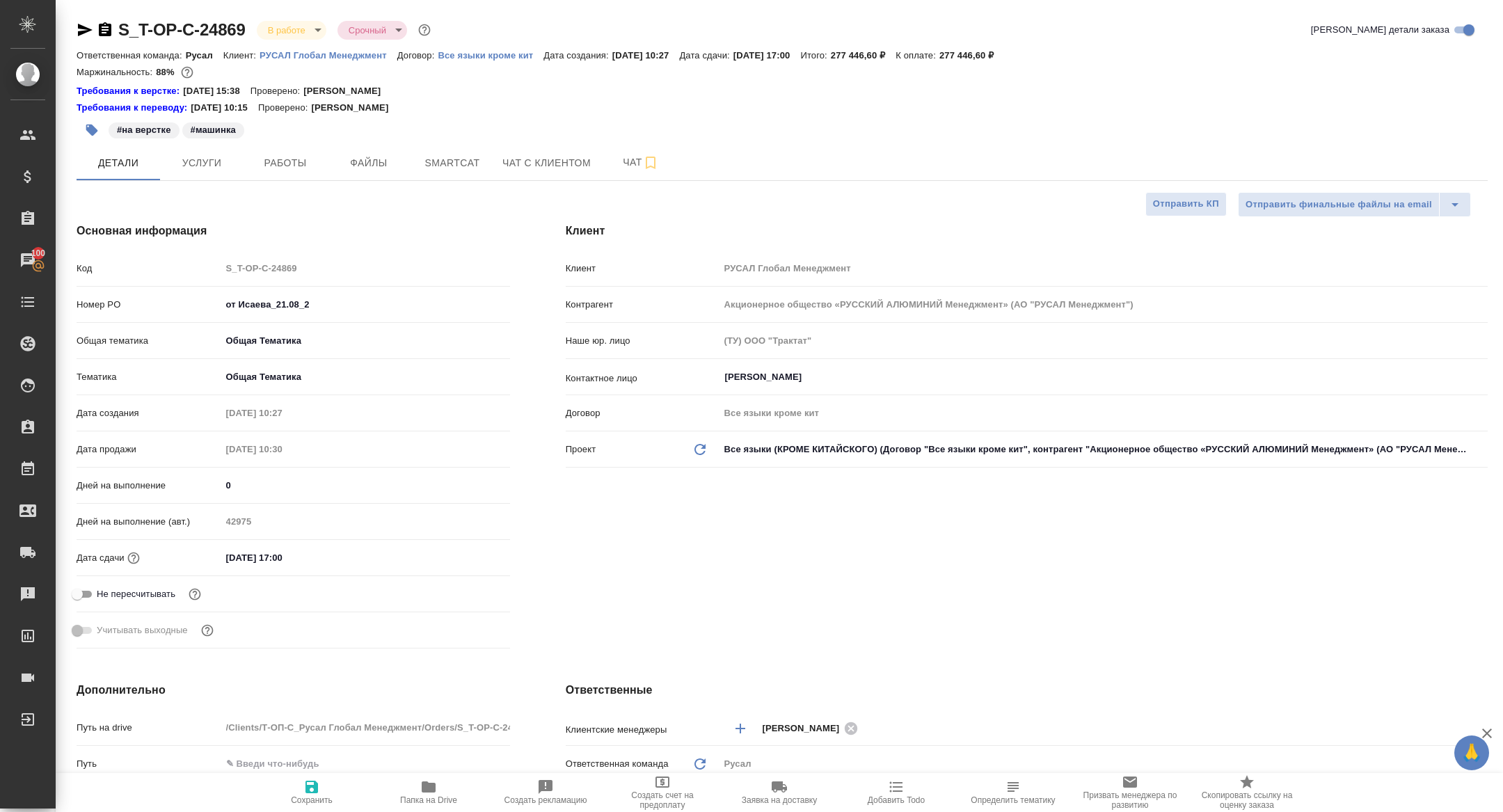
type textarea "x"
click at [222, 158] on span "Услуги" at bounding box center [201, 163] width 67 height 18
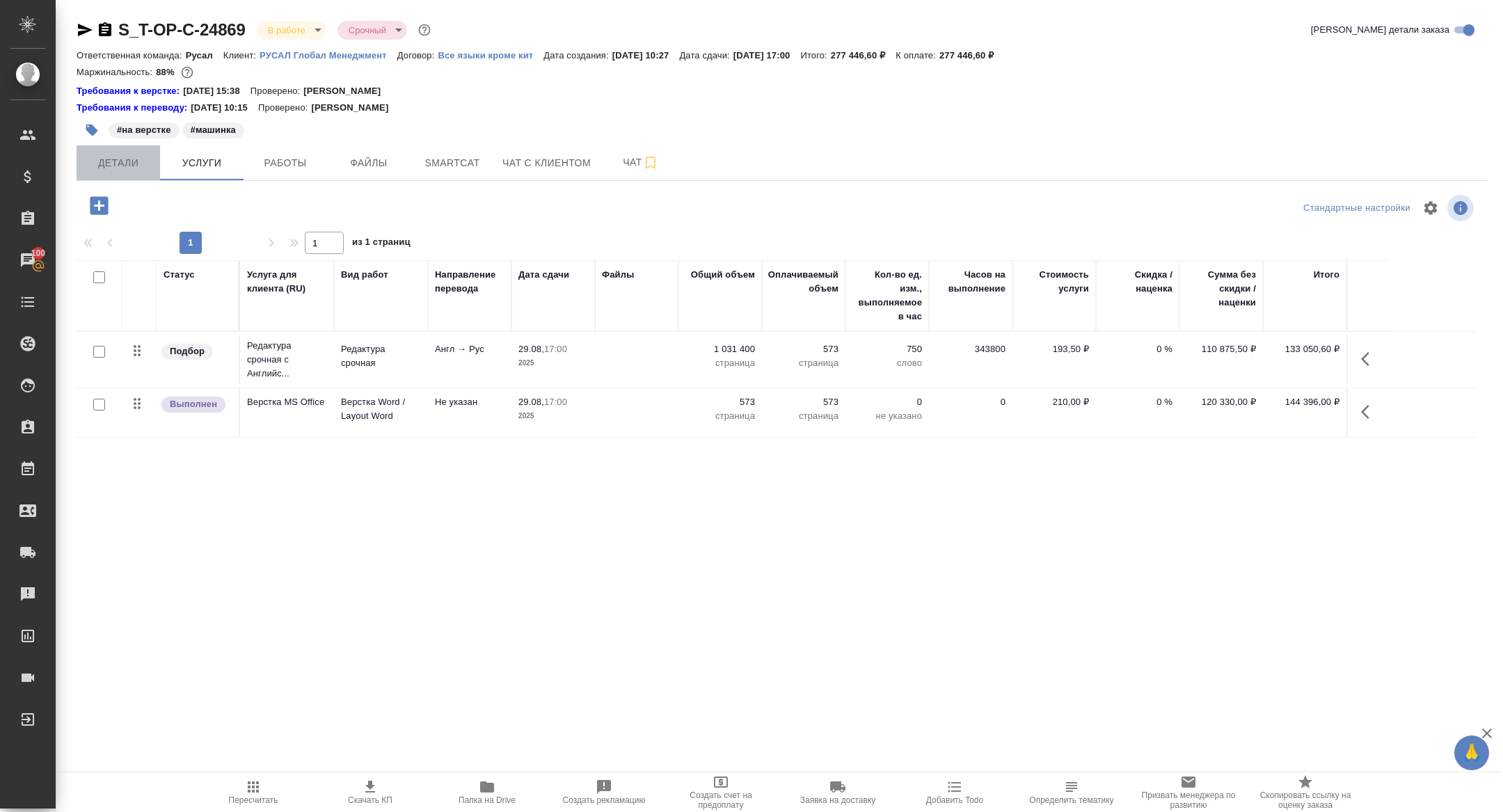
click at [108, 168] on span "Детали" at bounding box center [118, 163] width 67 height 18
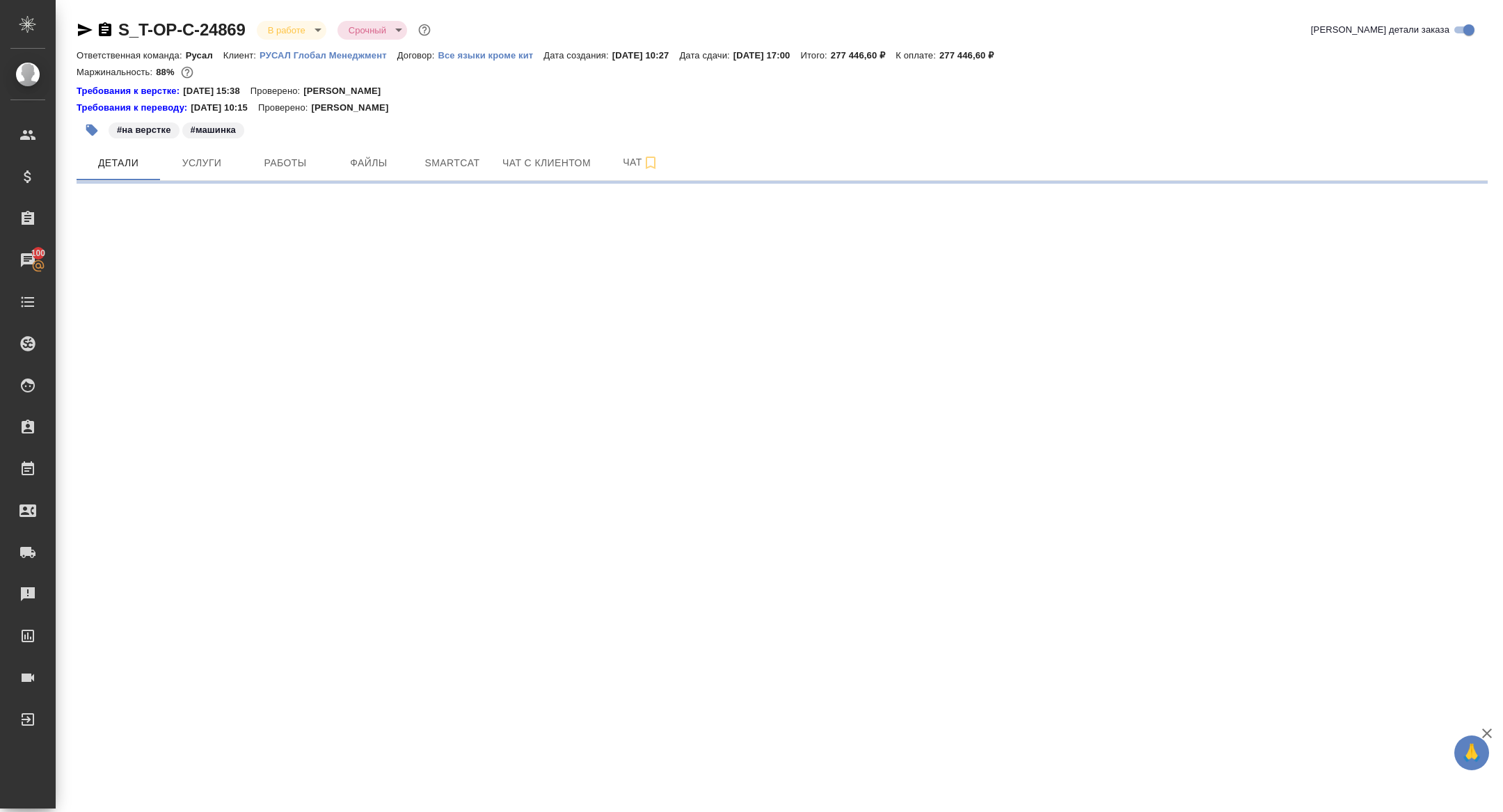
select select "RU"
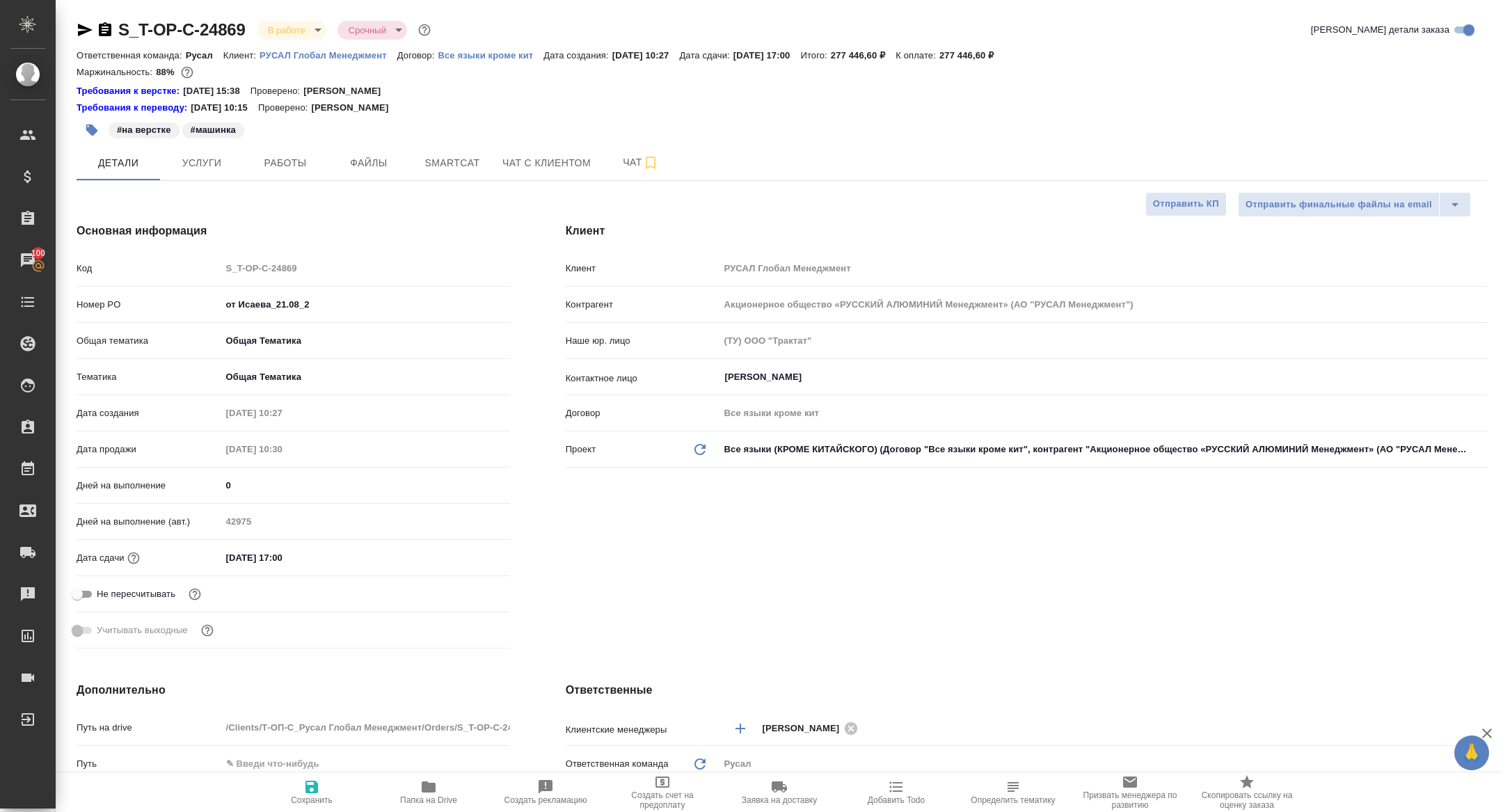
type textarea "x"
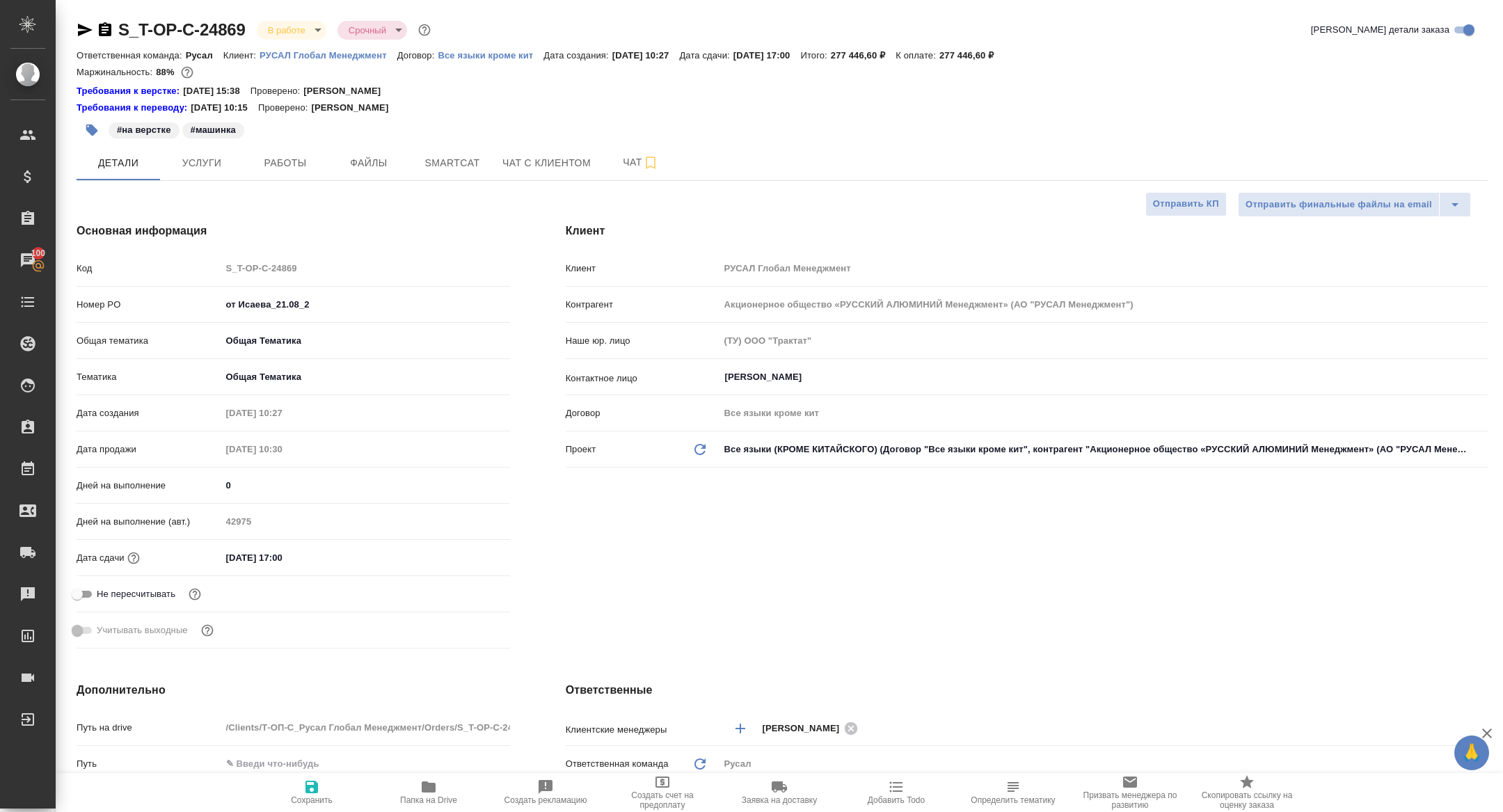
type textarea "x"
click at [429, 167] on span "Smartcat" at bounding box center [452, 163] width 67 height 18
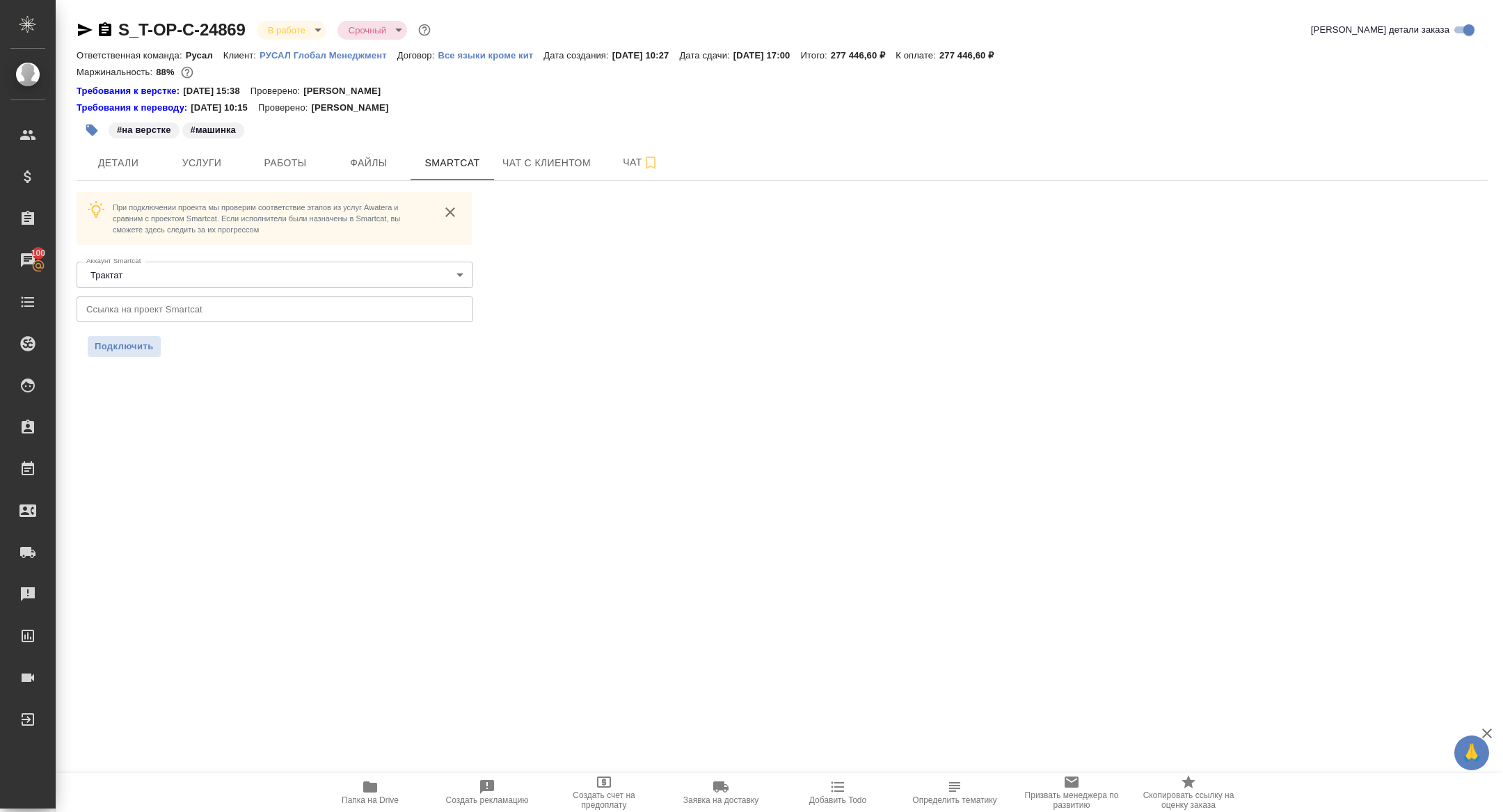
click at [226, 305] on input "text" at bounding box center [275, 309] width 396 height 25
click at [123, 345] on span "Подключить" at bounding box center [124, 346] width 59 height 14
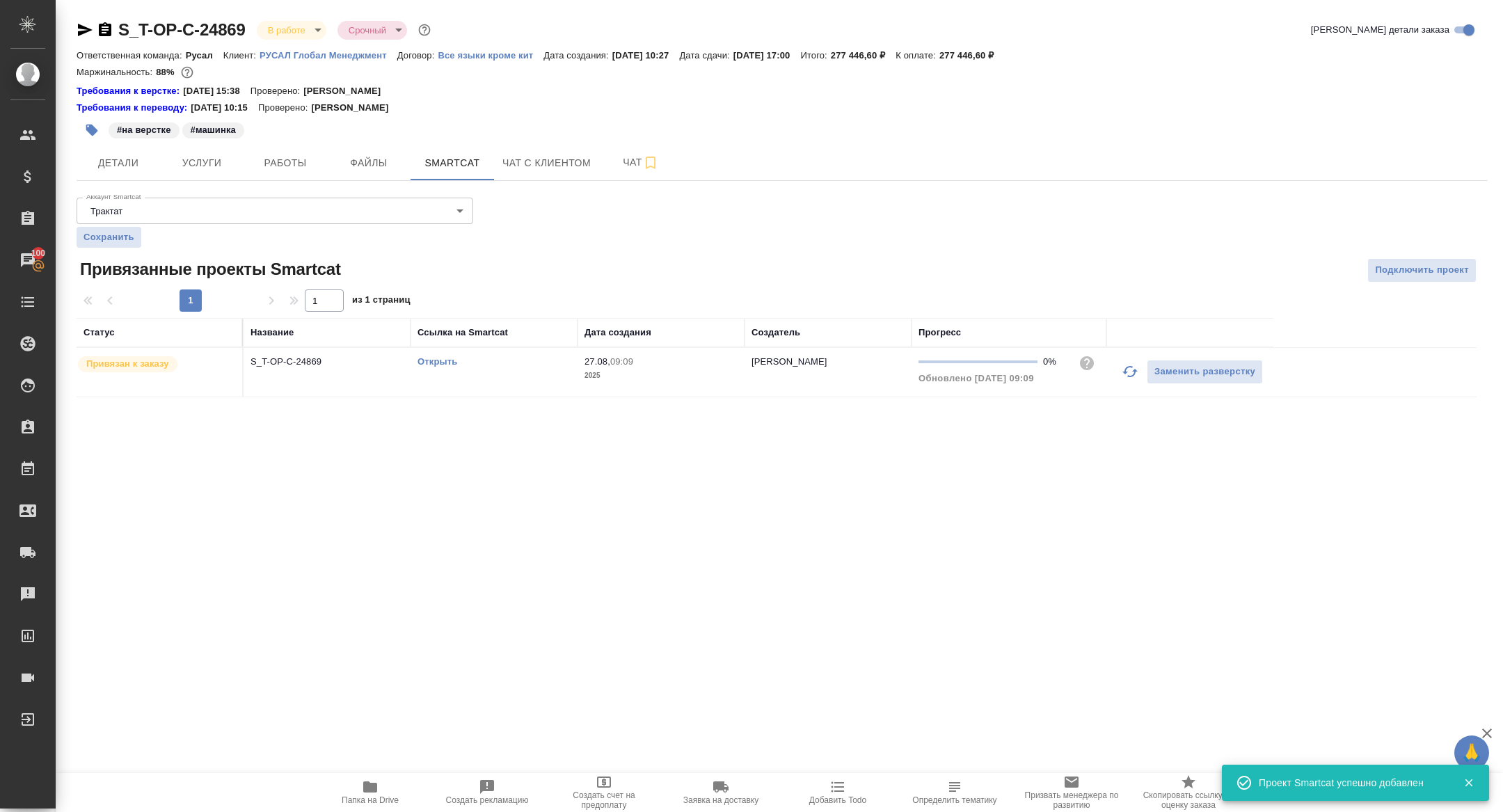
click at [289, 368] on td "S_T-OP-C-24869" at bounding box center [327, 372] width 167 height 49
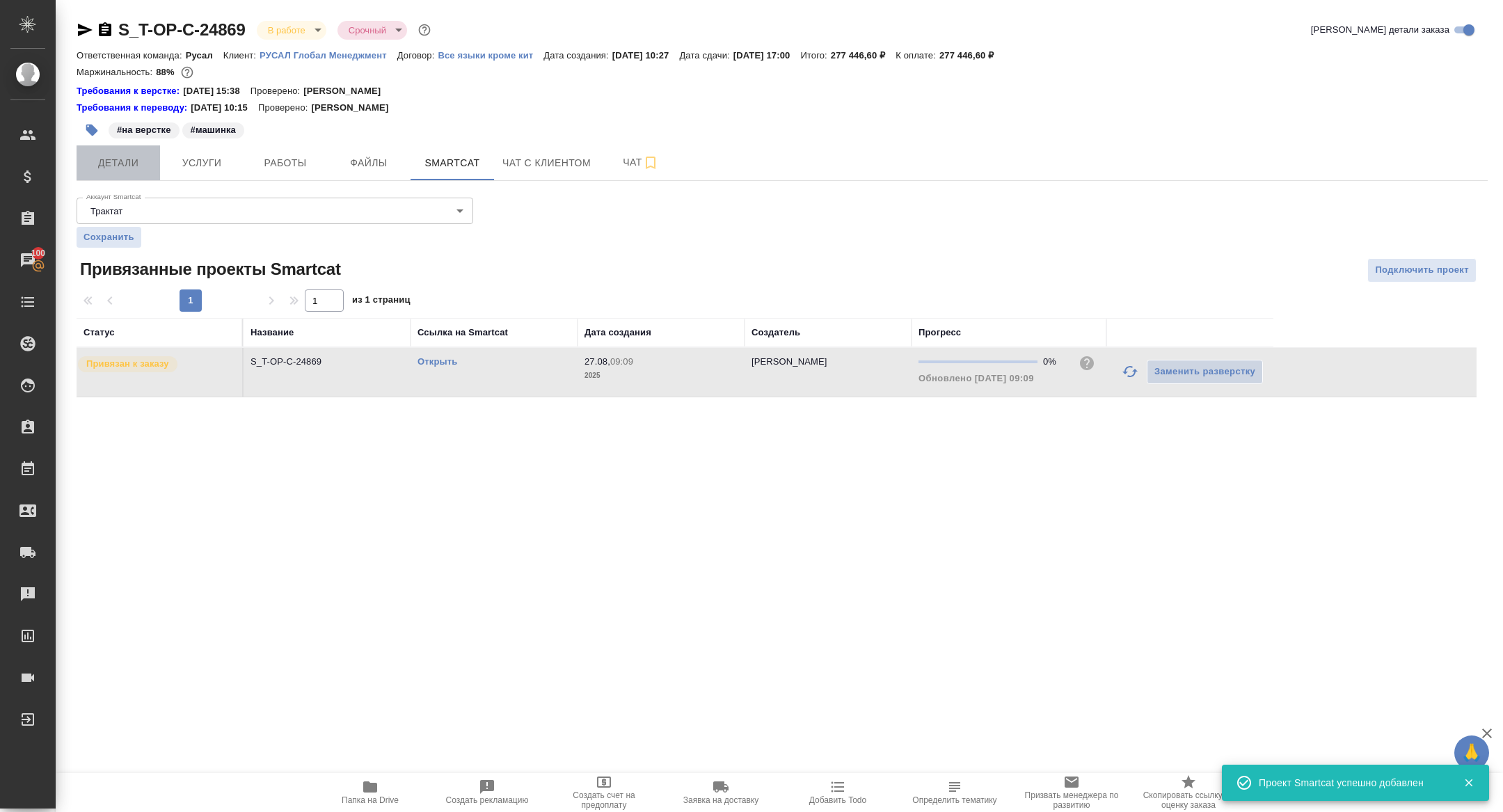
click at [147, 159] on span "Детали" at bounding box center [118, 163] width 67 height 18
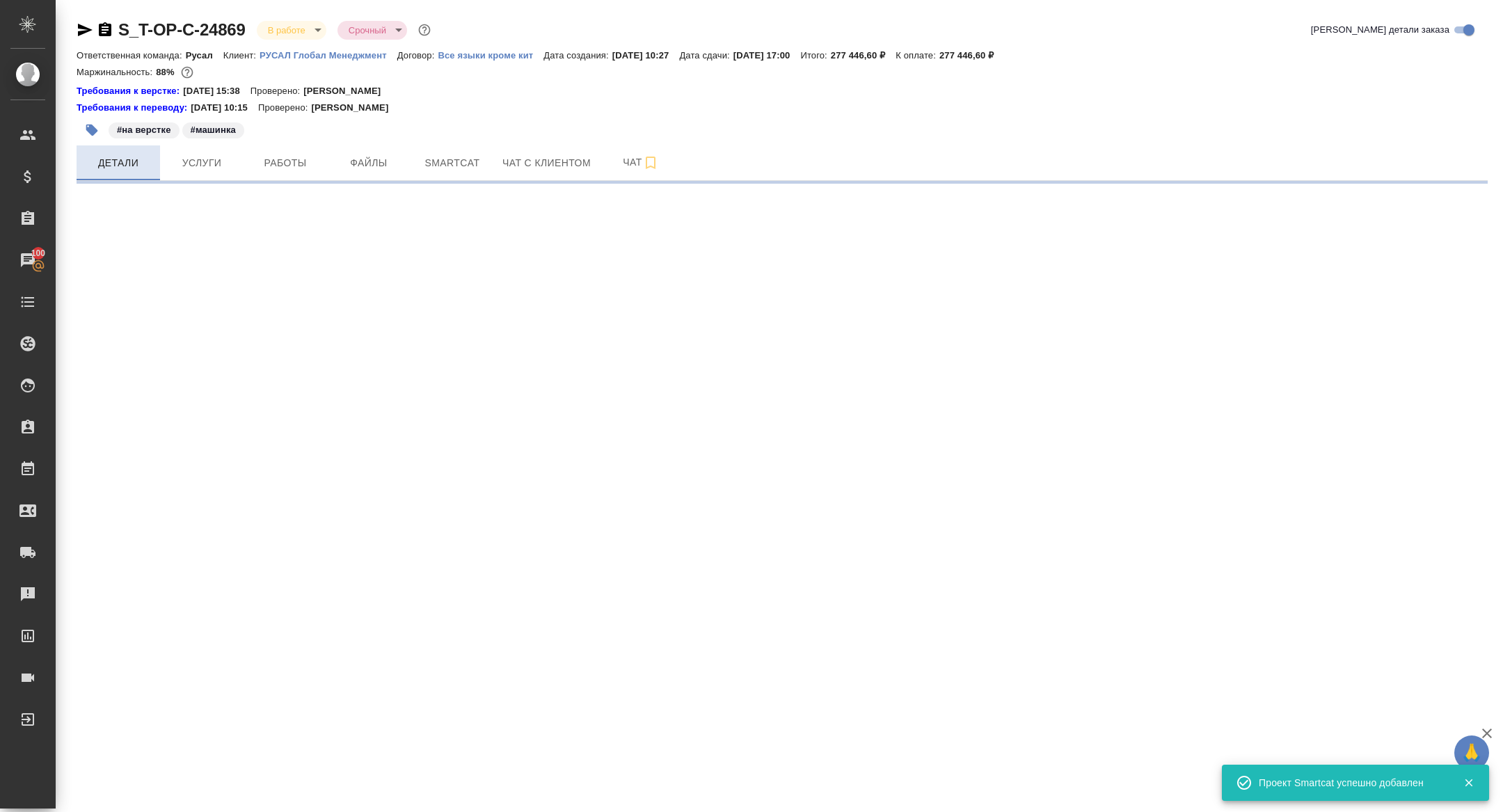
select select "RU"
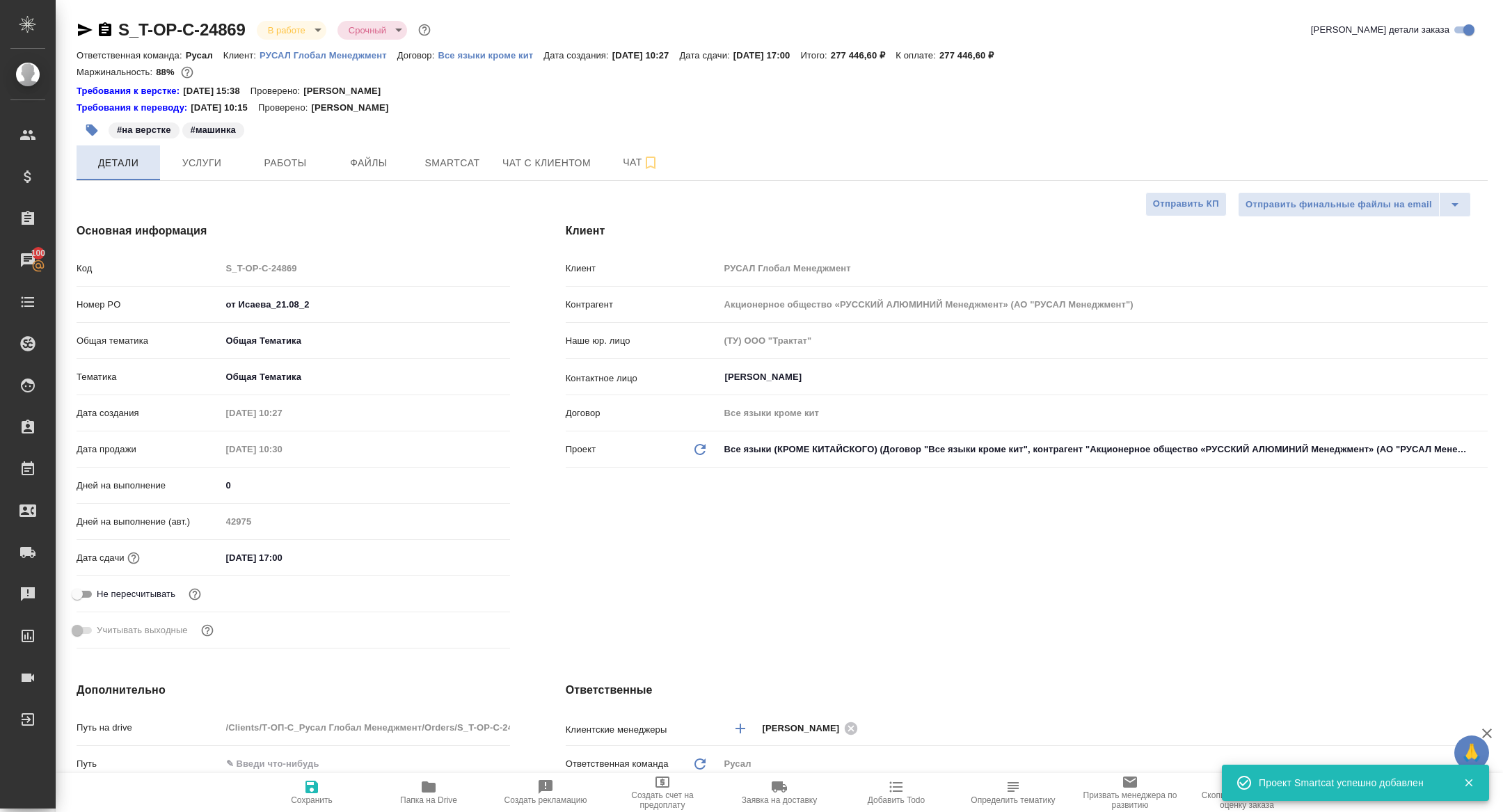
type textarea "x"
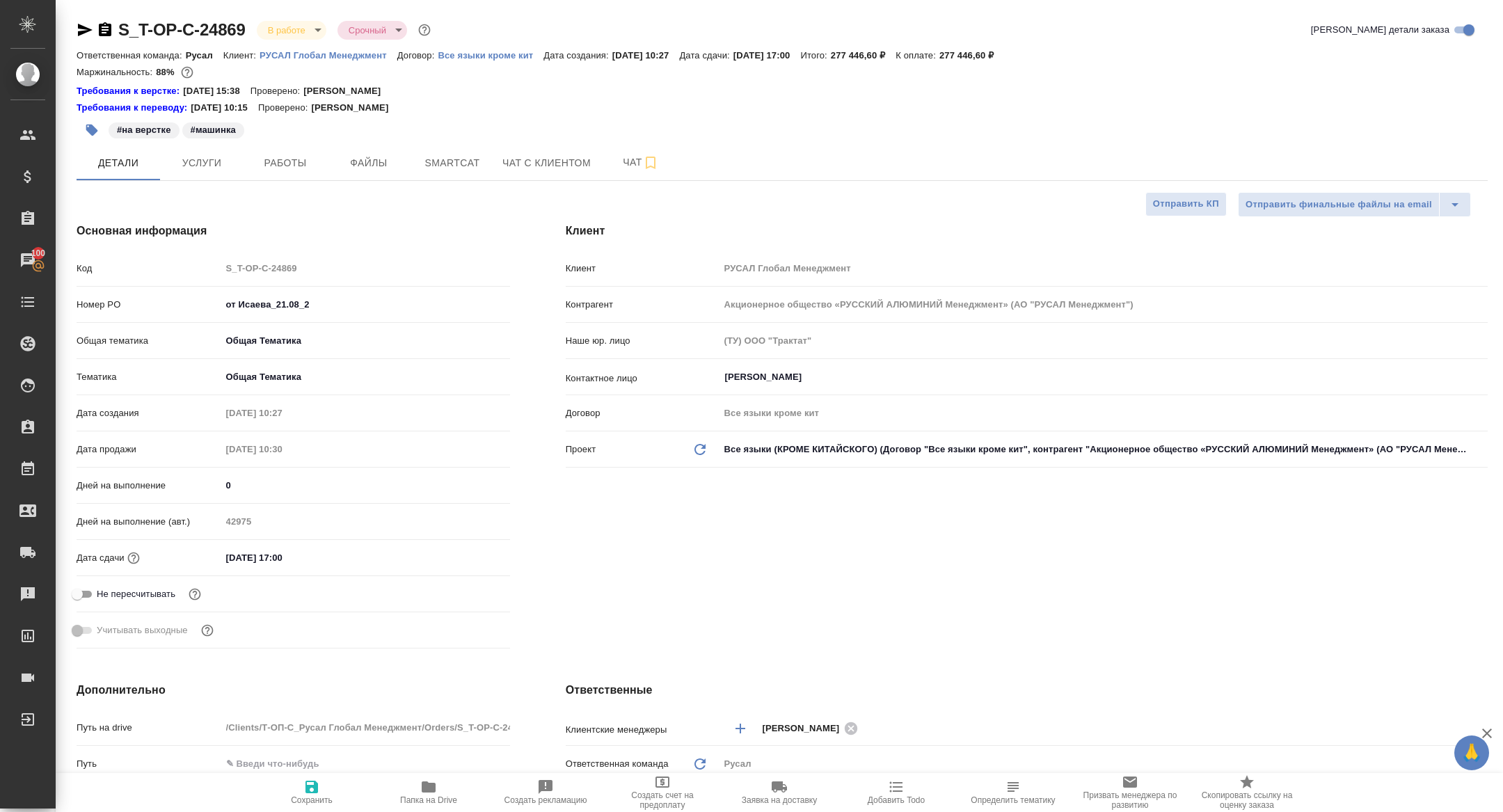
click at [220, 144] on div "S_T-OP-C-24869 В работе inProgress Срочный urgent Кратко детали заказа Ответств…" at bounding box center [782, 763] width 1427 height 1526
click at [217, 151] on button "Услуги" at bounding box center [202, 163] width 83 height 35
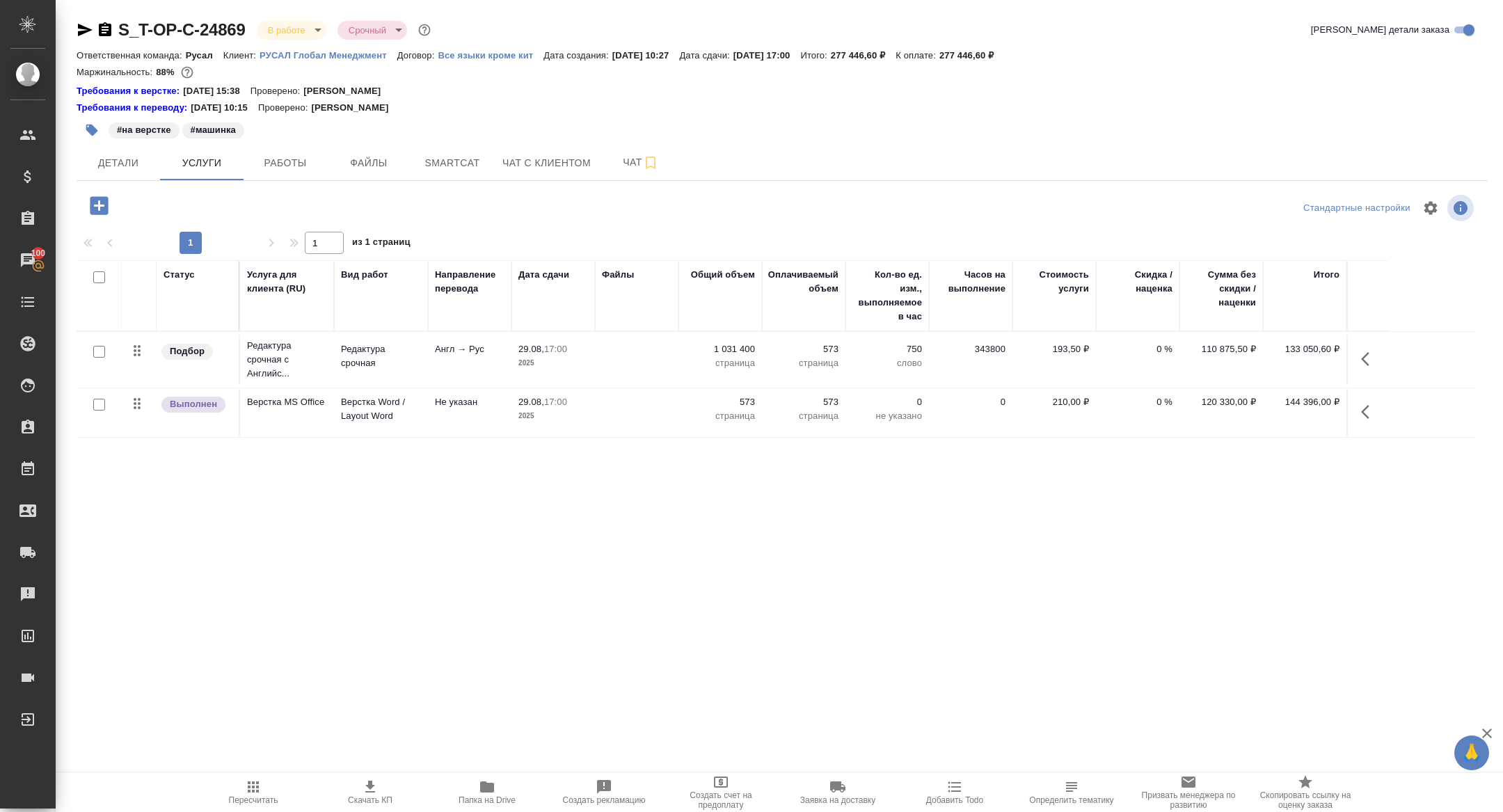
click at [103, 212] on icon "button" at bounding box center [99, 205] width 18 height 18
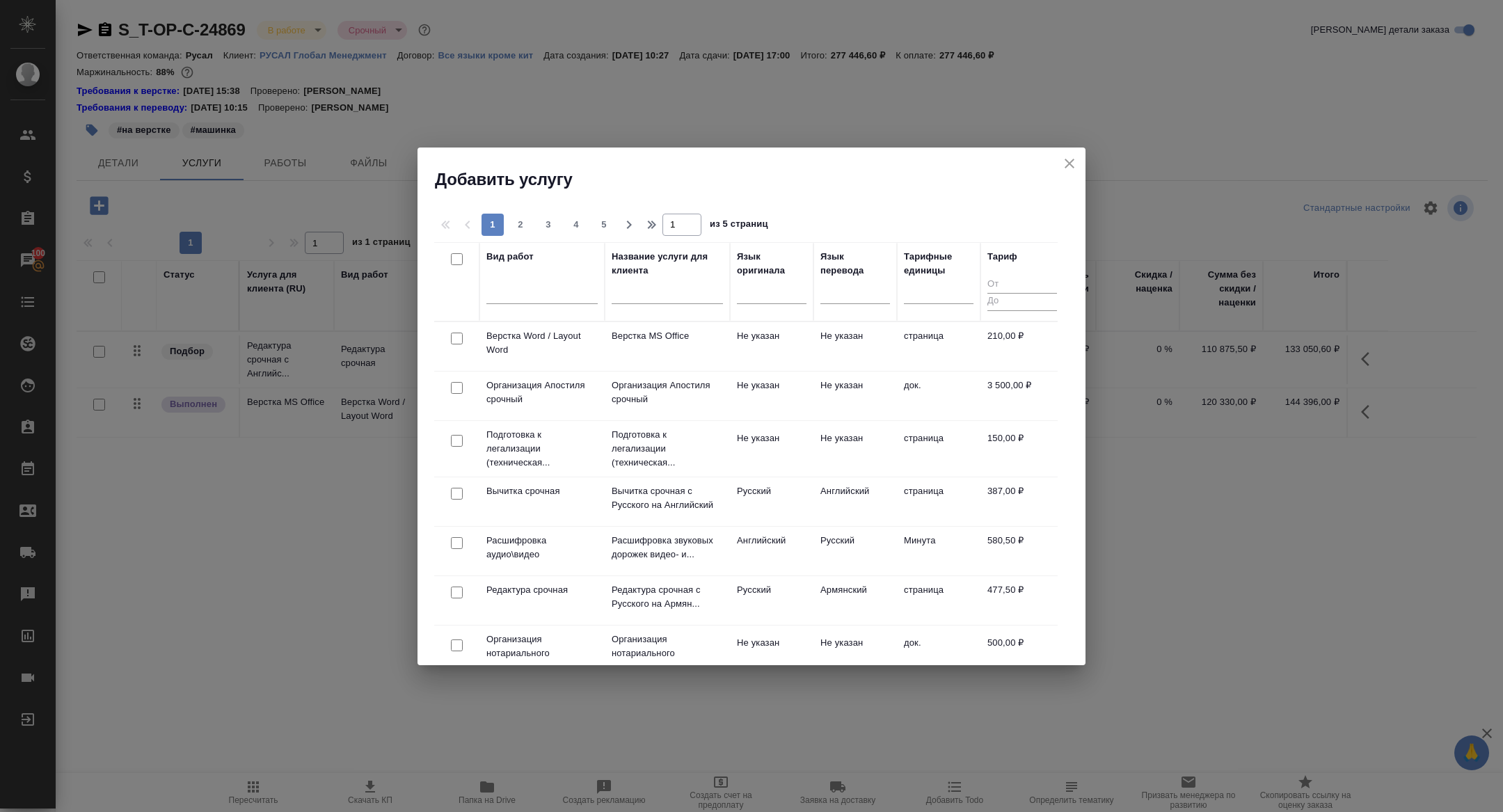
click at [530, 305] on div at bounding box center [542, 295] width 111 height 36
click at [511, 281] on div at bounding box center [542, 289] width 111 height 20
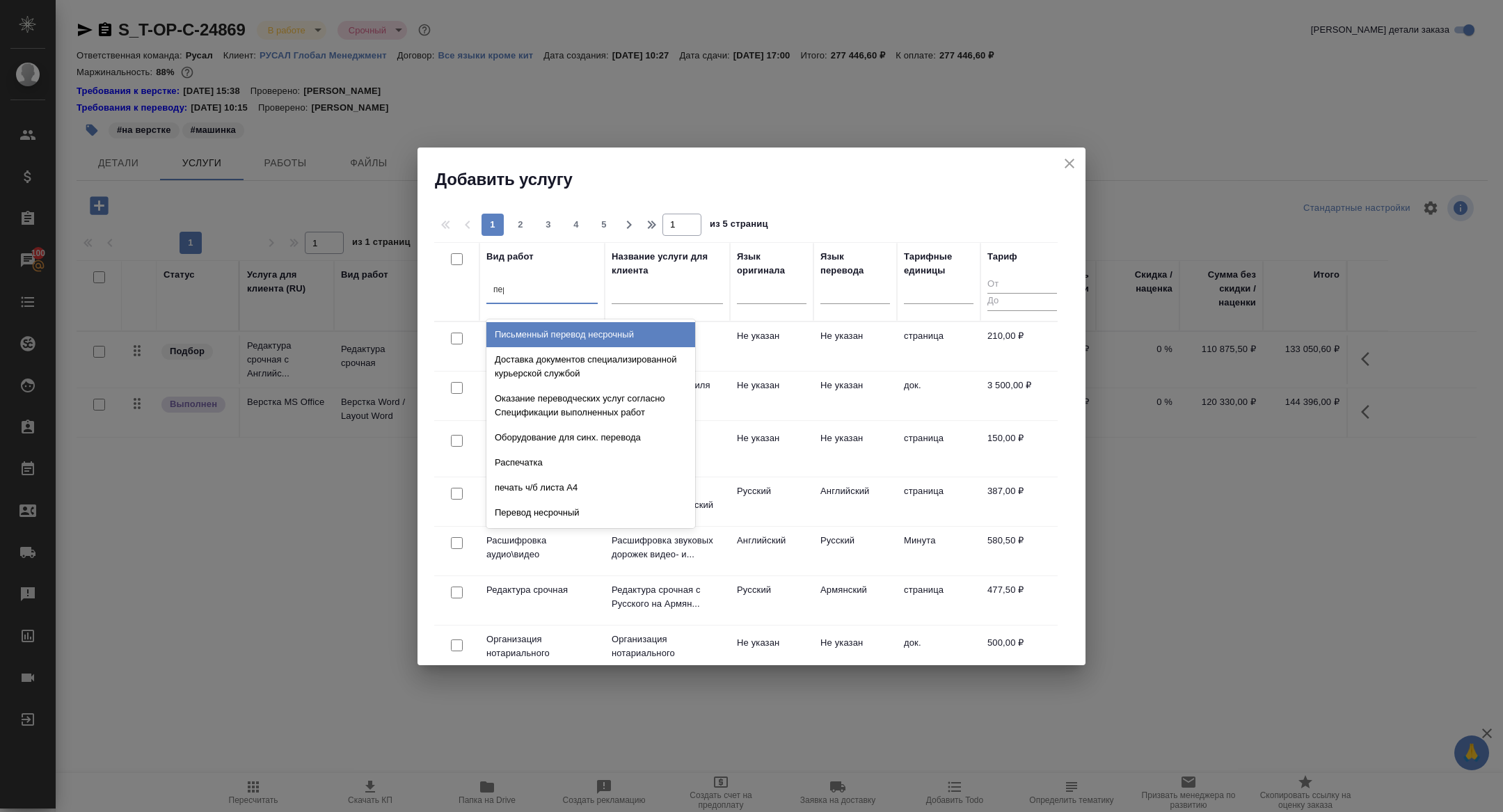
type input "пере"
click at [532, 331] on div "Письменный перевод несрочный" at bounding box center [591, 335] width 209 height 25
click at [532, 321] on th "Вид работ option Письменный перевод несрочный focused, 1 of 633. 96 results ava…" at bounding box center [542, 281] width 125 height 79
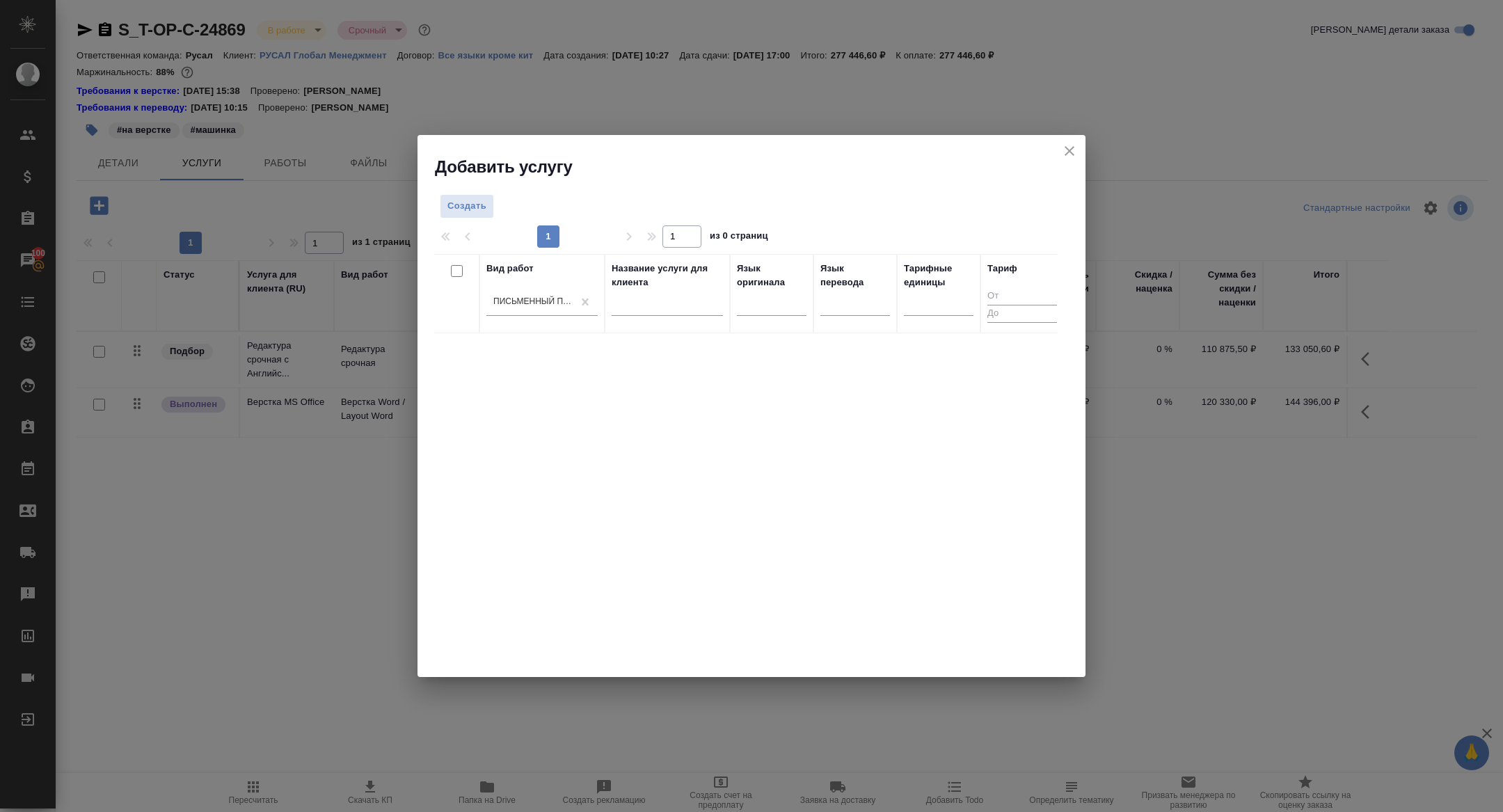
click at [480, 189] on div "Создать 1 1 из 0 страниц Вид работ Письменный перевод несрочный Название услуги…" at bounding box center [752, 427] width 668 height 498
click at [475, 218] on div at bounding box center [752, 222] width 635 height 7
click at [473, 216] on button "Создать" at bounding box center [467, 206] width 55 height 24
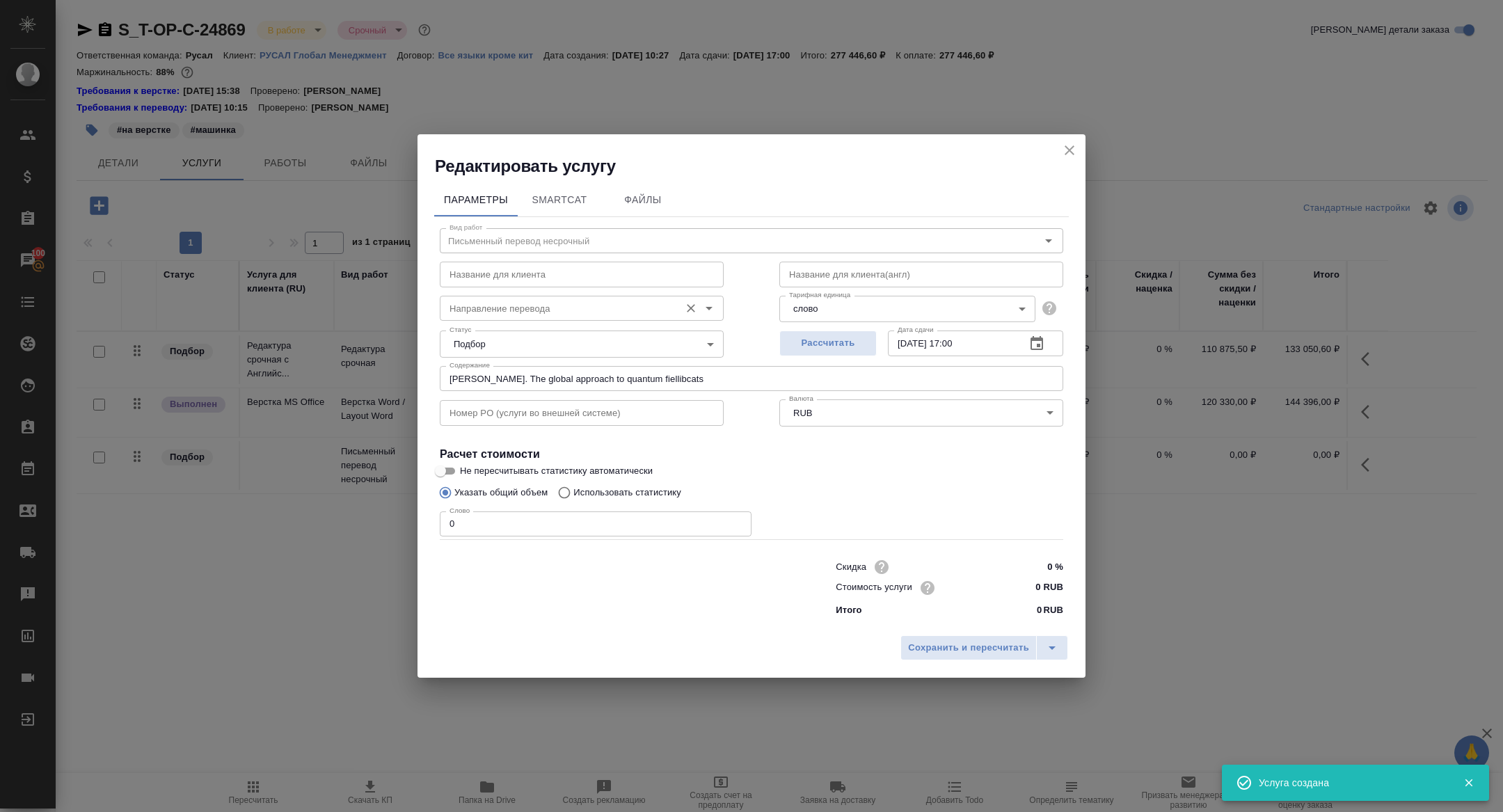
click at [534, 309] on input "Направление перевода" at bounding box center [558, 308] width 229 height 17
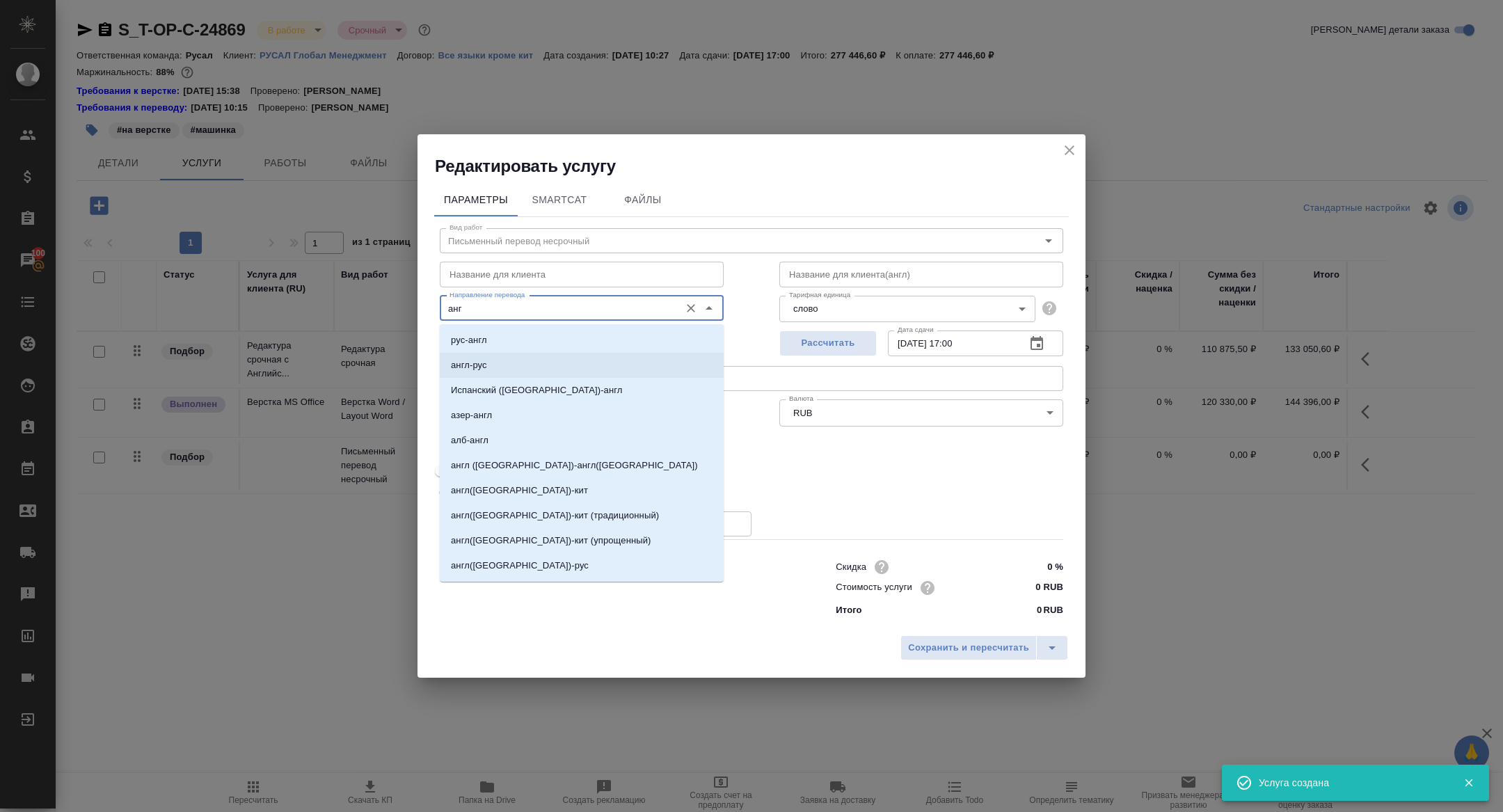
click at [536, 365] on li "англ-рус" at bounding box center [581, 365] width 284 height 25
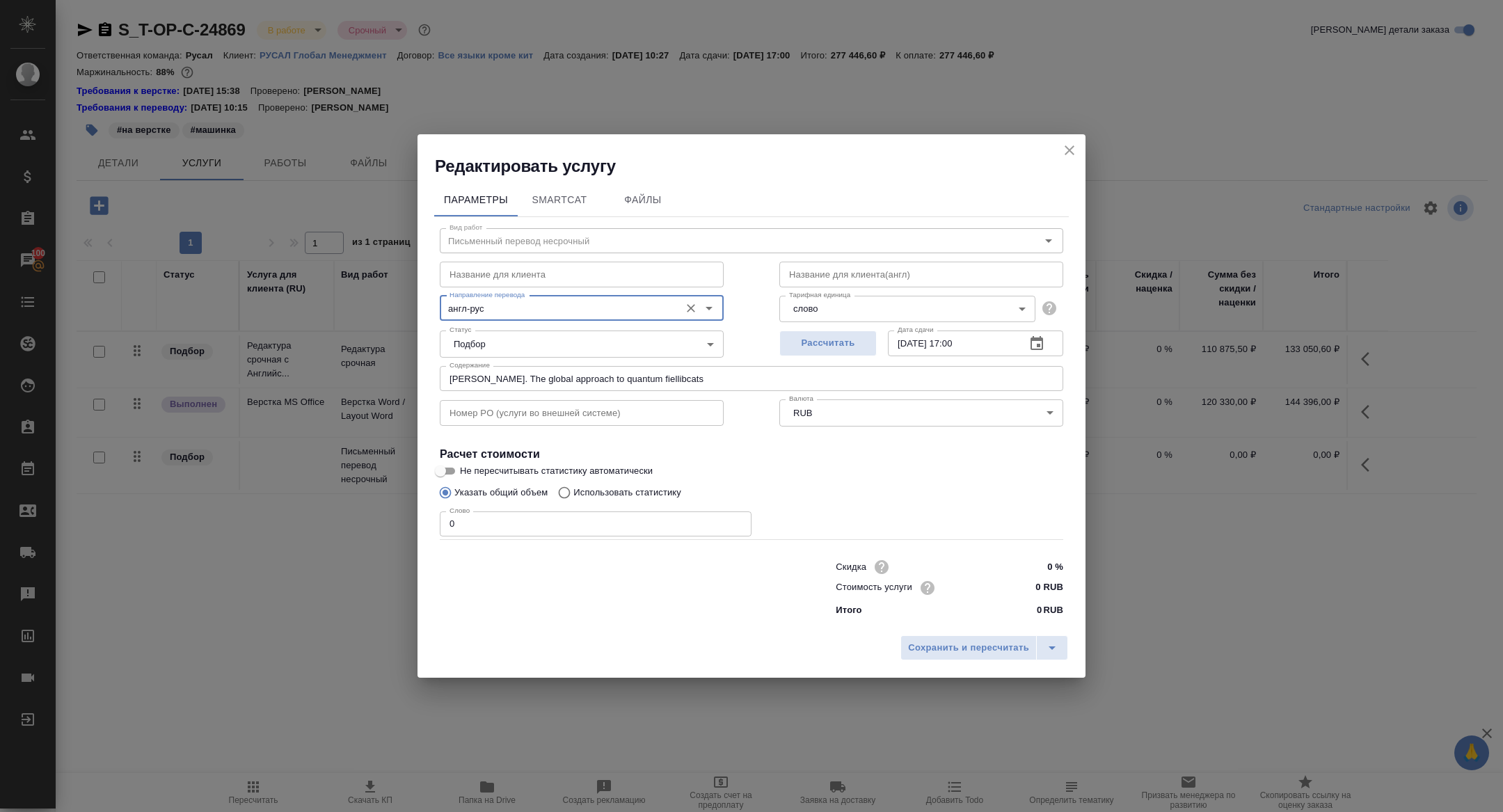
type input "англ-рус"
drag, startPoint x: 463, startPoint y: 528, endPoint x: 359, endPoint y: 513, distance: 105.1
click at [359, 513] on div "Редактировать услугу Параметры SmartCat Файлы Вид работ Письменный перевод неср…" at bounding box center [752, 406] width 1503 height 812
type input "1"
click at [937, 645] on span "Сохранить и пересчитать" at bounding box center [969, 648] width 121 height 16
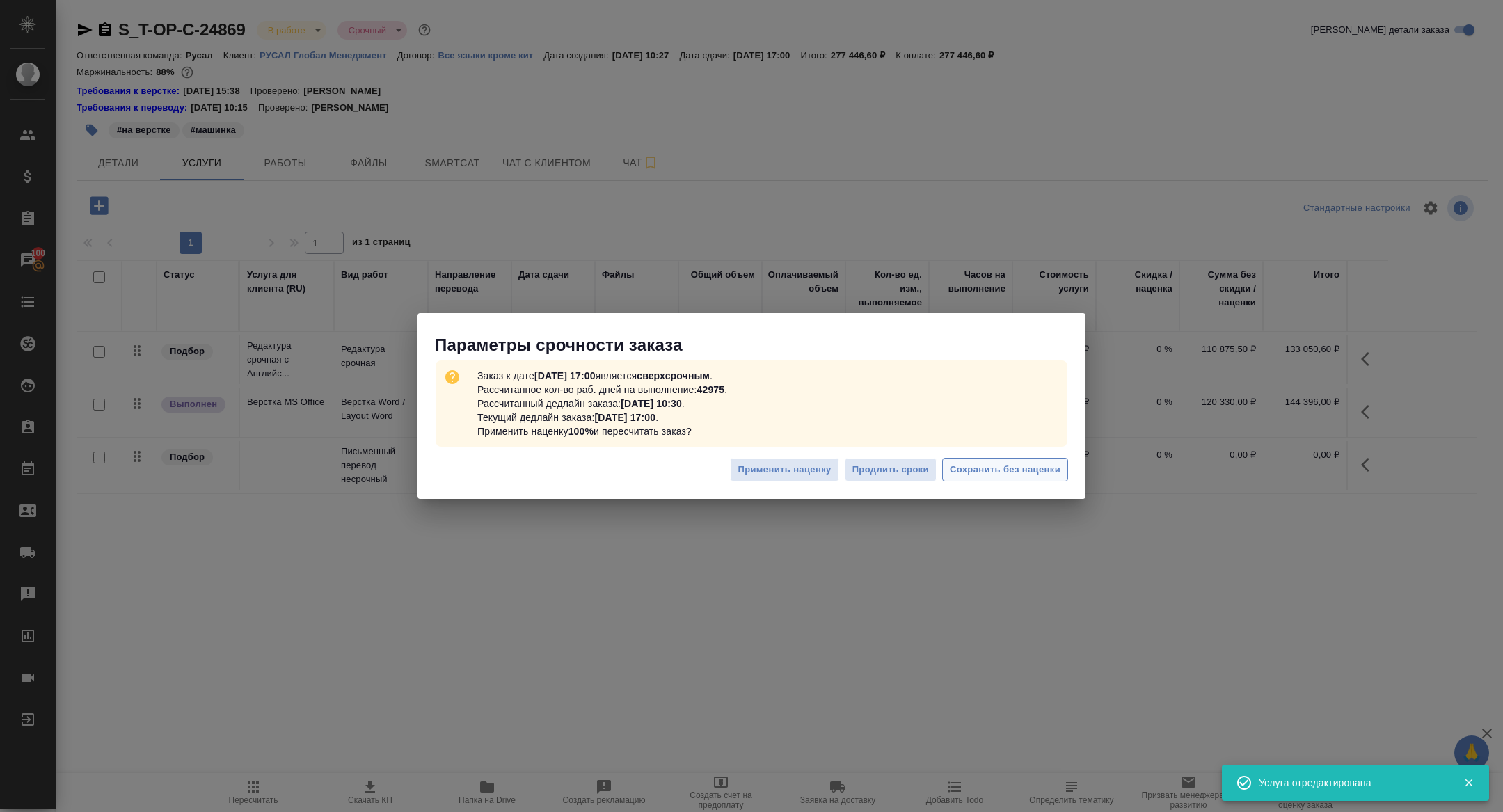
click at [1015, 471] on span "Сохранить без наценки" at bounding box center [1005, 470] width 111 height 16
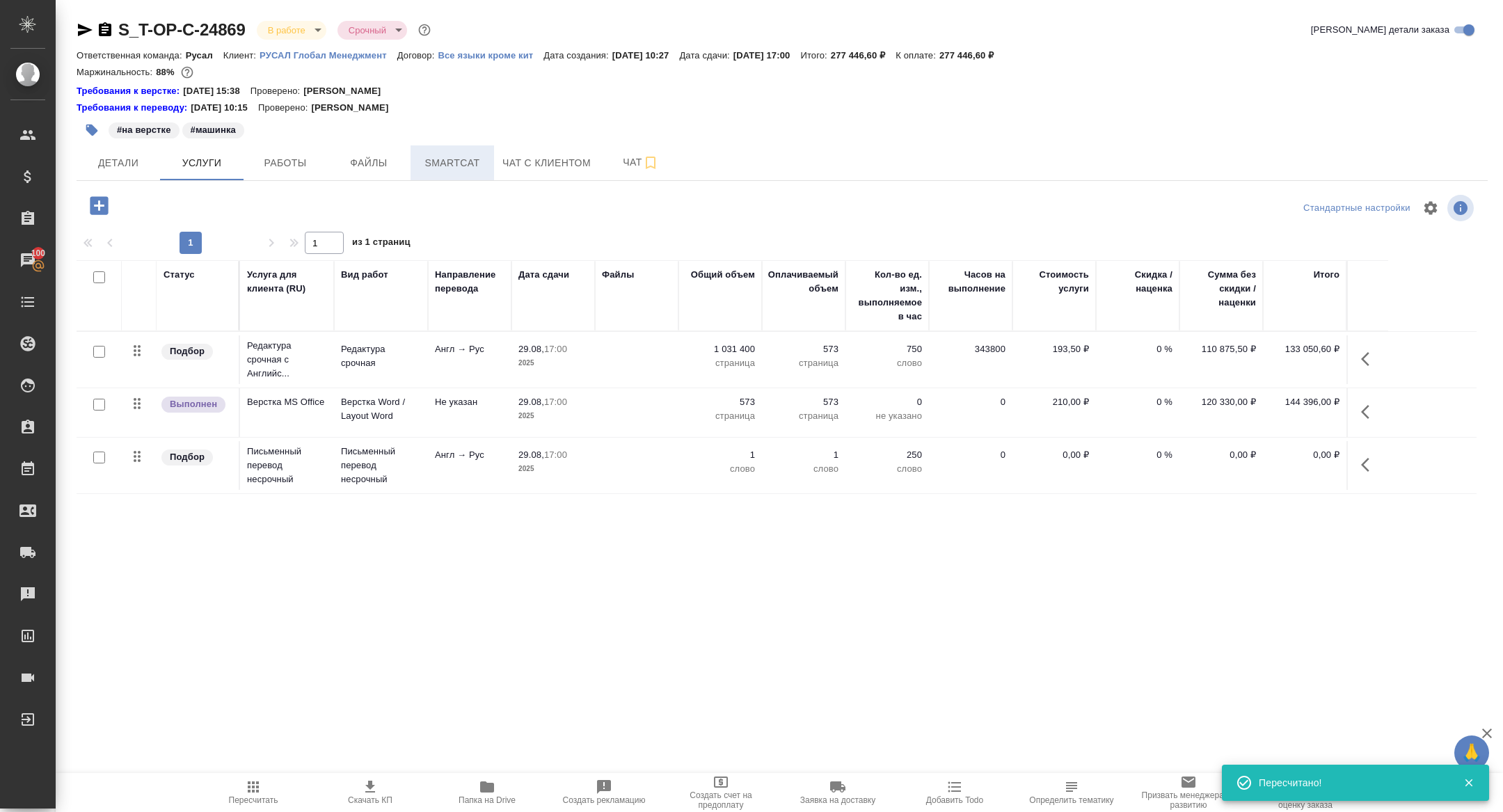
click at [459, 158] on span "Smartcat" at bounding box center [452, 163] width 67 height 18
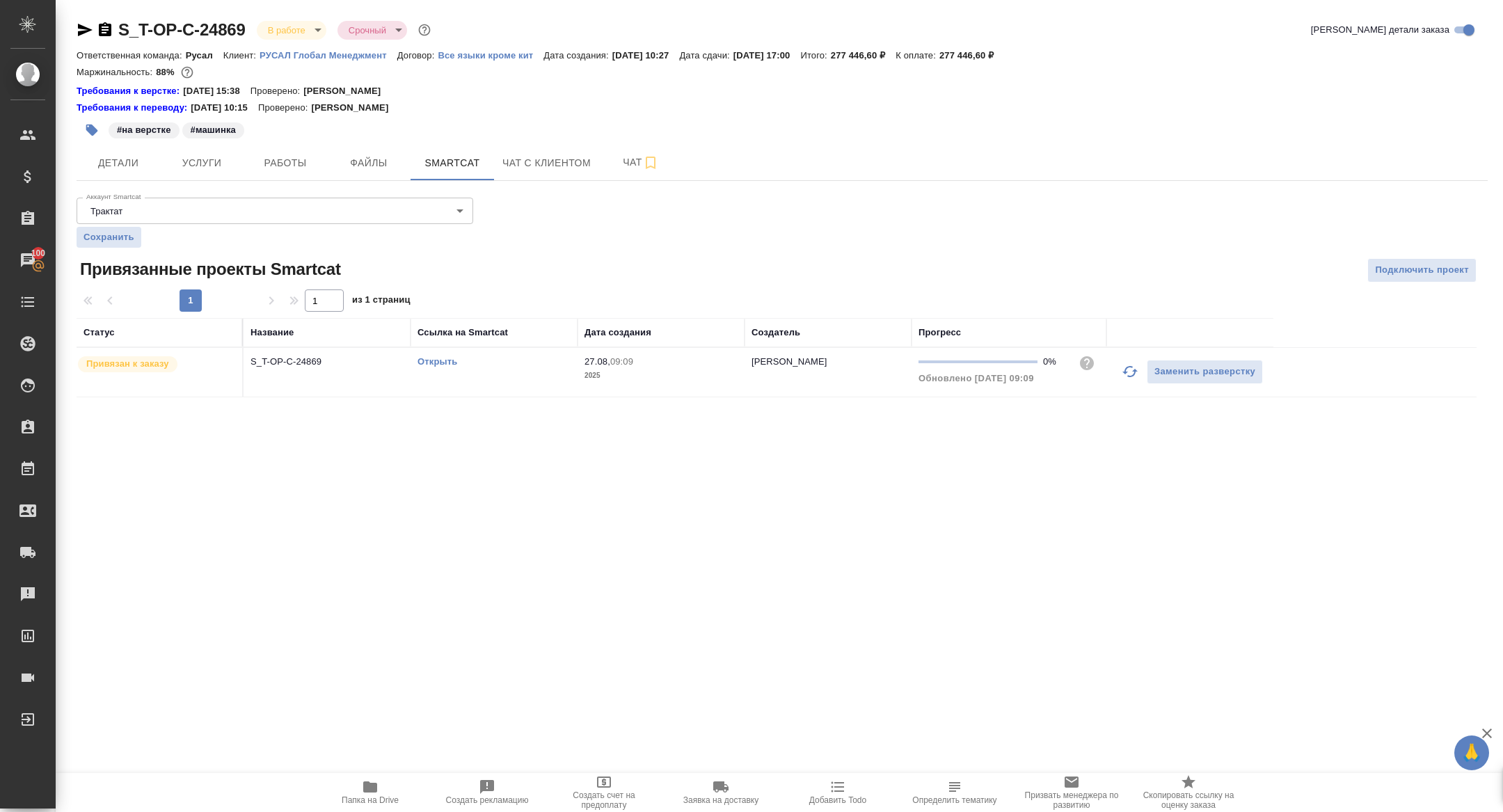
click at [443, 355] on div "Открыть" at bounding box center [494, 362] width 153 height 14
click at [437, 363] on link "Открыть" at bounding box center [437, 361] width 40 height 10
click at [114, 148] on button "Детали" at bounding box center [118, 163] width 83 height 35
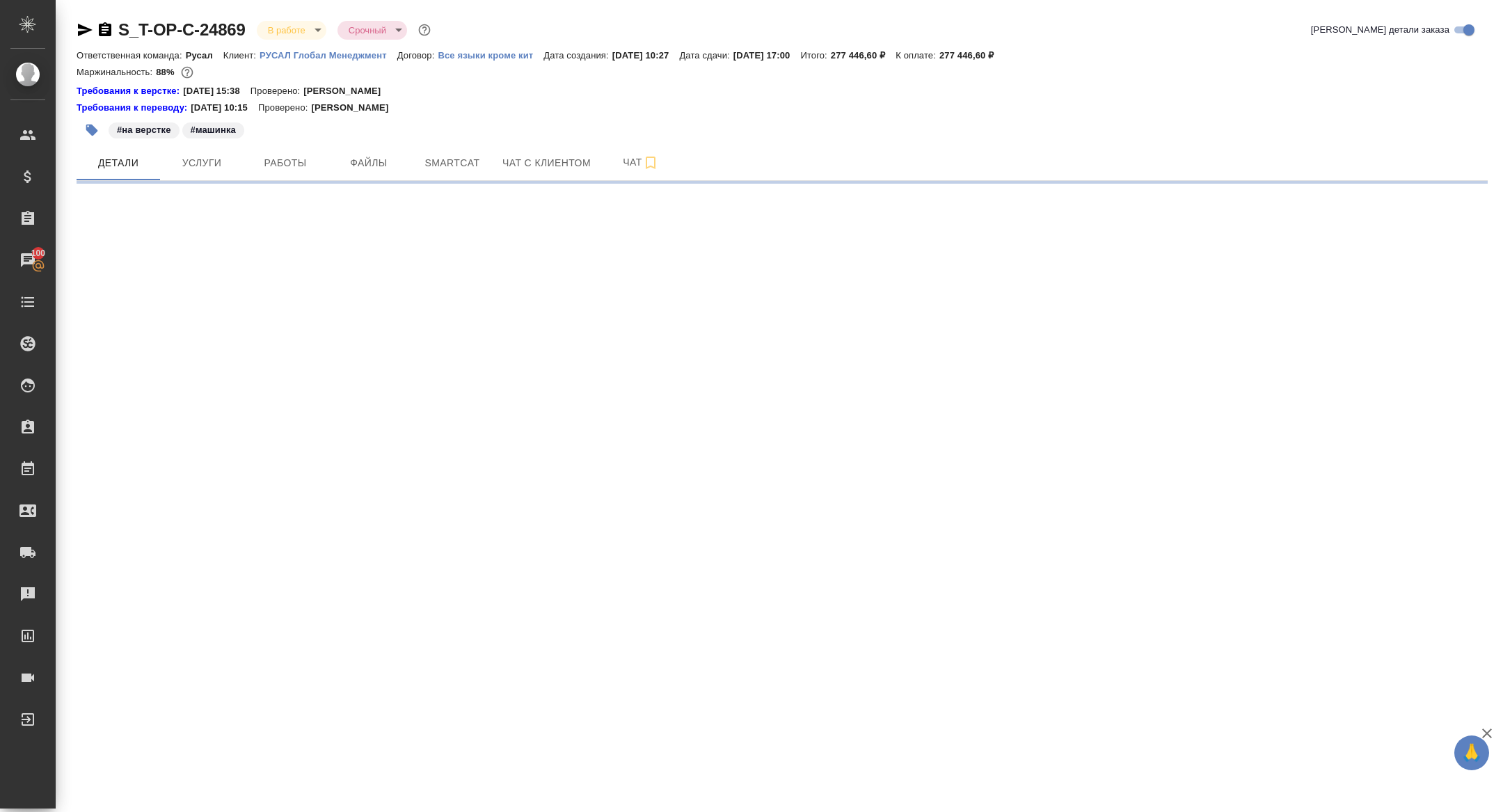
select select "RU"
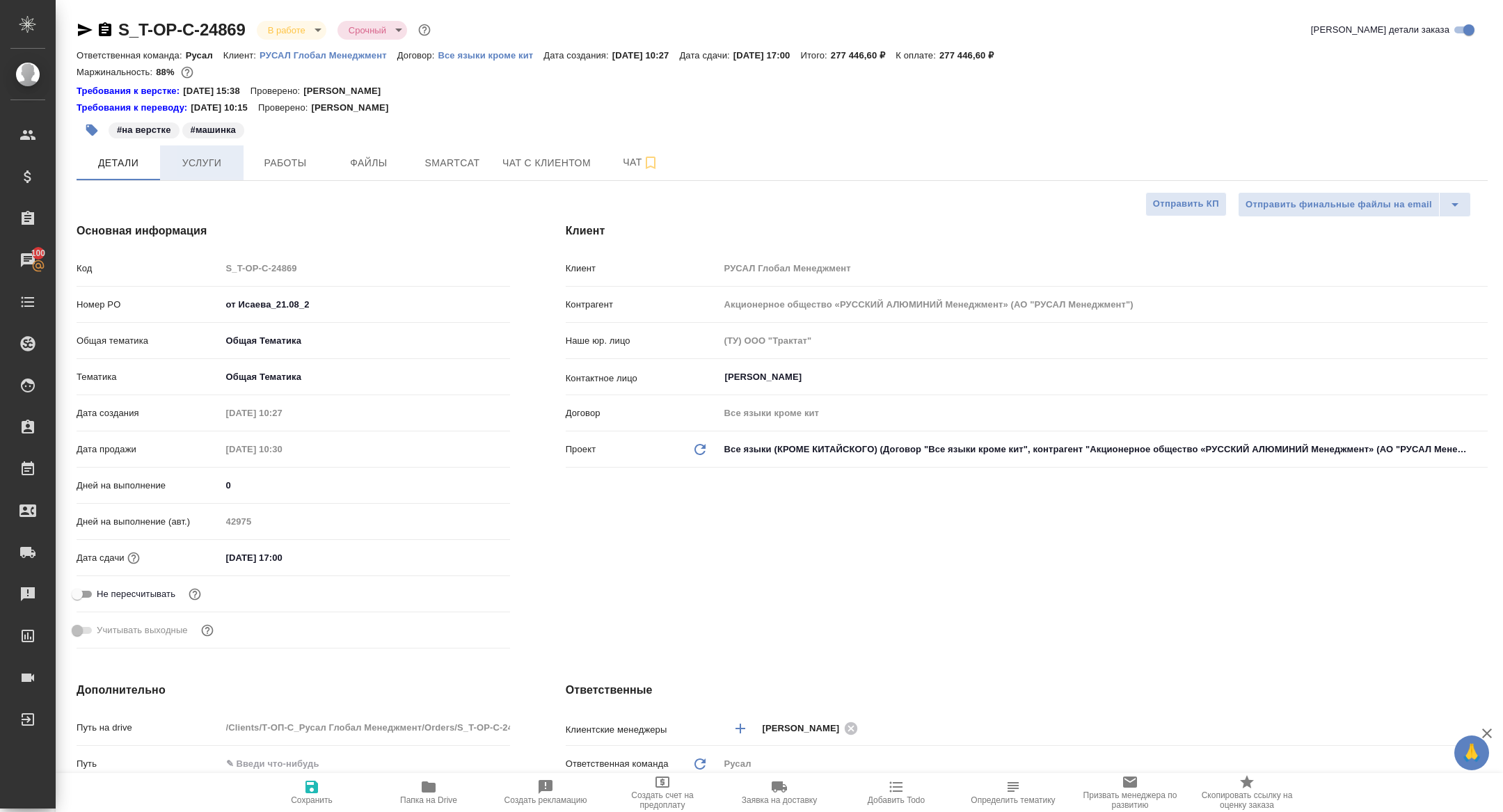
type textarea "x"
click at [217, 160] on span "Услуги" at bounding box center [201, 163] width 67 height 18
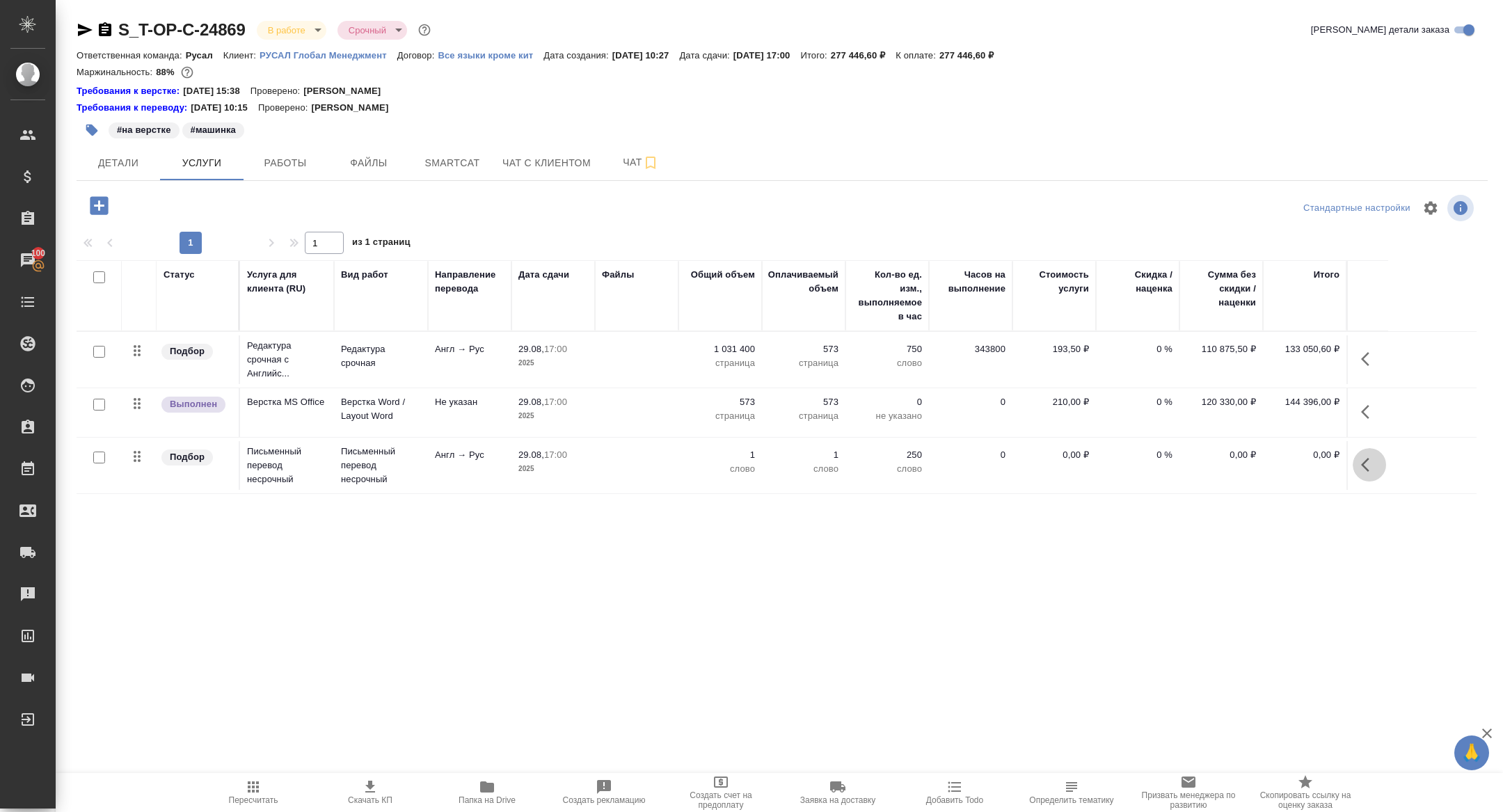
click at [1373, 449] on button "button" at bounding box center [1370, 465] width 34 height 34
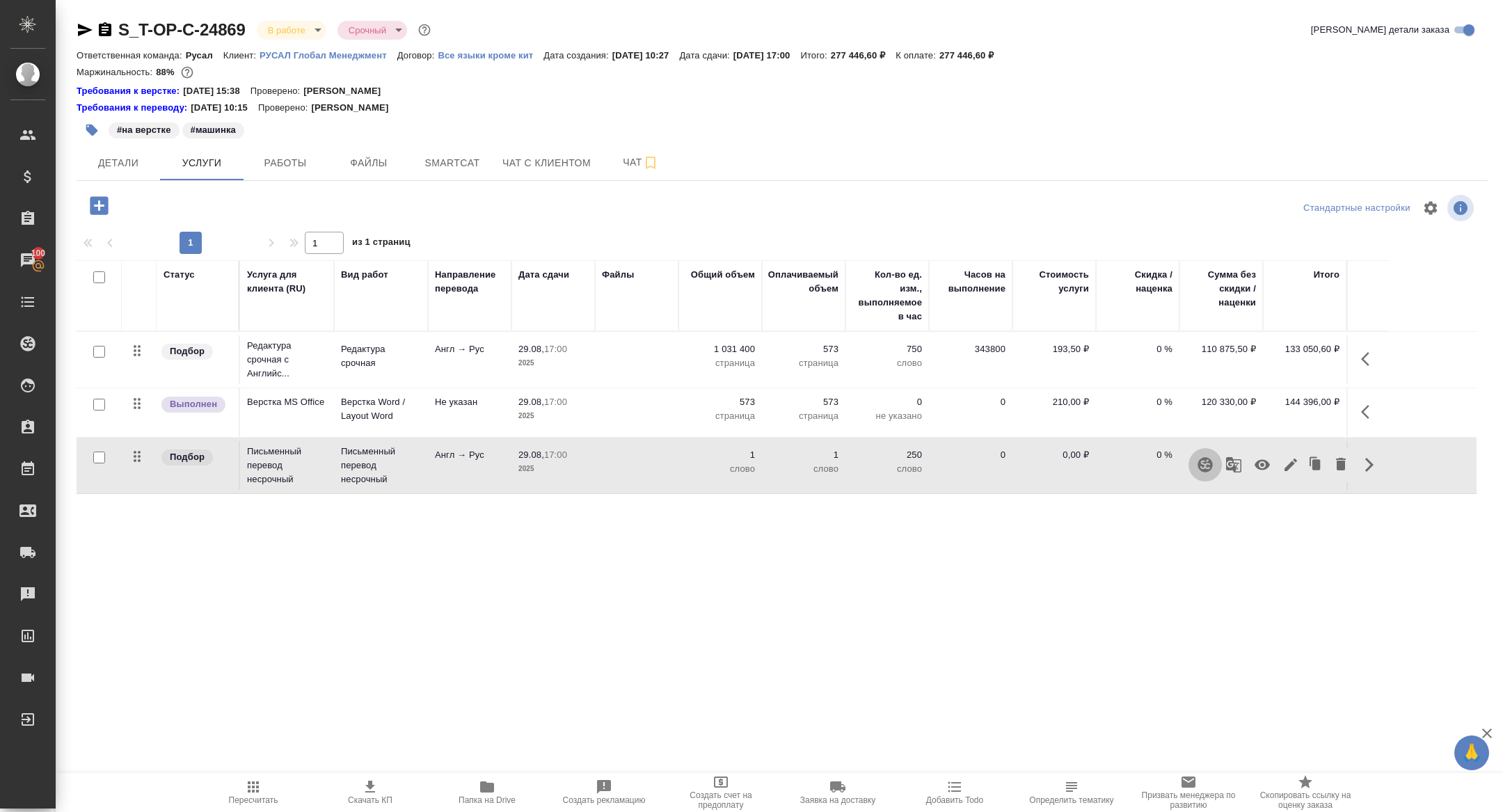
click at [1207, 470] on icon "button" at bounding box center [1205, 464] width 15 height 15
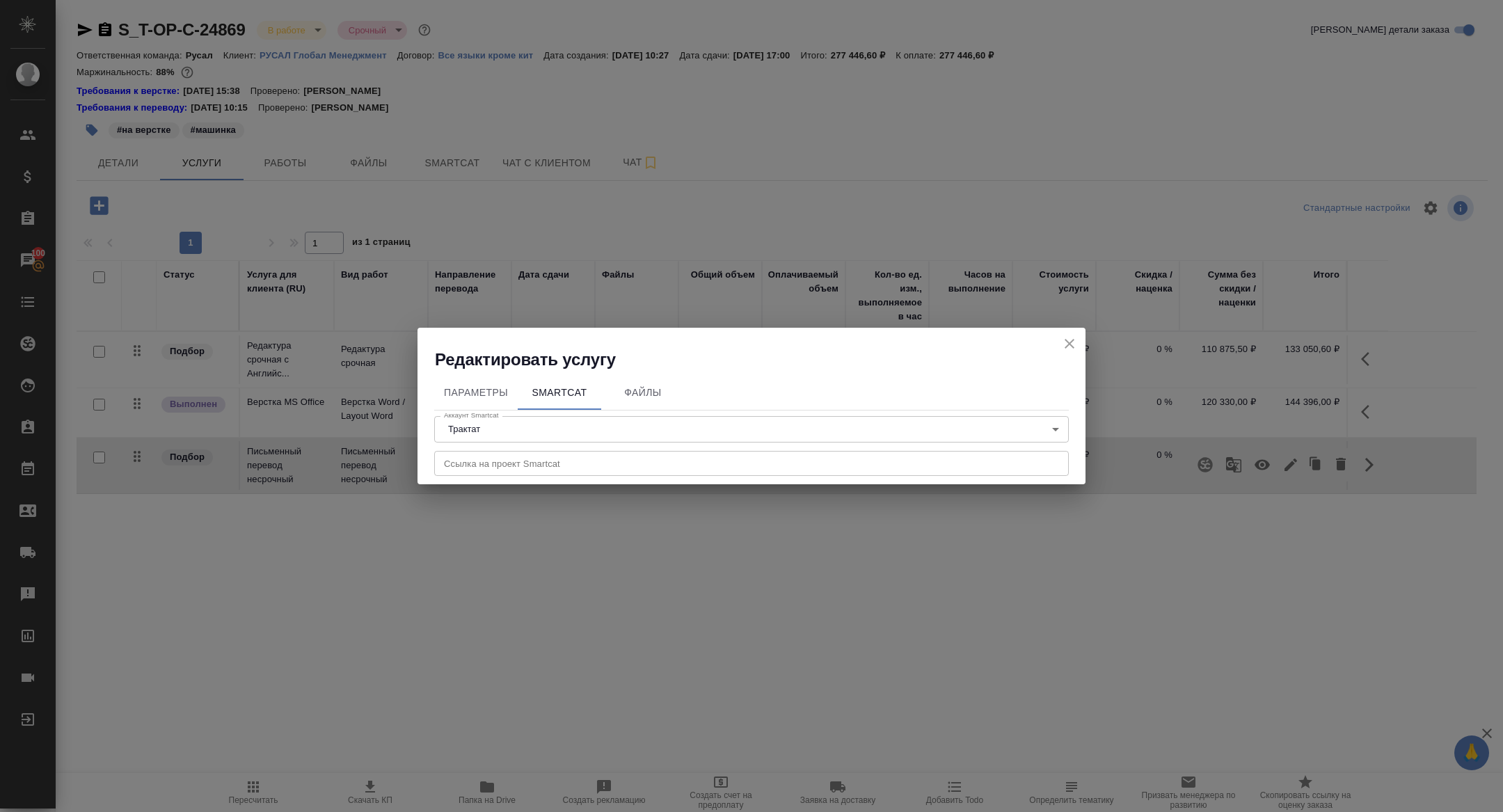
click at [539, 479] on div "Параметры SmartCat Файлы Аккаунт Smartcat Трактат 5ee7379ee86966421fbf459a Акка…" at bounding box center [752, 428] width 668 height 114
click at [529, 473] on input "text" at bounding box center [752, 463] width 635 height 25
paste input "https://smartcat.com/projects/cb73f899-4e61-448b-aa37-7549fbd9774b/files"
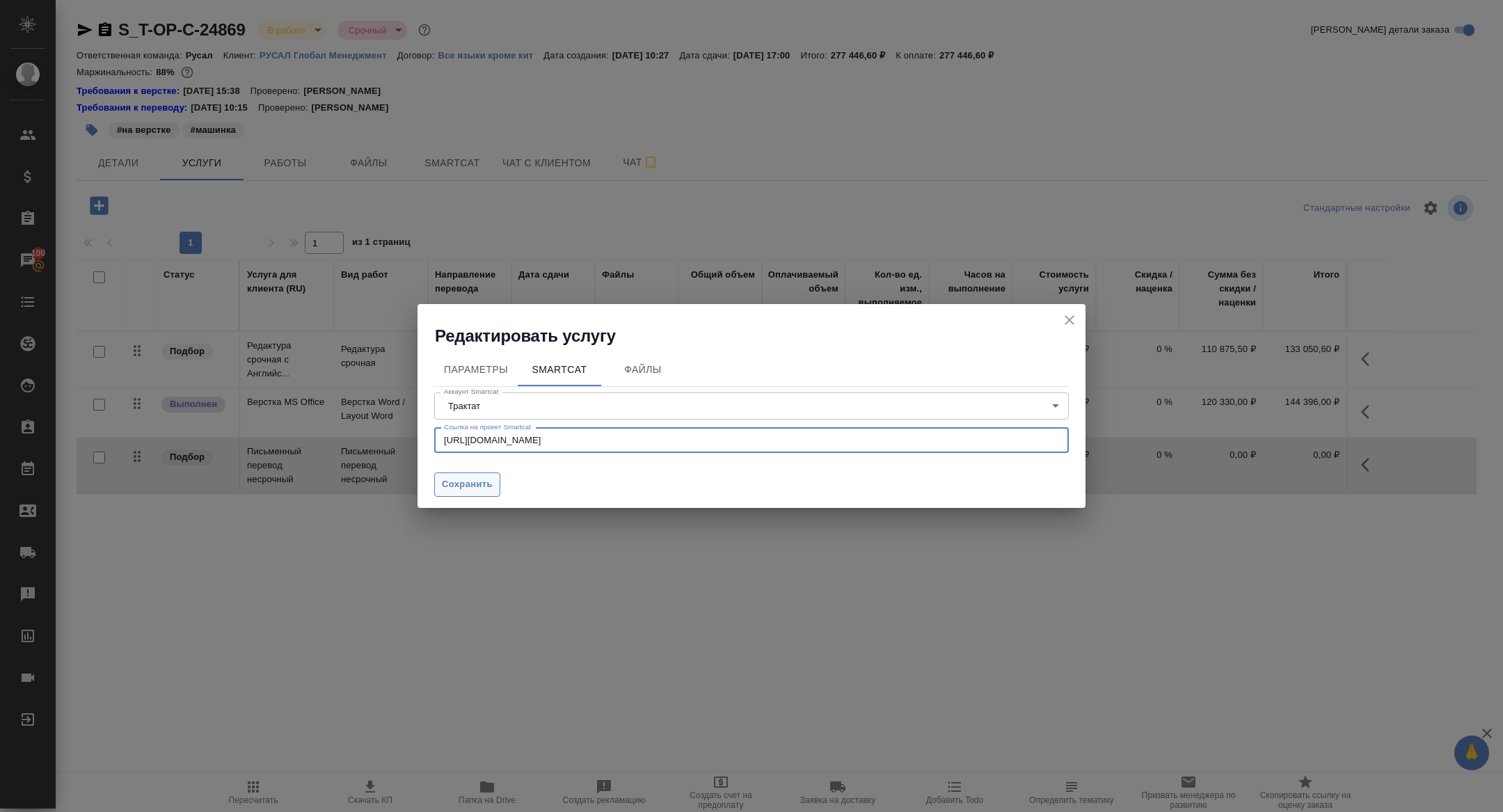
type input "https://smartcat.com/projects/cb73f899-4e61-448b-aa37-7549fbd9774b/files"
click at [487, 483] on span "Сохранить" at bounding box center [467, 484] width 51 height 16
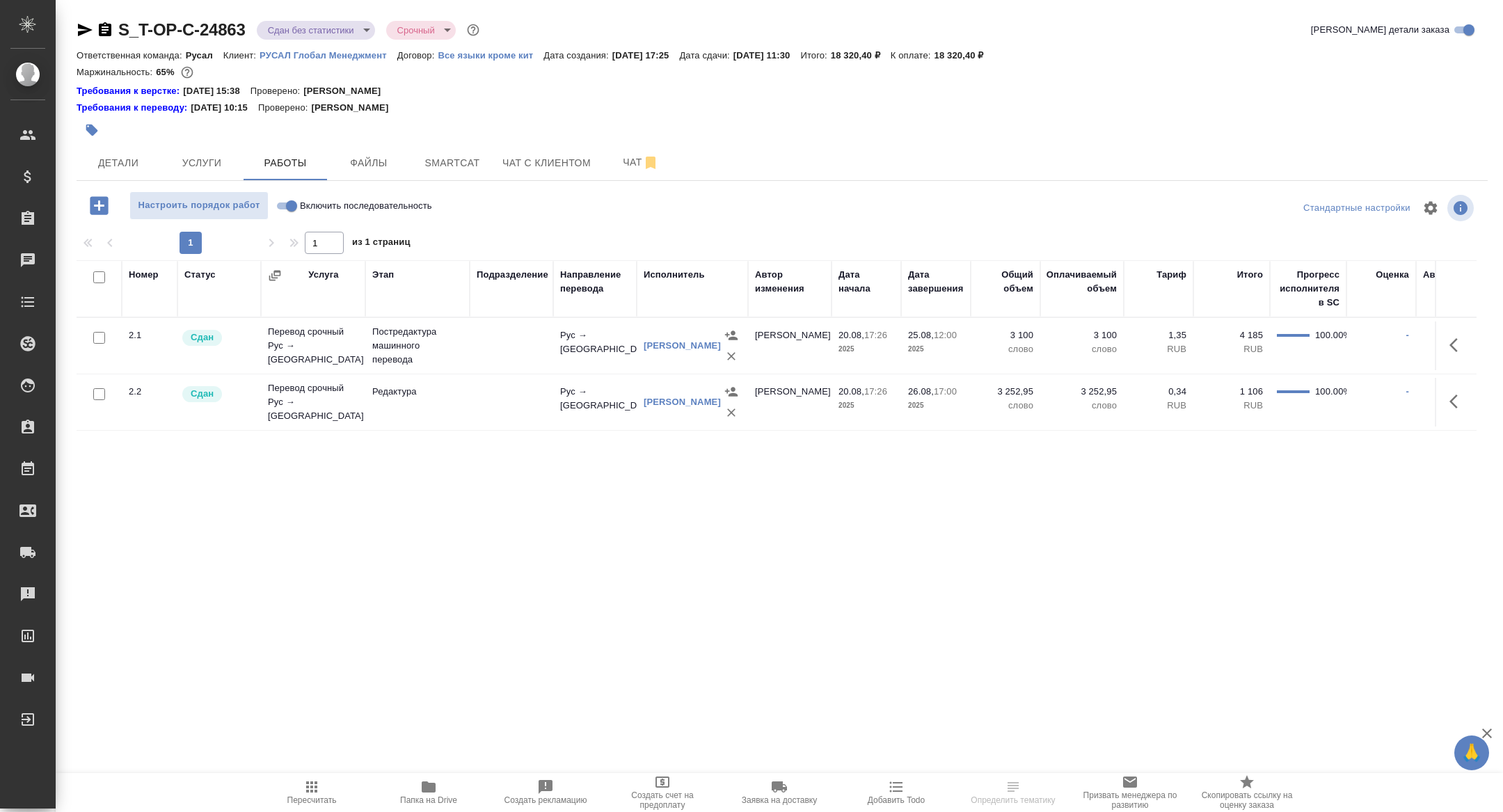
click at [1464, 349] on icon "button" at bounding box center [1458, 345] width 17 height 17
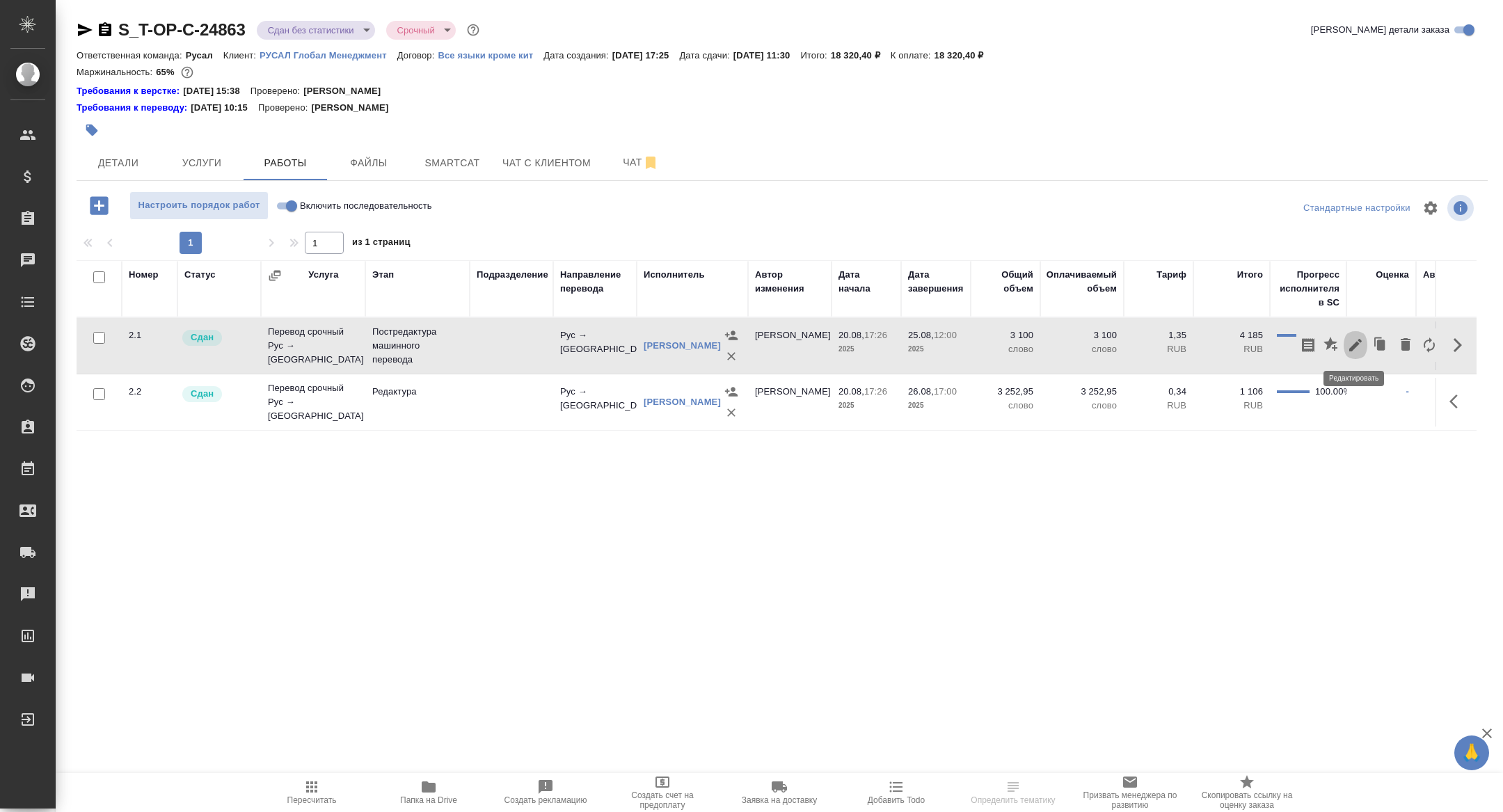
click at [1344, 342] on button "button" at bounding box center [1356, 345] width 24 height 34
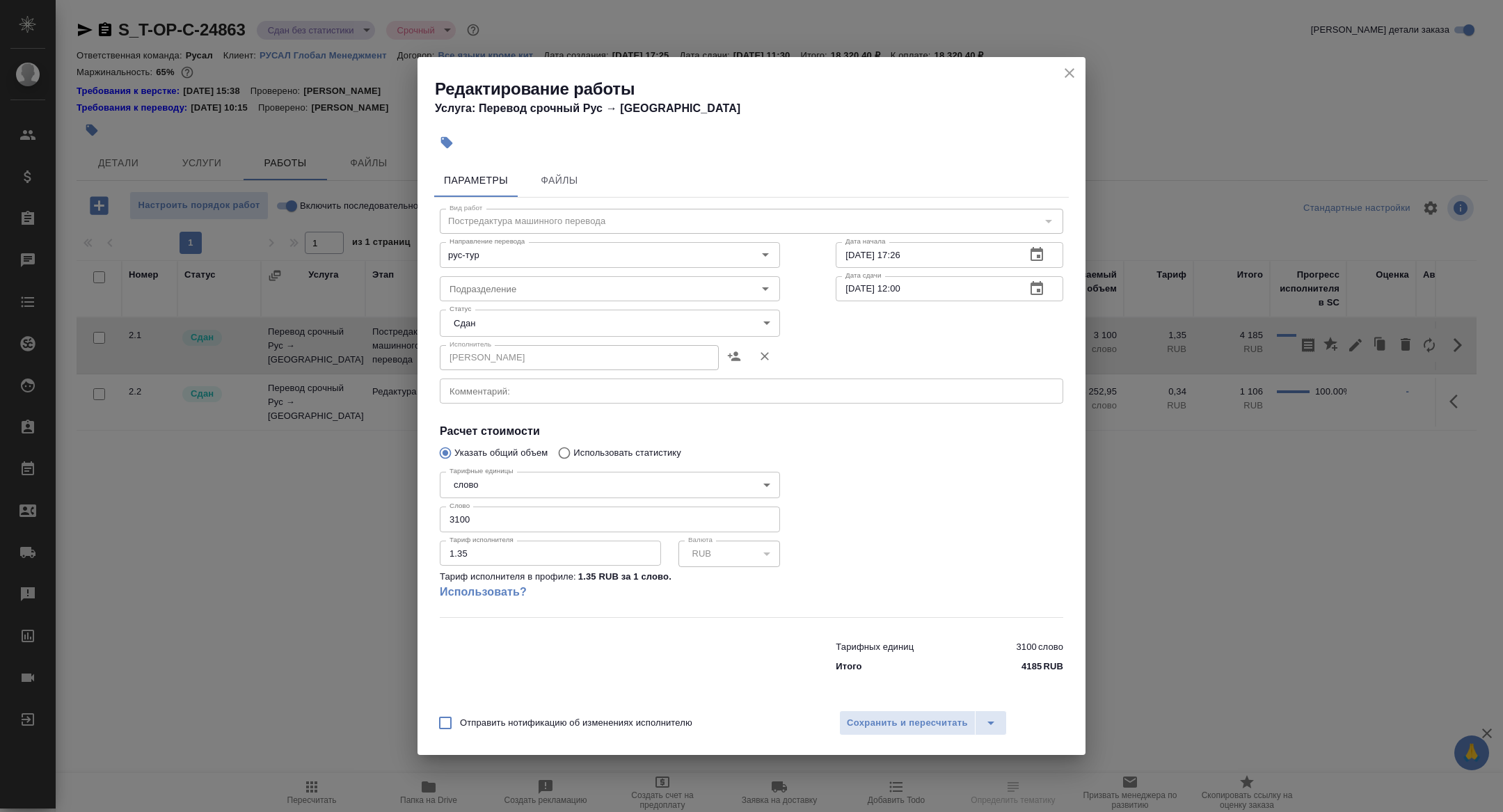
click at [502, 480] on body "🙏 .cls-1 fill:#fff; AWATERA Zhuravleva Alexandra Клиенты Спецификации Заказы Ча…" at bounding box center [752, 406] width 1503 height 812
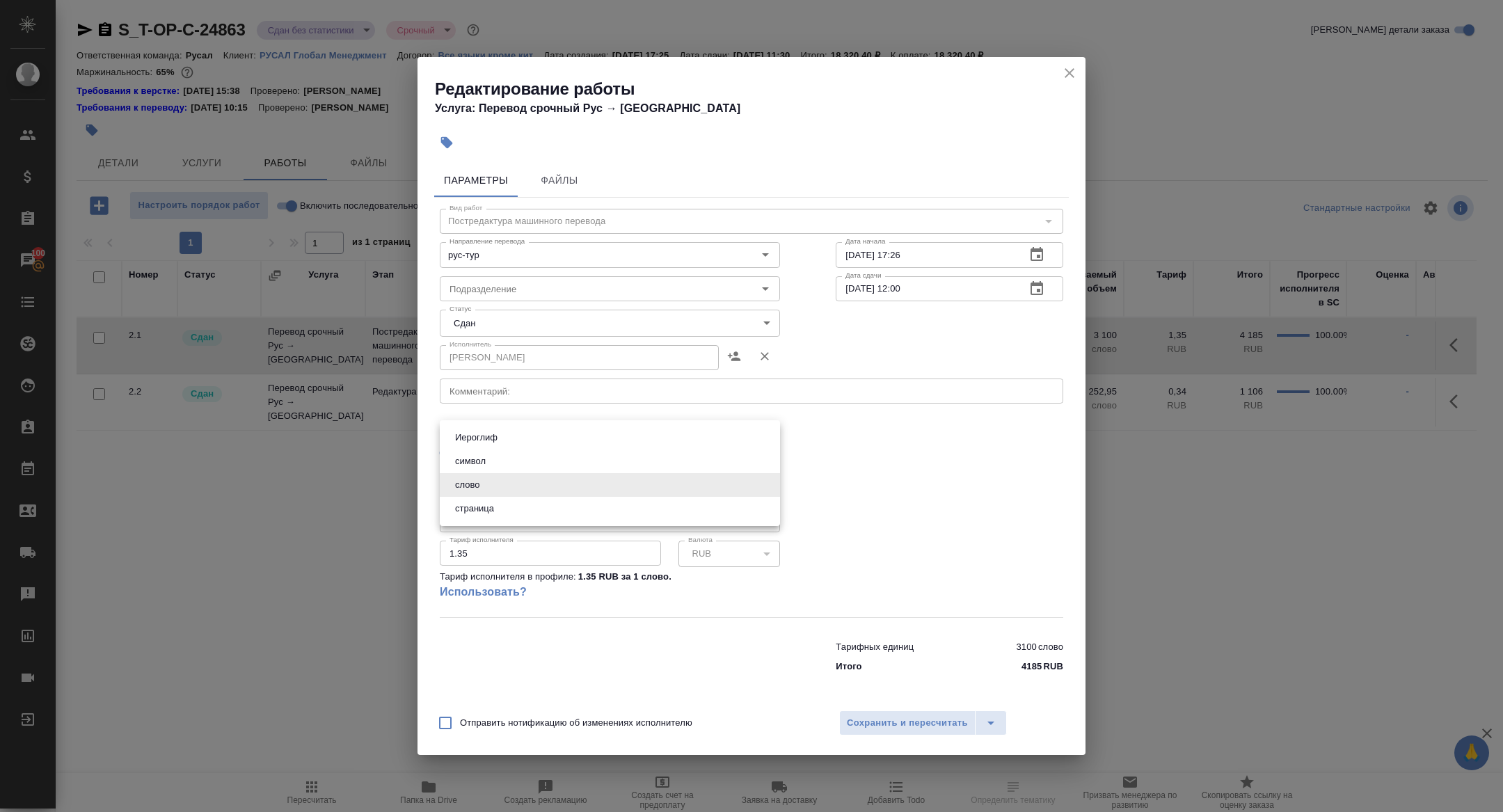
click at [476, 491] on button "слово" at bounding box center [467, 485] width 33 height 15
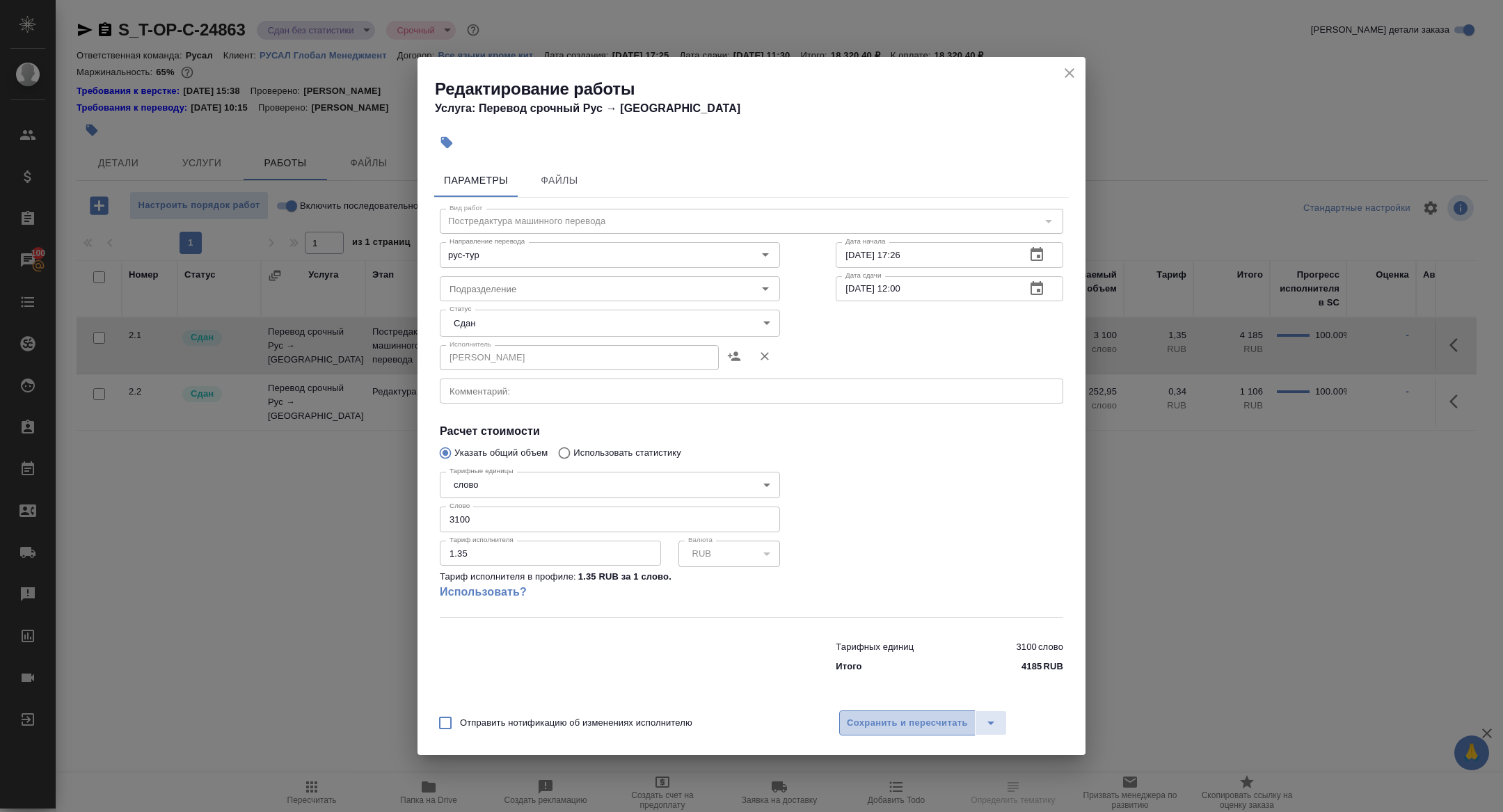
click at [922, 727] on span "Сохранить и пересчитать" at bounding box center [907, 722] width 121 height 16
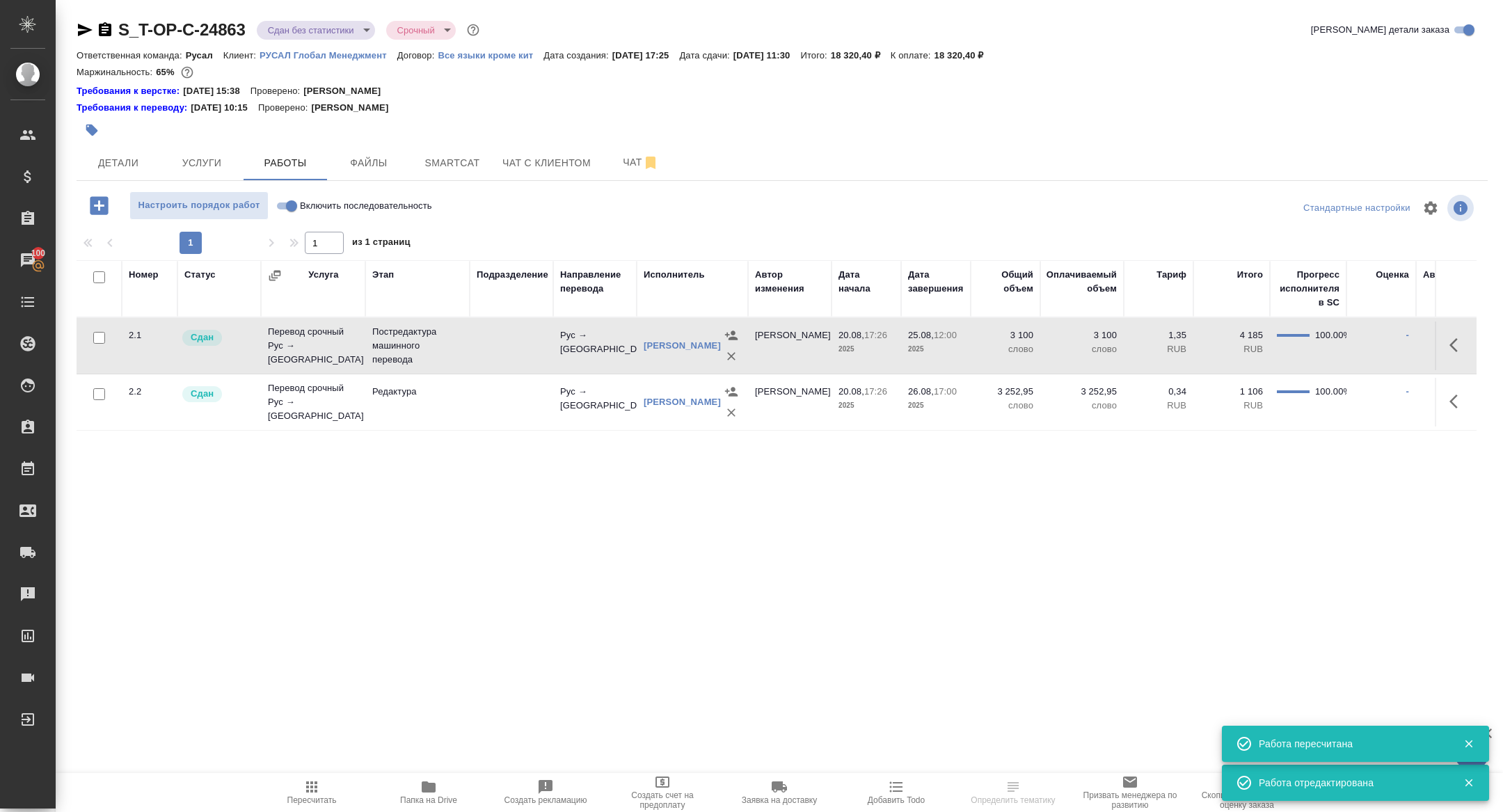
click at [1443, 332] on div at bounding box center [1457, 345] width 27 height 34
click at [1460, 338] on icon "button" at bounding box center [1458, 345] width 17 height 17
click at [1357, 343] on icon "button" at bounding box center [1356, 345] width 13 height 13
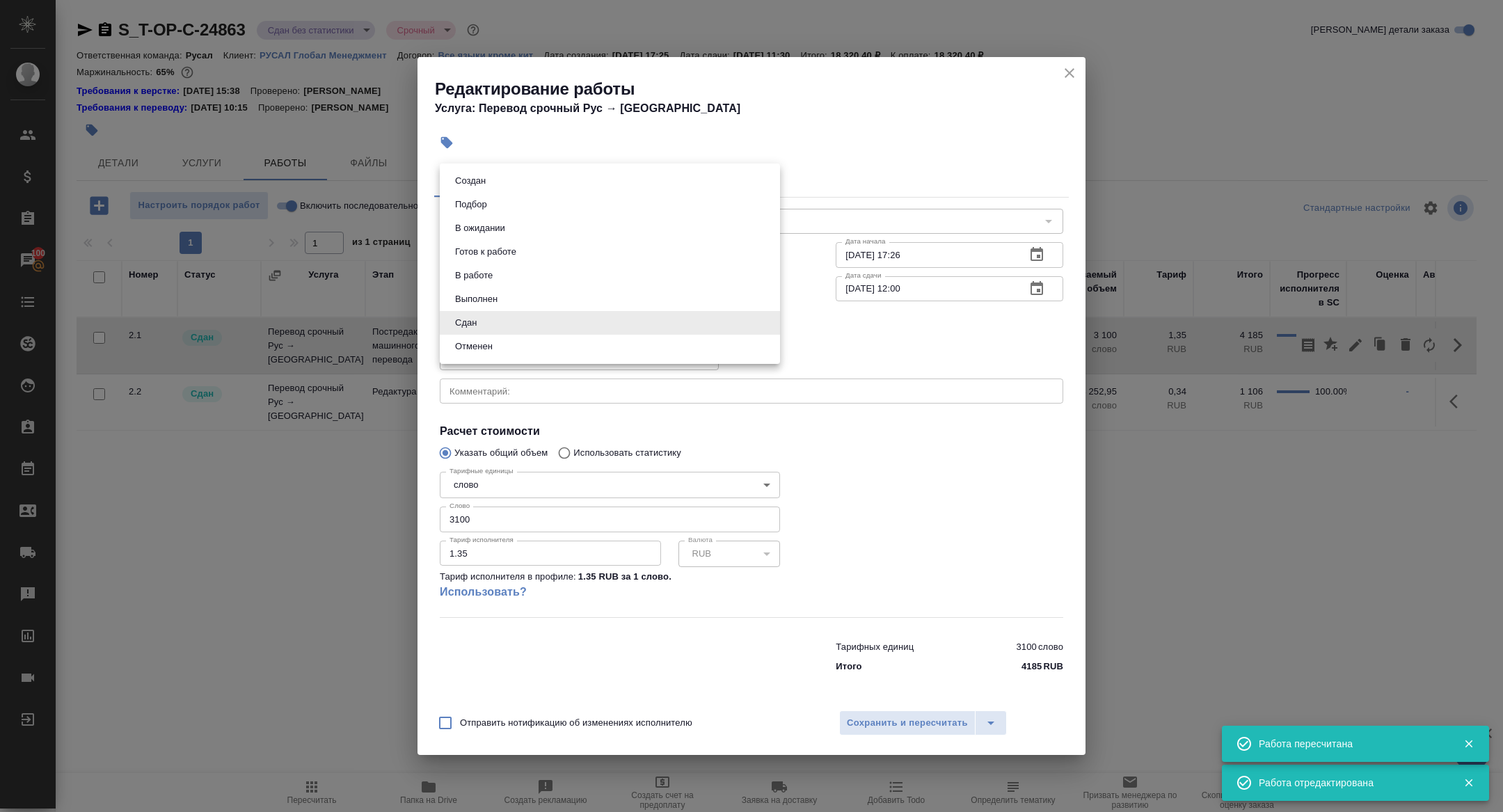
click at [501, 327] on body "🙏 .cls-1 fill:#fff; AWATERA Zhuravleva Alexandra Клиенты Спецификации Заказы 10…" at bounding box center [752, 406] width 1503 height 812
click at [505, 254] on button "Готов к работе" at bounding box center [485, 252] width 69 height 15
type input "readyForWork"
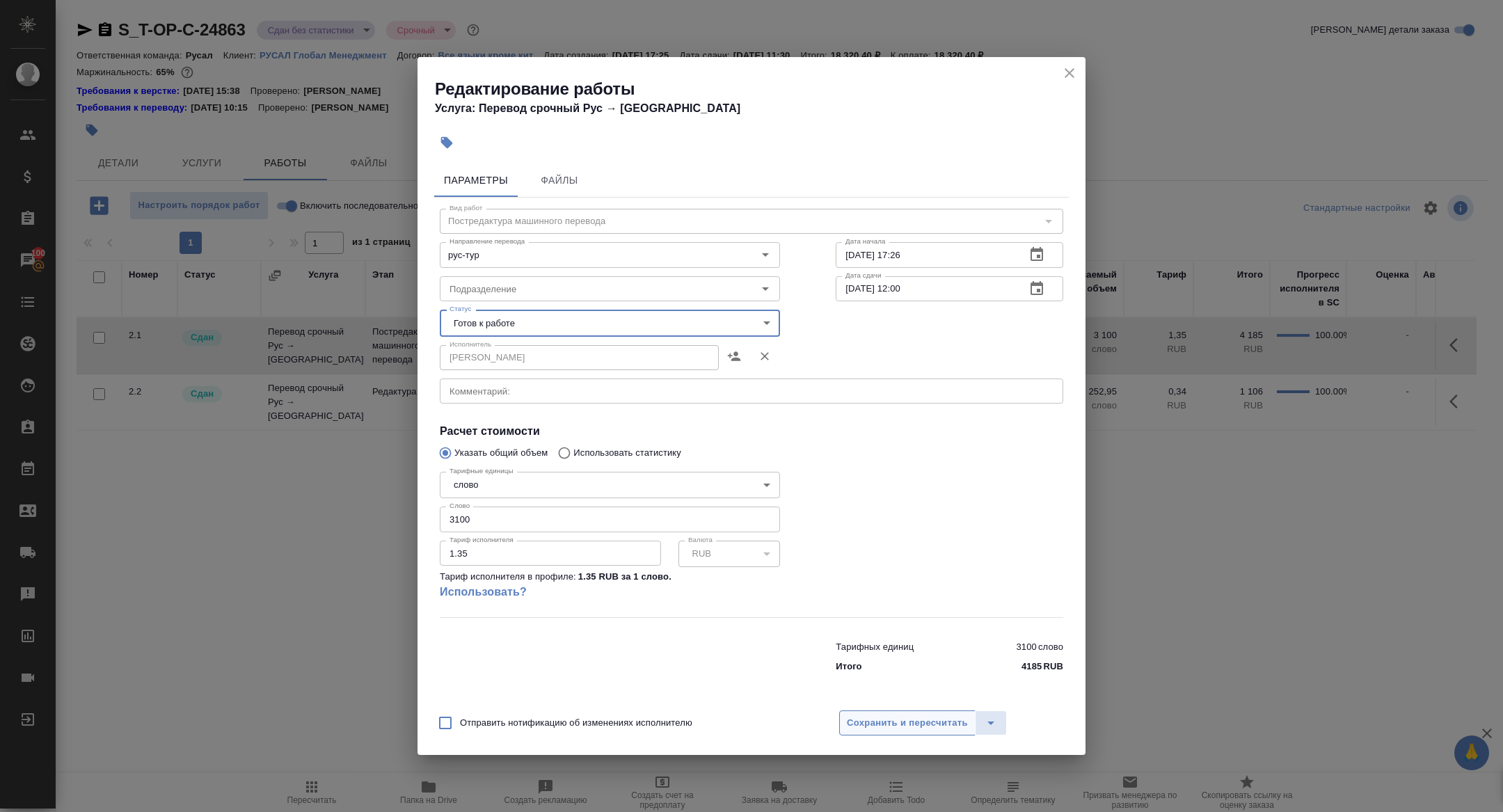
click at [855, 715] on span "Сохранить и пересчитать" at bounding box center [907, 722] width 121 height 16
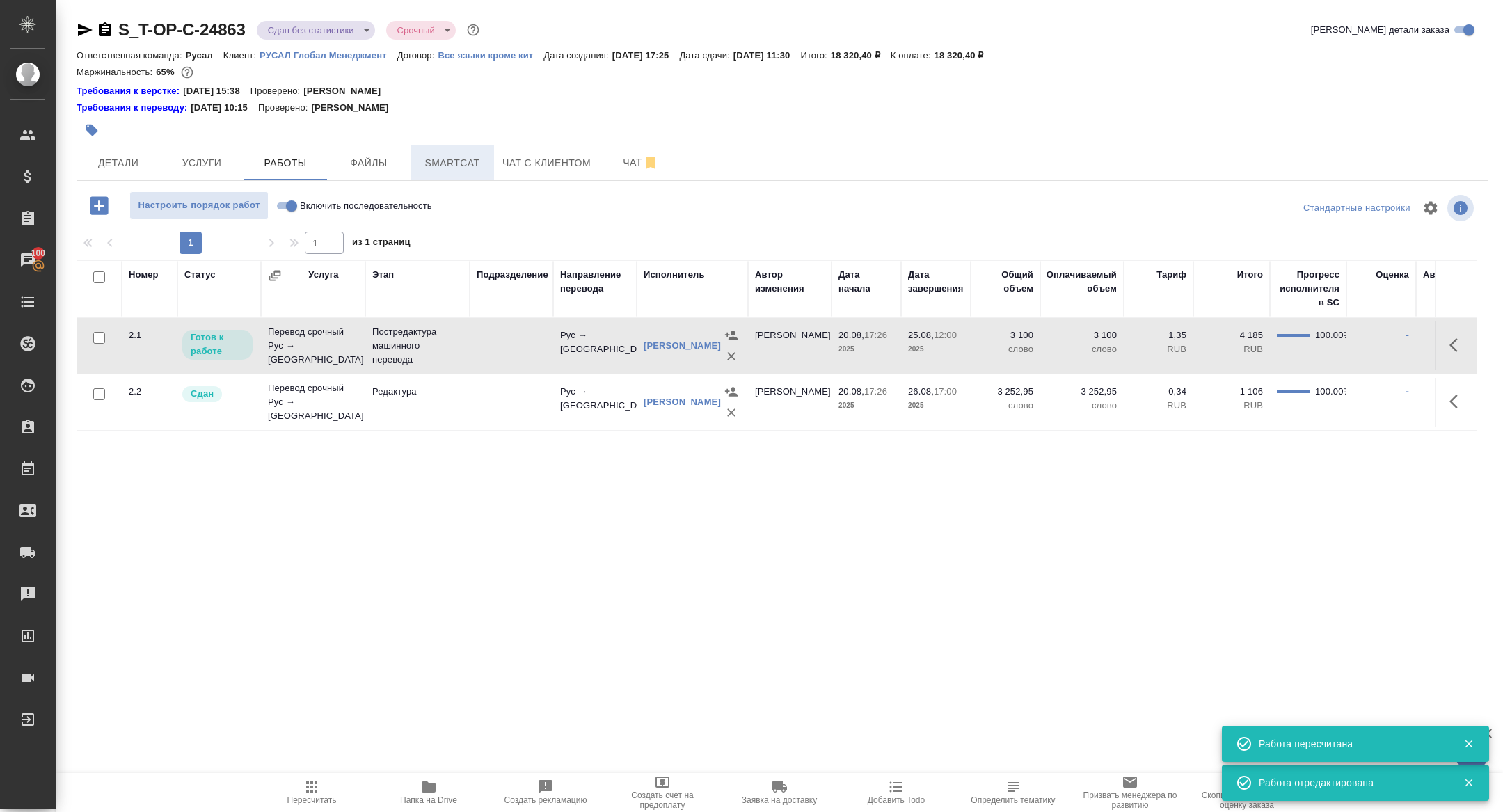
click at [420, 156] on span "Smartcat" at bounding box center [452, 163] width 67 height 18
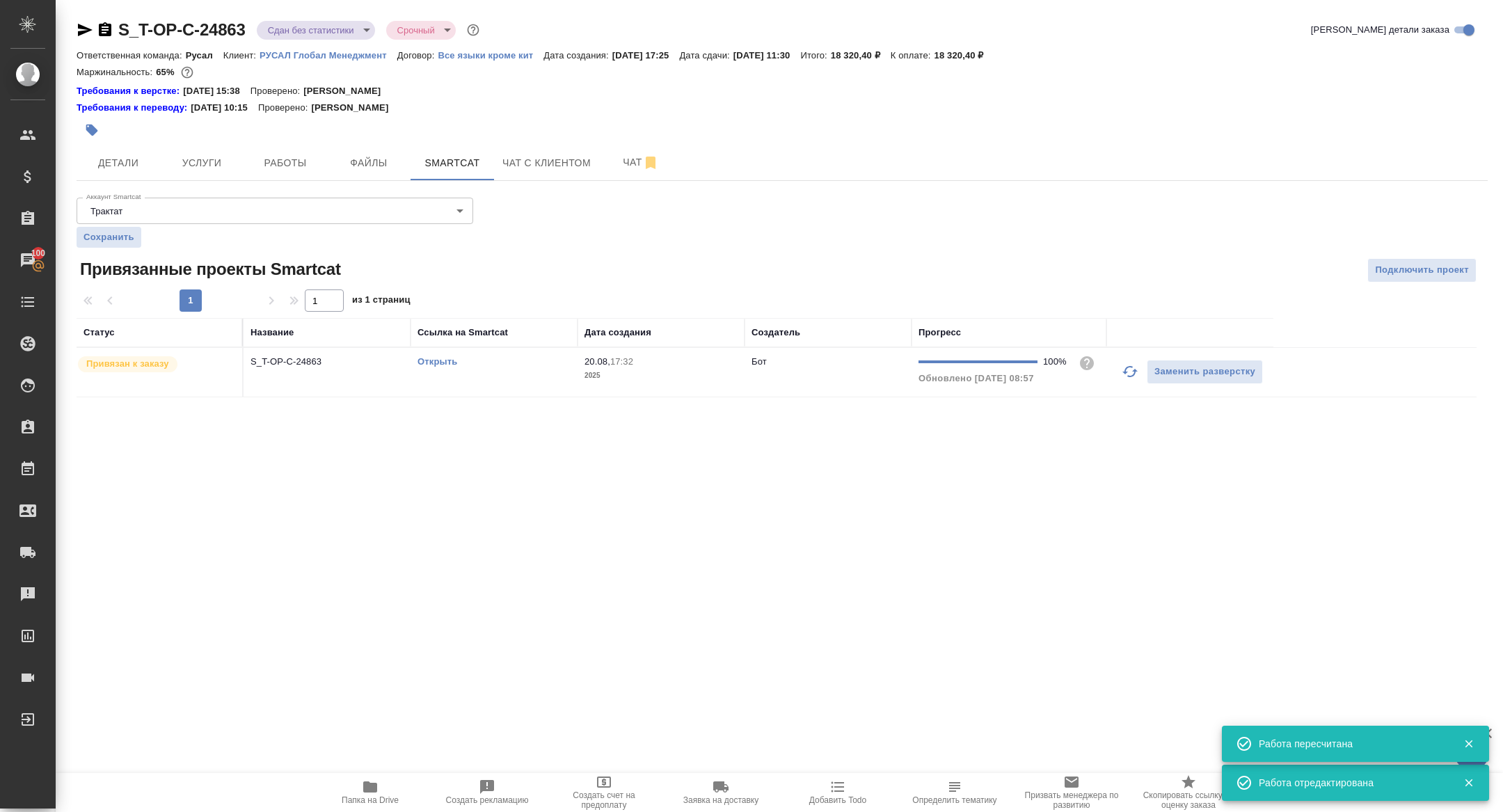
click at [316, 381] on td "S_T-OP-C-24863" at bounding box center [327, 372] width 167 height 49
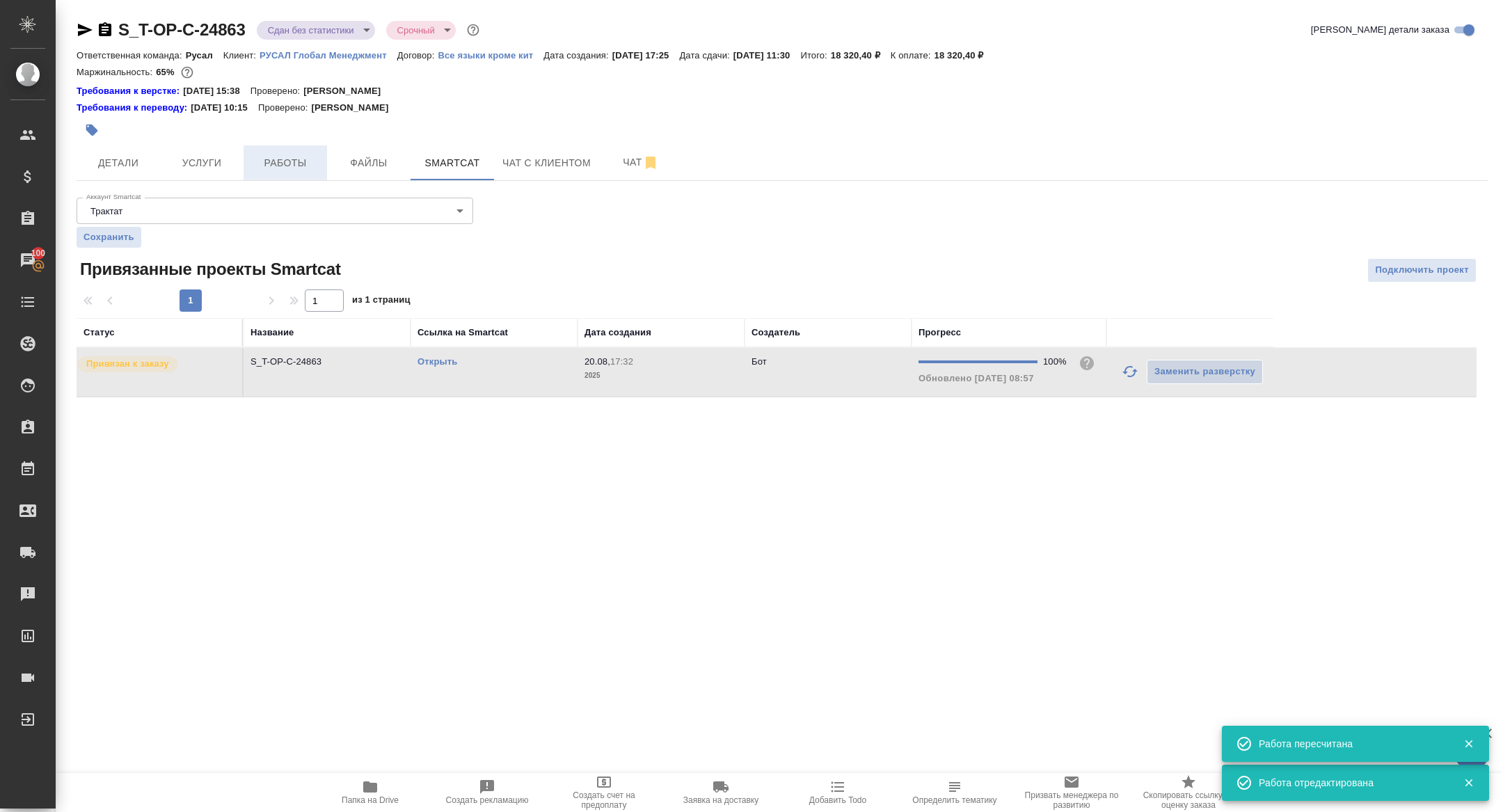
click at [314, 156] on span "Работы" at bounding box center [285, 163] width 67 height 18
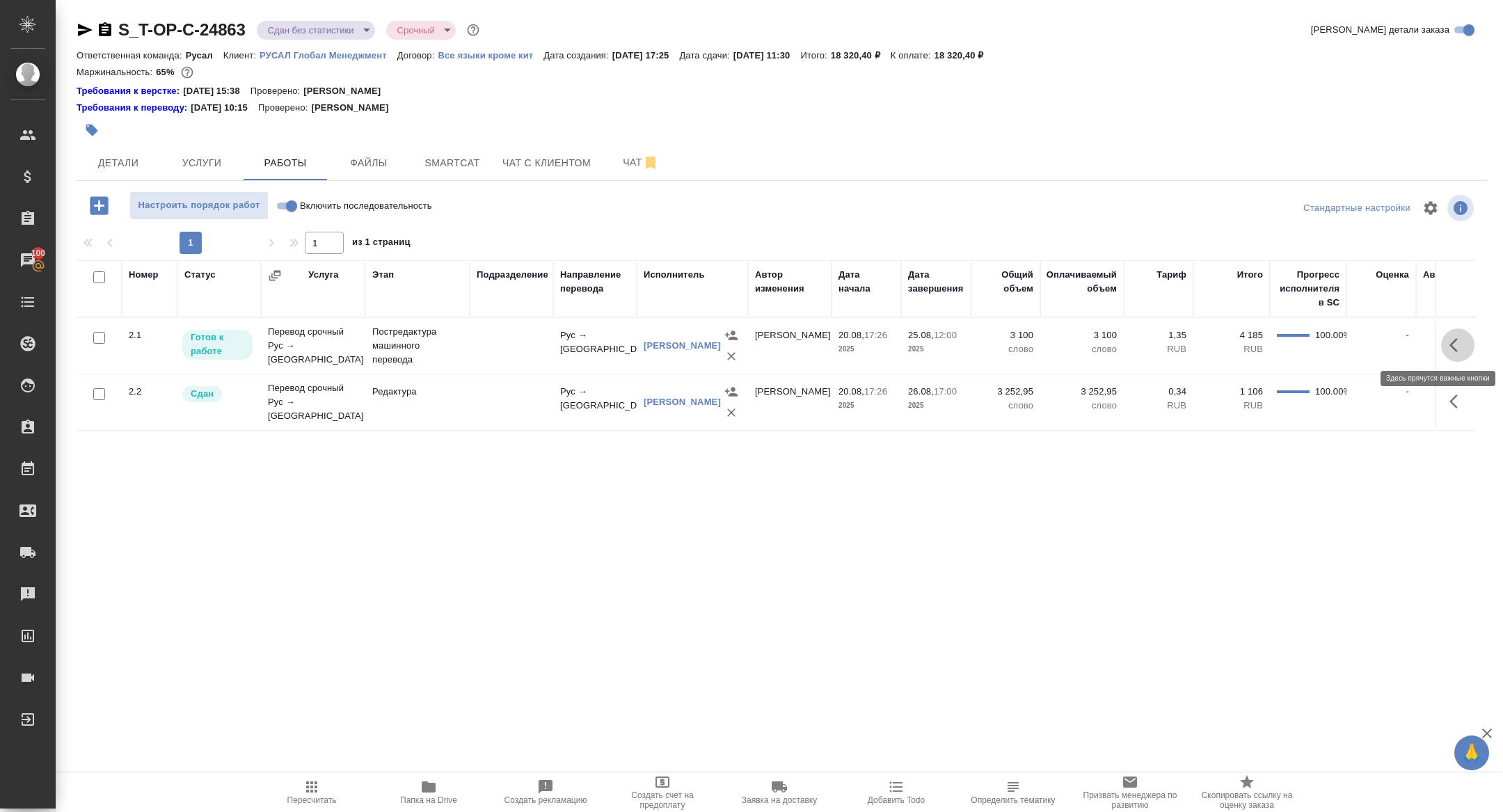
click at [1473, 344] on button "button" at bounding box center [1458, 345] width 34 height 34
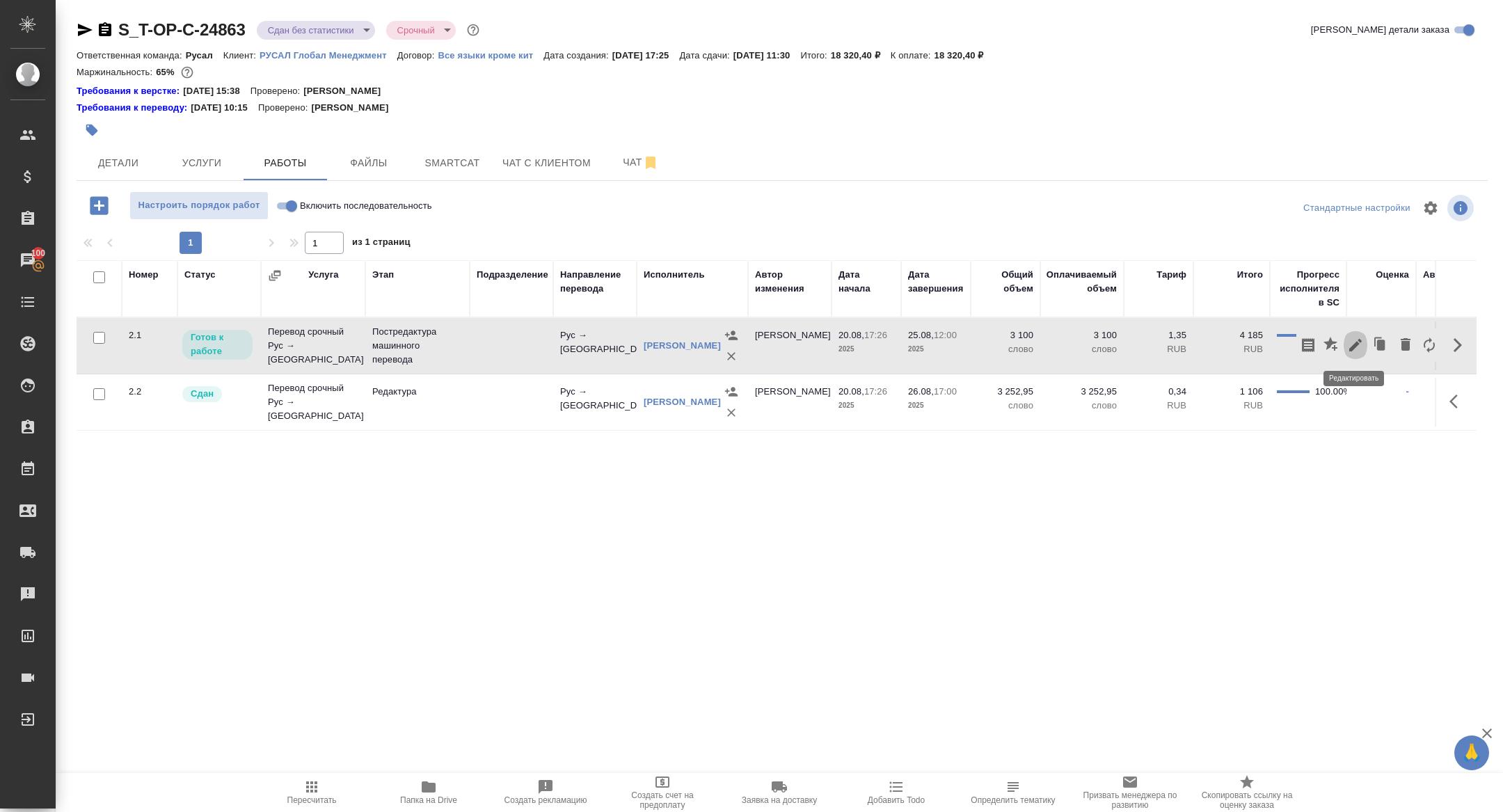
click at [1357, 344] on icon "button" at bounding box center [1356, 345] width 13 height 13
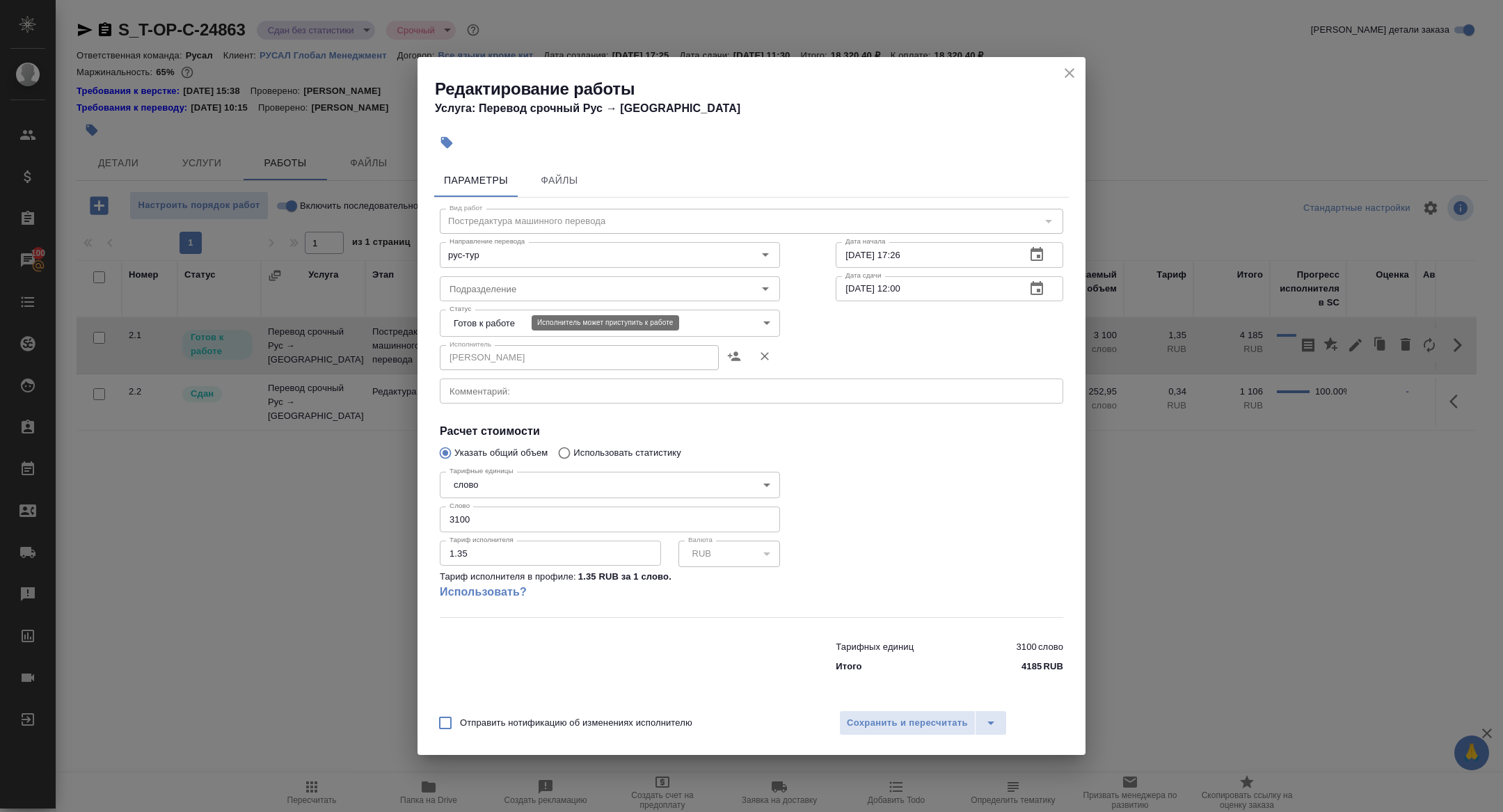
click at [501, 323] on body "🙏 .cls-1 fill:#fff; AWATERA Zhuravleva Alexandra Клиенты Спецификации Заказы 10…" at bounding box center [752, 406] width 1503 height 812
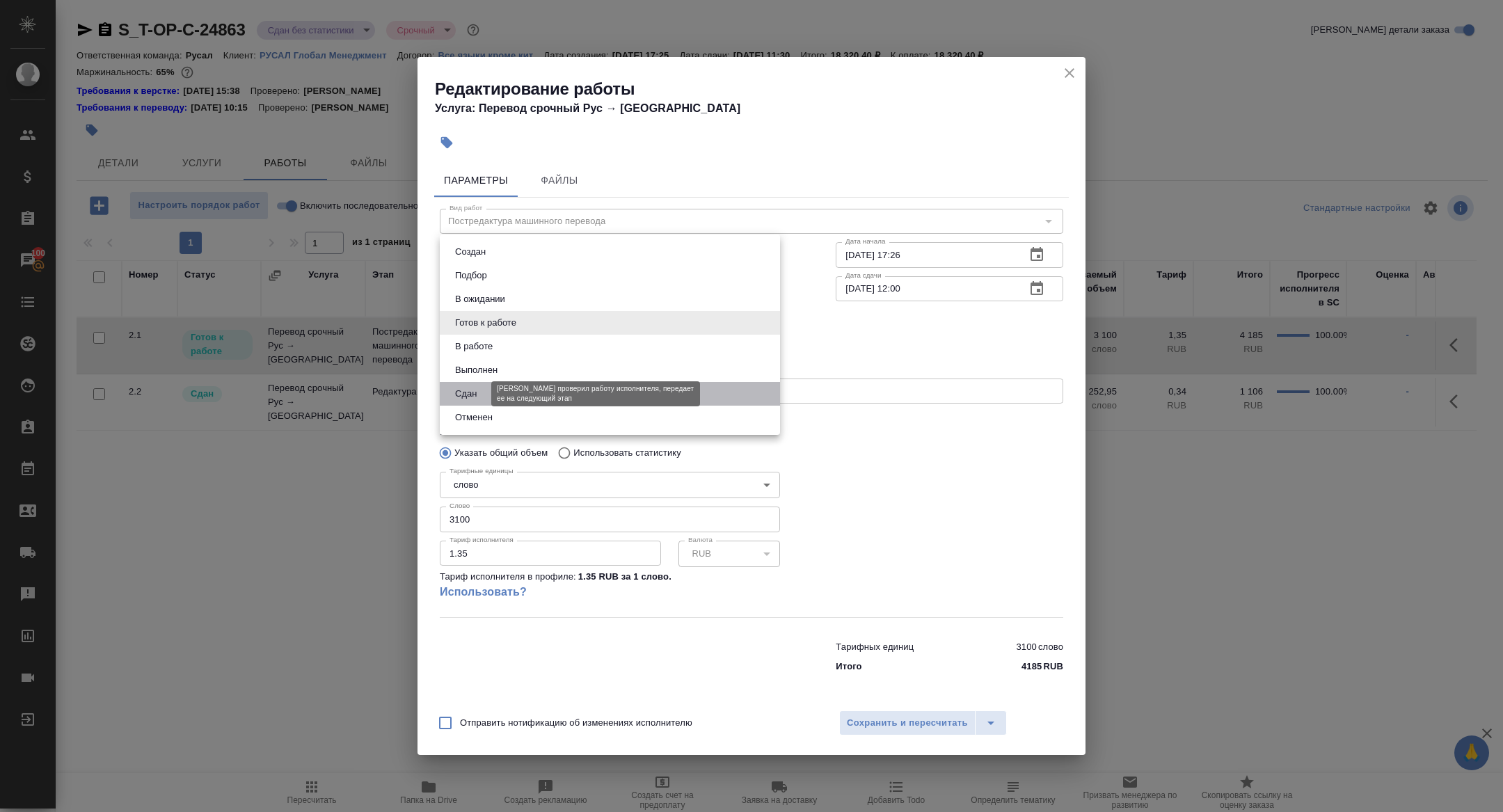
click at [476, 386] on button "Сдан" at bounding box center [466, 393] width 30 height 15
type input "closed"
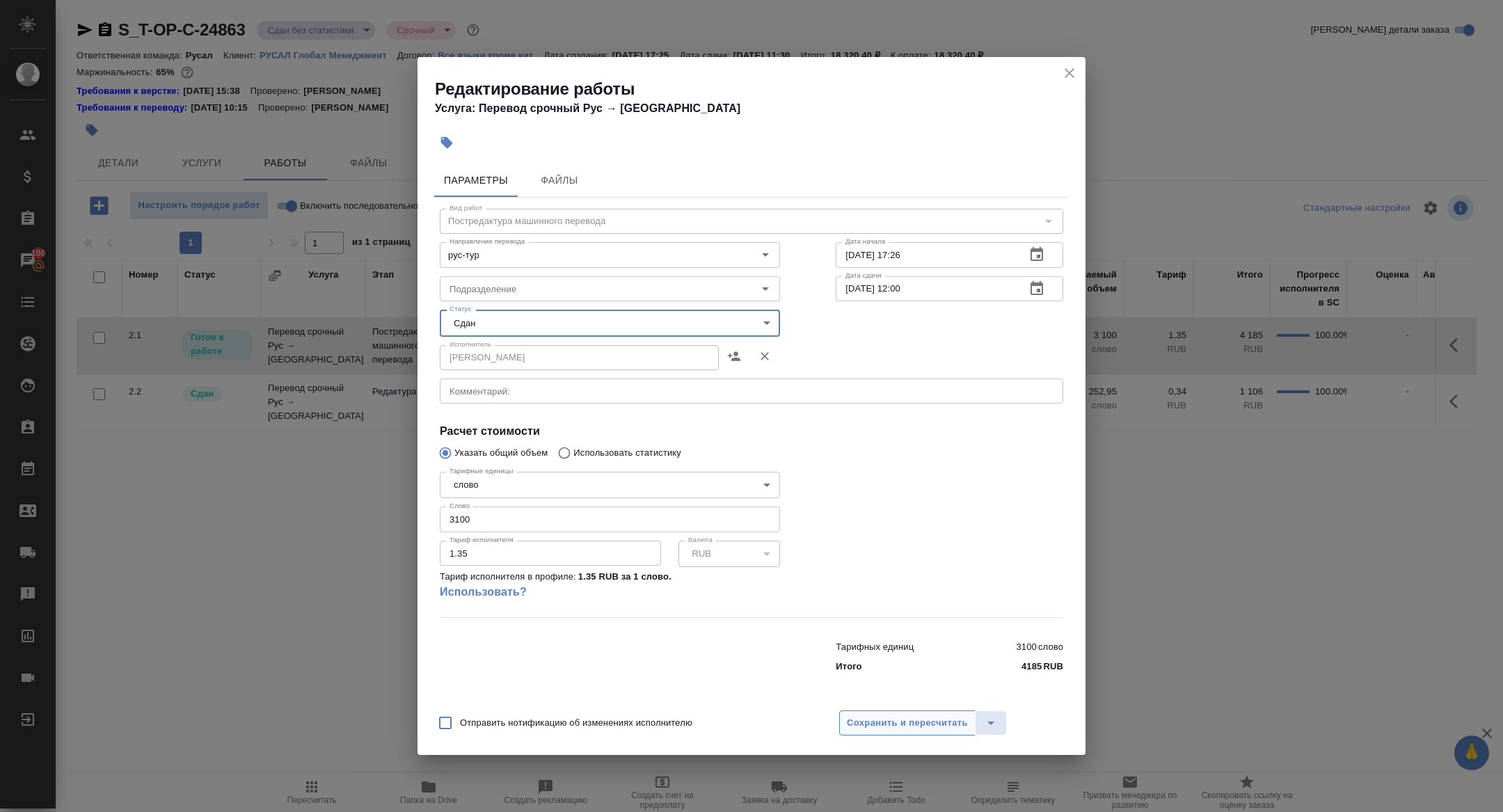
click at [870, 716] on span "Сохранить и пересчитать" at bounding box center [907, 722] width 121 height 16
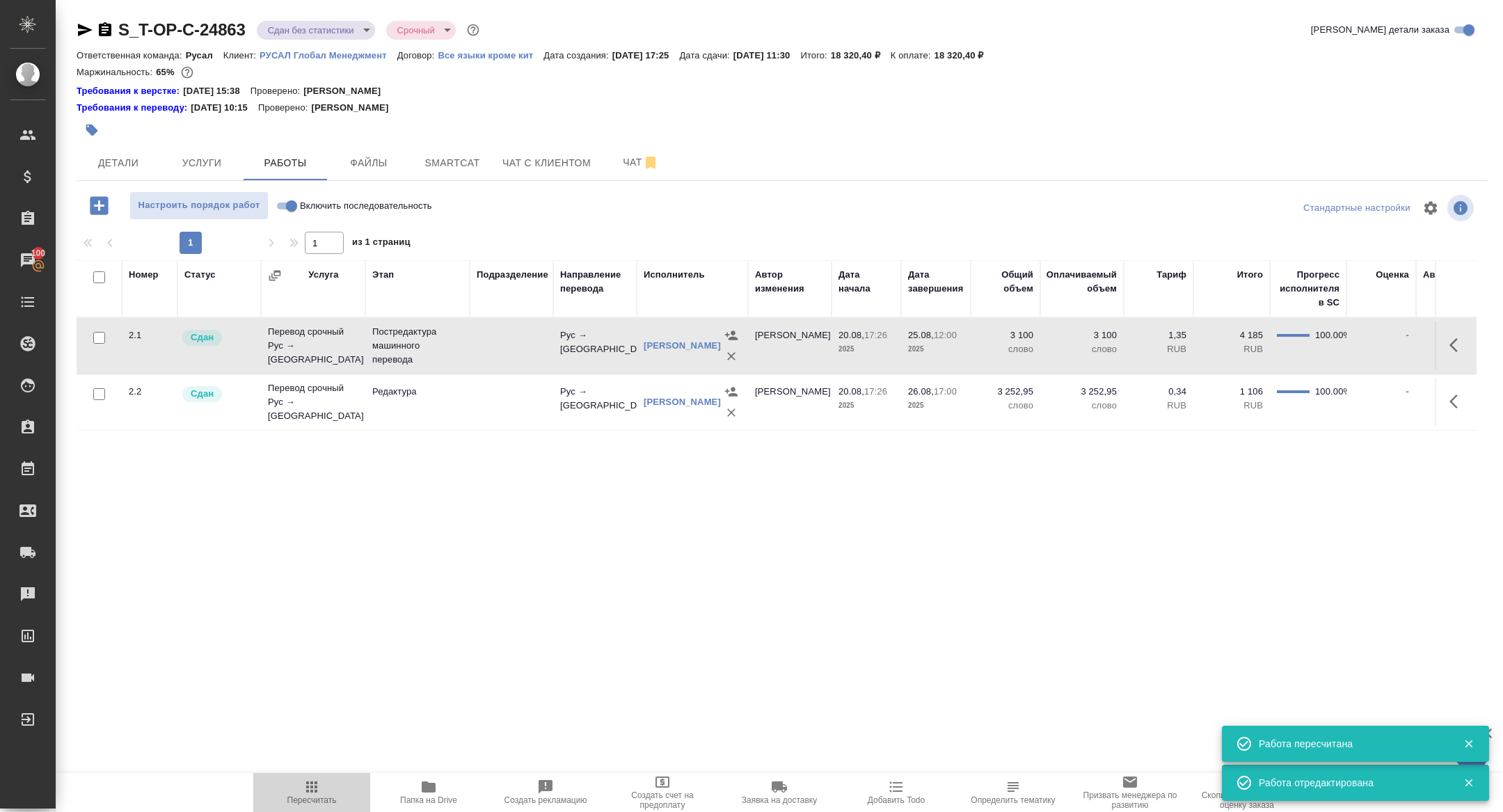
click at [298, 811] on button "Пересчитать" at bounding box center [312, 792] width 117 height 39
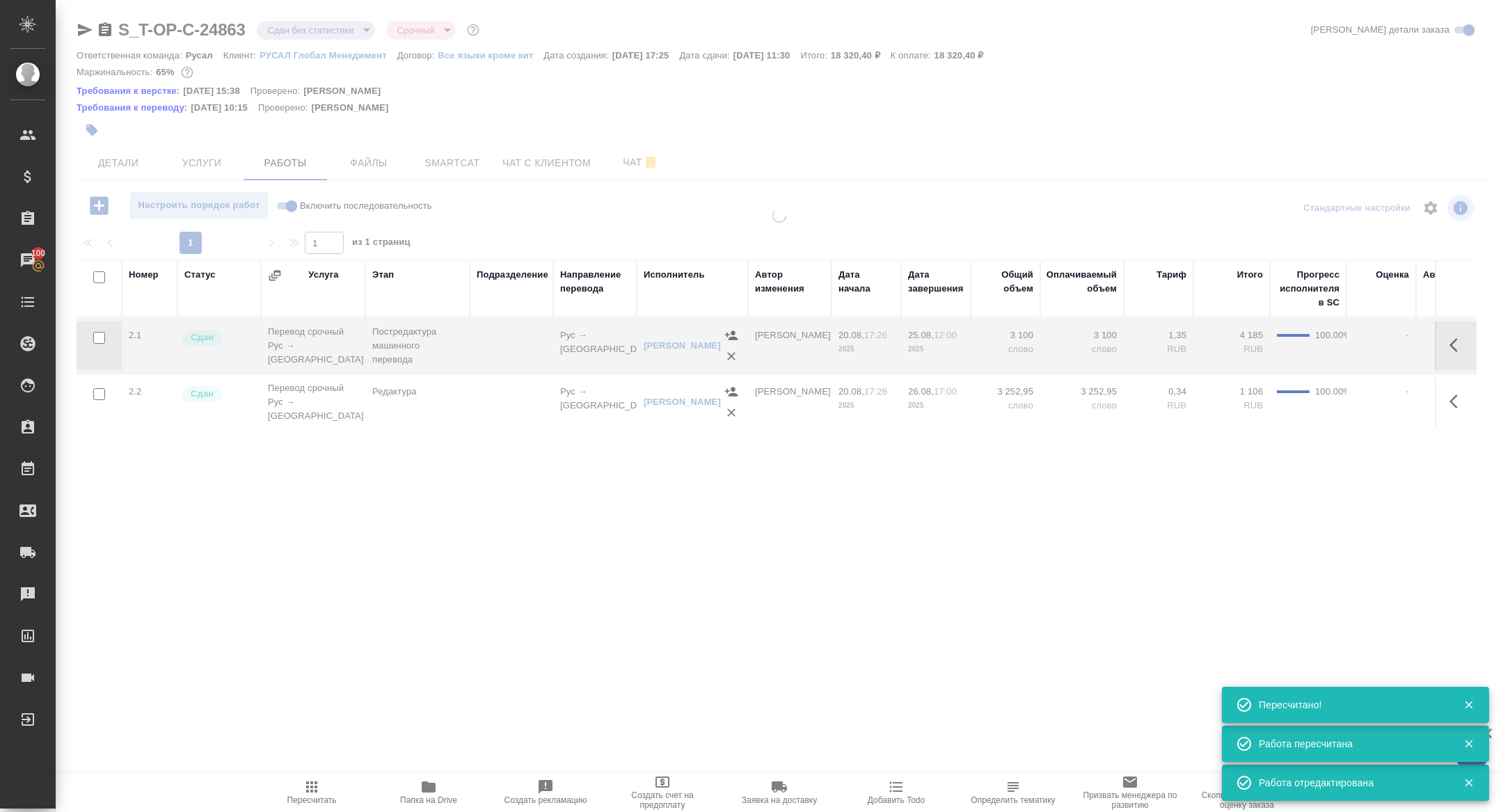
click at [275, 20] on div "S_T-OP-C-24863 Сдан без статистики distributed Срочный urgent Кратко детали зак…" at bounding box center [782, 304] width 1427 height 608
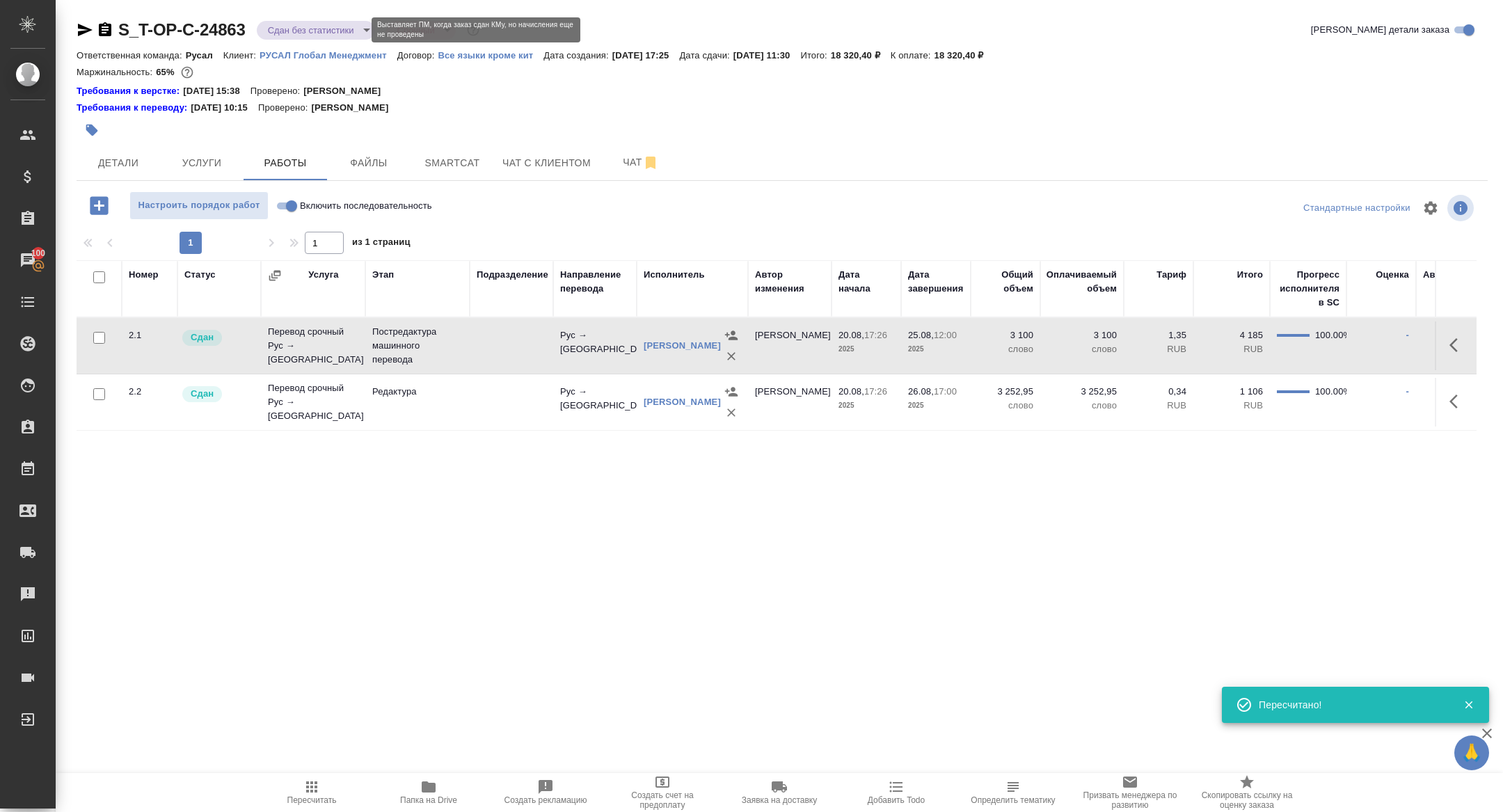
click at [281, 28] on body "🙏 .cls-1 fill:#fff; AWATERA Zhuravleva Alexandra Клиенты Спецификации Заказы 10…" at bounding box center [752, 406] width 1503 height 812
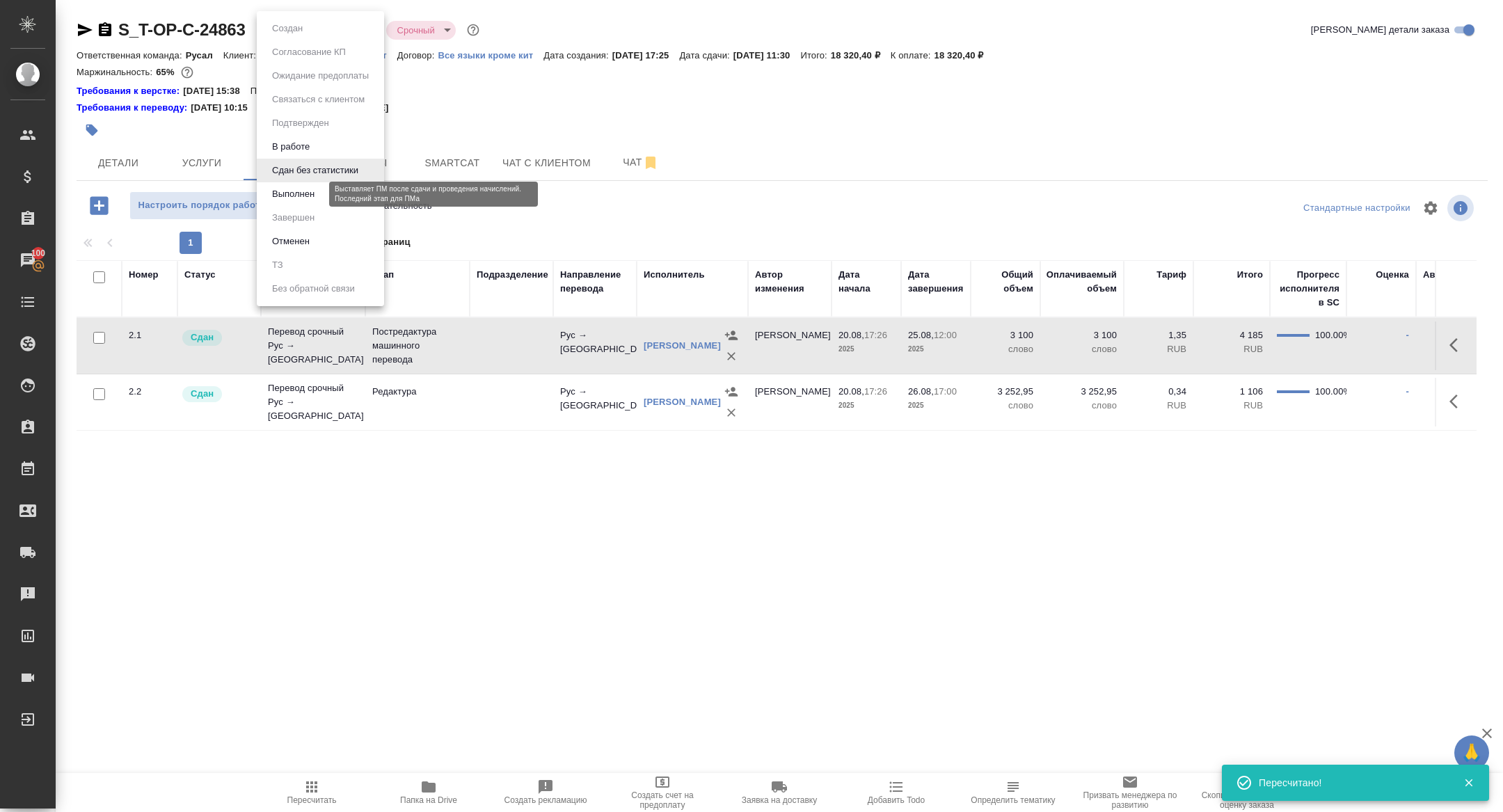
click at [305, 197] on button "Выполнен" at bounding box center [293, 194] width 51 height 15
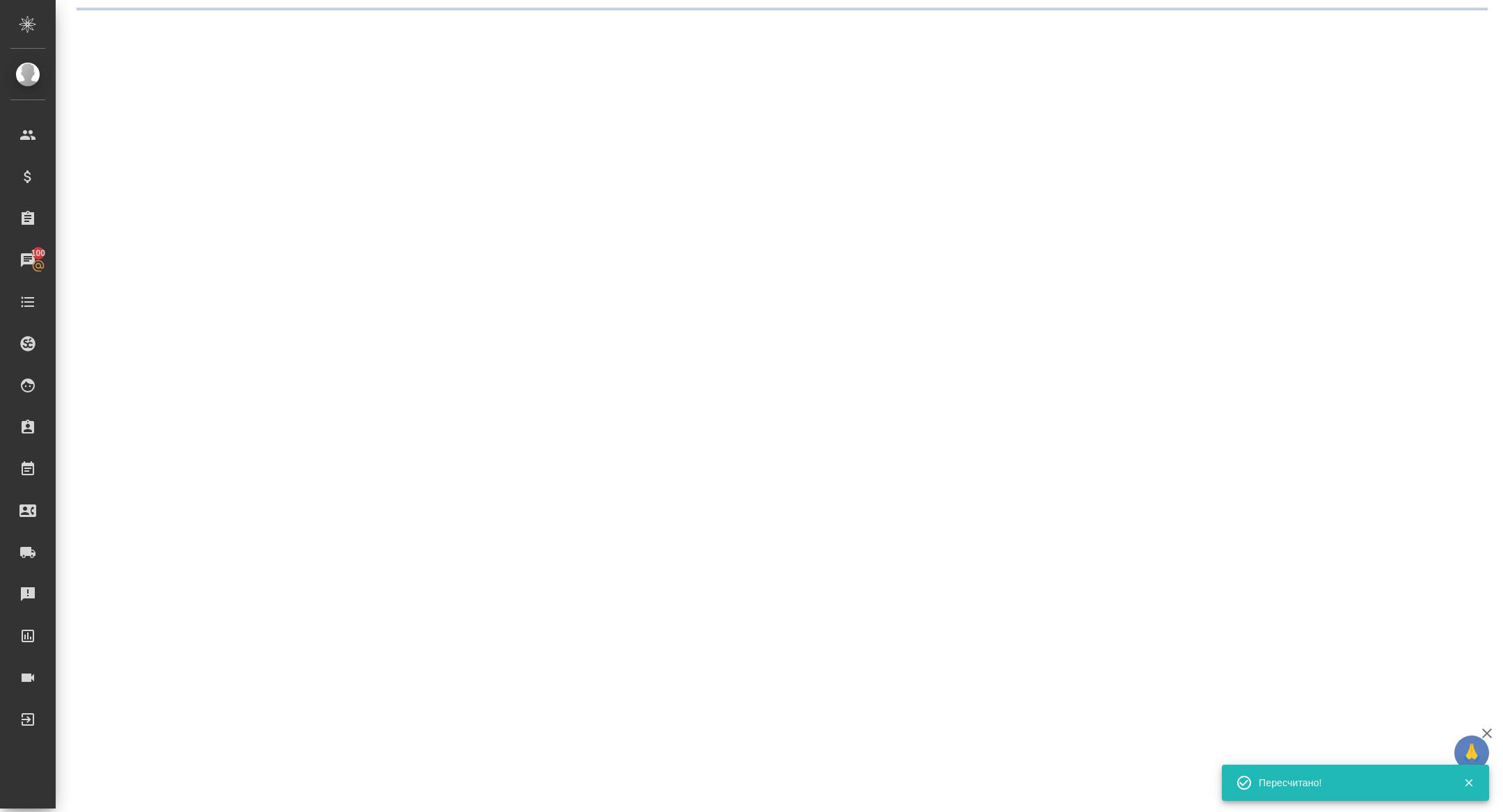
click at [202, 156] on div ".cls-1 fill:#fff; AWATERA Zhuravleva Alexandra Клиенты Спецификации Заказы 100 …" at bounding box center [752, 406] width 1503 height 812
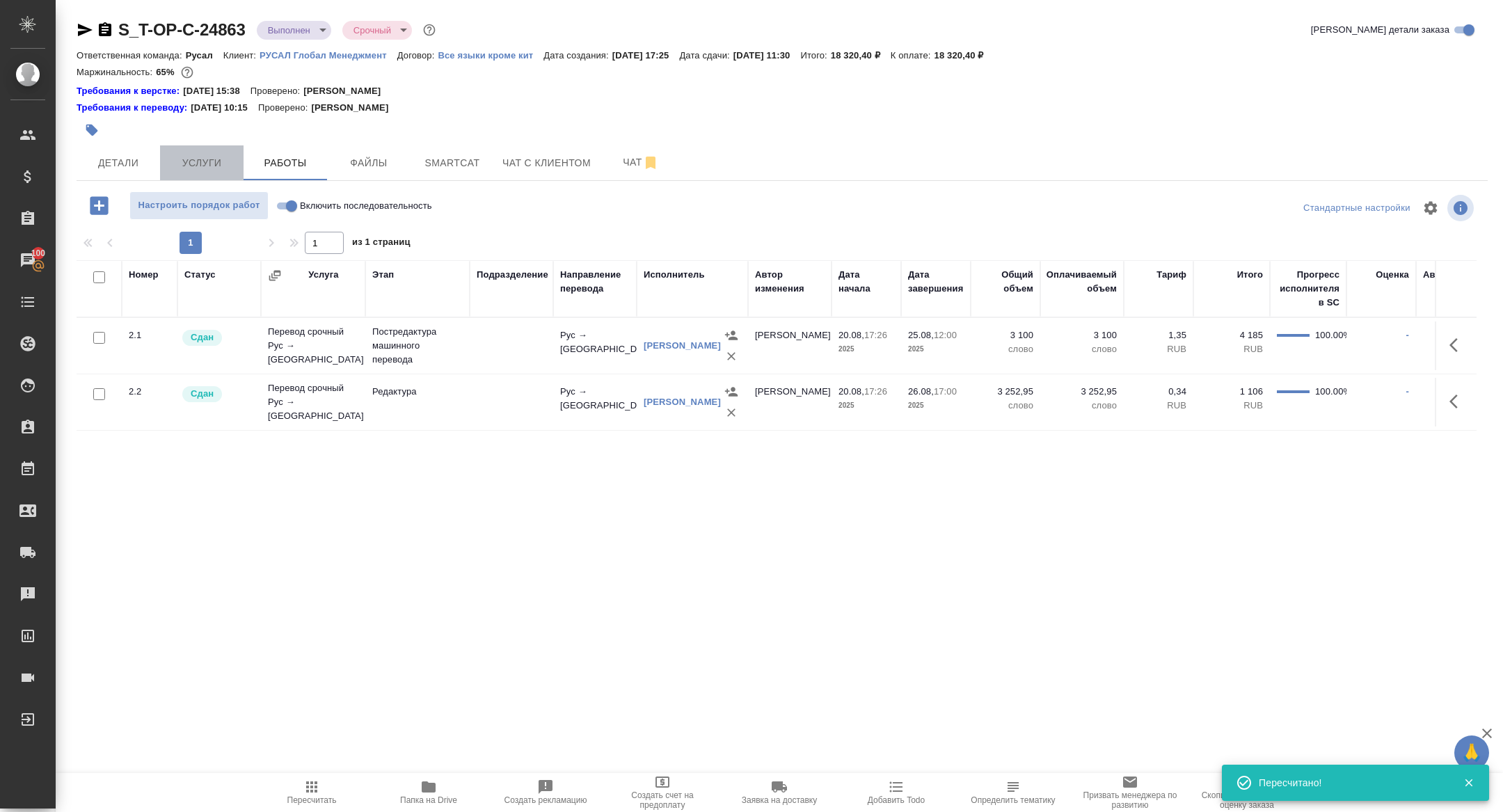
click at [203, 162] on span "Услуги" at bounding box center [201, 163] width 67 height 18
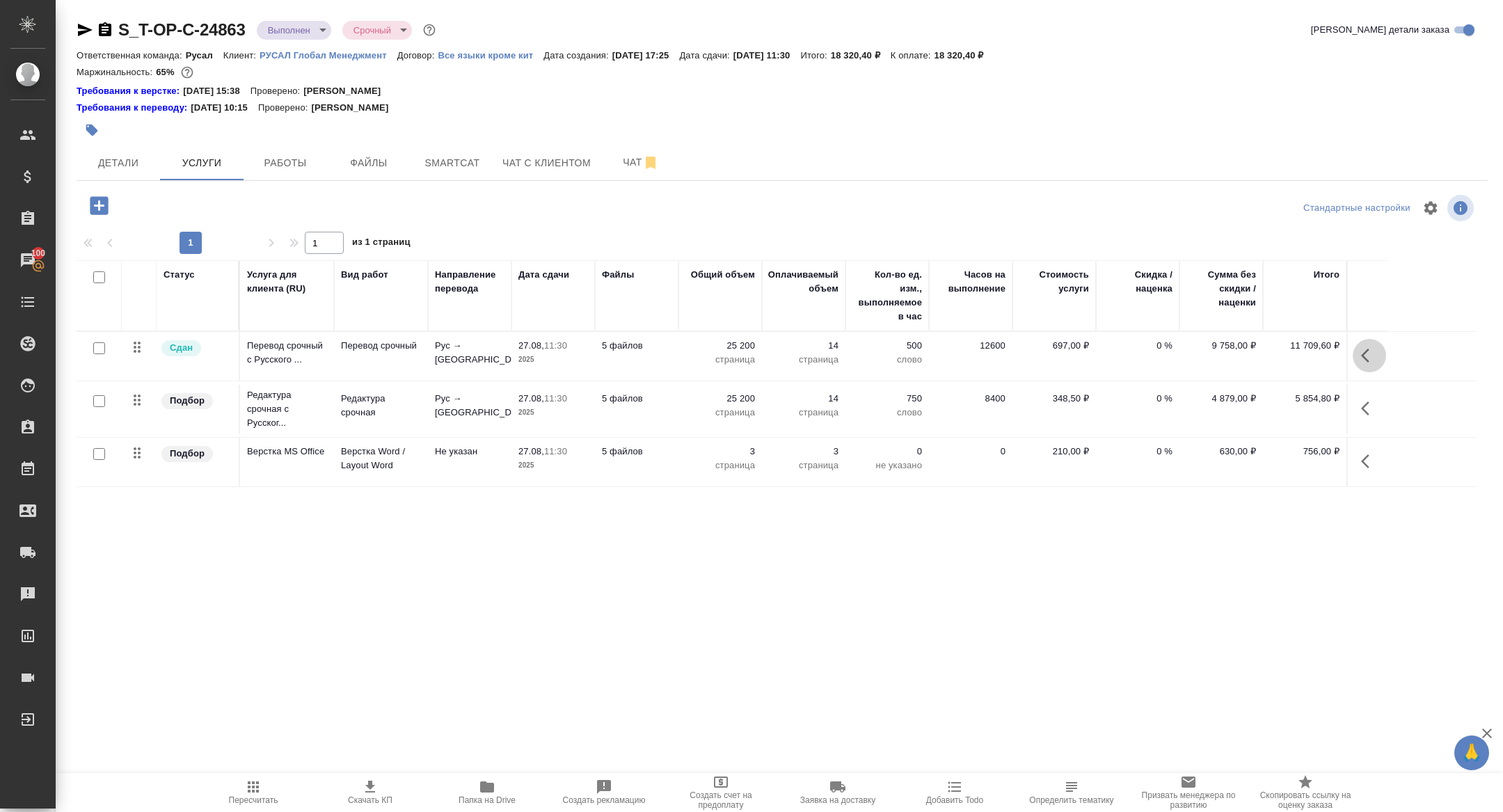
click at [1373, 354] on icon "button" at bounding box center [1369, 356] width 17 height 17
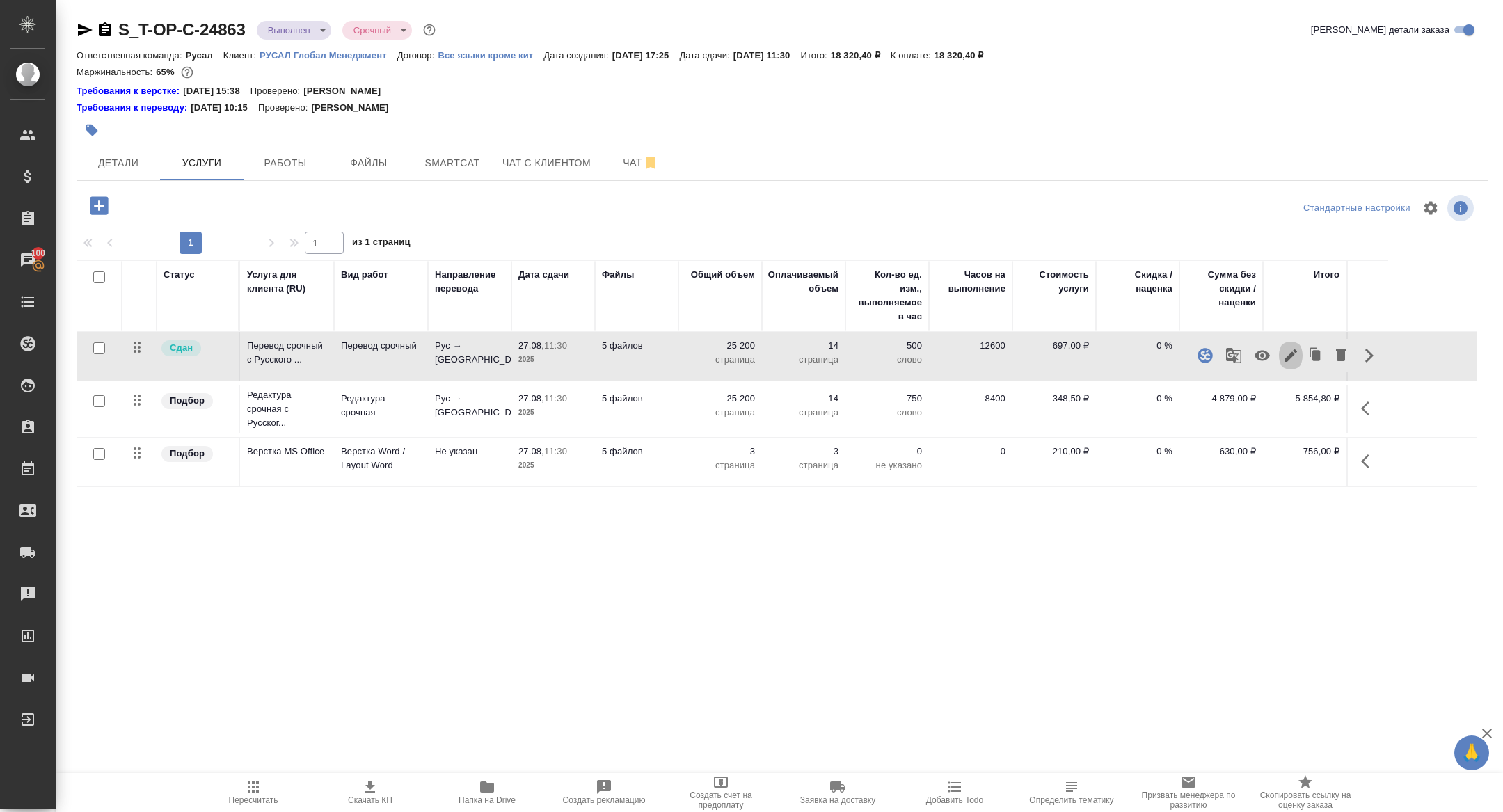
click at [1288, 358] on icon "button" at bounding box center [1291, 356] width 13 height 13
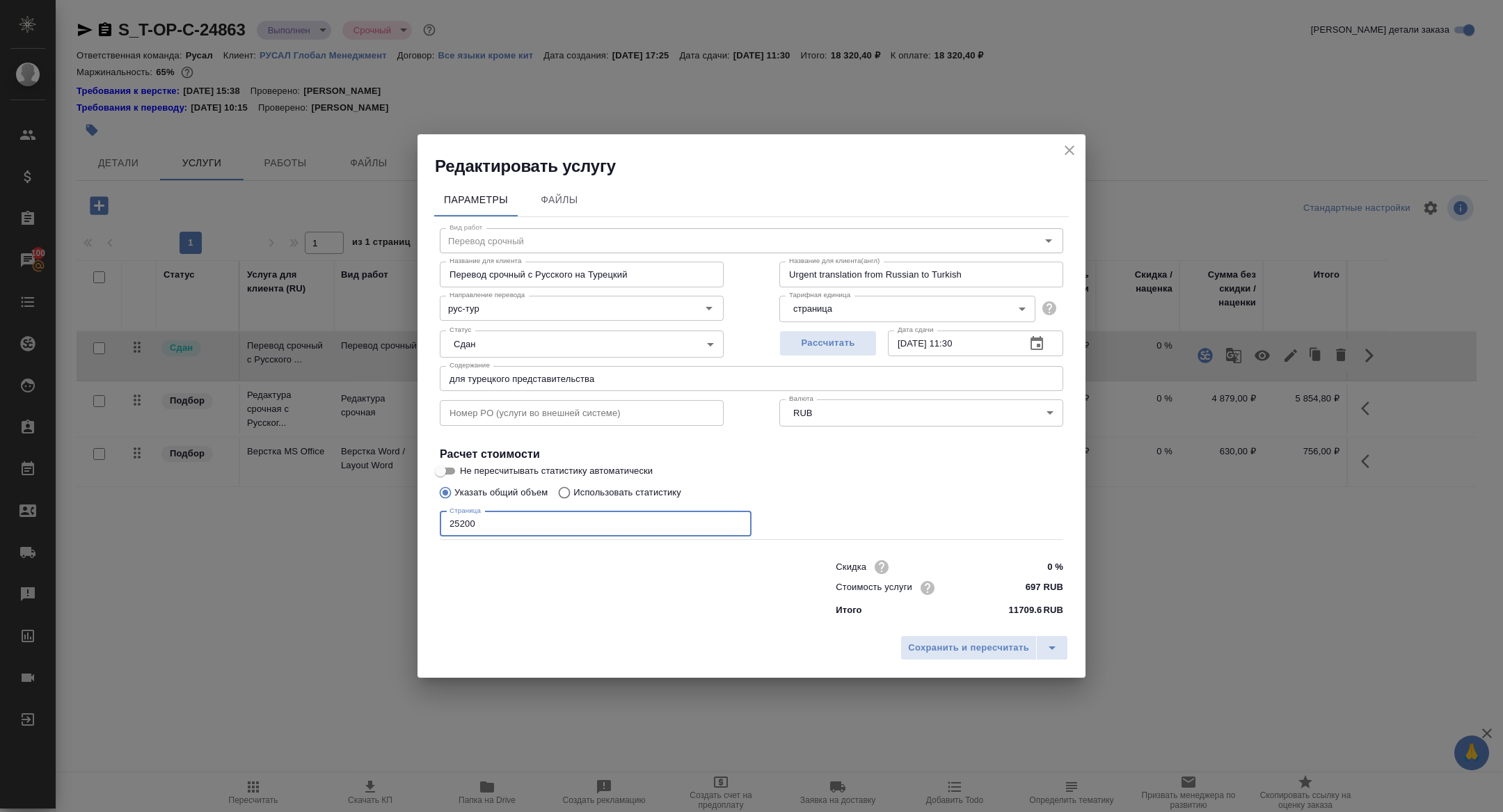
drag, startPoint x: 461, startPoint y: 522, endPoint x: 415, endPoint y: 522, distance: 46.0
click at [420, 522] on div "Параметры Файлы Вид работ Перевод срочный Вид работ Название для клиента Перево…" at bounding box center [752, 402] width 668 height 451
type input "35200"
click at [976, 657] on button "Сохранить и пересчитать" at bounding box center [969, 648] width 137 height 25
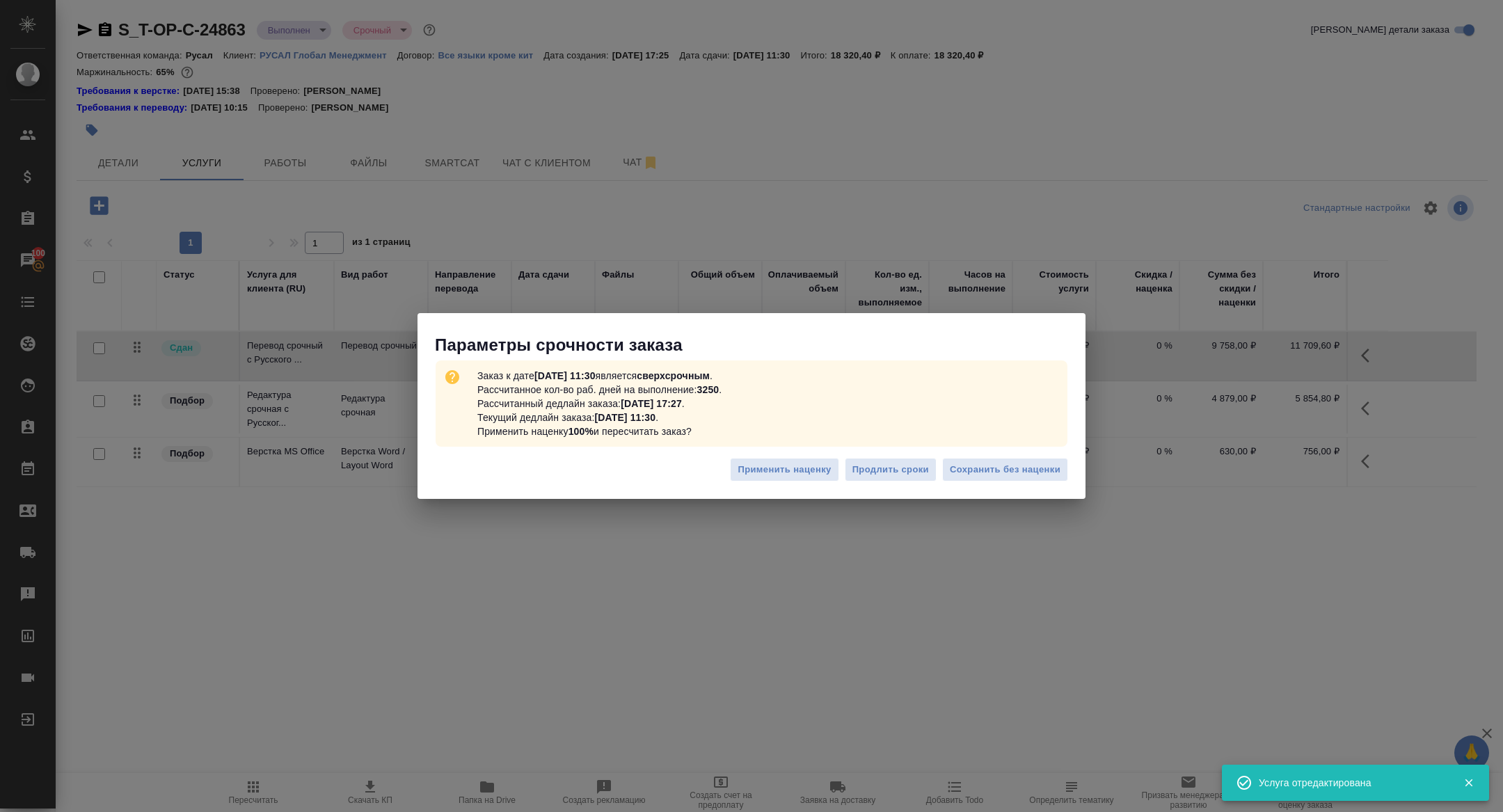
click at [1368, 404] on div "Параметры срочности заказа Заказ к дате 27.08.2025, 11:30 является сверхсрочным…" at bounding box center [752, 406] width 1503 height 812
click at [1027, 481] on button "Сохранить без наценки" at bounding box center [1005, 470] width 126 height 24
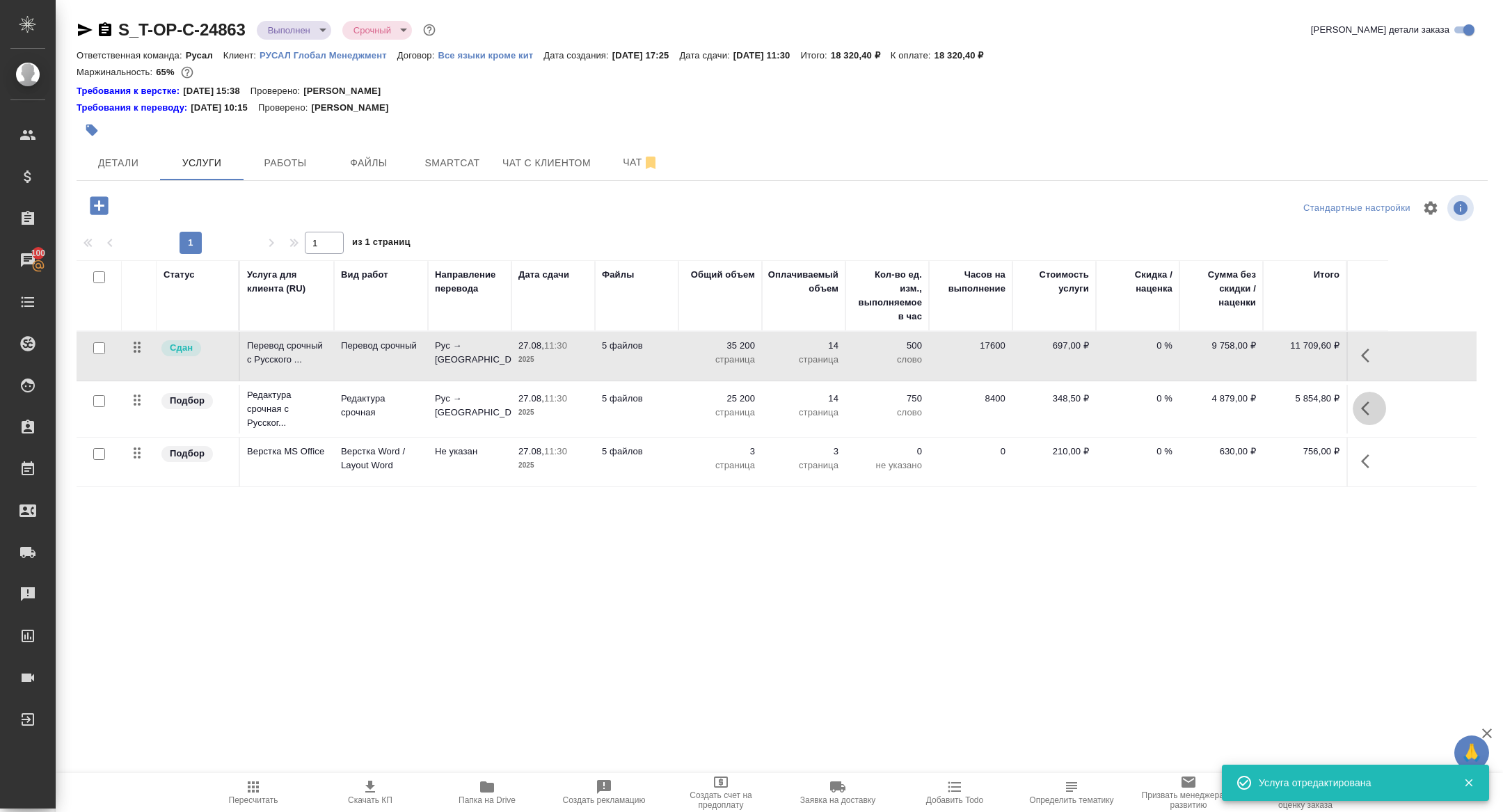
click at [1362, 408] on icon "button" at bounding box center [1365, 408] width 8 height 14
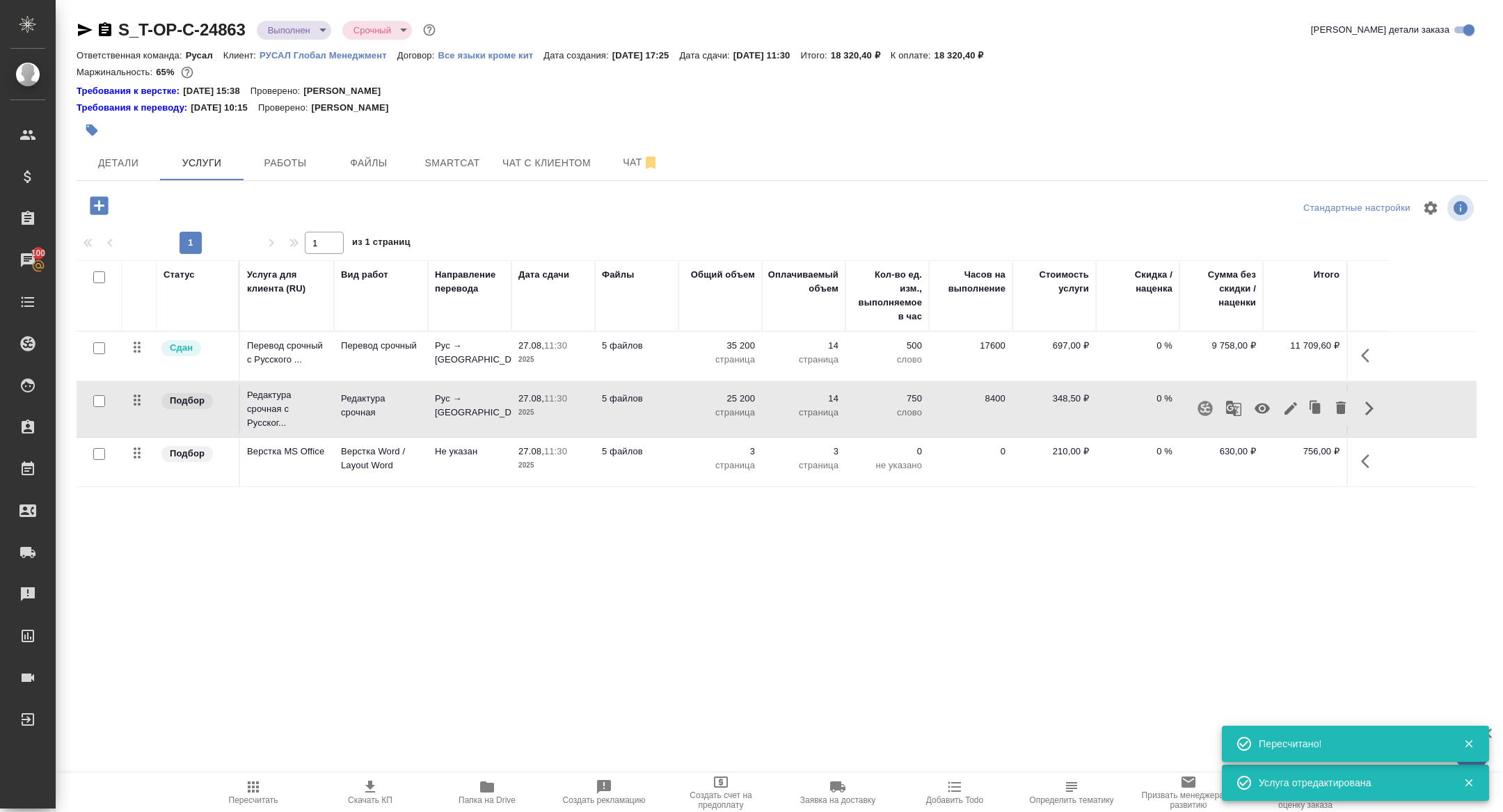
click at [1294, 402] on icon "button" at bounding box center [1291, 408] width 13 height 13
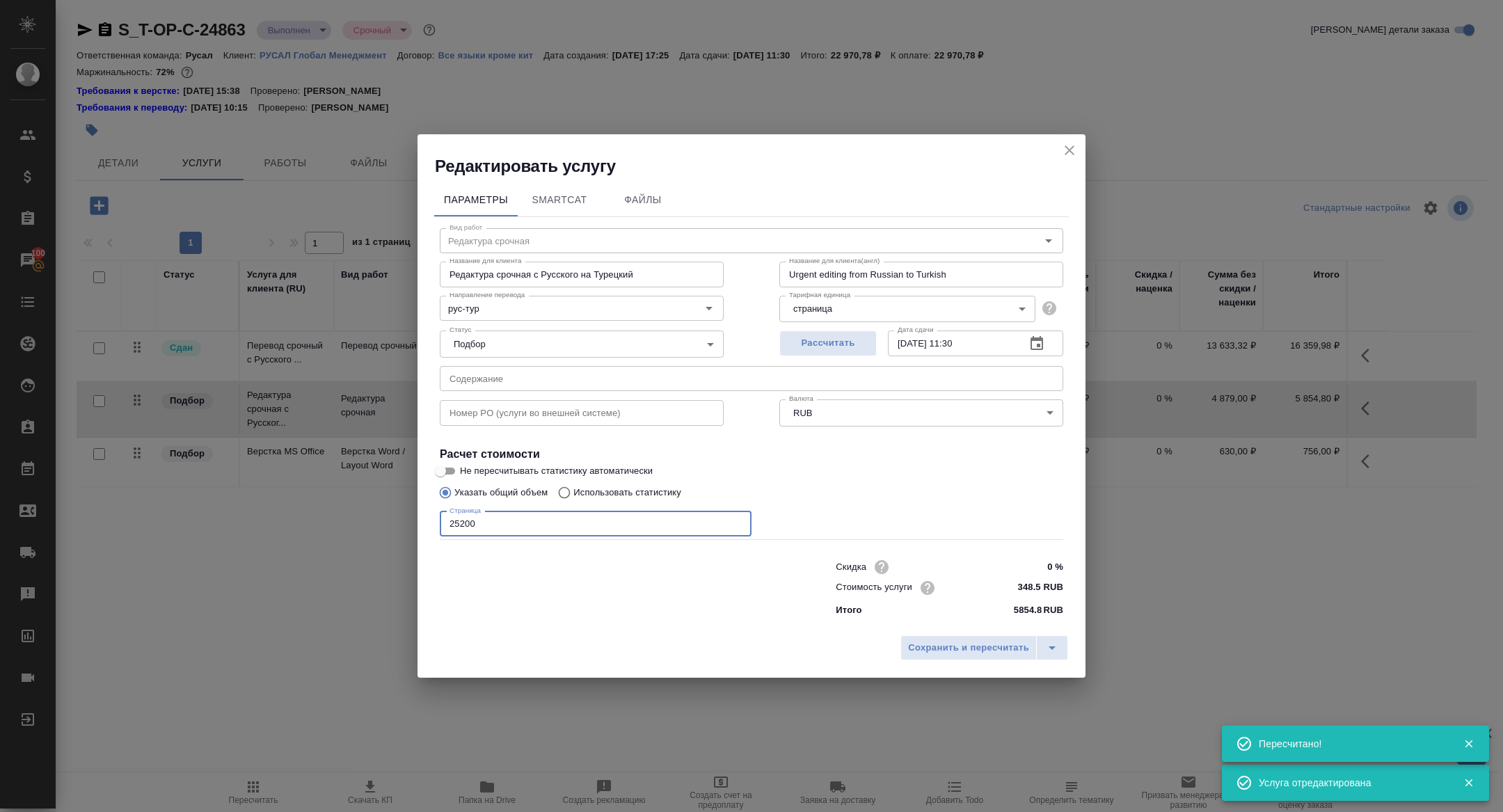
click at [452, 520] on input "25200" at bounding box center [595, 524] width 312 height 25
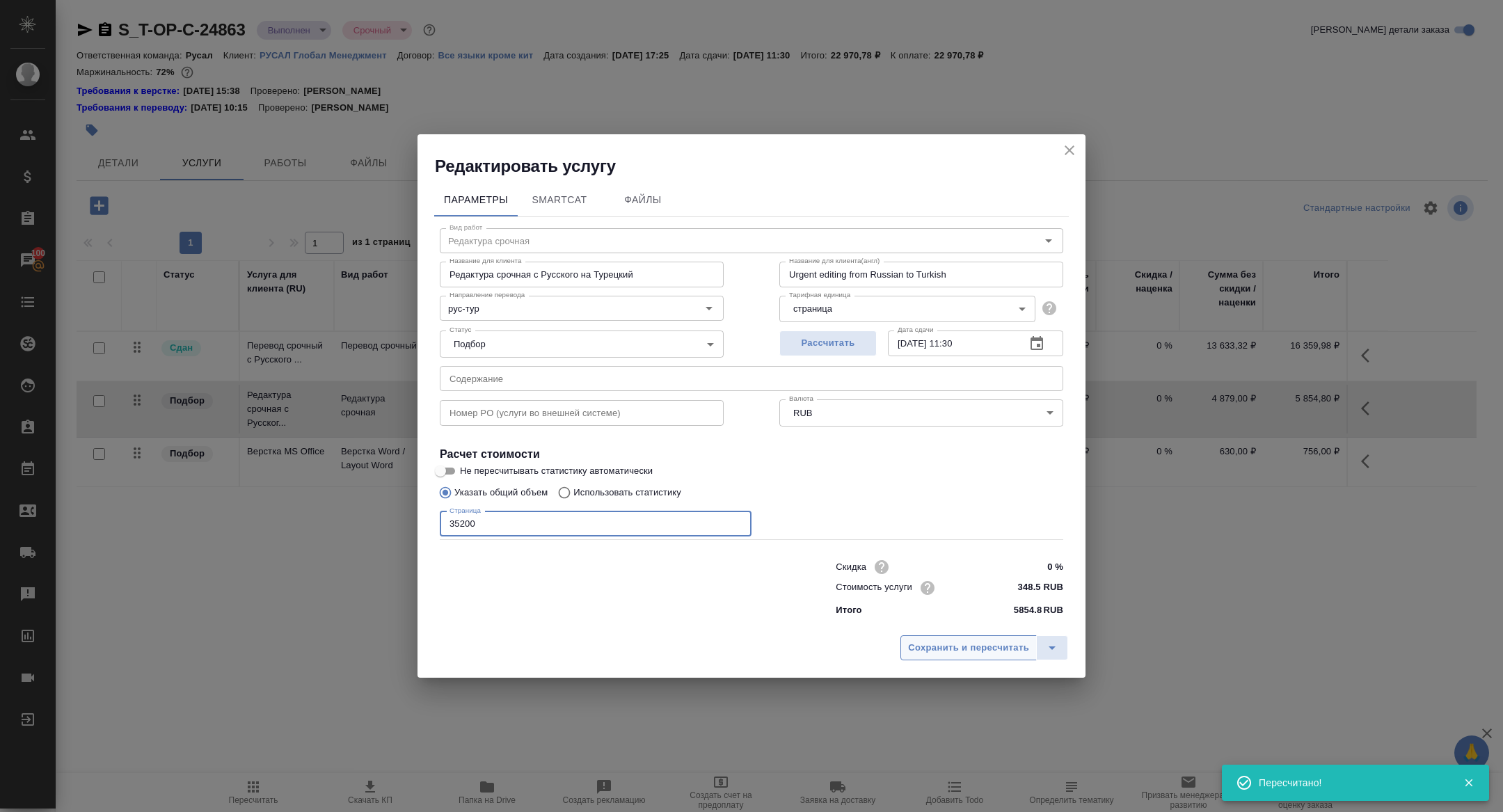
type input "35200"
click at [974, 656] on button "Сохранить и пересчитать" at bounding box center [969, 648] width 137 height 25
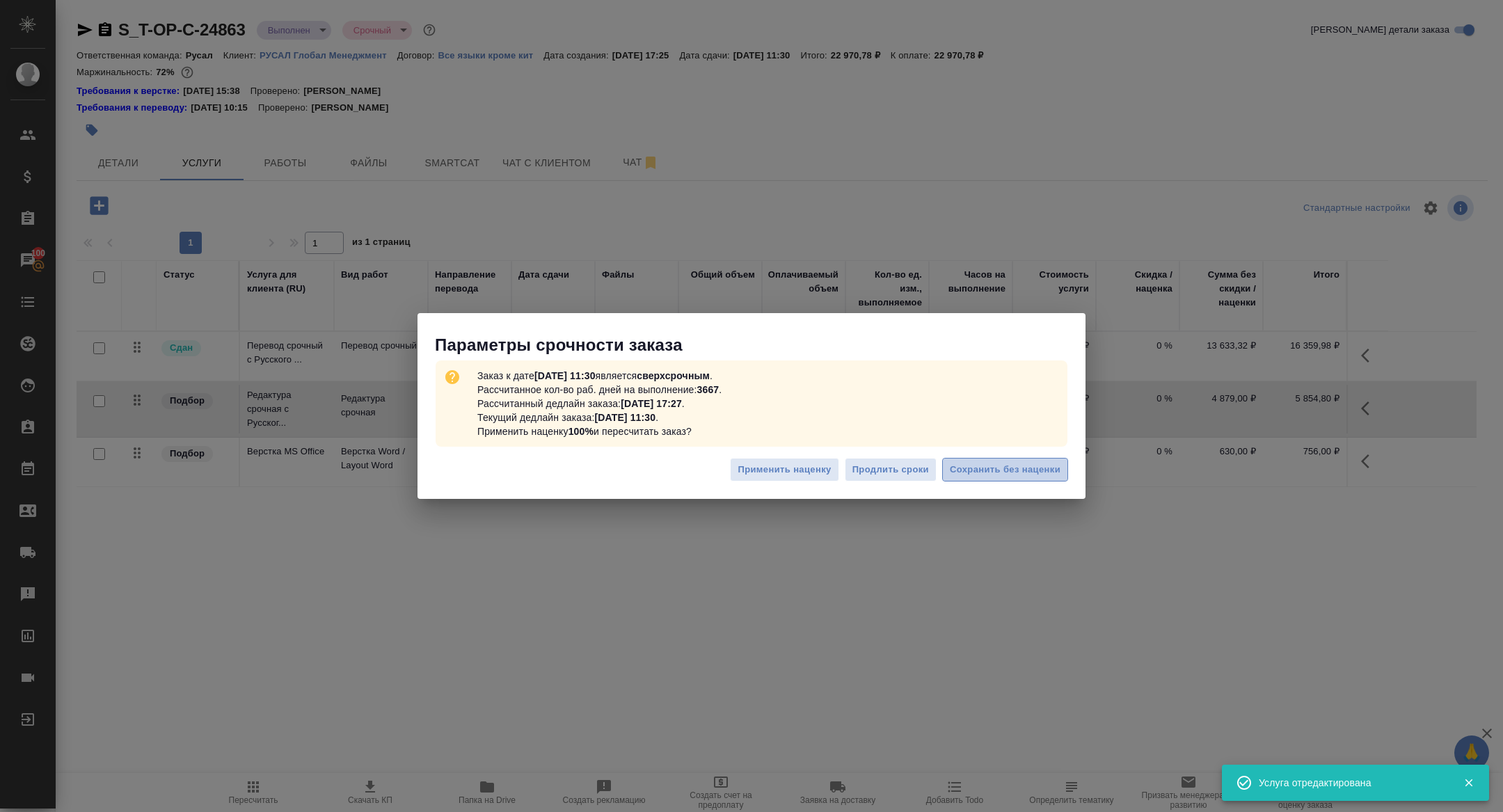
click at [979, 463] on span "Сохранить без наценки" at bounding box center [1005, 470] width 111 height 16
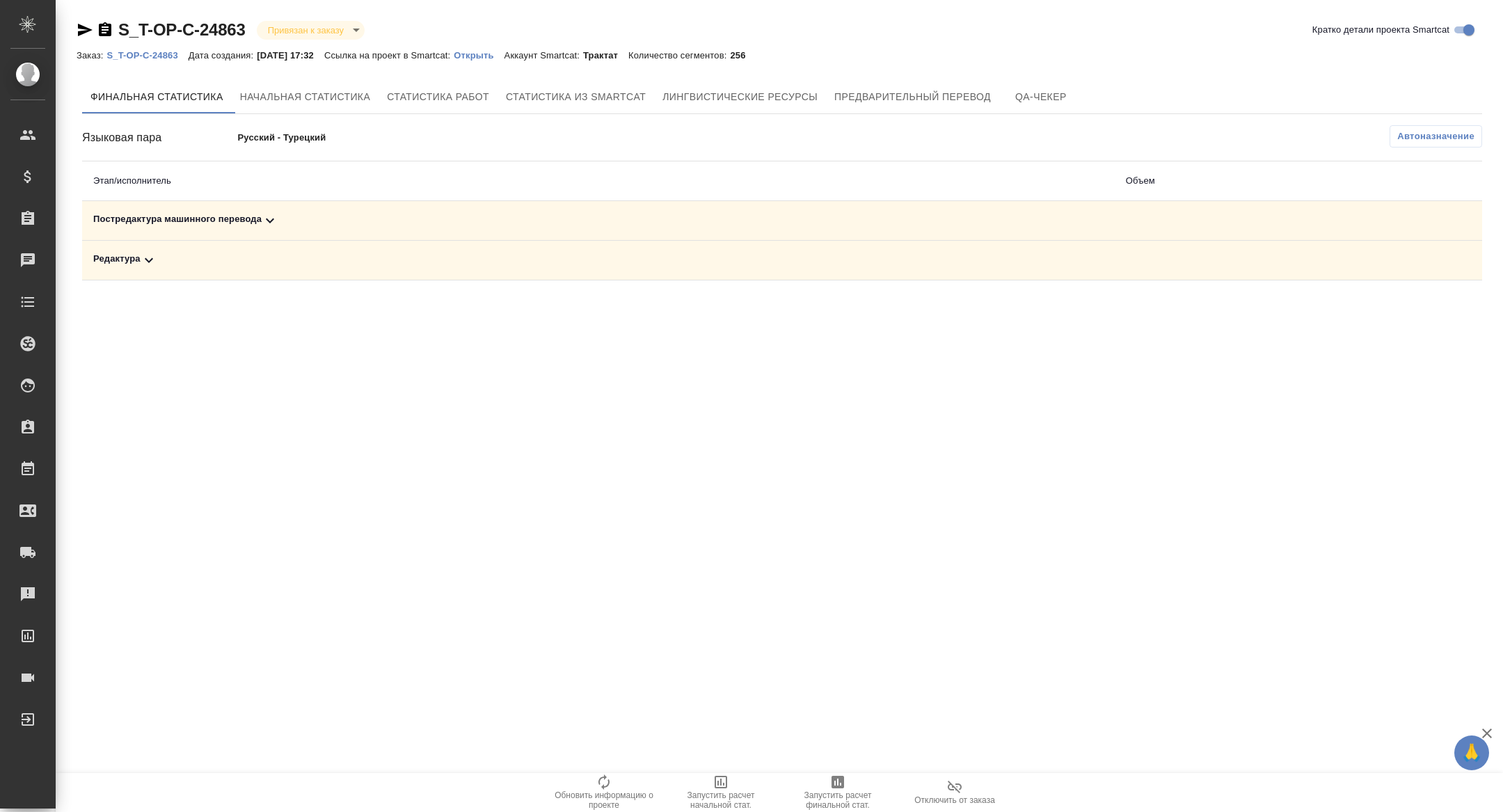
click at [378, 257] on div "Редактура" at bounding box center [598, 260] width 1011 height 17
click at [363, 224] on div "Постредактура машинного перевода" at bounding box center [447, 220] width 708 height 17
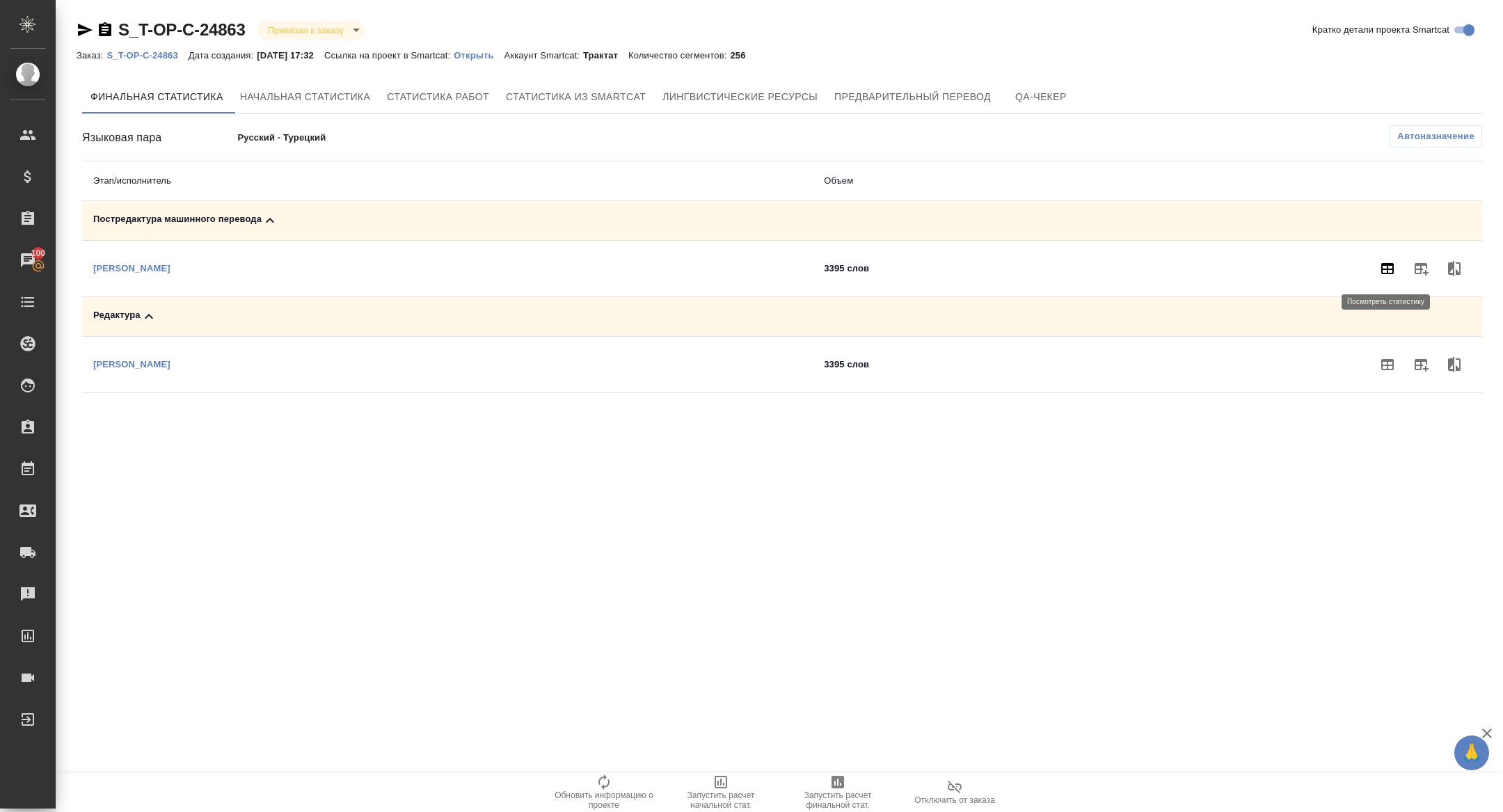
click at [1382, 274] on icon "button" at bounding box center [1387, 269] width 17 height 17
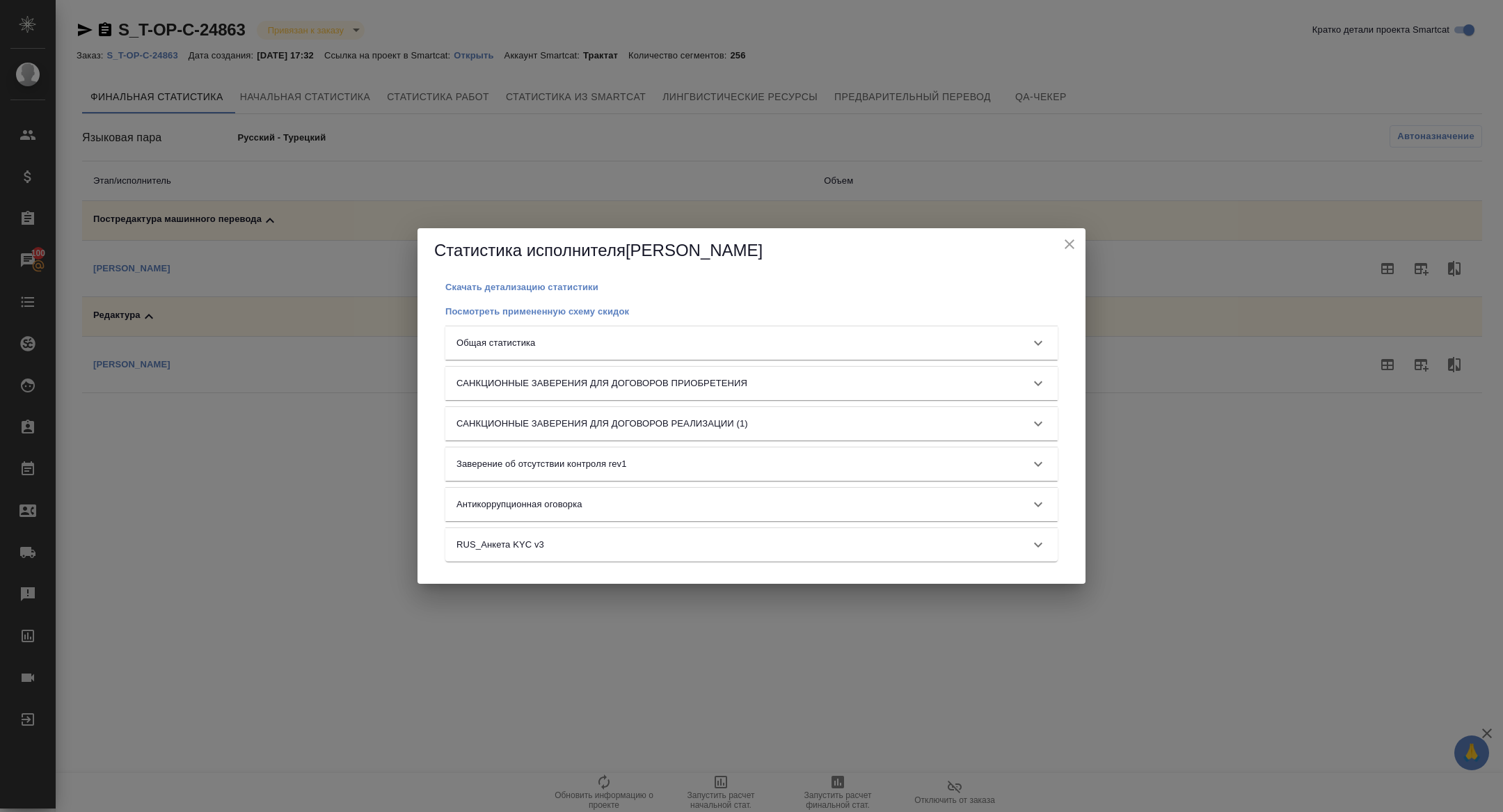
click at [627, 344] on div "Общая статистика" at bounding box center [739, 343] width 565 height 14
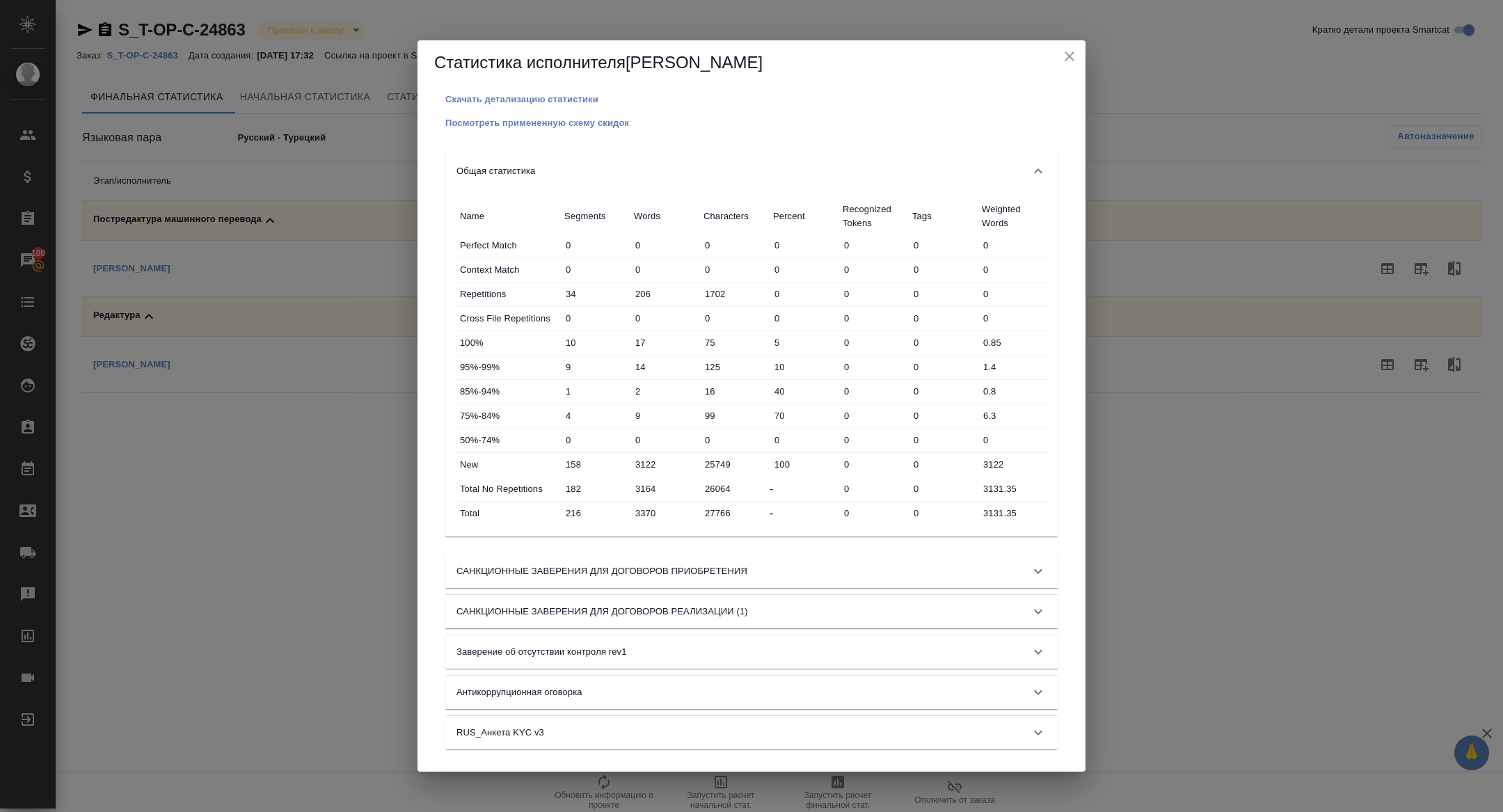
click at [1063, 58] on icon "close" at bounding box center [1069, 57] width 17 height 17
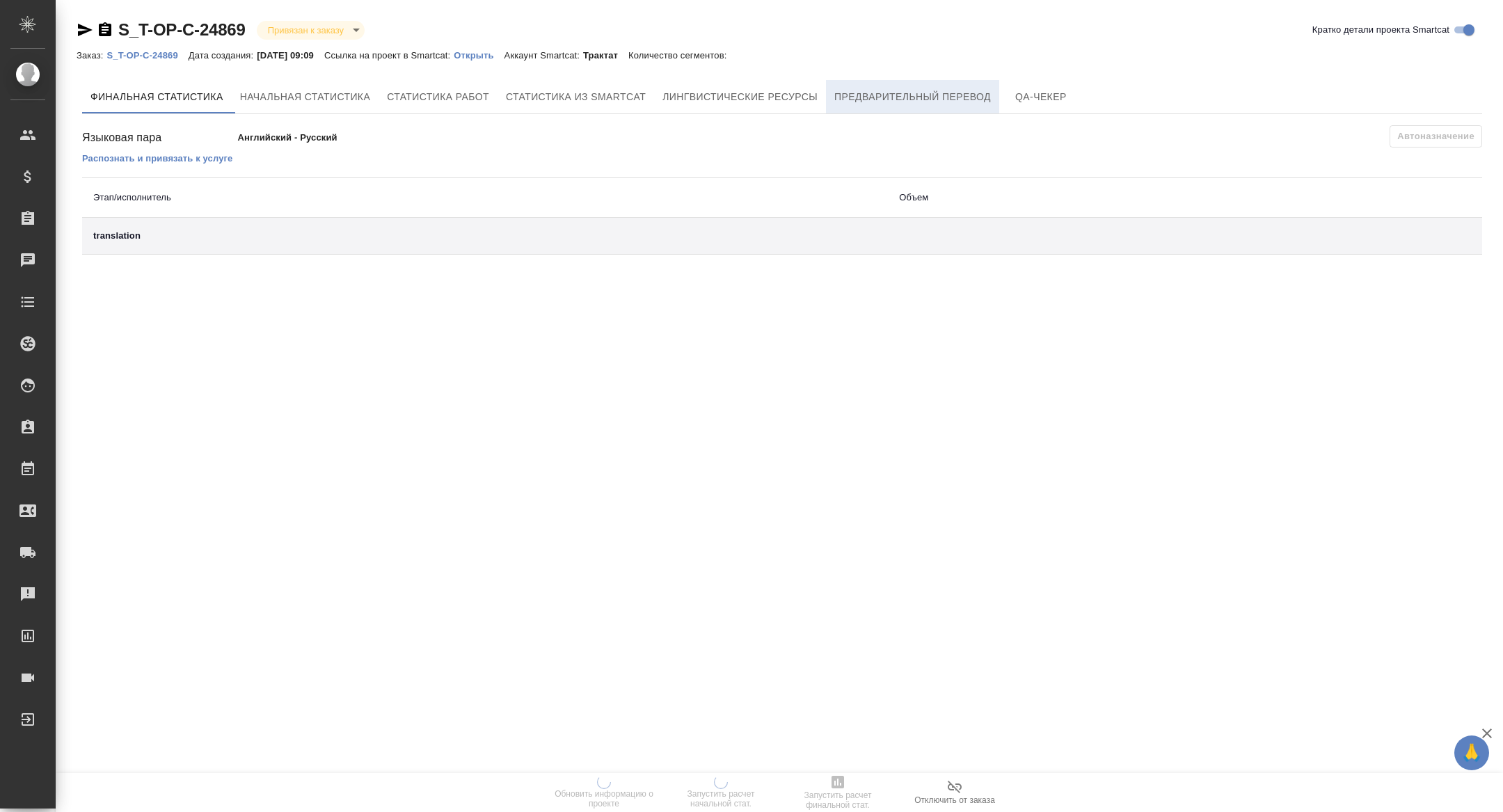
click at [891, 92] on span "Предварительный перевод" at bounding box center [913, 97] width 157 height 18
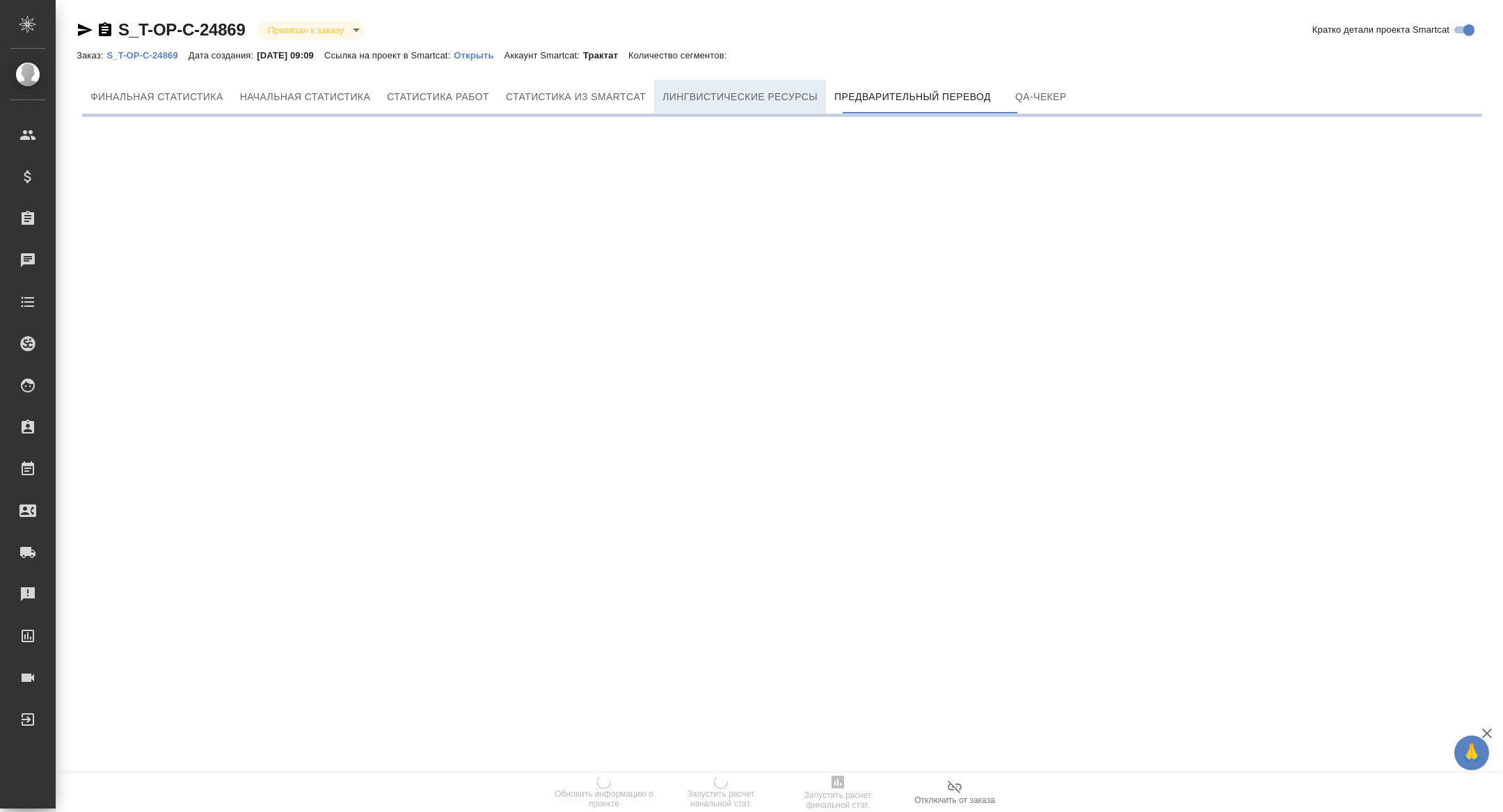
click at [783, 92] on span "Лингвистические ресурсы" at bounding box center [740, 97] width 155 height 18
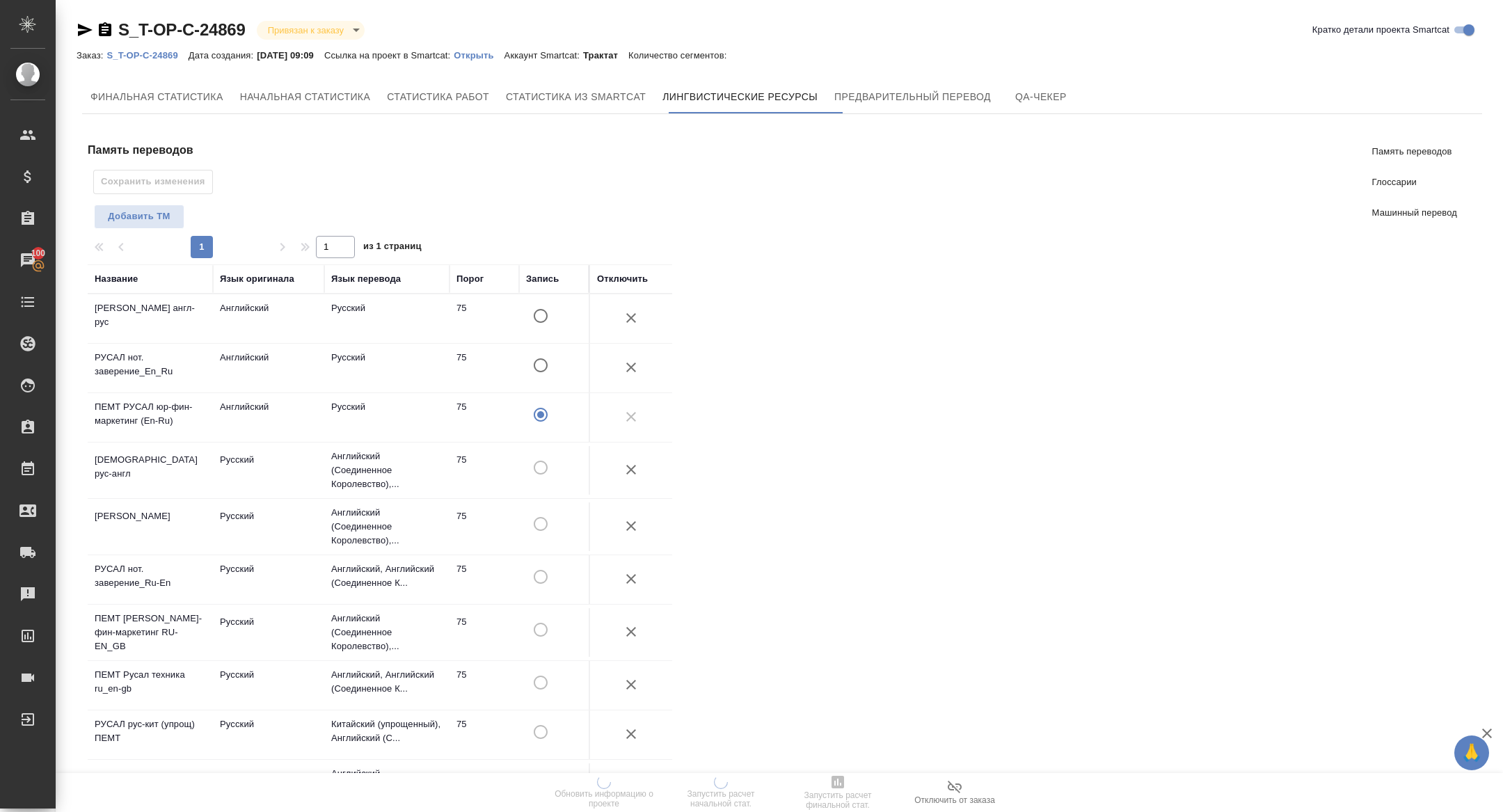
scroll to position [503, 0]
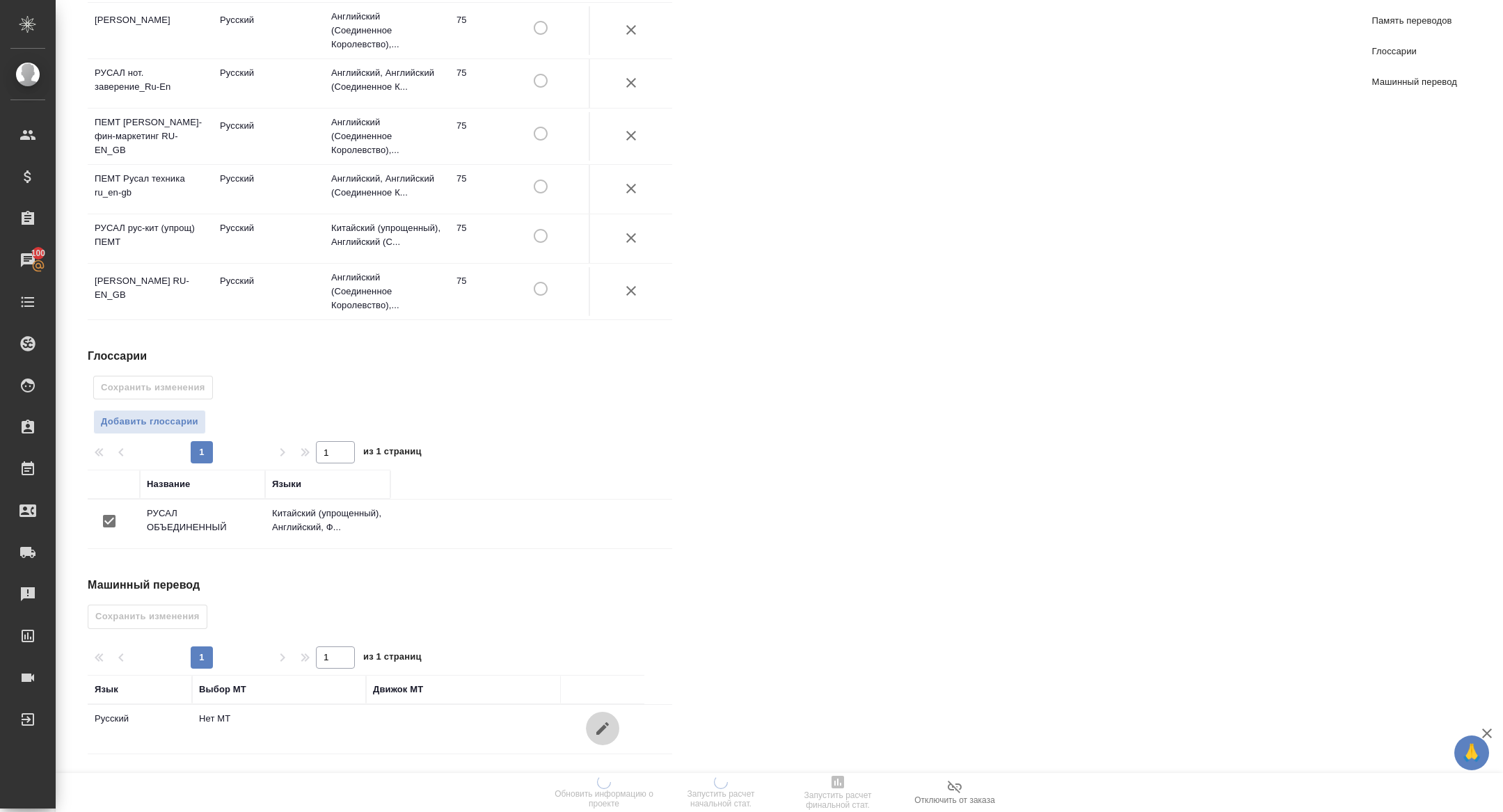
click at [595, 734] on icon "button" at bounding box center [603, 728] width 17 height 17
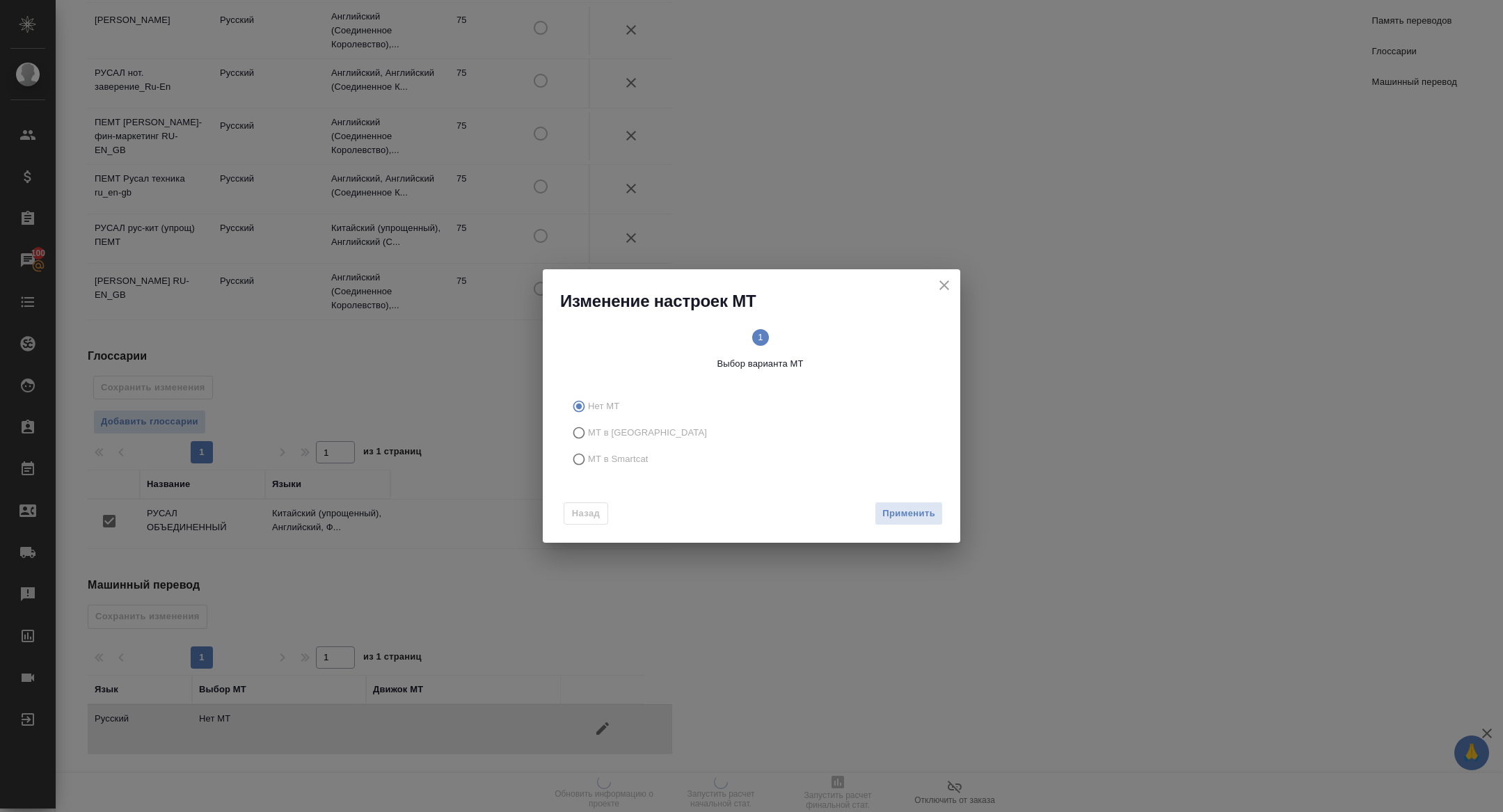
click at [625, 458] on span "МТ в Smartcat" at bounding box center [618, 459] width 60 height 14
click at [588, 458] on input "МТ в Smartcat" at bounding box center [577, 459] width 22 height 27
radio input "true"
click at [920, 502] on button "Вперед" at bounding box center [918, 513] width 50 height 24
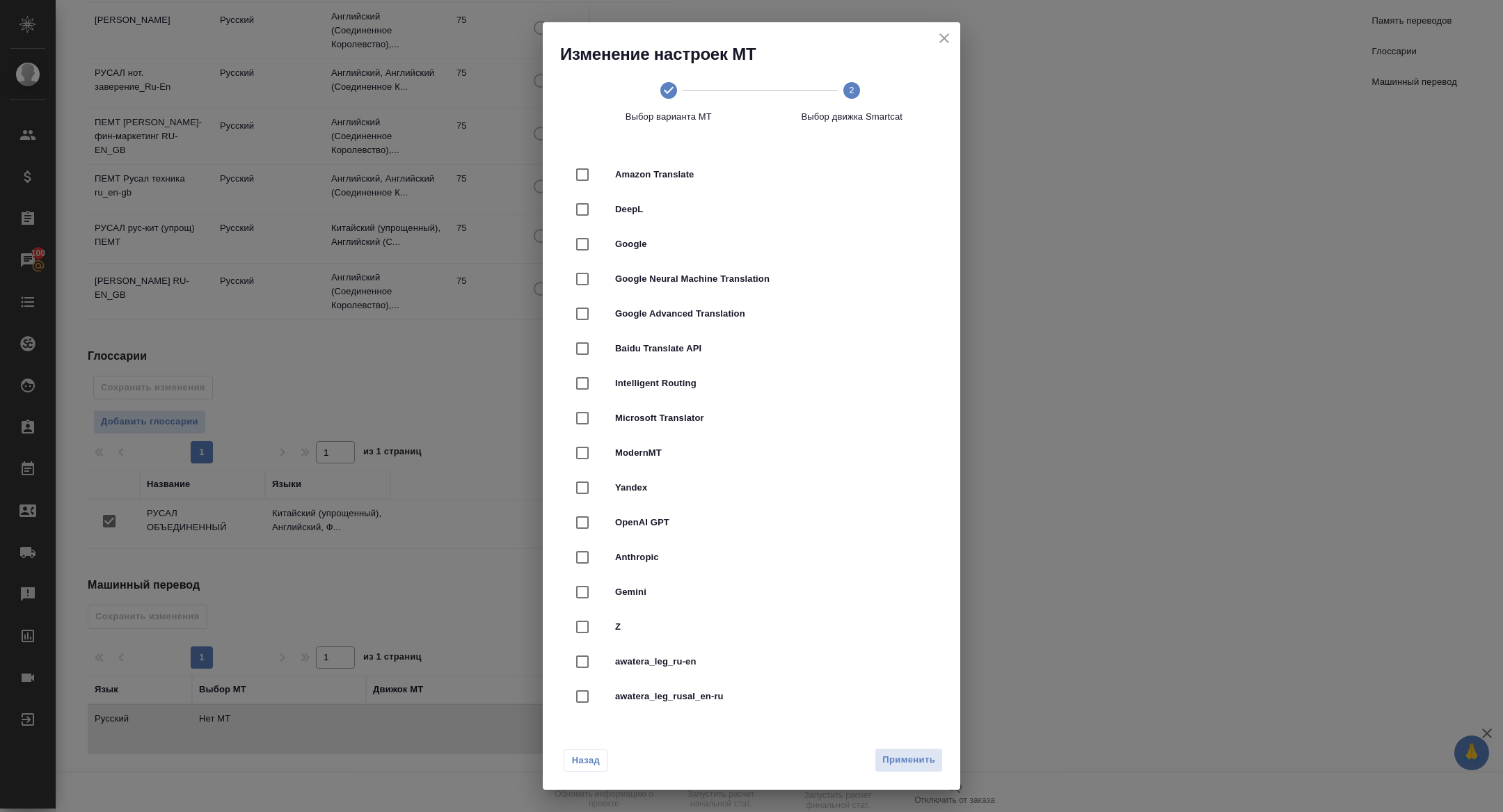
click at [597, 201] on input "checkbox" at bounding box center [583, 209] width 29 height 29
checkbox input "true"
click at [912, 764] on span "Применить" at bounding box center [909, 760] width 53 height 16
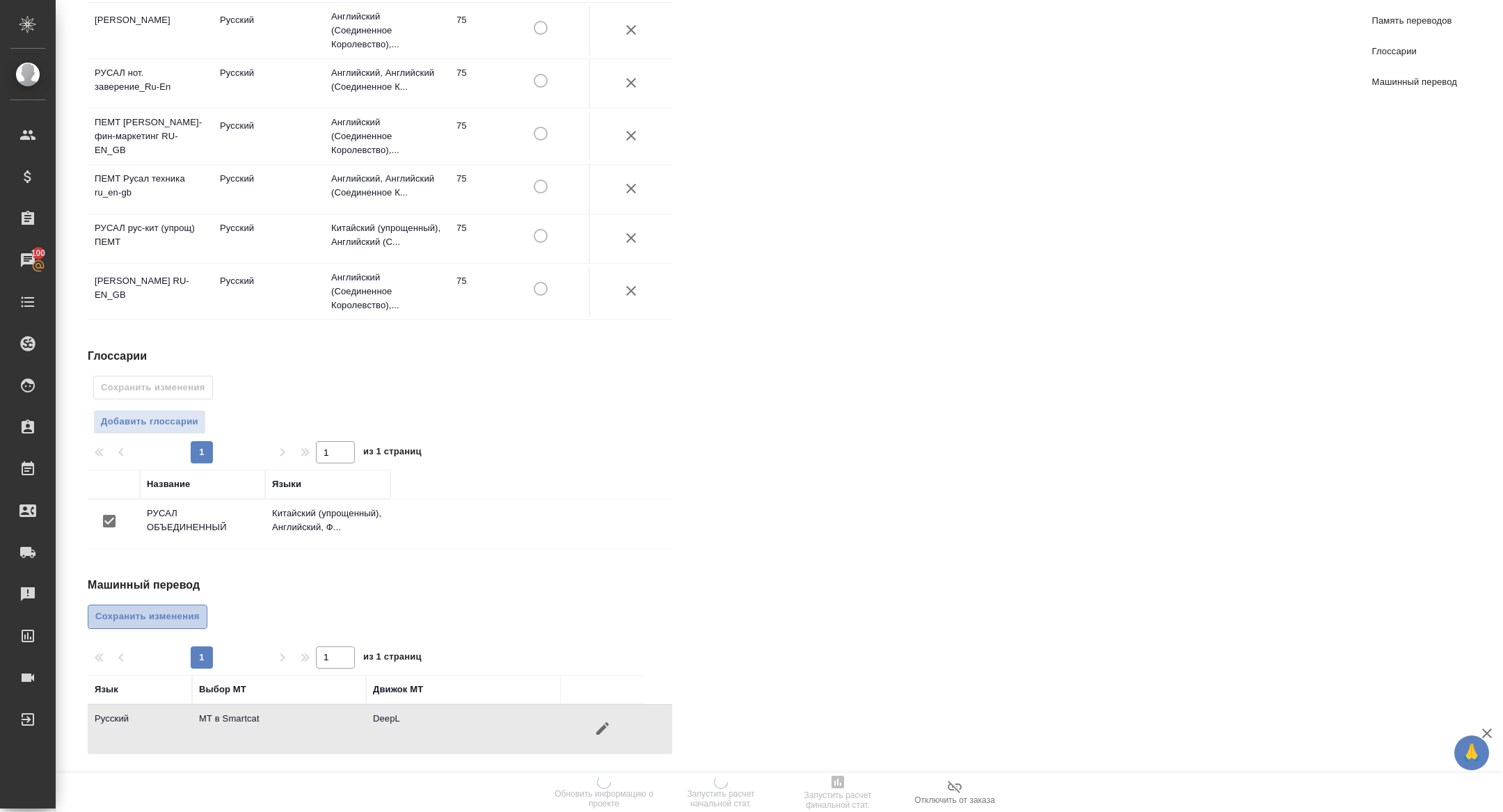
click at [190, 616] on span "Сохранить изменения" at bounding box center [147, 616] width 104 height 16
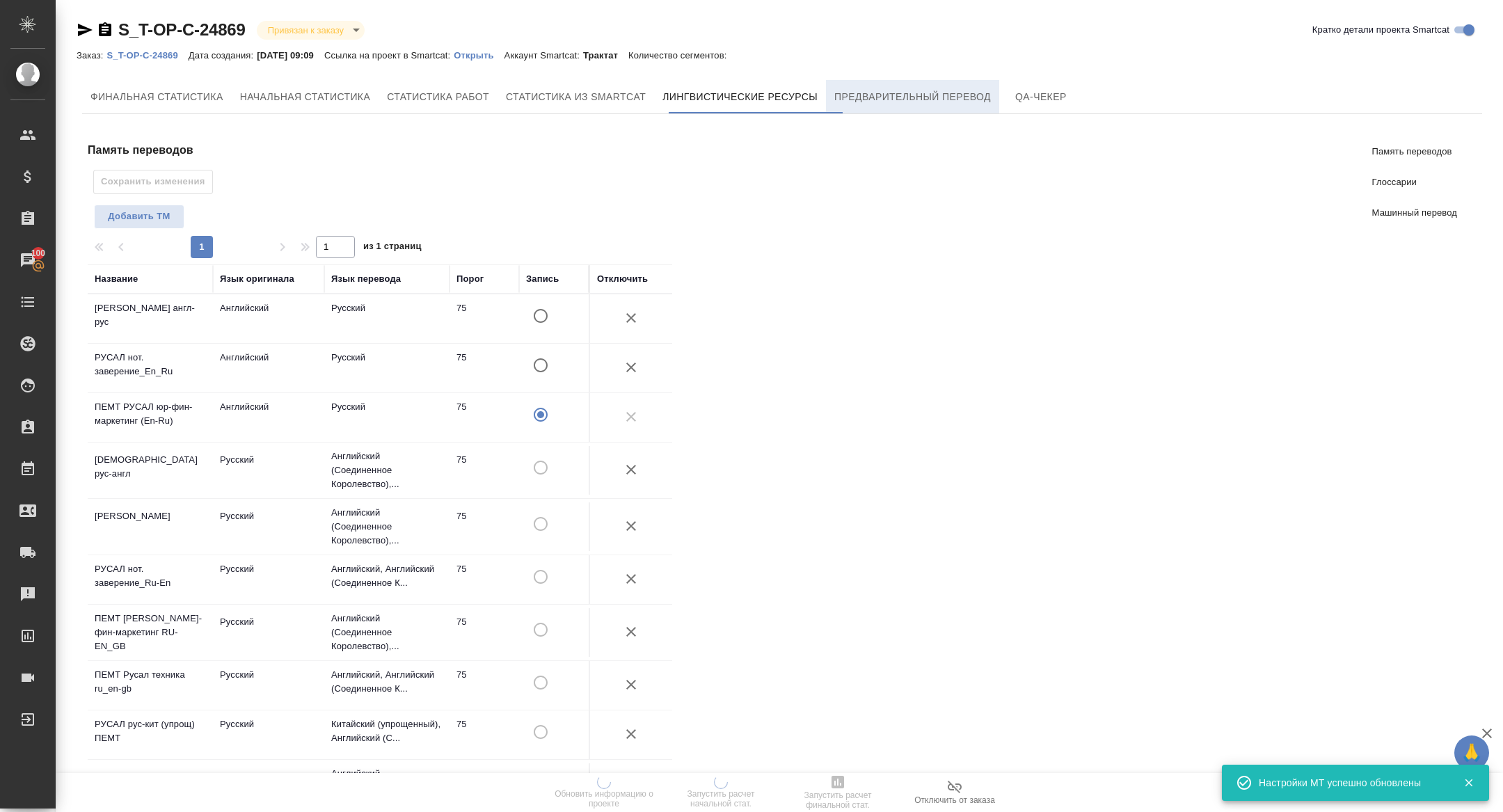
click at [917, 92] on span "Предварительный перевод" at bounding box center [913, 97] width 157 height 18
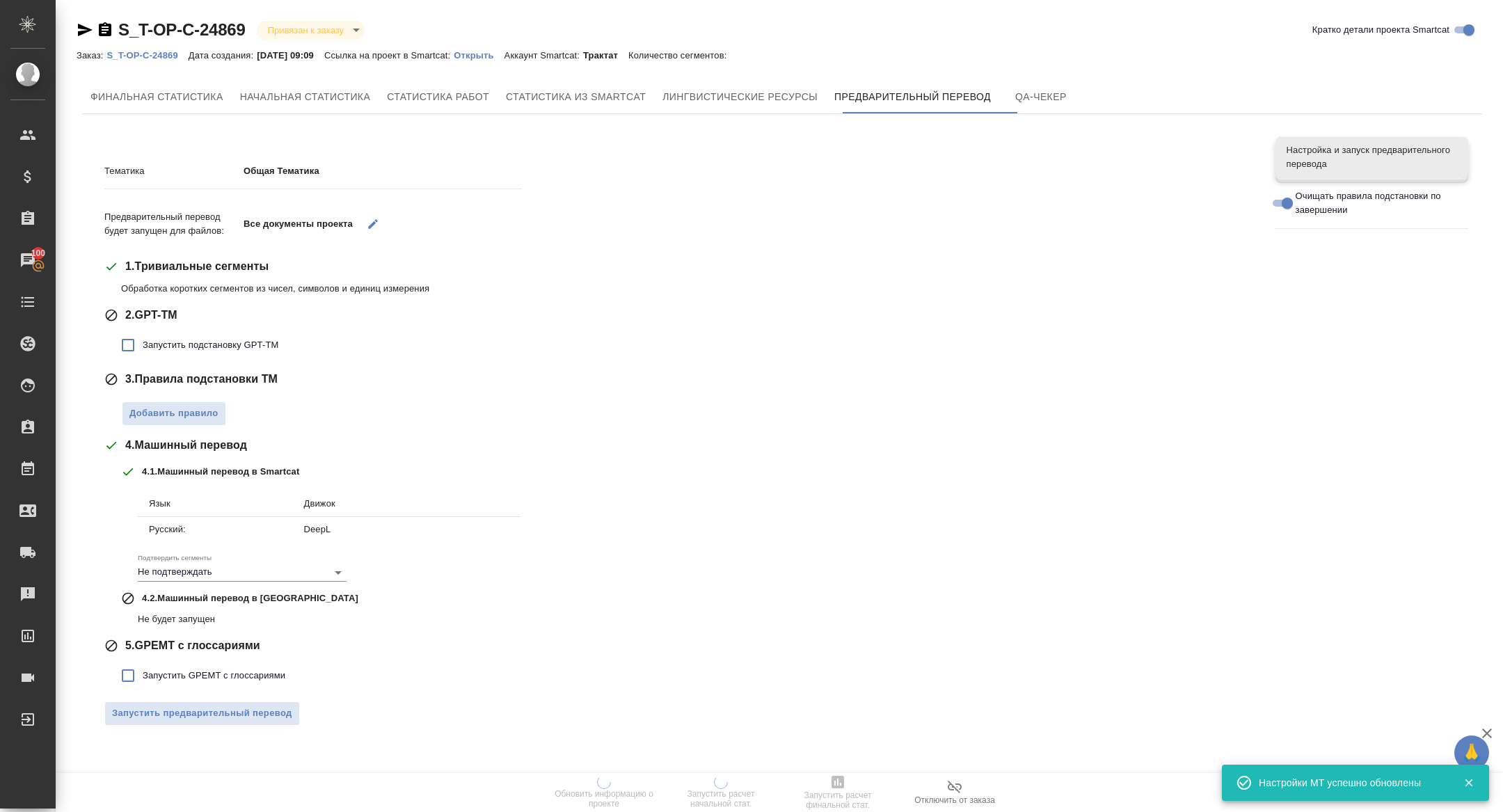
drag, startPoint x: 178, startPoint y: 341, endPoint x: 178, endPoint y: 349, distance: 8.0
click at [178, 341] on span "Запустить подстановку GPT-TM" at bounding box center [211, 345] width 136 height 14
click at [143, 341] on input "Запустить подстановку GPT-TM" at bounding box center [128, 345] width 29 height 29
checkbox input "true"
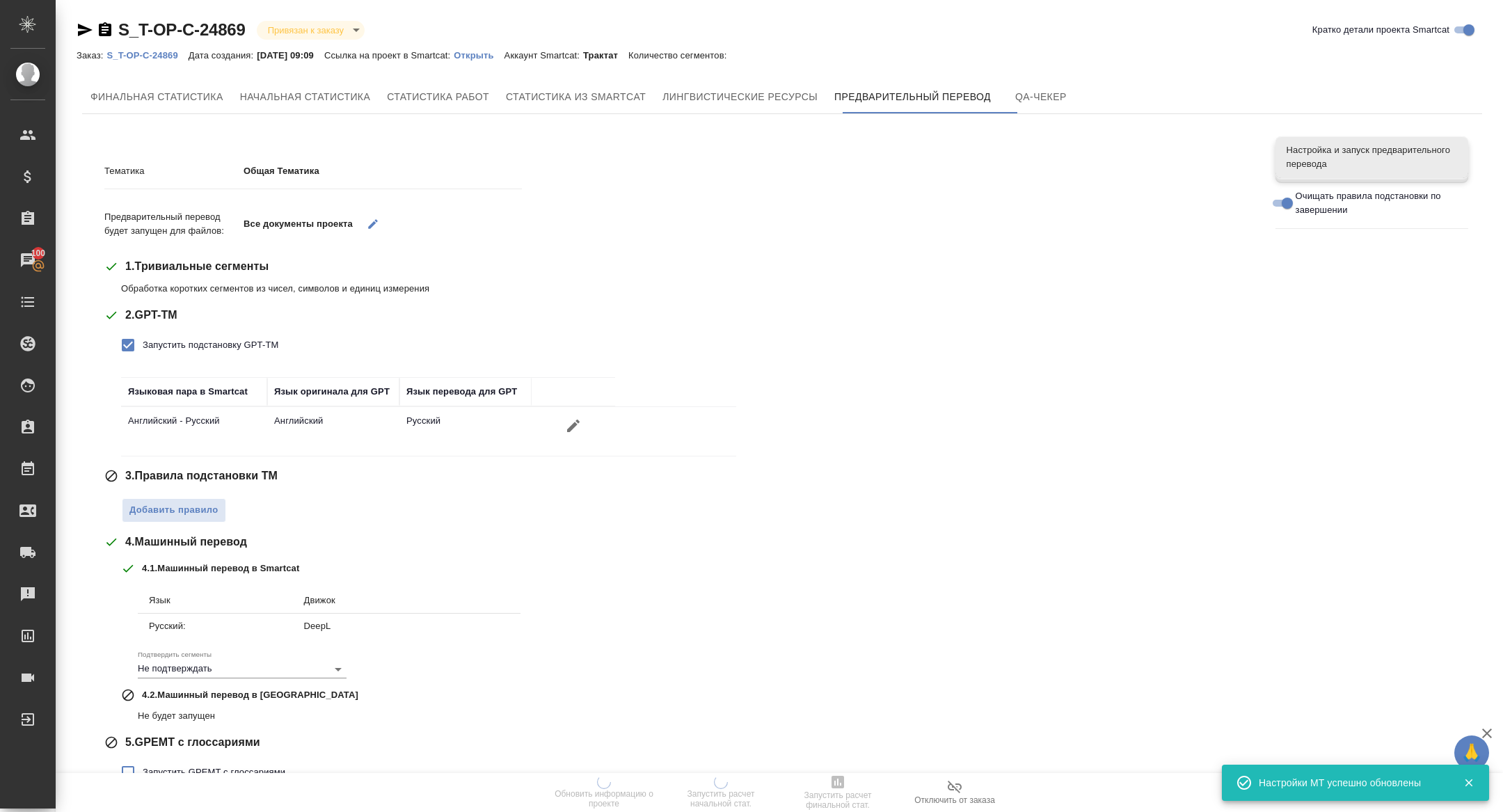
click at [164, 496] on div "Добавить правило" at bounding box center [688, 506] width 1134 height 31
click at [162, 510] on span "Добавить правило" at bounding box center [174, 510] width 89 height 16
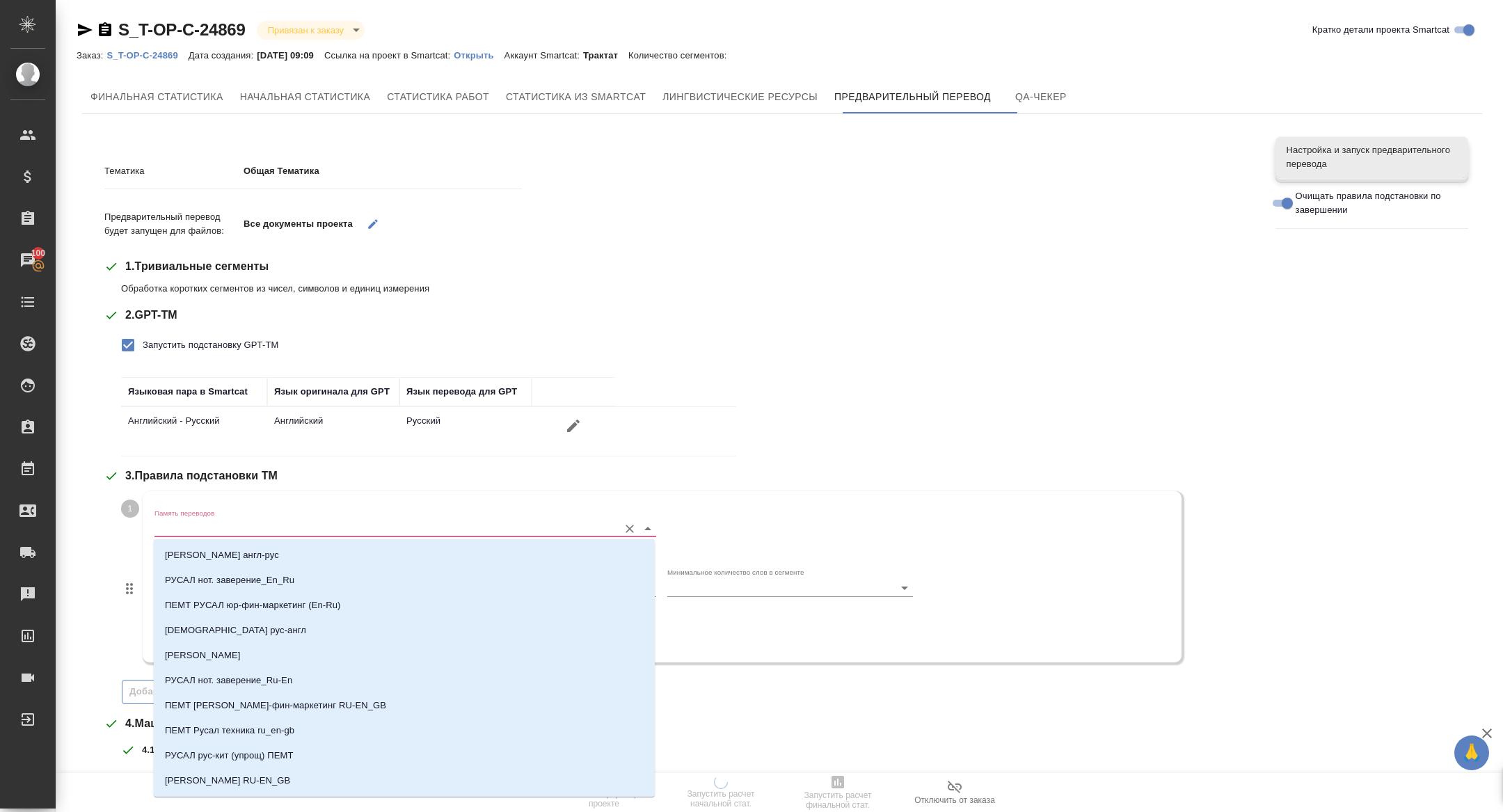
click at [191, 526] on input "Память переводов" at bounding box center [383, 528] width 457 height 17
click at [311, 603] on p "ПЕМТ РУСАЛ юр-фин-маркетинг (En-Ru)" at bounding box center [252, 605] width 176 height 14
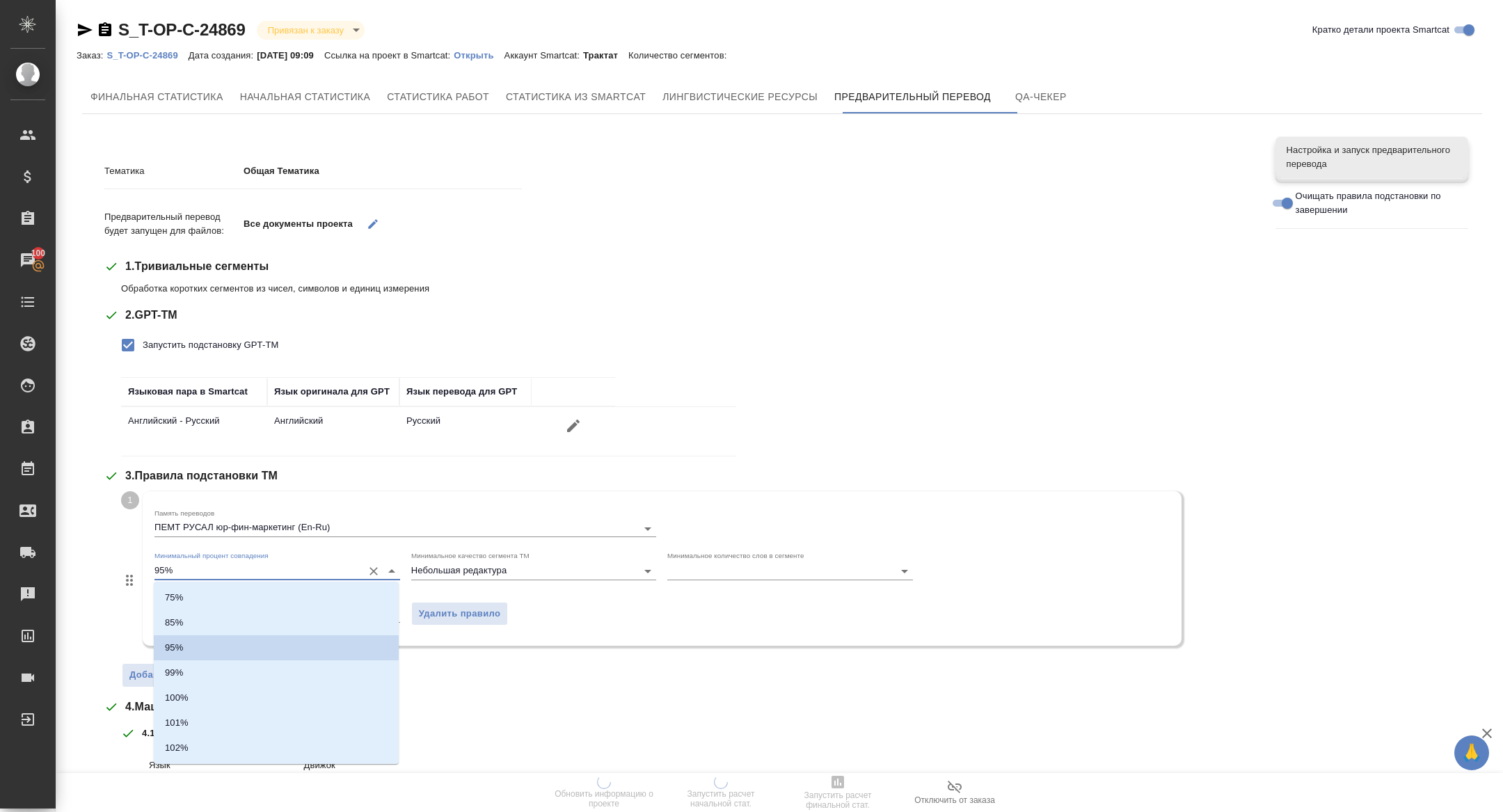
click at [216, 562] on input "95%" at bounding box center [255, 570] width 201 height 17
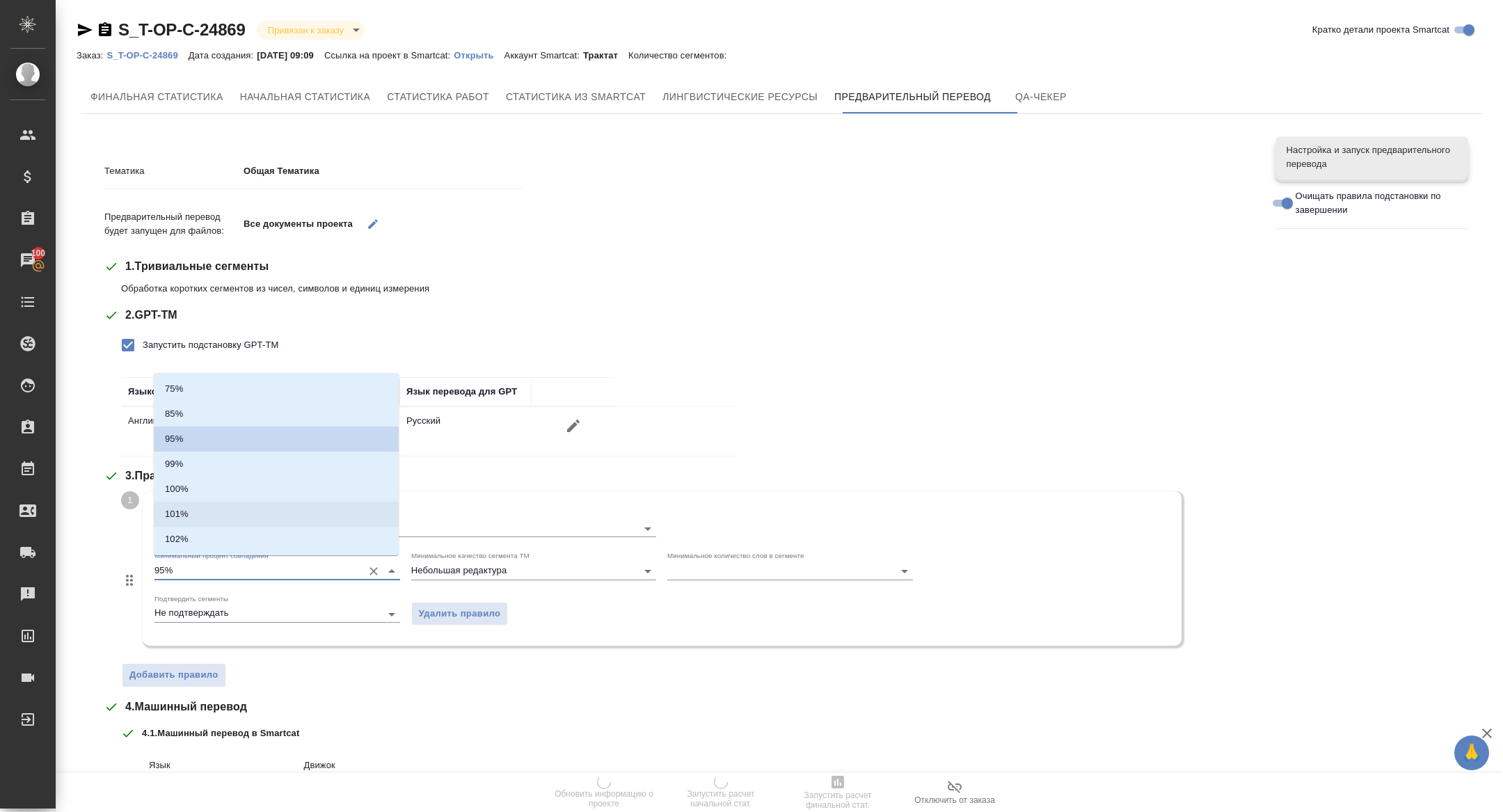
scroll to position [230, 0]
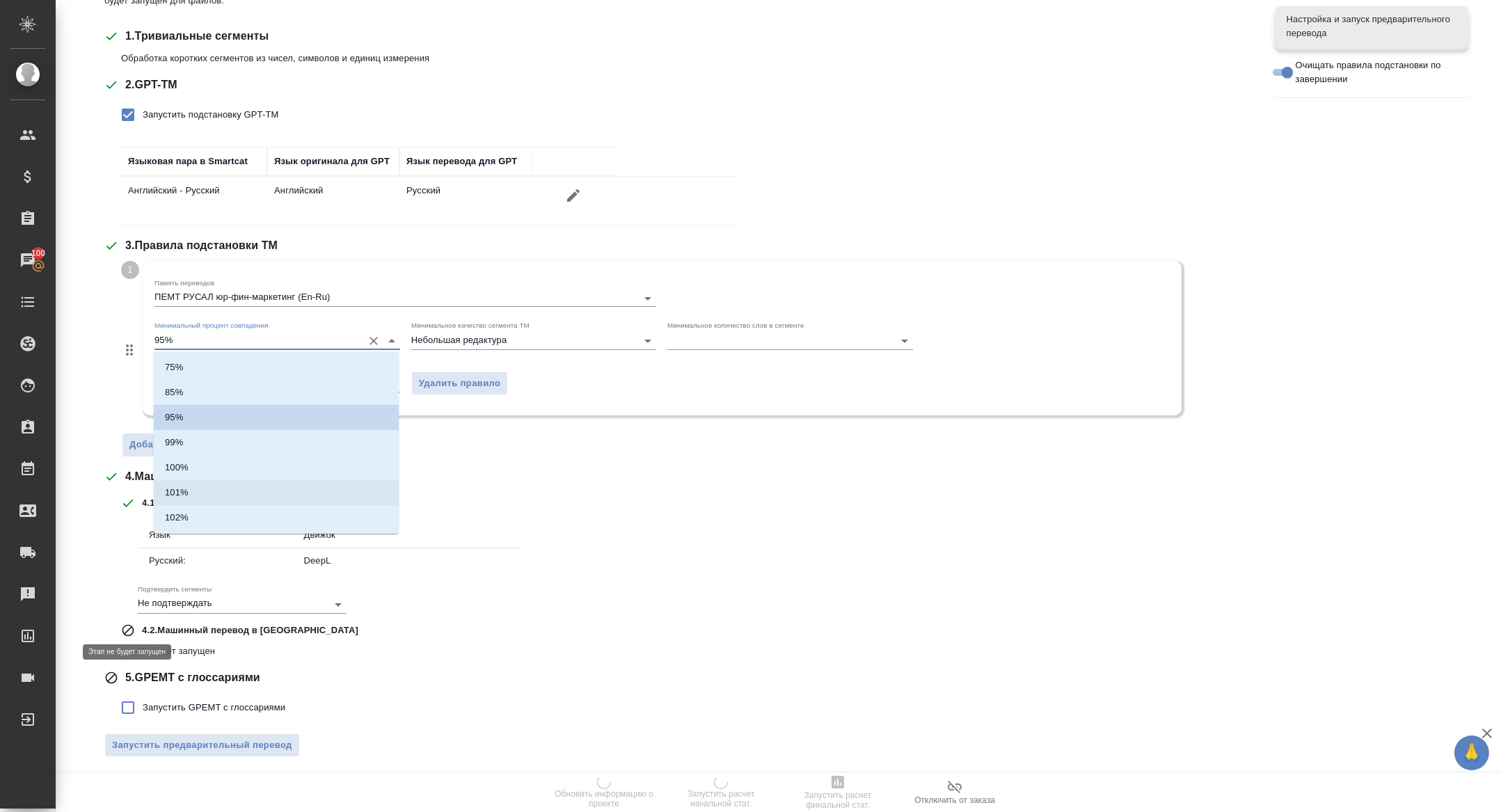
click at [116, 610] on div "4 . Машинный перевод 4 . 1 . Машинный перевод в Smartcat Язык Движок Русский: D…" at bounding box center [679, 563] width 1150 height 189
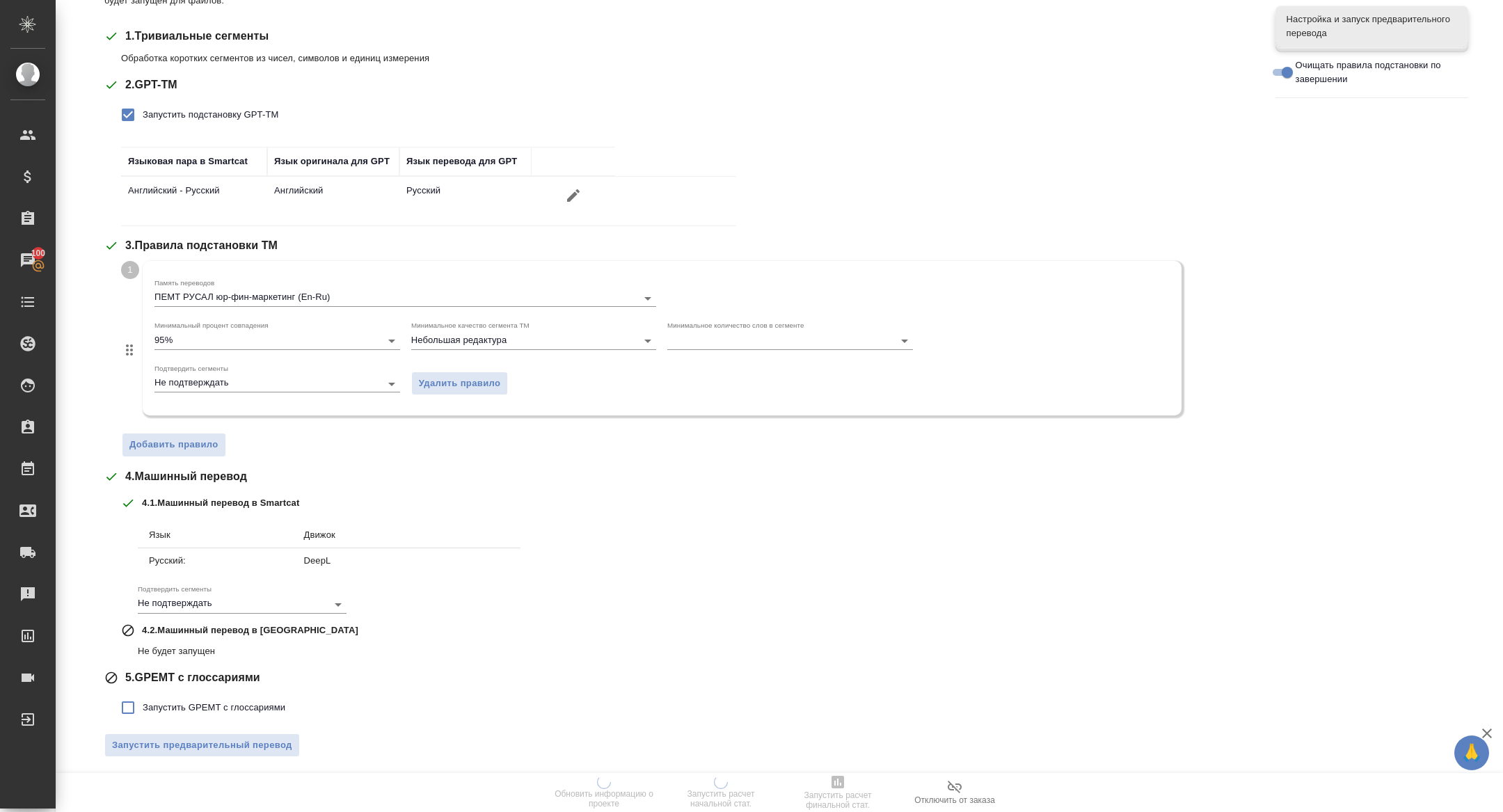
click at [171, 696] on label "Запустить GPEMT с глоссариями" at bounding box center [199, 708] width 172 height 29
click at [143, 696] on input "Запустить GPEMT с глоссариями" at bounding box center [128, 708] width 29 height 29
checkbox input "true"
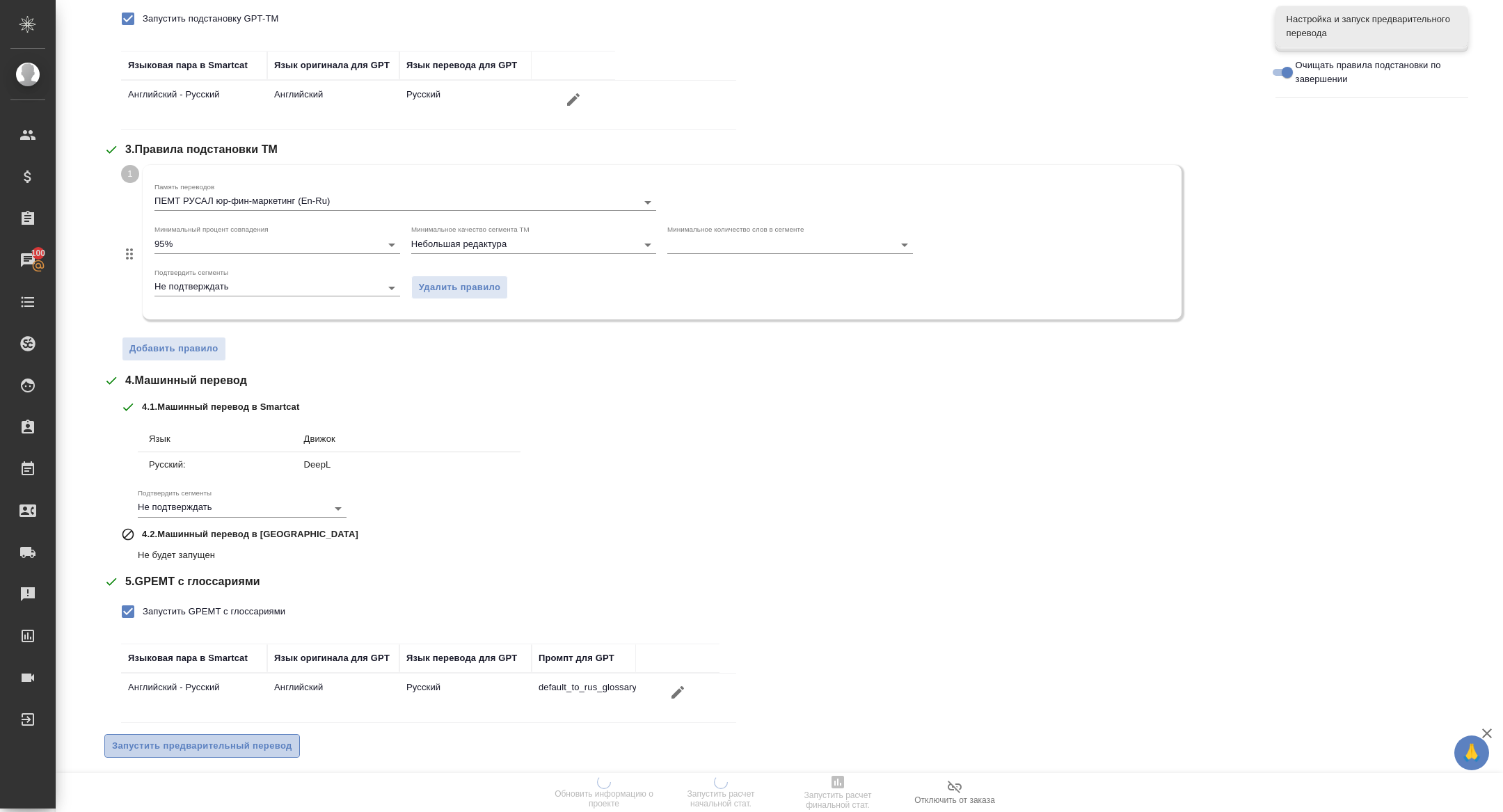
click at [192, 738] on span "Запустить предварительный перевод" at bounding box center [202, 746] width 180 height 16
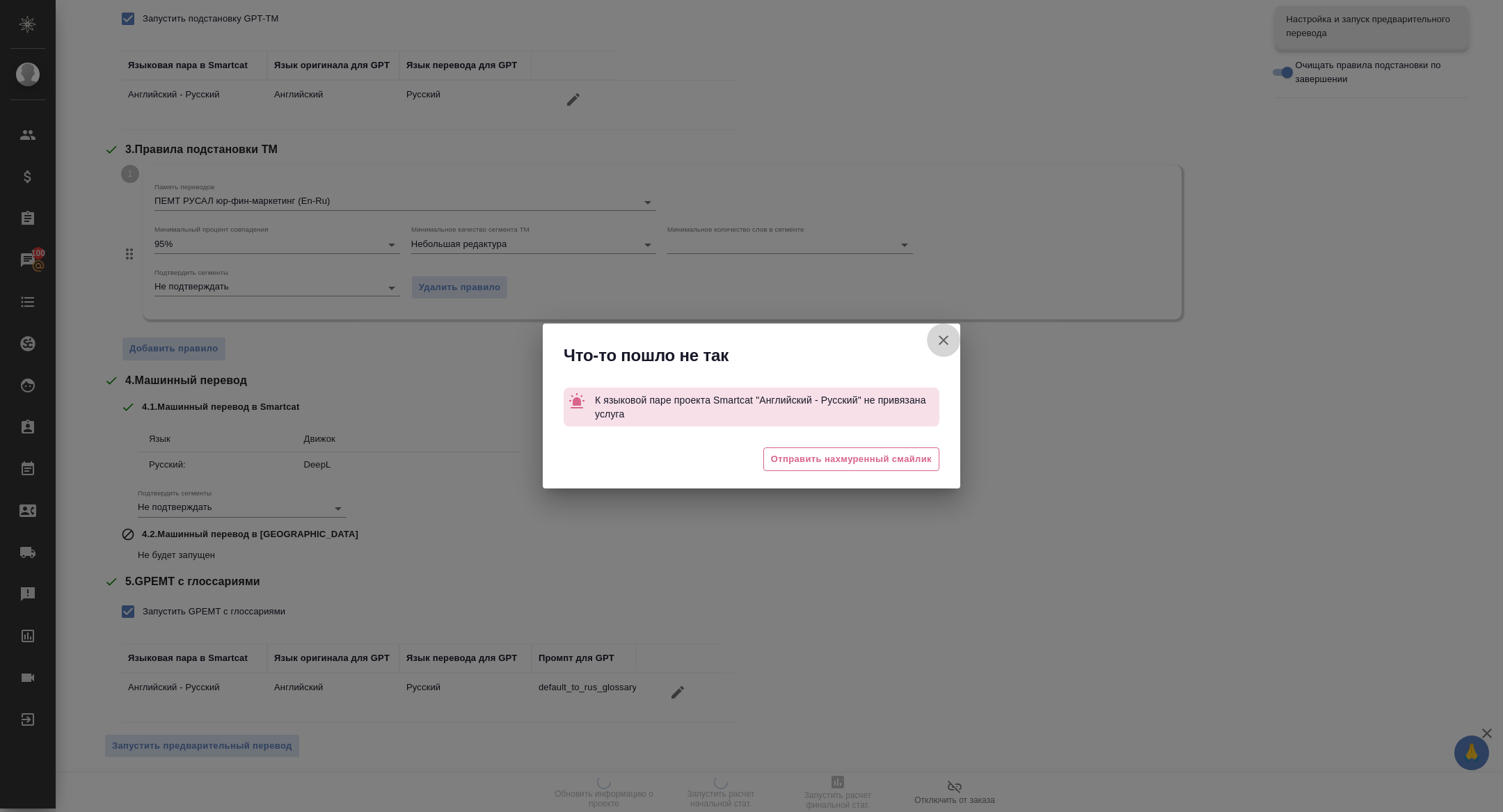
click at [948, 348] on icon "button" at bounding box center [943, 340] width 17 height 17
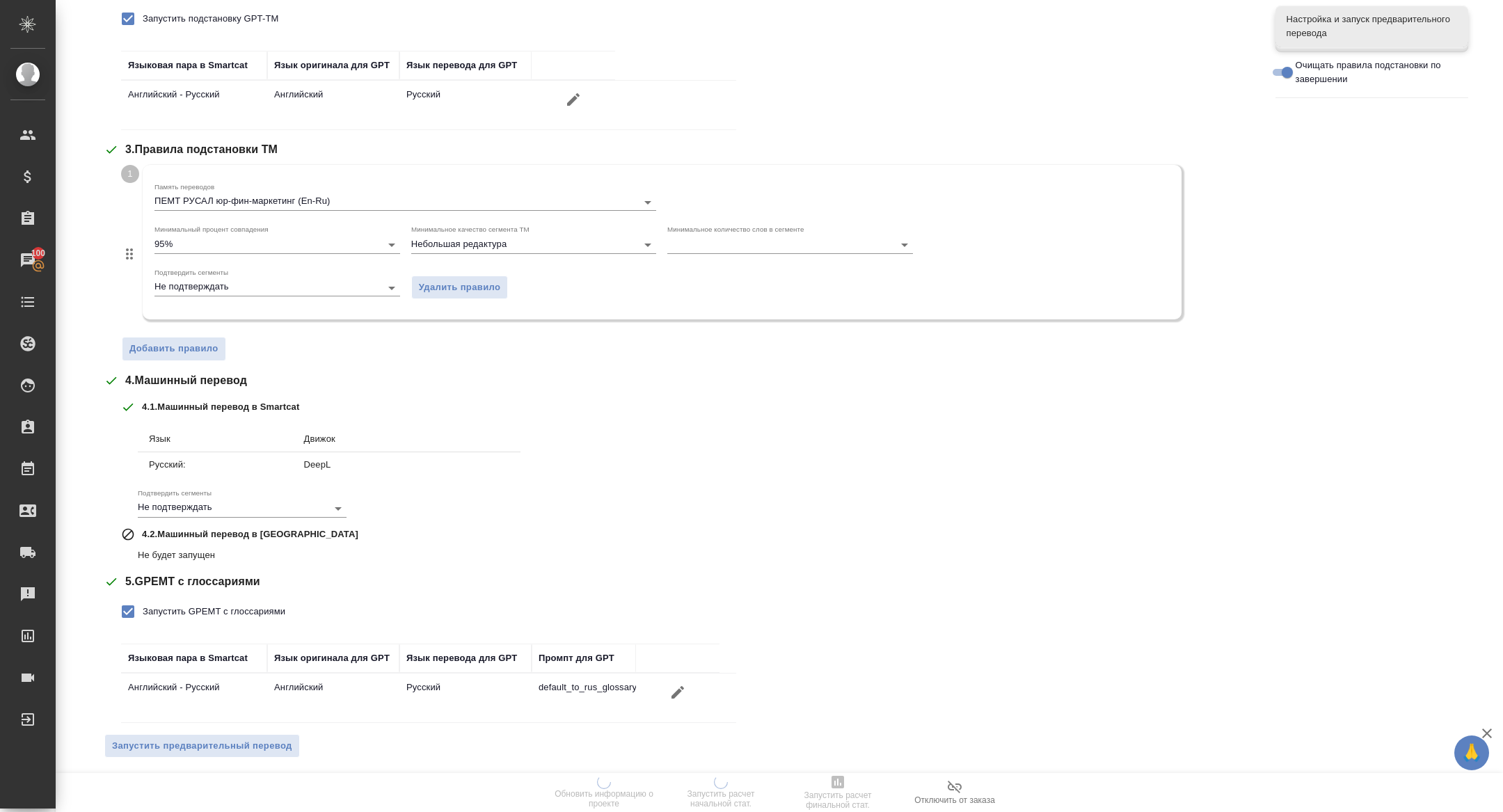
click at [194, 723] on div "Тематика Общая Тематика Предварительный перевод будет запущен для файлов: Все д…" at bounding box center [679, 295] width 1150 height 947
click at [236, 741] on span "Запустить предварительный перевод" at bounding box center [202, 746] width 180 height 16
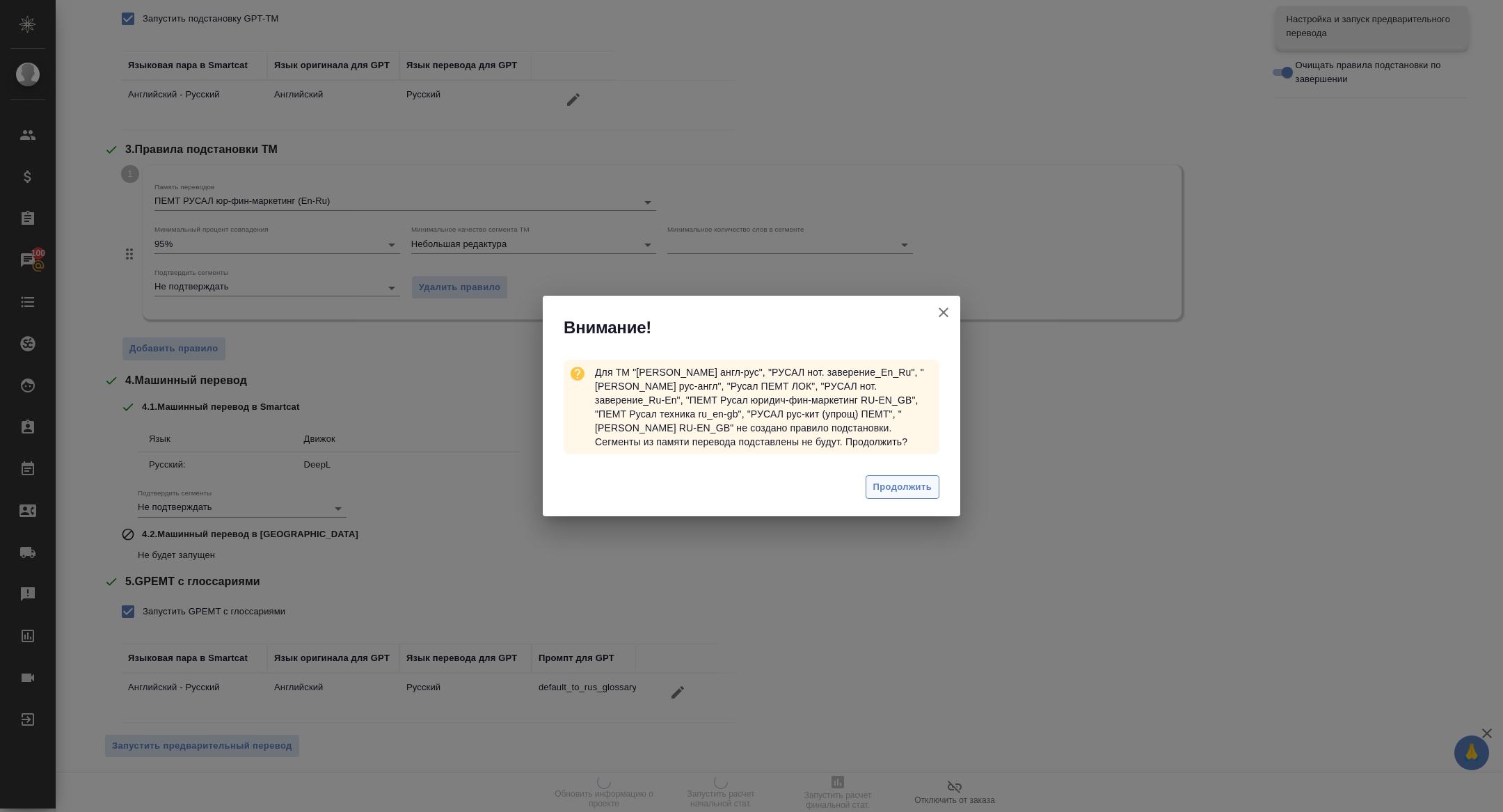
click at [919, 482] on span "Продолжить" at bounding box center [902, 487] width 58 height 16
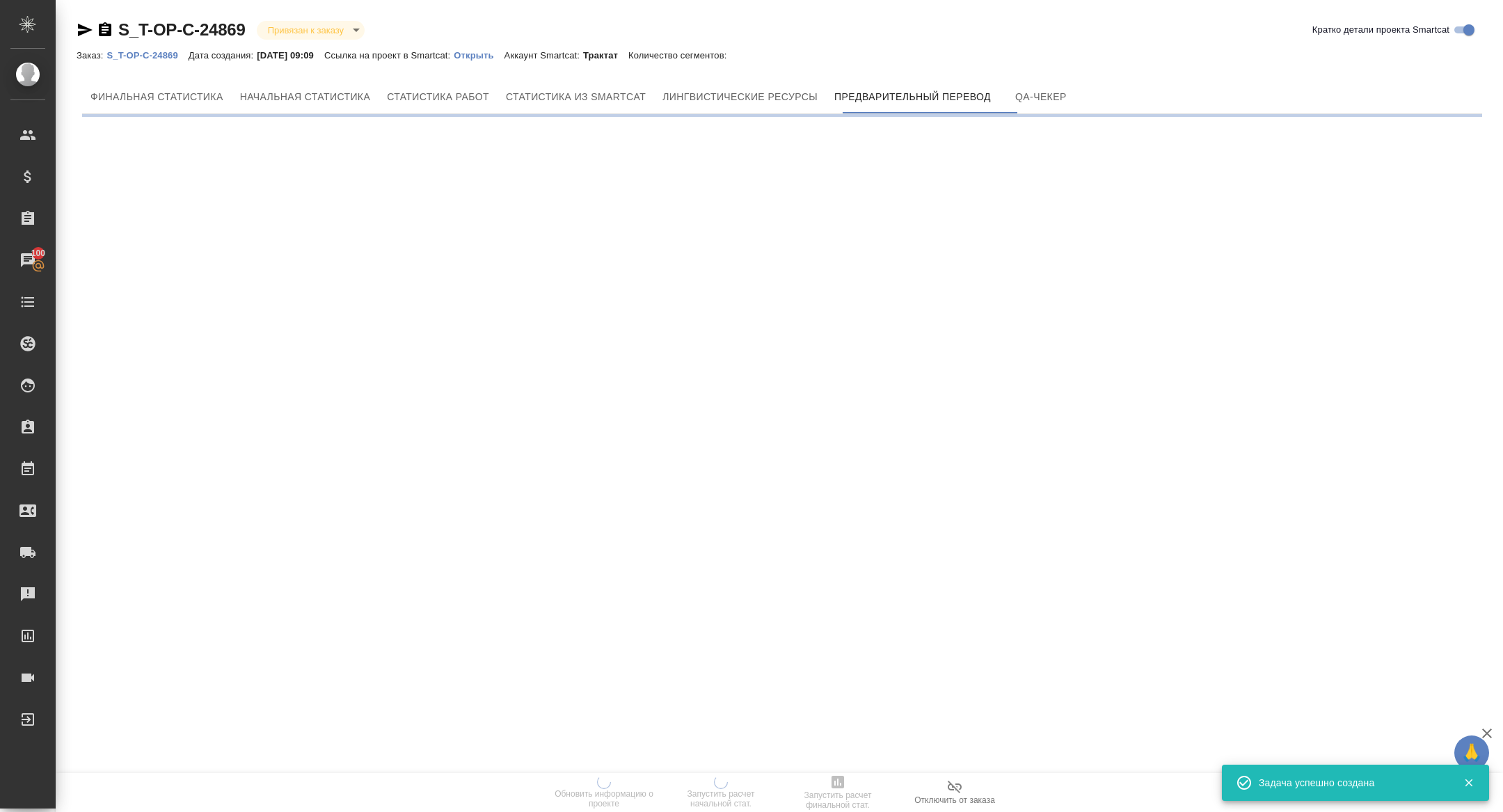
scroll to position [0, 0]
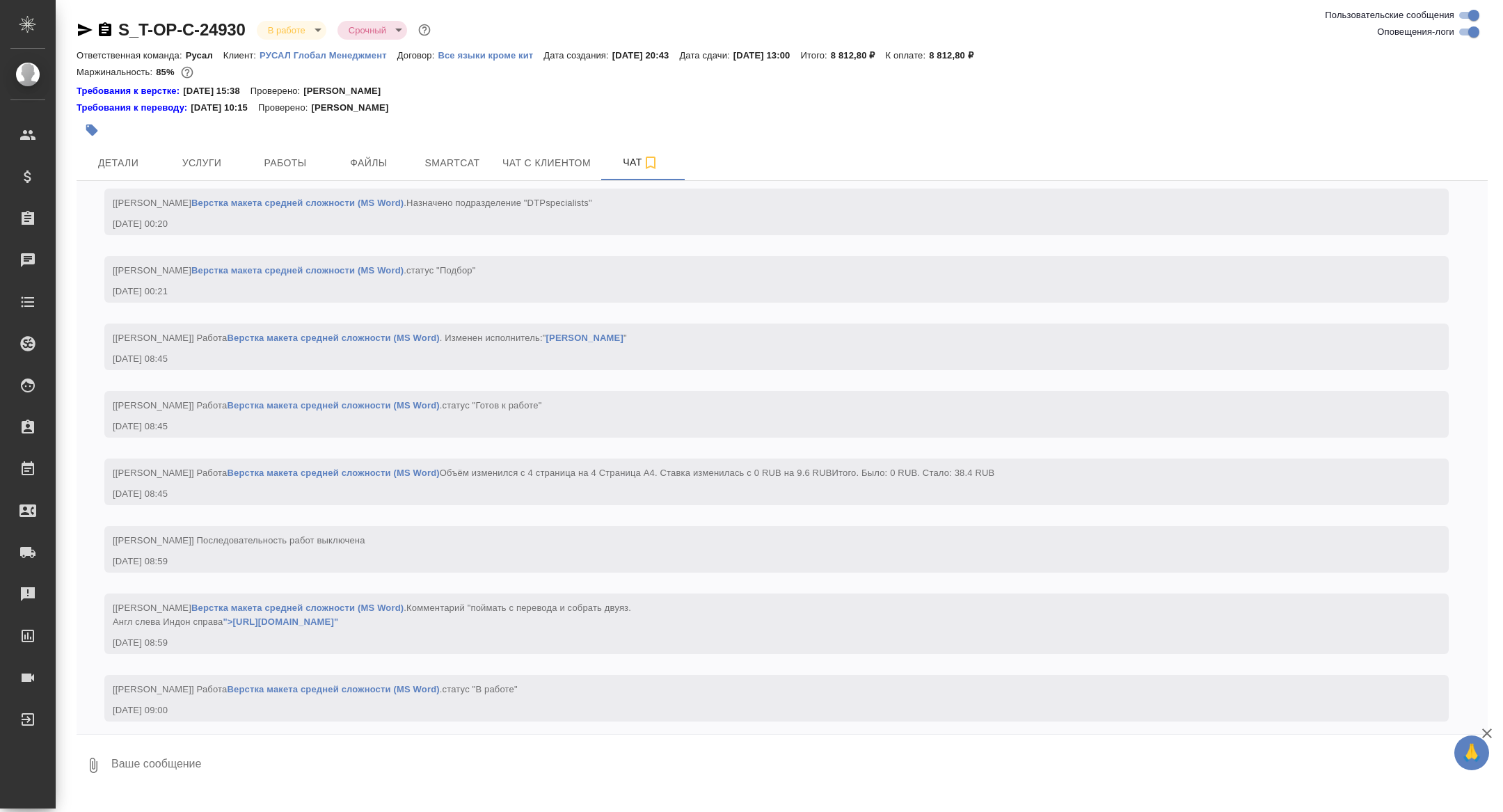
scroll to position [1623, 0]
